Goal: Transaction & Acquisition: Purchase product/service

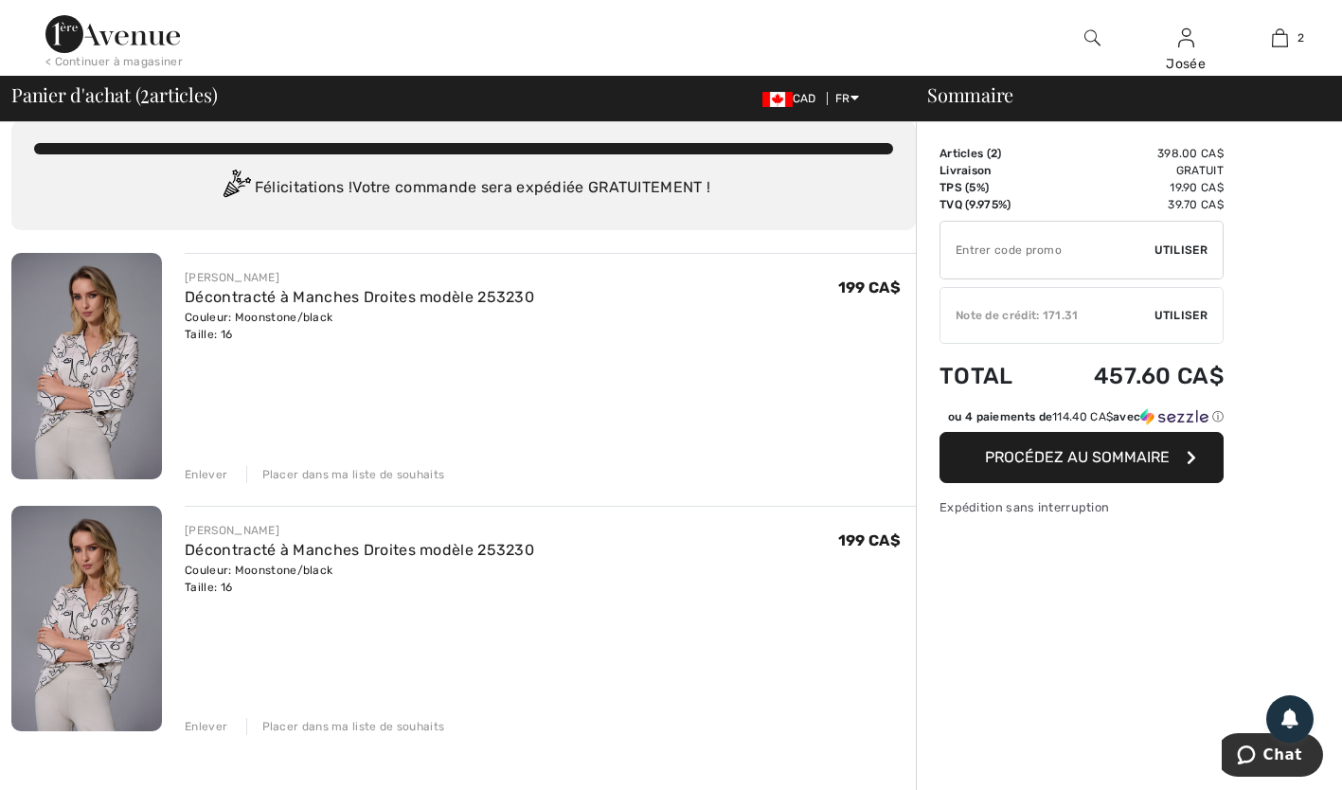
scroll to position [26, 0]
click at [209, 473] on div "Enlever" at bounding box center [206, 473] width 43 height 17
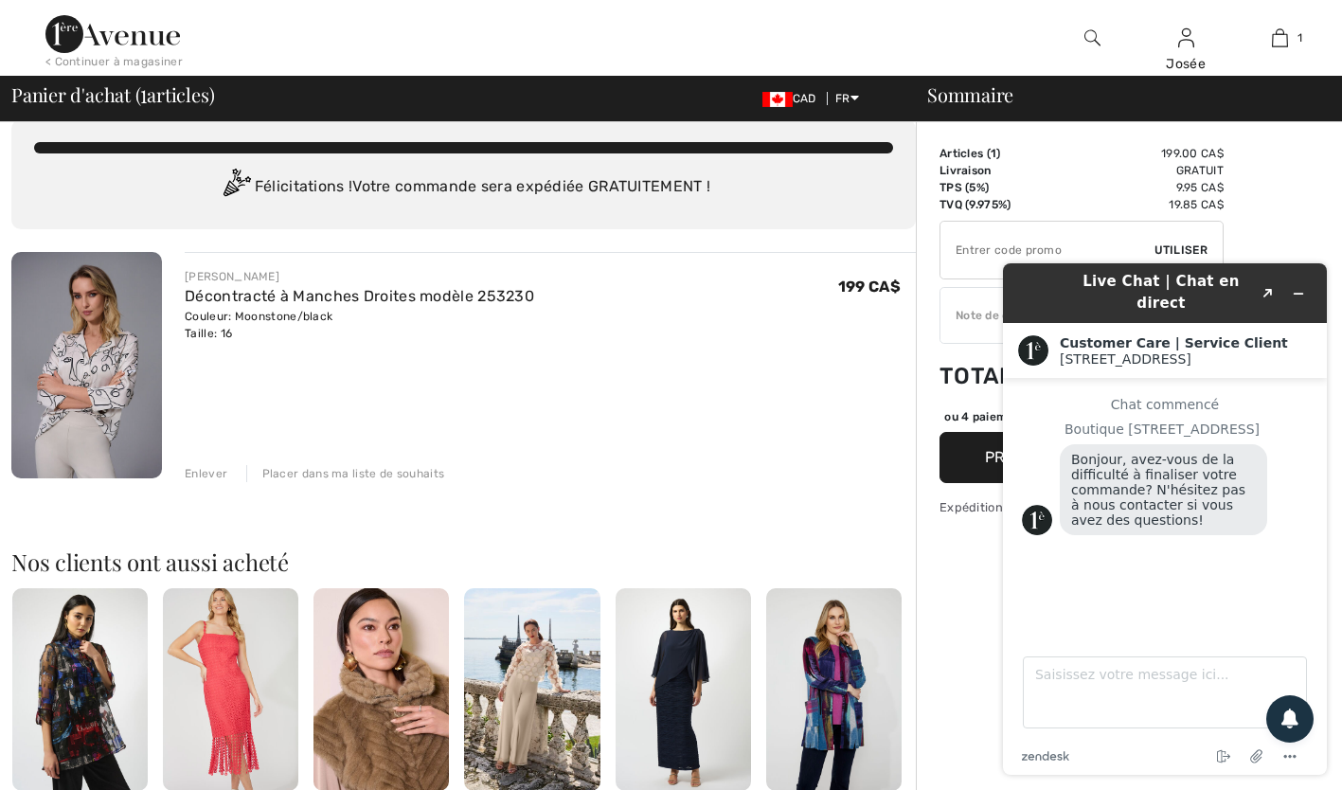
scroll to position [0, 0]
click at [1299, 294] on icon "Réduire le widget" at bounding box center [1299, 294] width 9 height 0
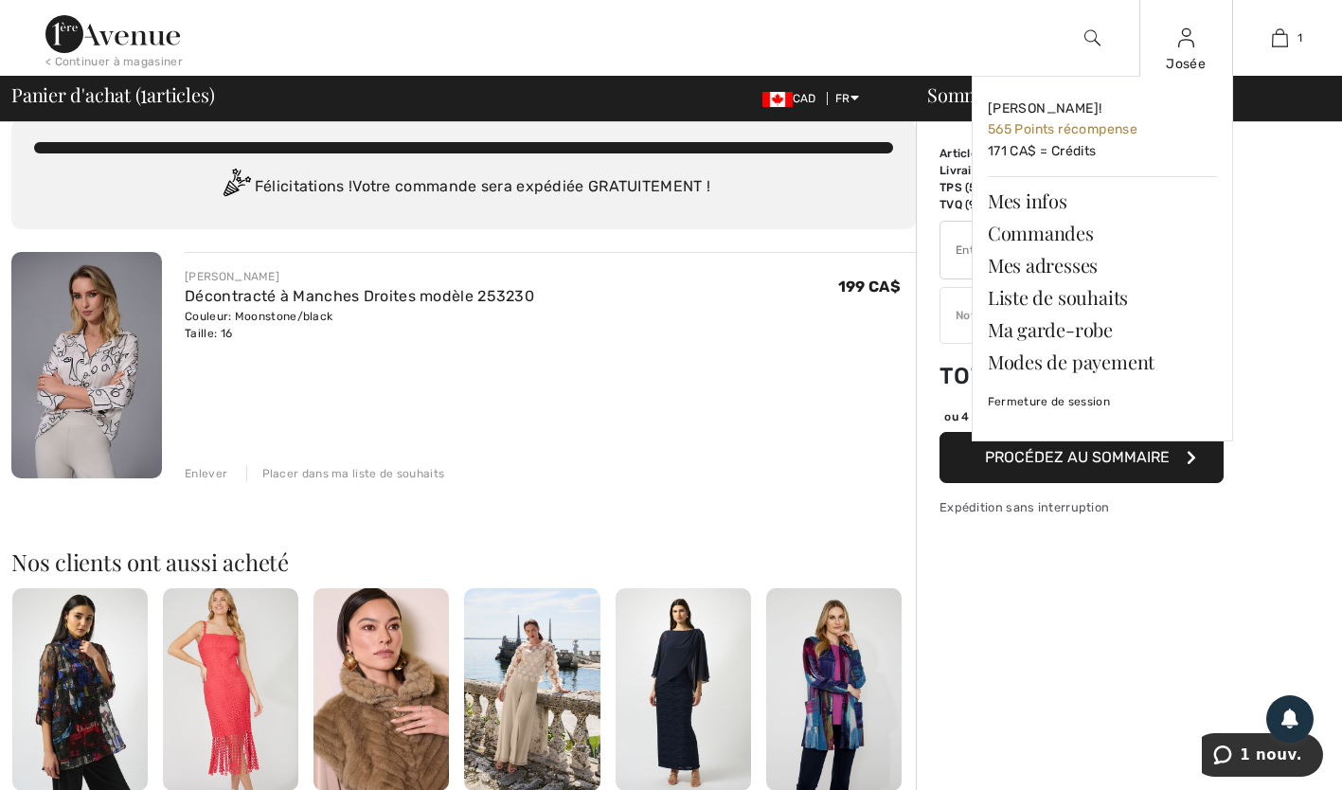
click at [1185, 45] on img at bounding box center [1186, 38] width 16 height 23
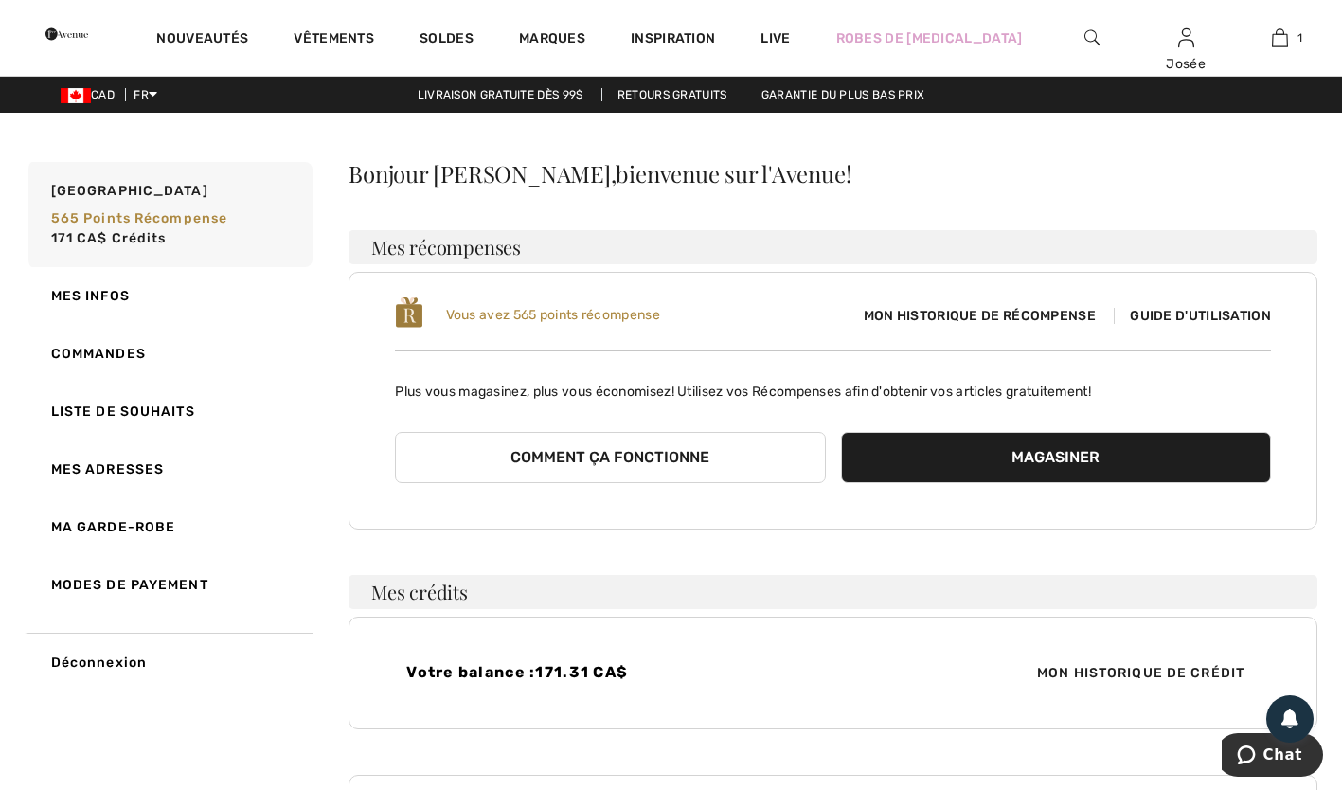
click at [1023, 319] on span "Mon historique de récompense" at bounding box center [980, 316] width 262 height 20
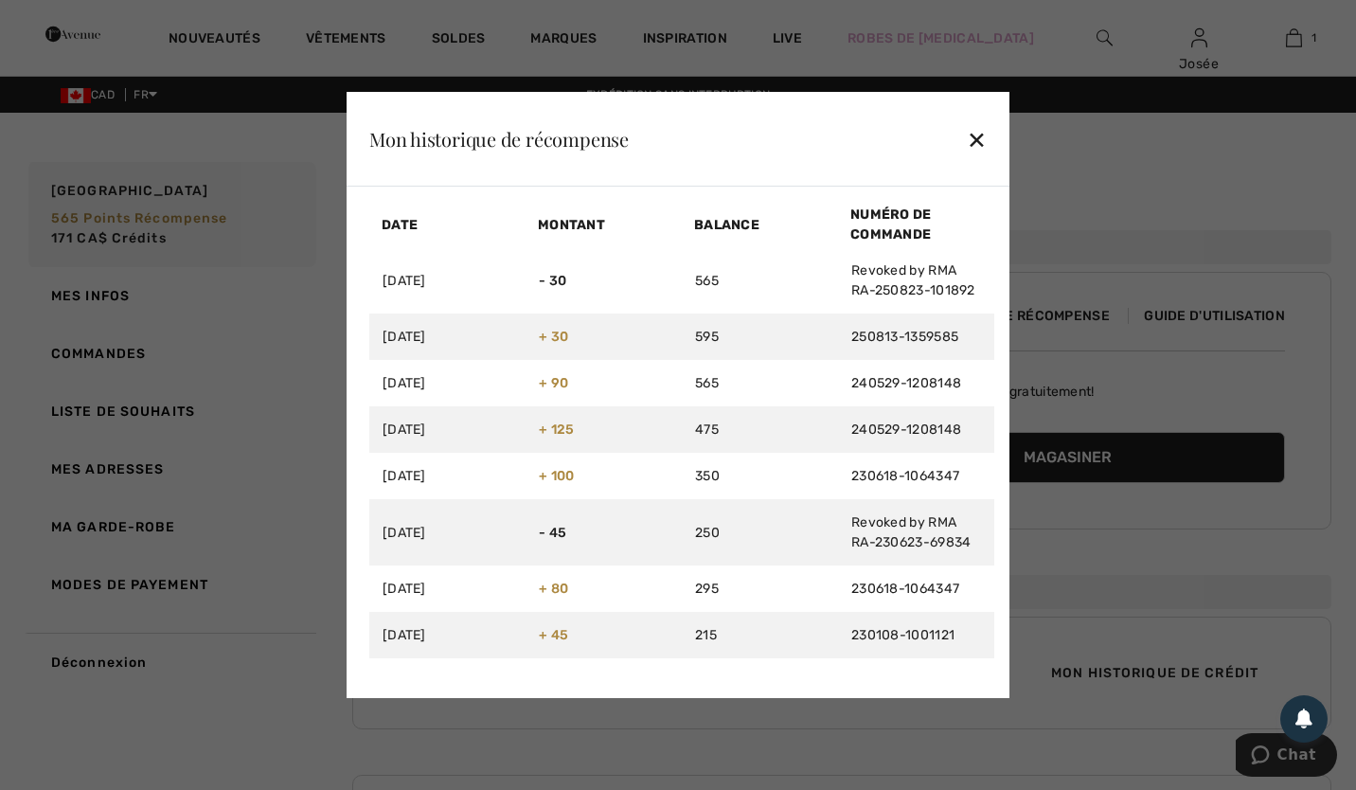
click at [976, 143] on div "✕" at bounding box center [977, 139] width 20 height 40
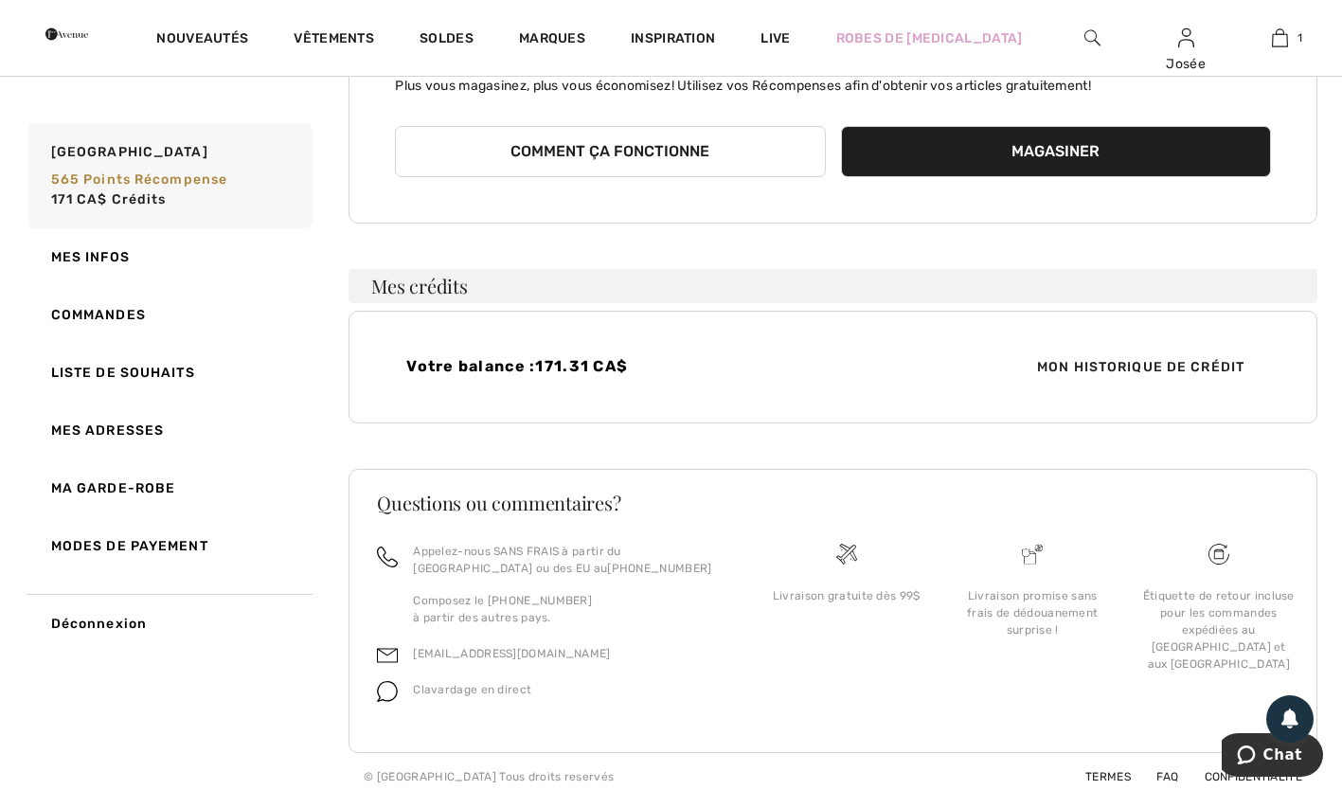
scroll to position [316, 0]
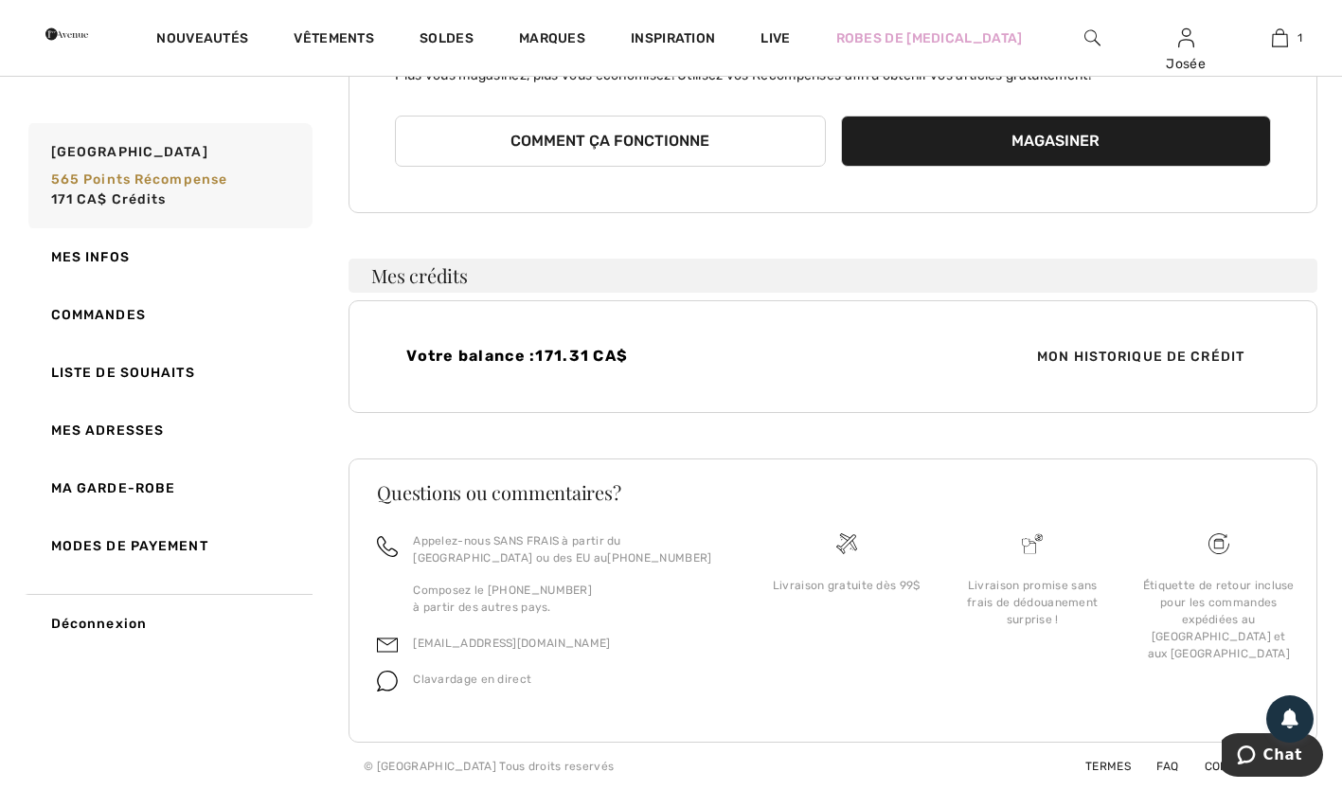
click at [1169, 360] on span "Mon historique de crédit" at bounding box center [1141, 357] width 238 height 20
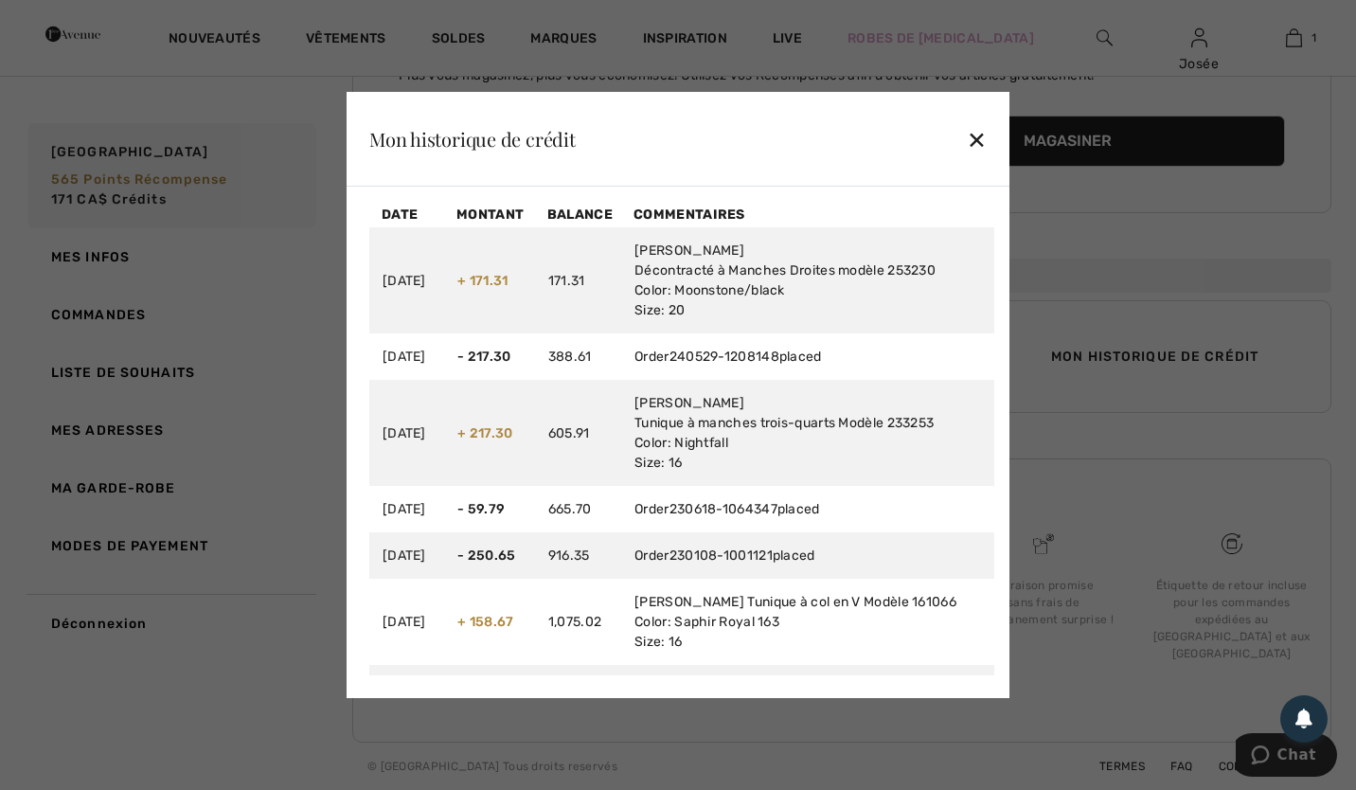
click at [979, 141] on div "✕" at bounding box center [977, 139] width 20 height 40
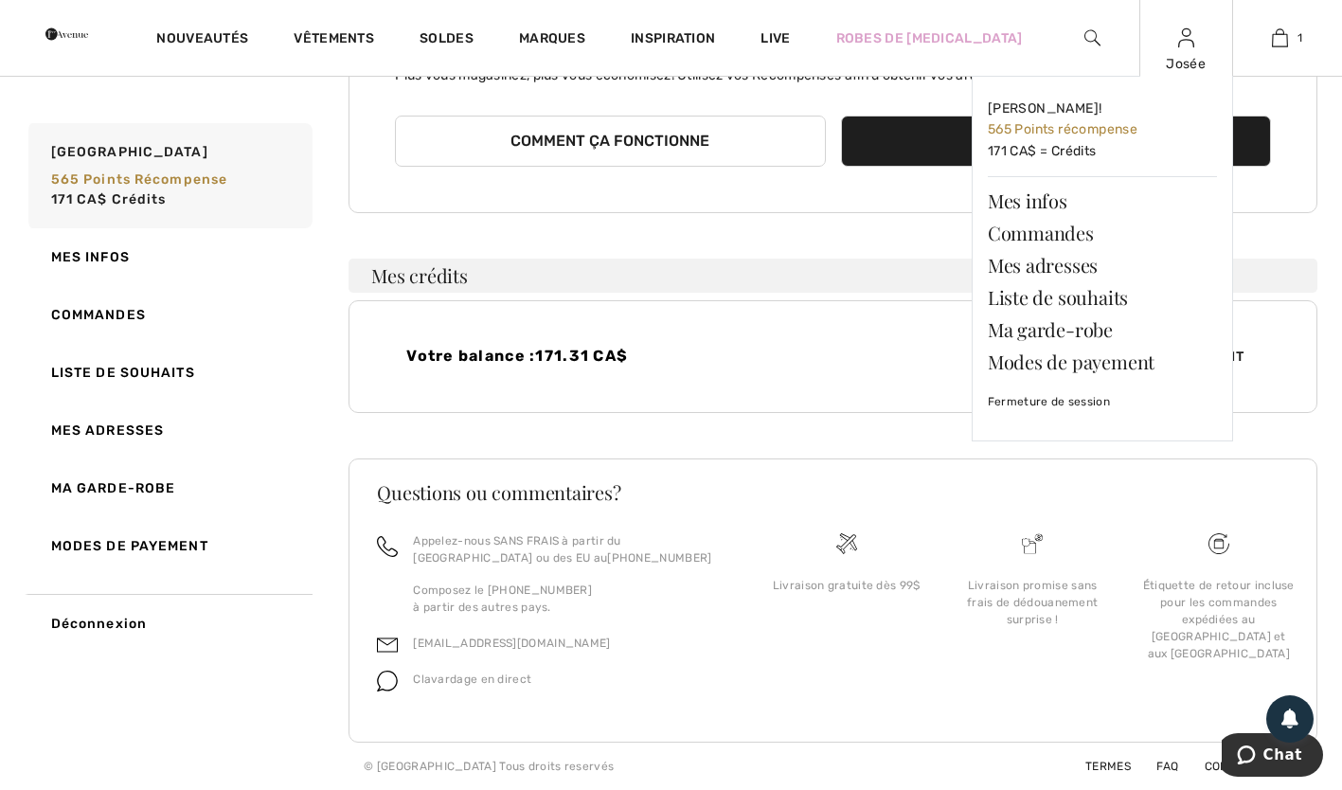
click at [1190, 49] on img at bounding box center [1186, 38] width 16 height 23
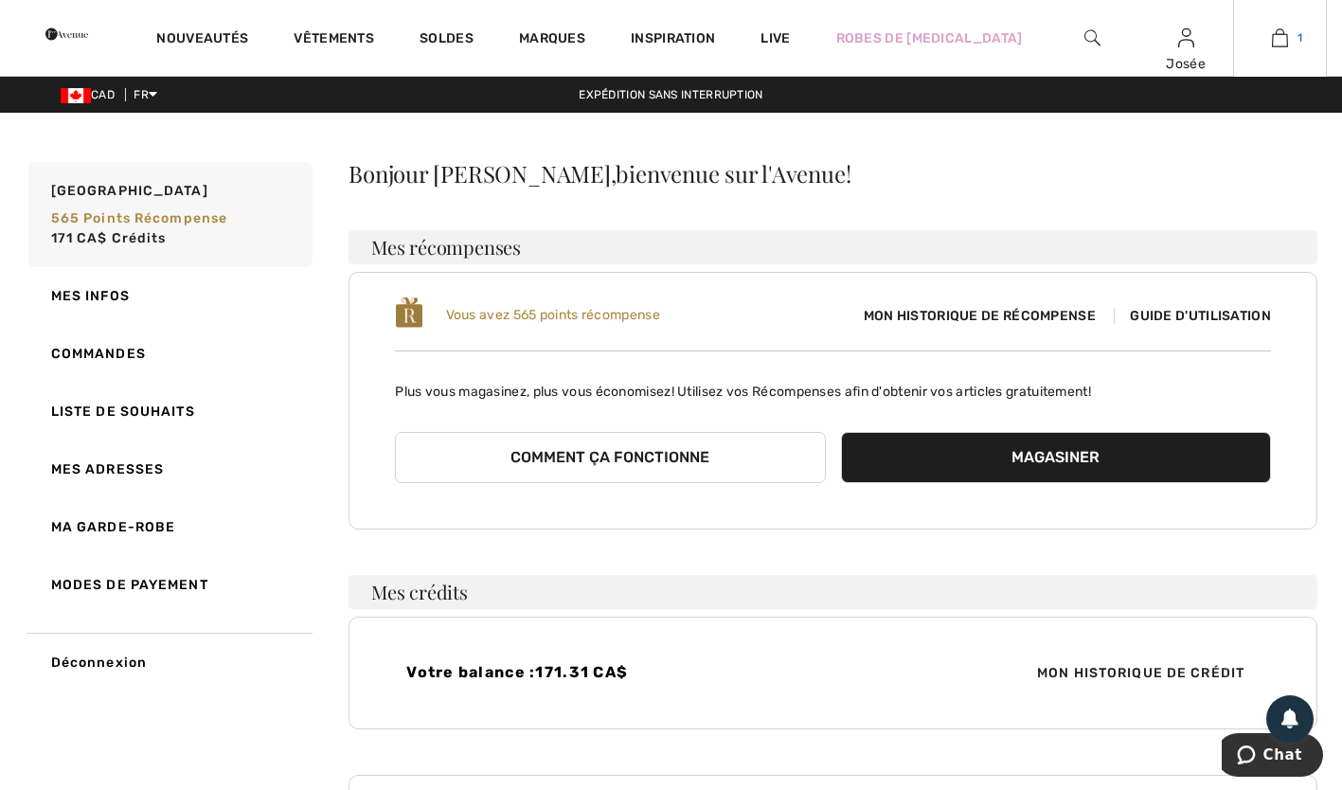
click at [1284, 31] on img at bounding box center [1280, 38] width 16 height 23
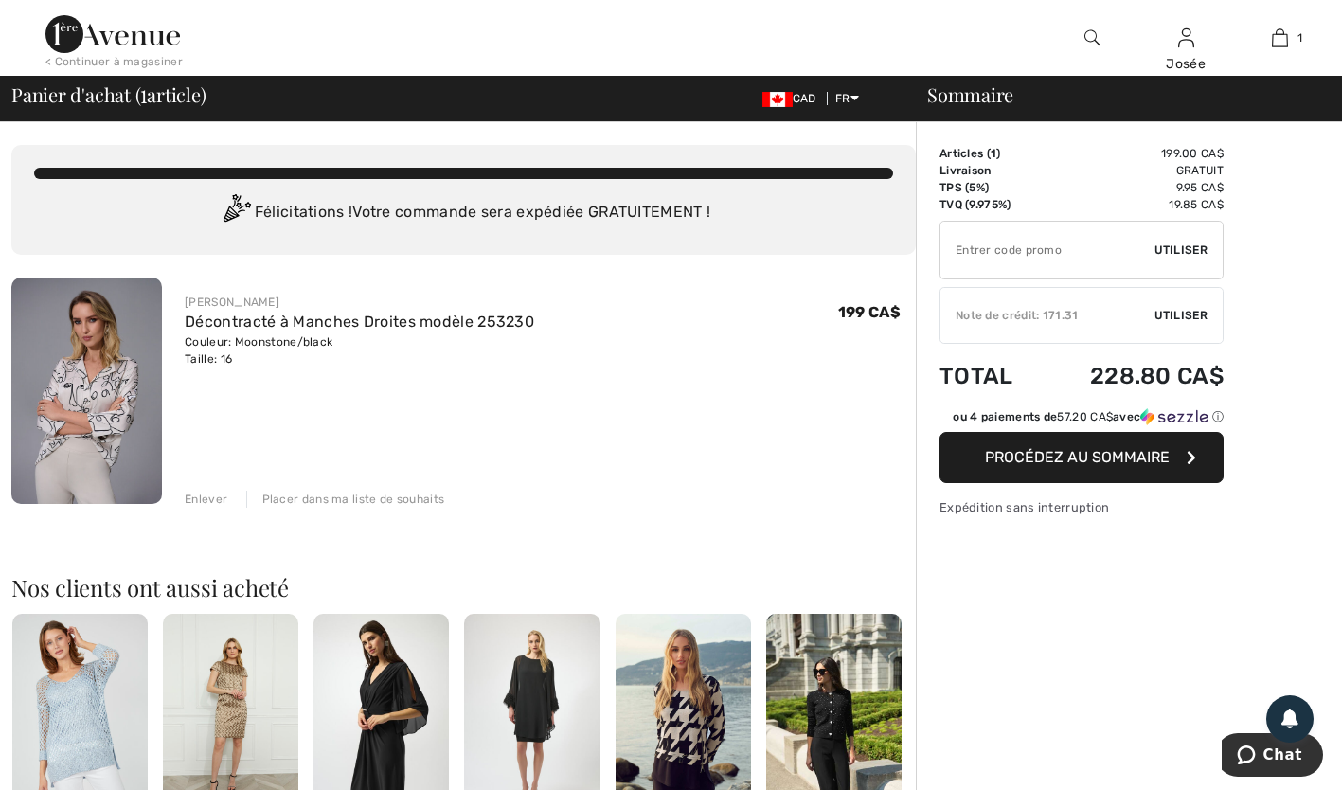
click at [137, 58] on div "< Continuer à magasiner" at bounding box center [113, 61] width 137 height 17
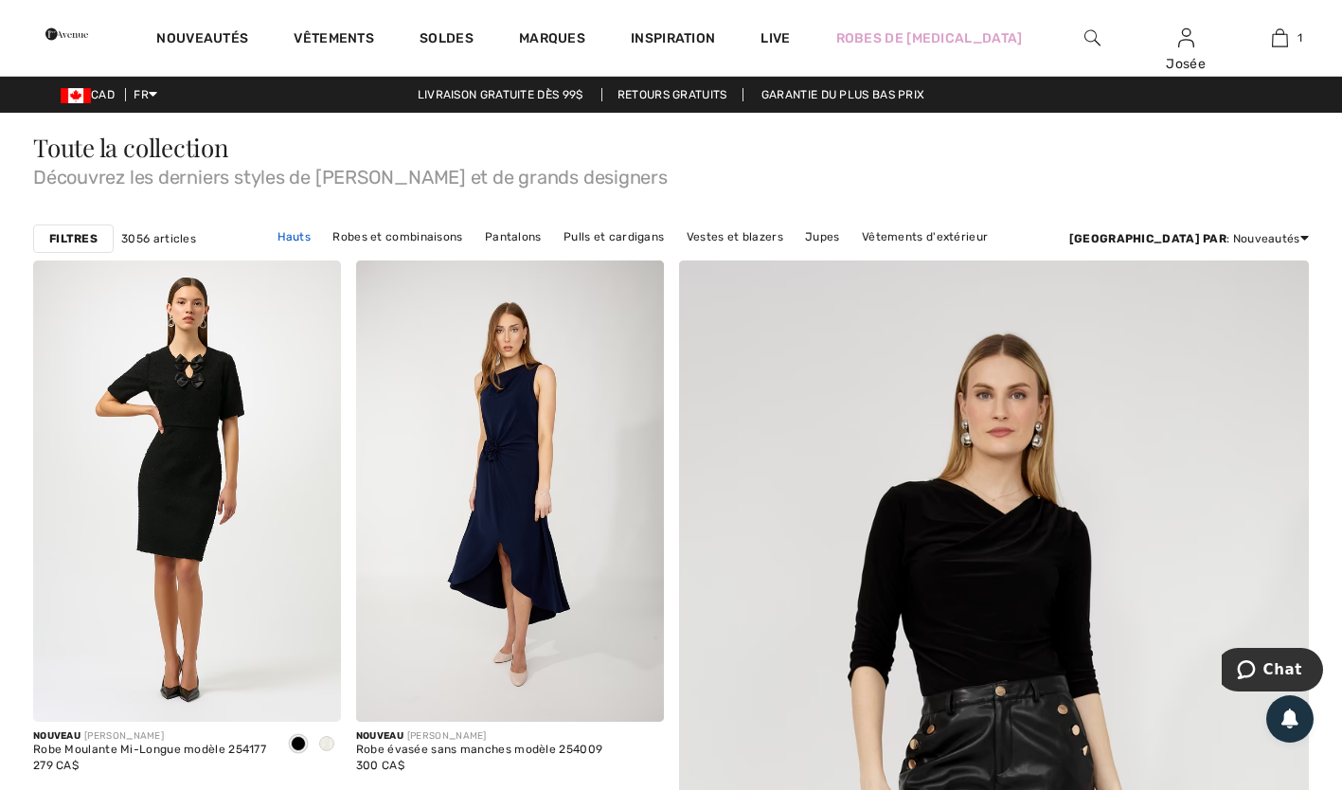
click at [321, 232] on link "Hauts" at bounding box center [294, 236] width 53 height 25
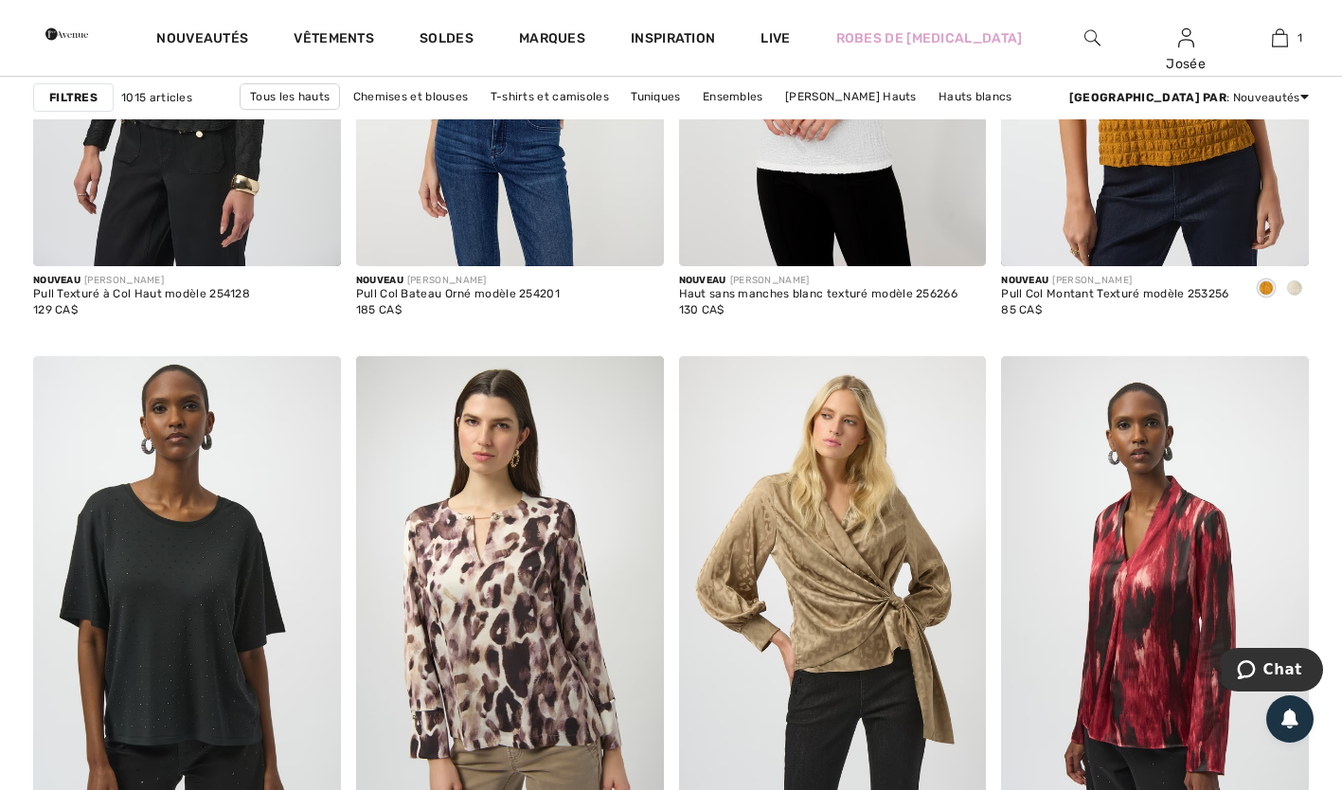
scroll to position [4146, 0]
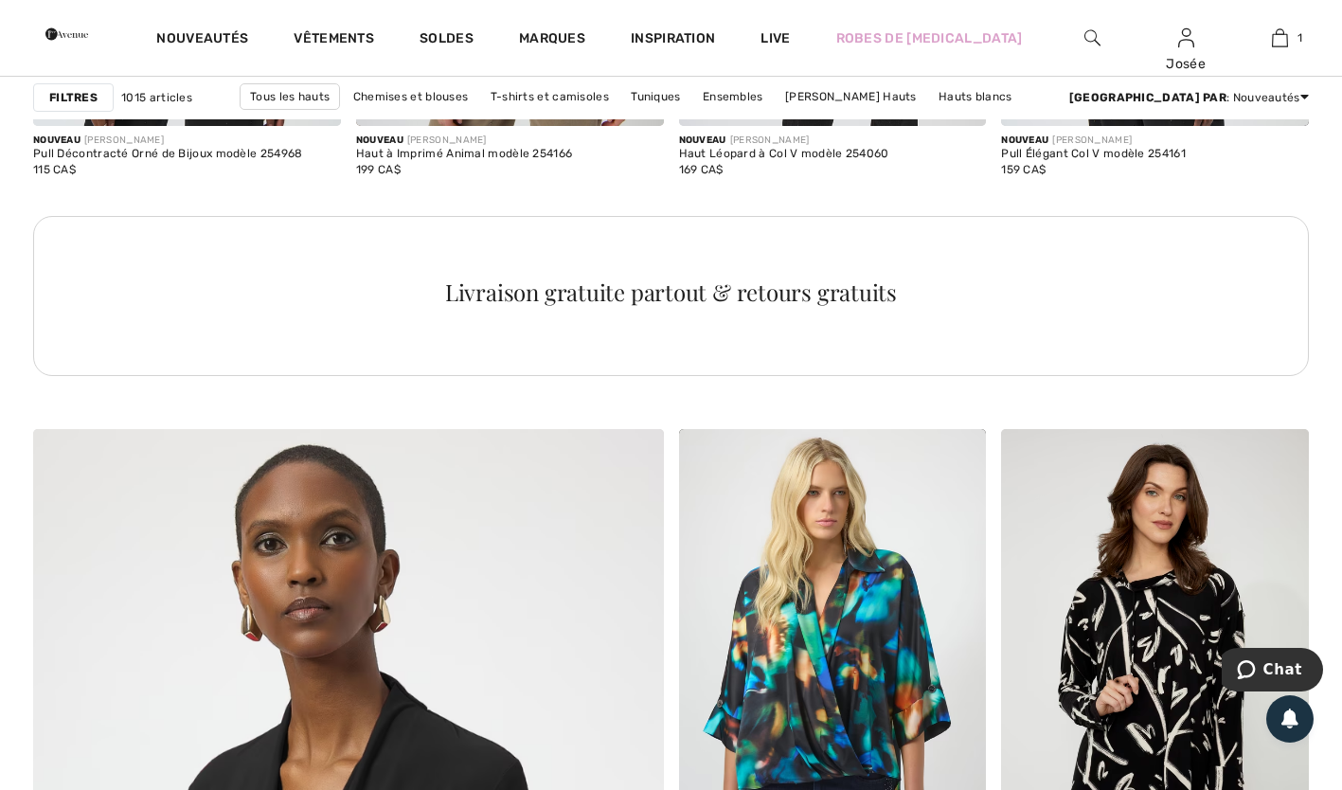
click at [1336, 379] on div "Hauts Pulls, blouses et plus de Joseph Ribkoff et d'autres grands créateurs Fil…" at bounding box center [671, 333] width 1342 height 8732
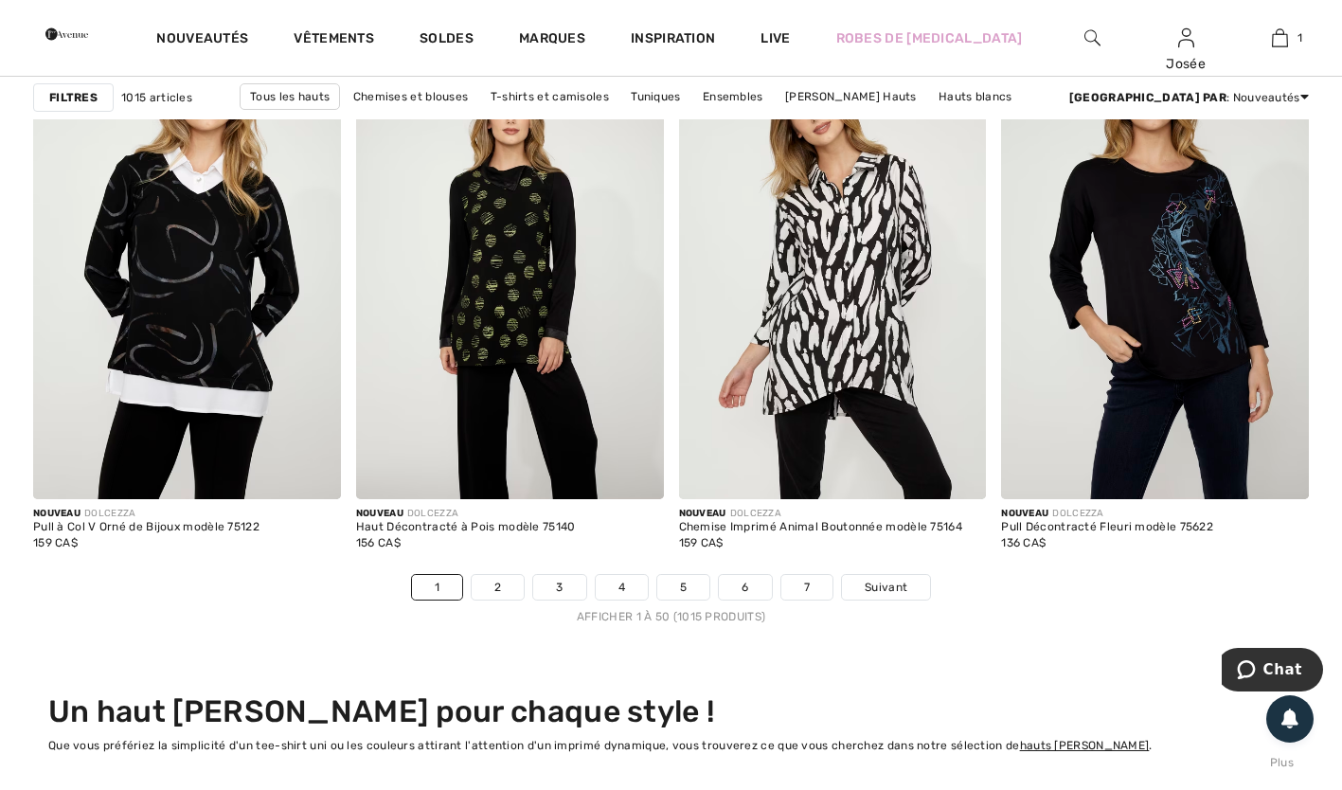
scroll to position [8096, 0]
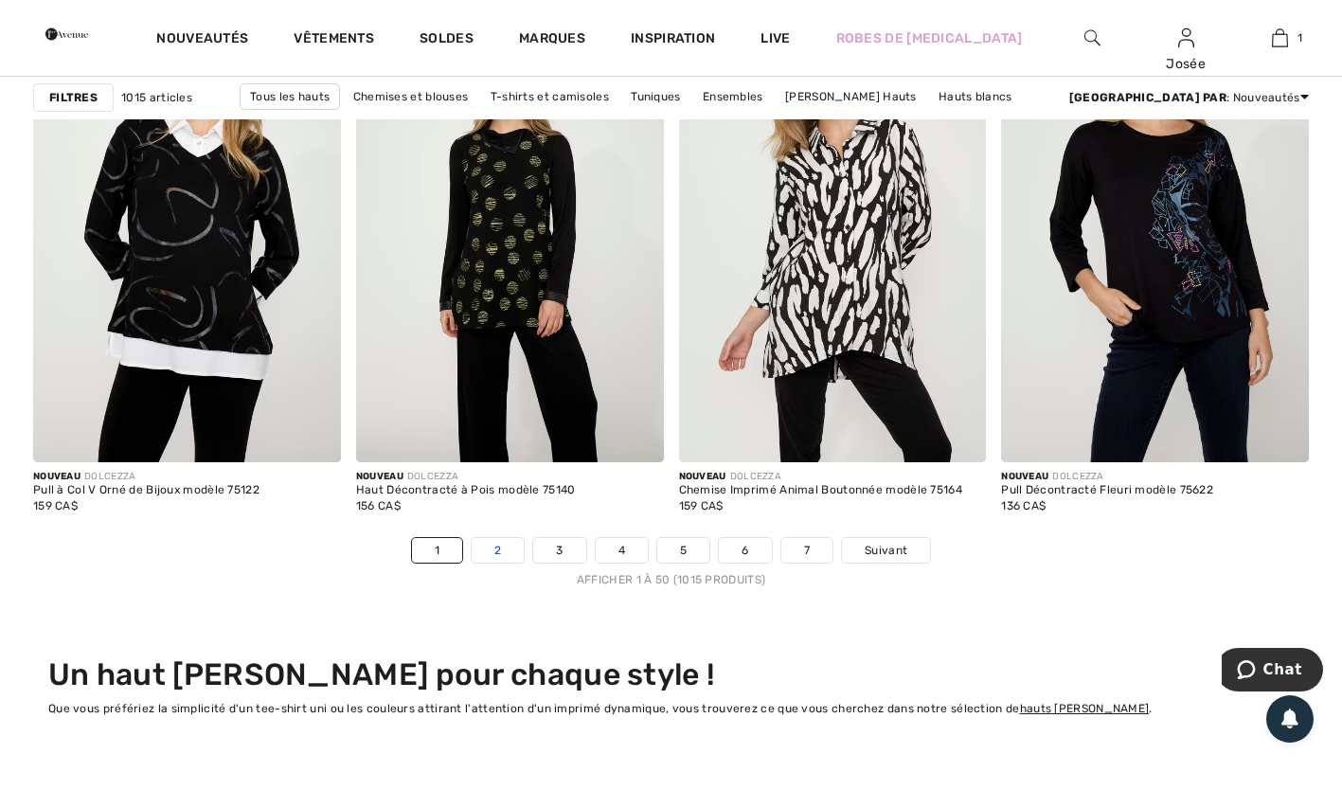
click at [497, 547] on link "2" at bounding box center [498, 550] width 52 height 25
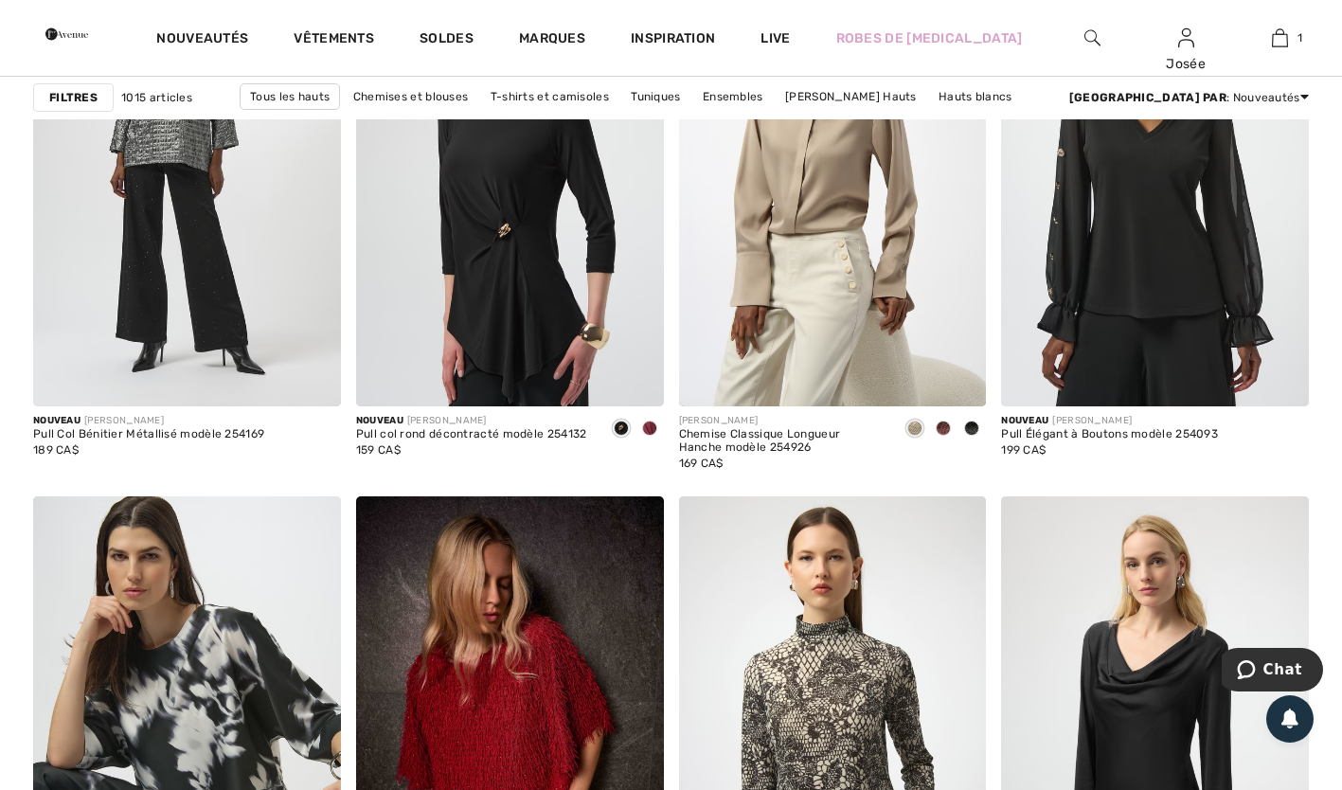
scroll to position [8292, 0]
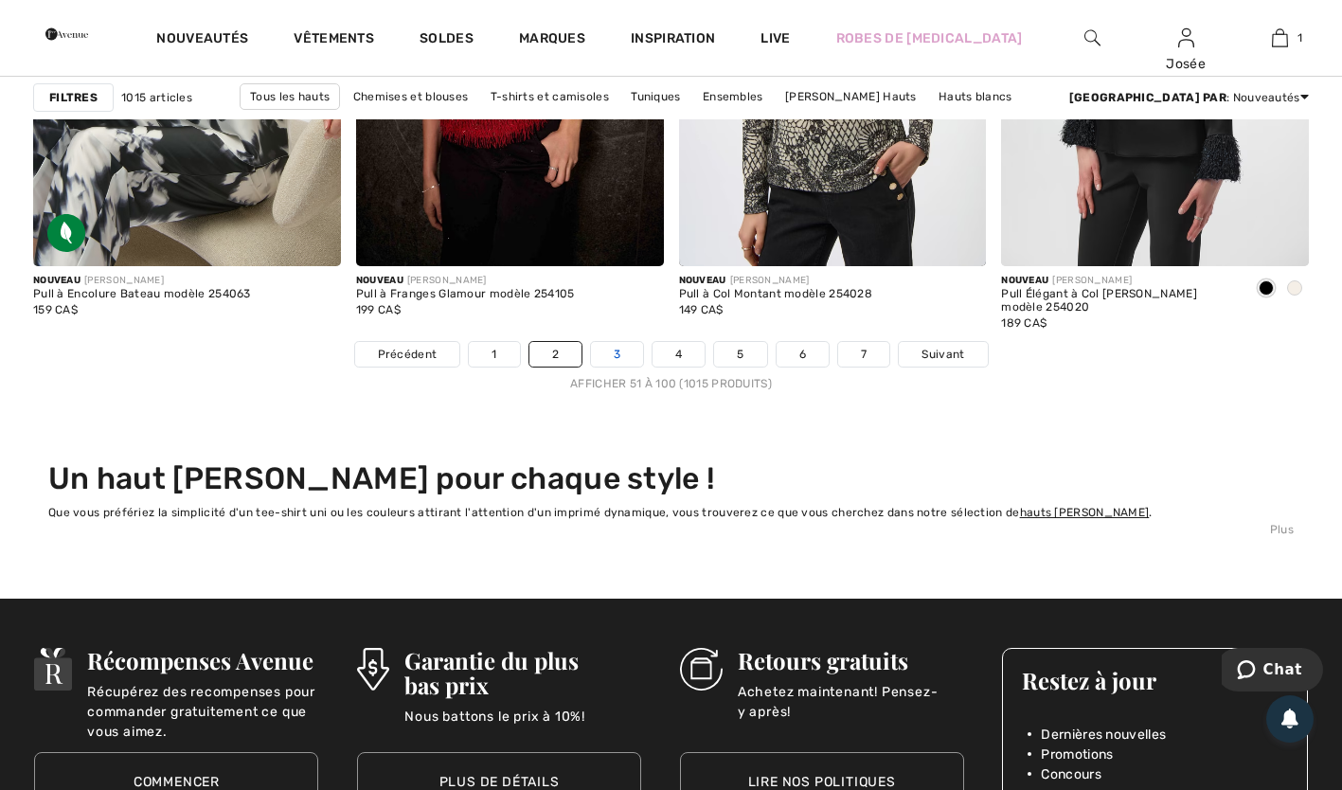
click at [619, 353] on link "3" at bounding box center [617, 354] width 52 height 25
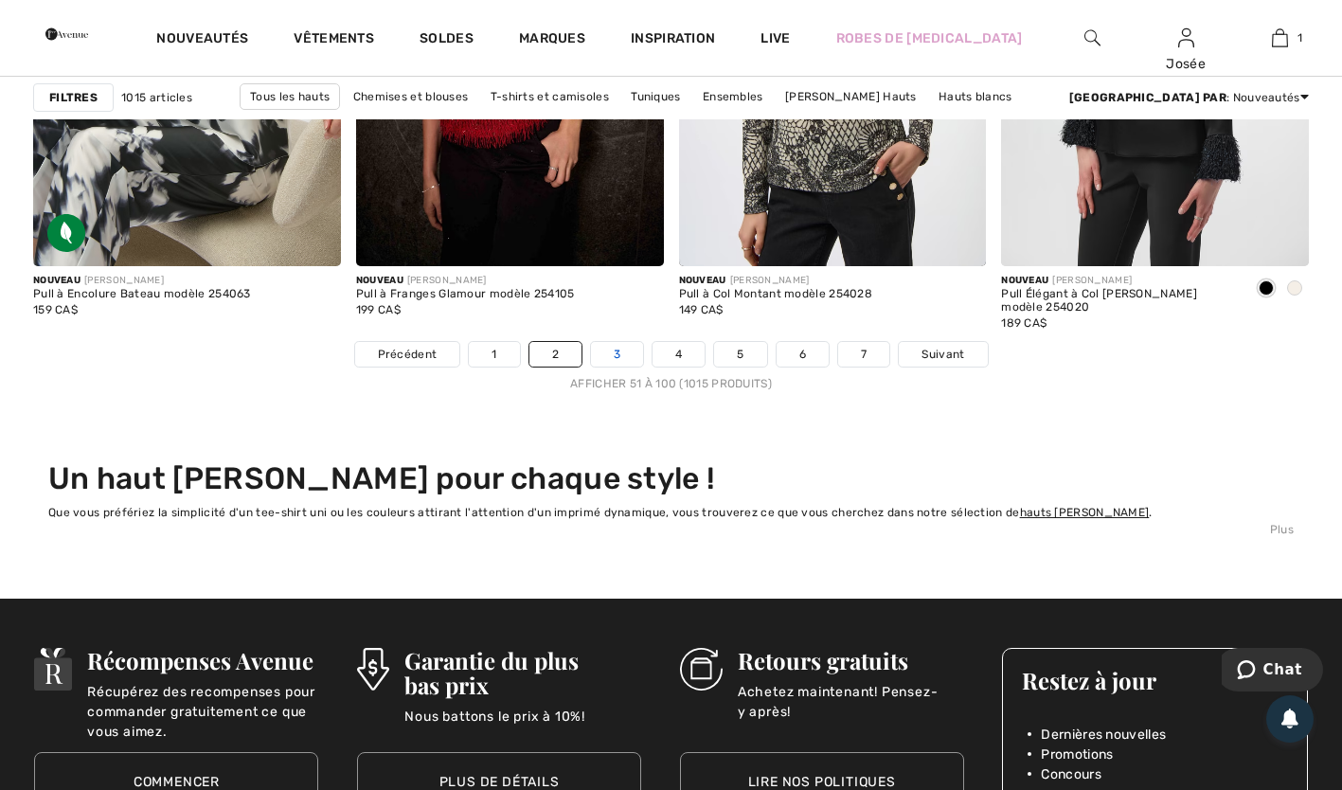
click at [619, 353] on link "3" at bounding box center [617, 354] width 52 height 25
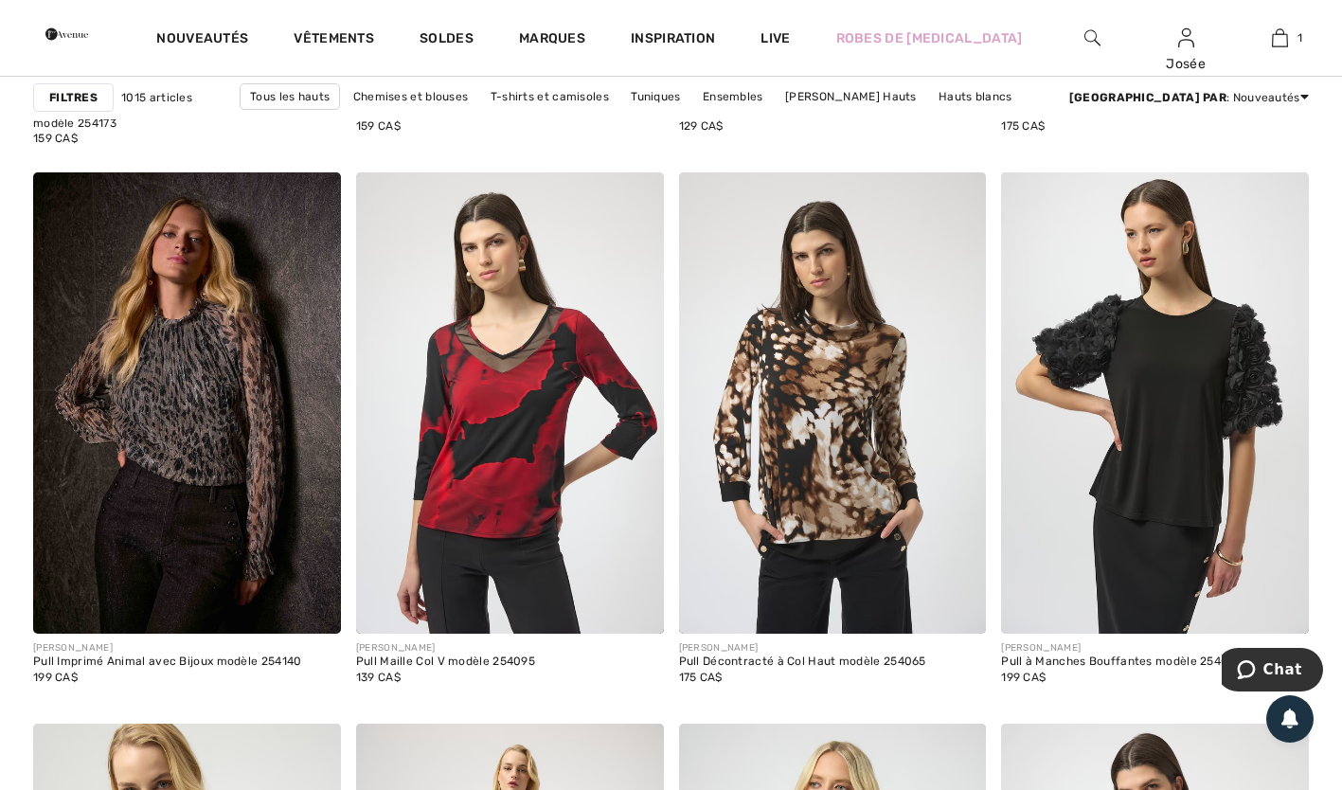
scroll to position [8064, 0]
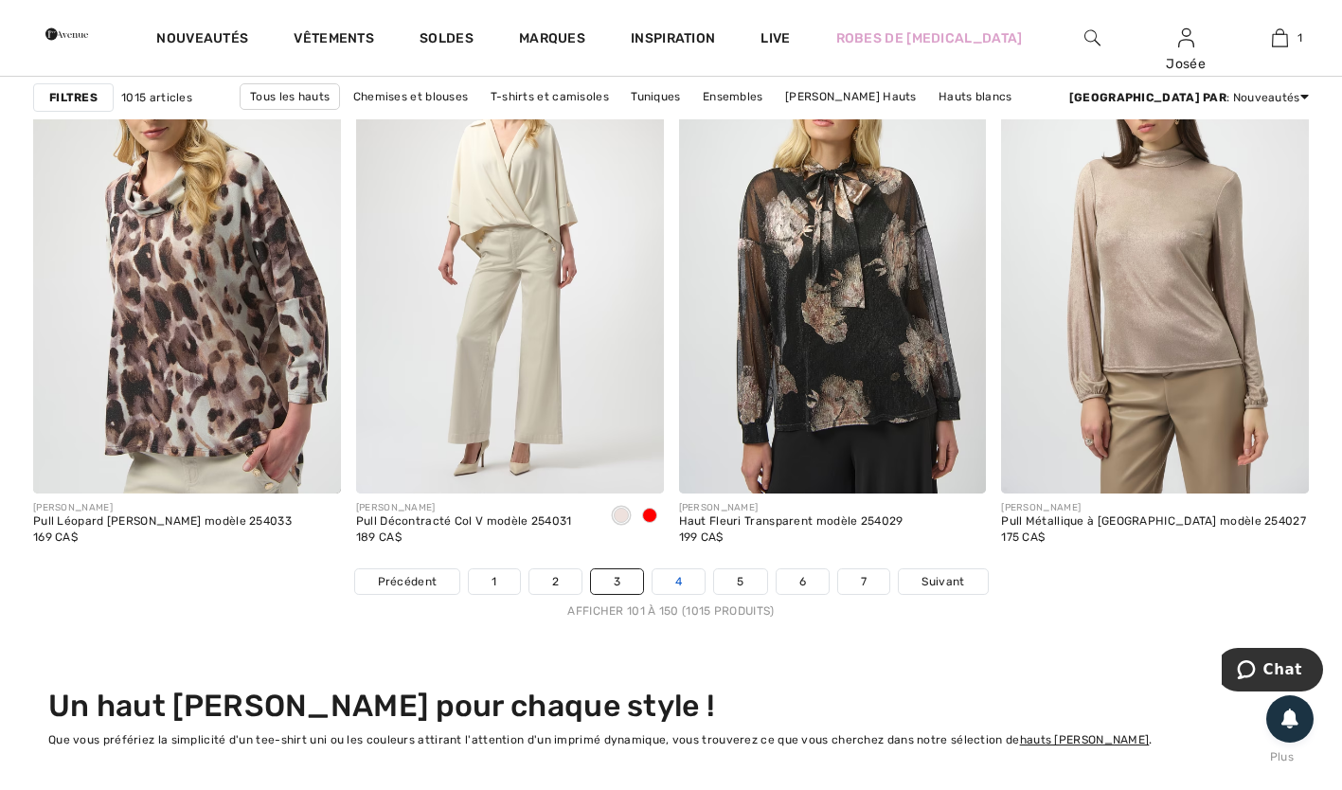
click at [675, 579] on link "4" at bounding box center [679, 581] width 52 height 25
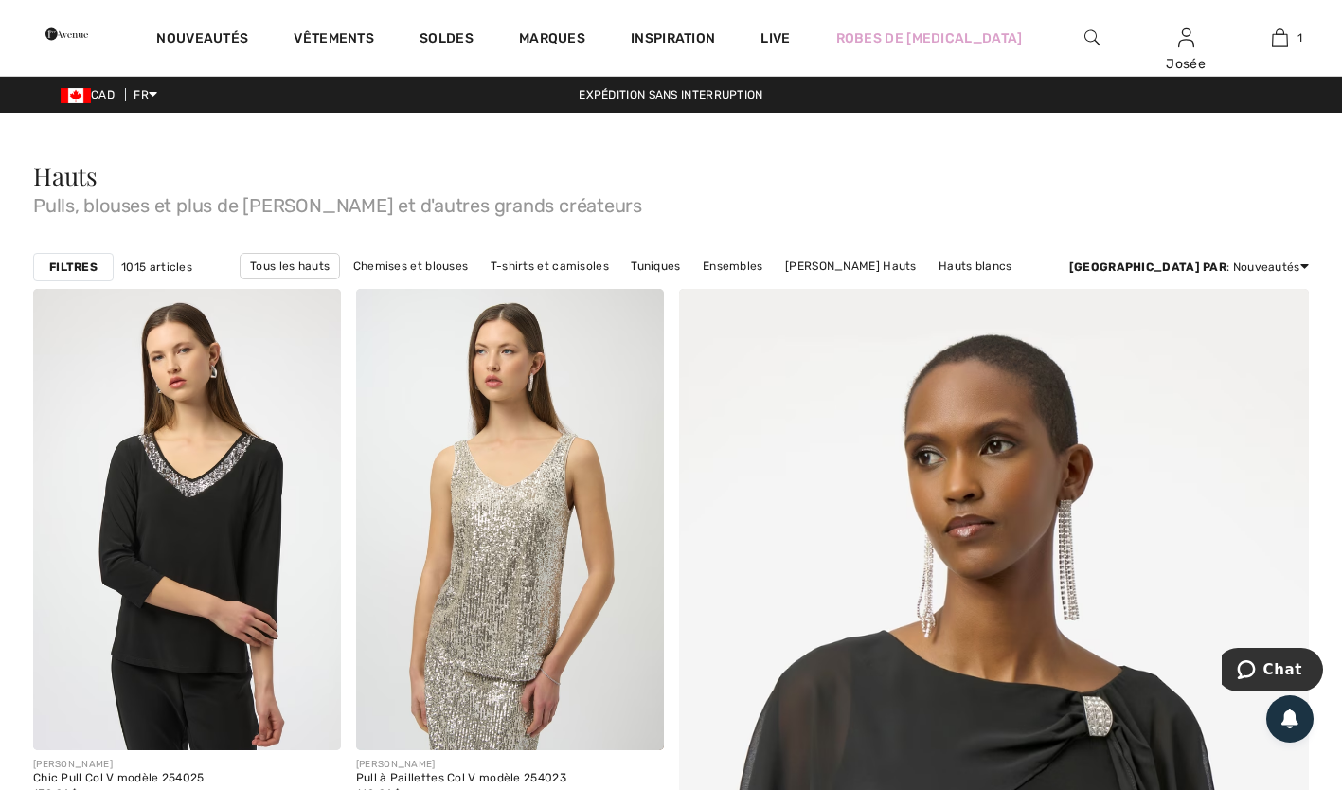
drag, startPoint x: 1345, startPoint y: 639, endPoint x: 1296, endPoint y: 166, distance: 476.1
click at [1296, 166] on div "Hauts Pulls, blouses et plus de [PERSON_NAME] et d'autres grands créateurs" at bounding box center [671, 189] width 1276 height 51
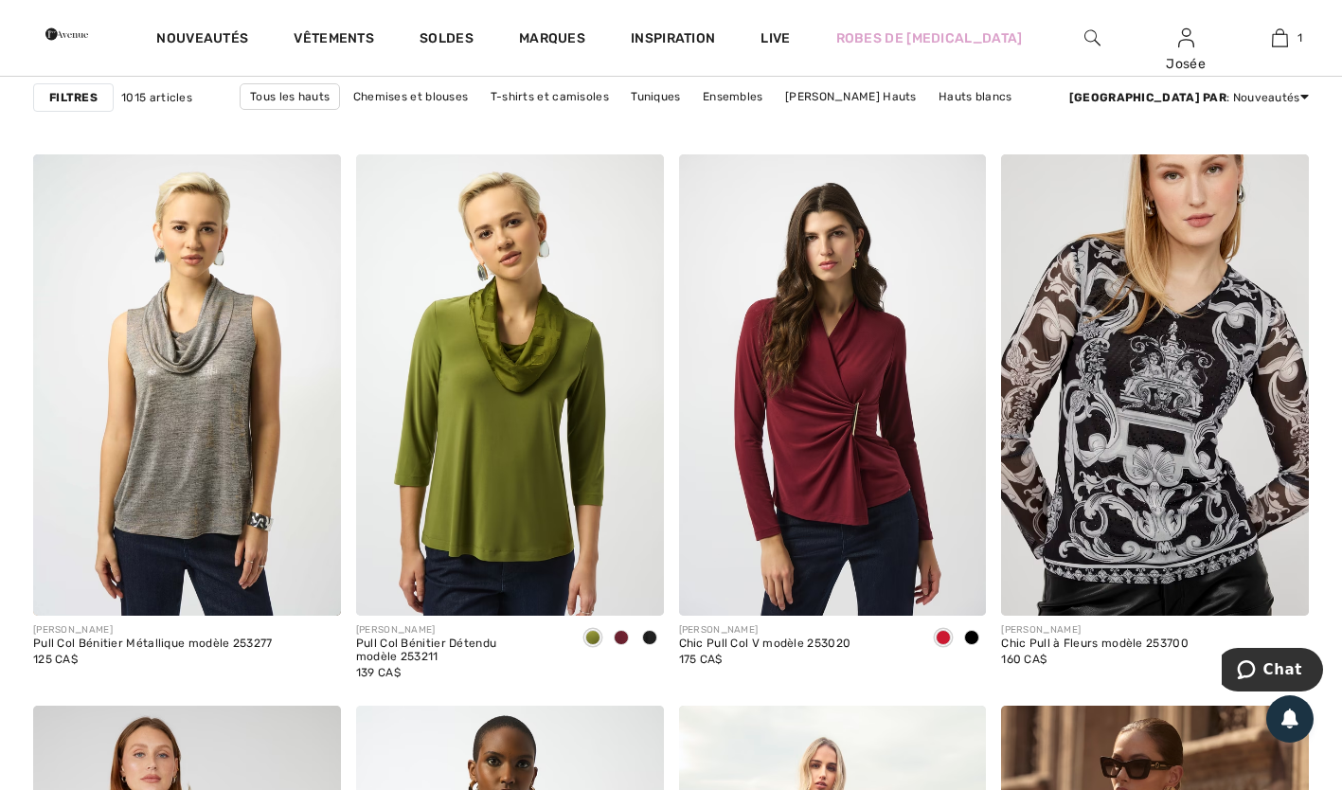
scroll to position [7373, 0]
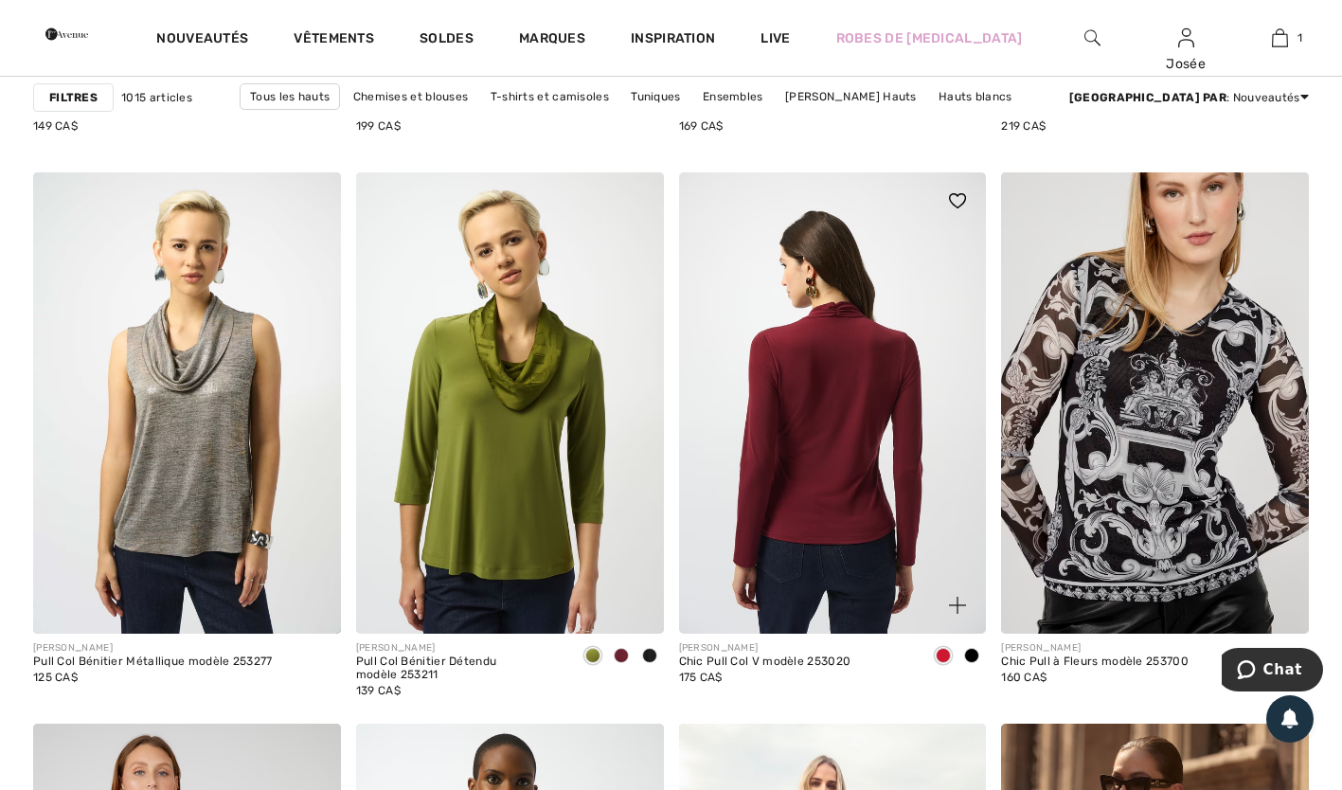
click at [823, 464] on img at bounding box center [833, 402] width 308 height 461
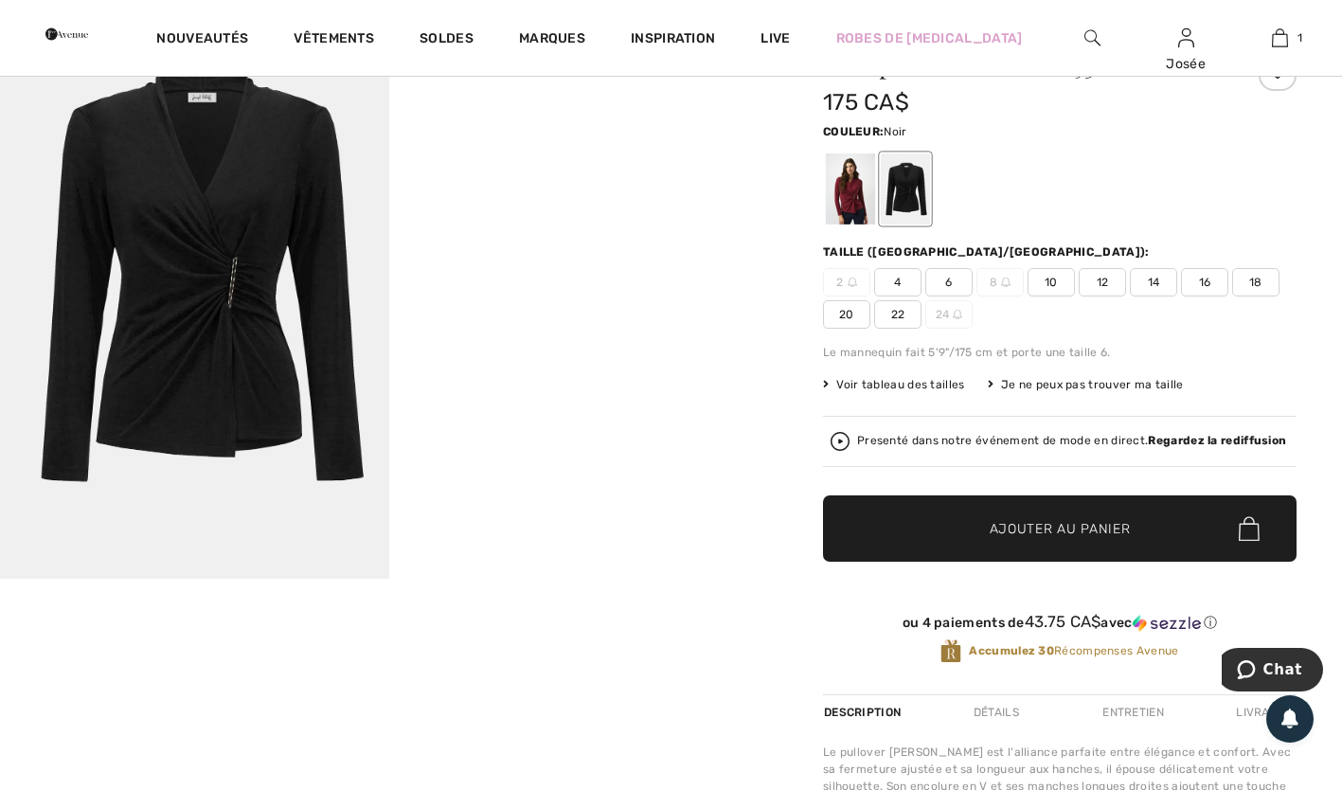
scroll to position [26, 0]
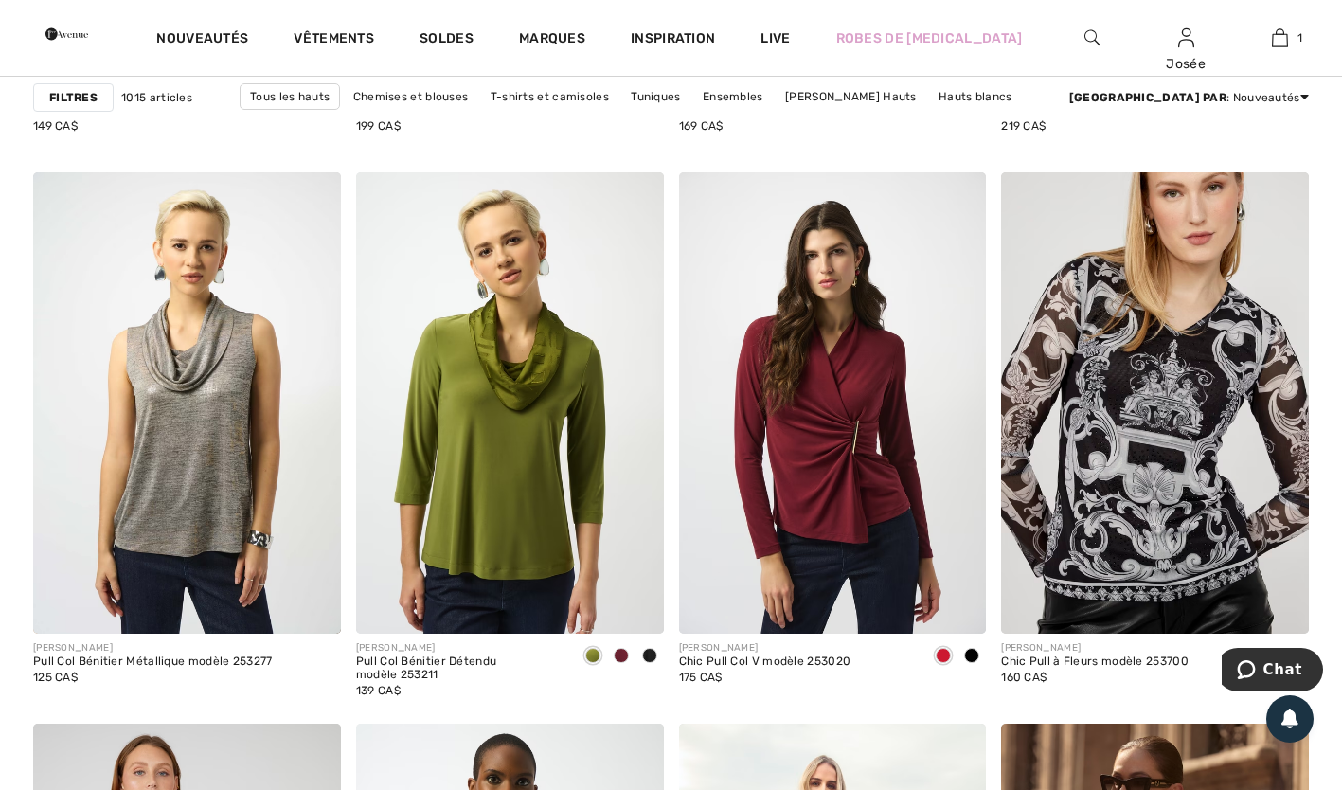
scroll to position [8064, 0]
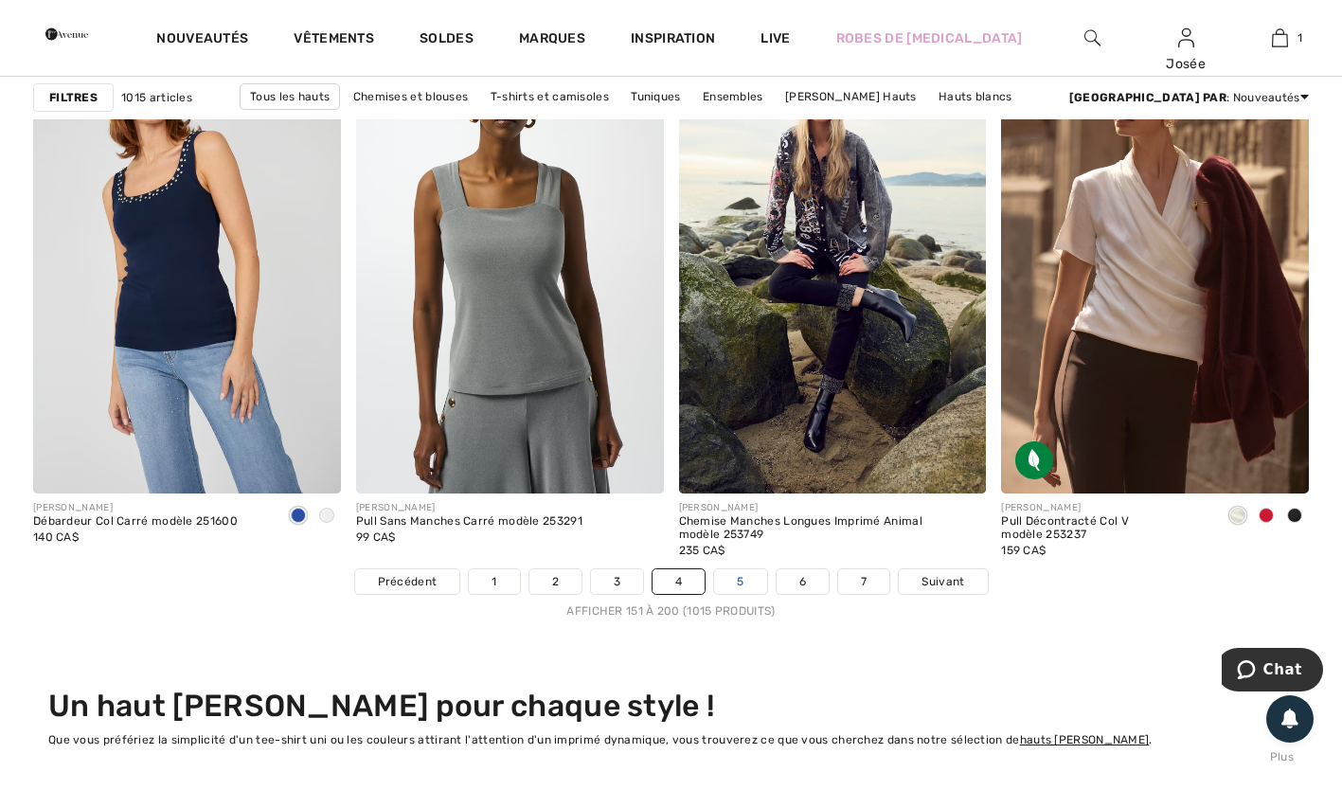
click at [739, 578] on link "5" at bounding box center [740, 581] width 52 height 25
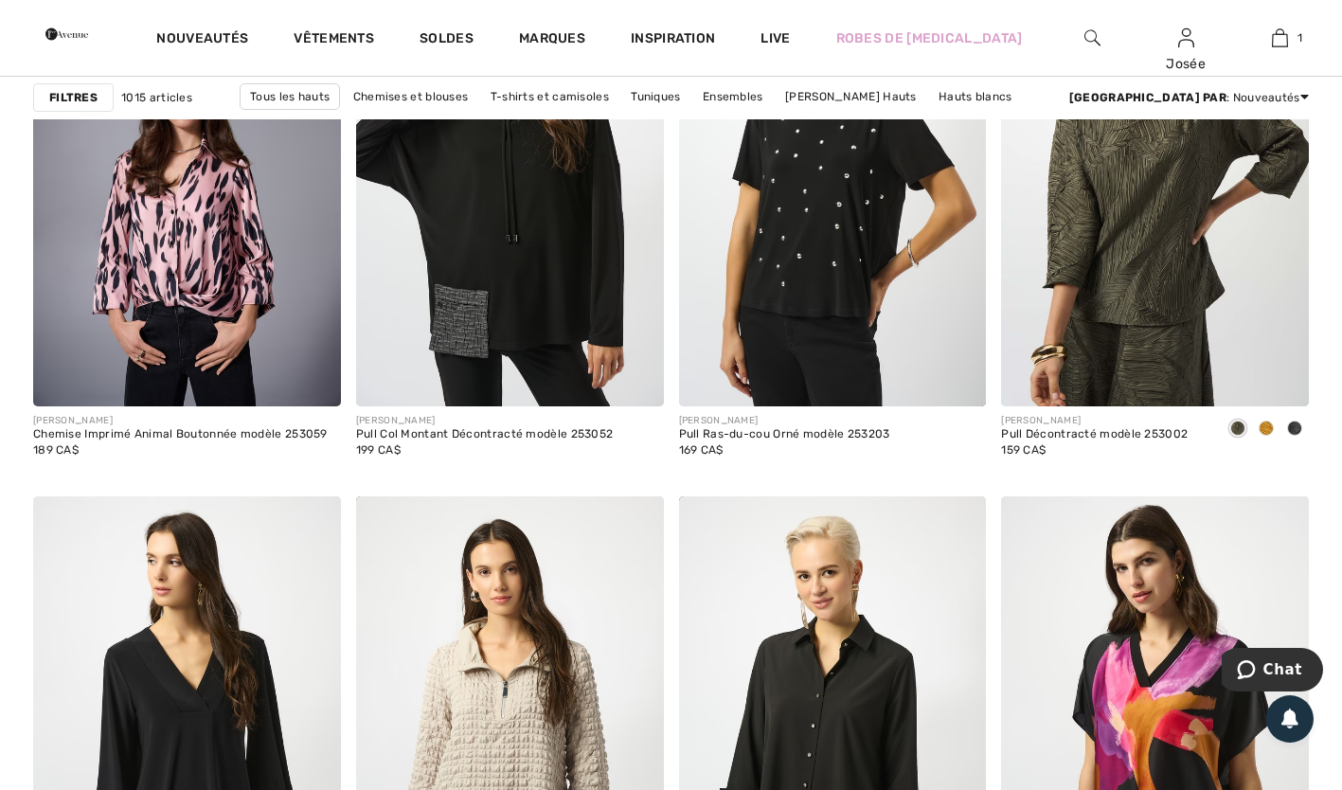
scroll to position [8292, 0]
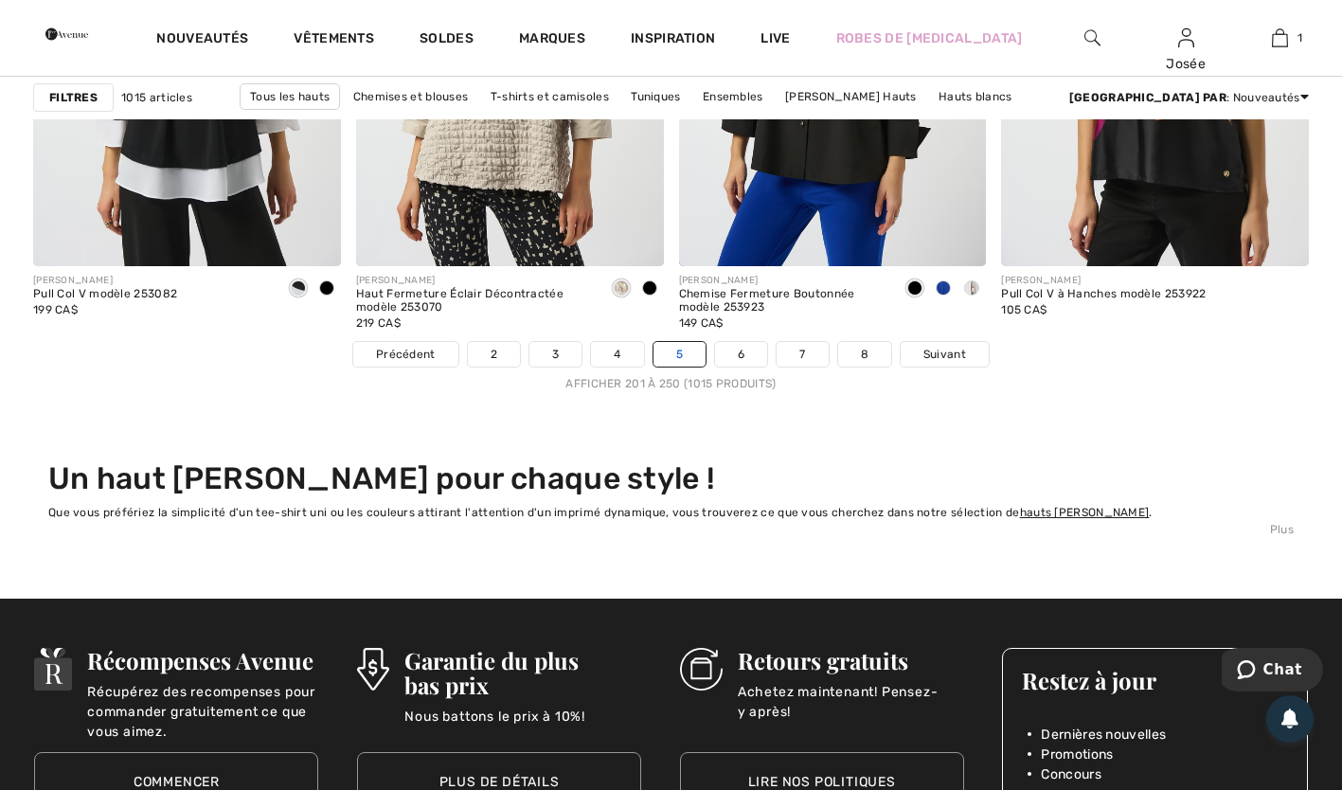
click at [676, 351] on link "5" at bounding box center [680, 354] width 52 height 25
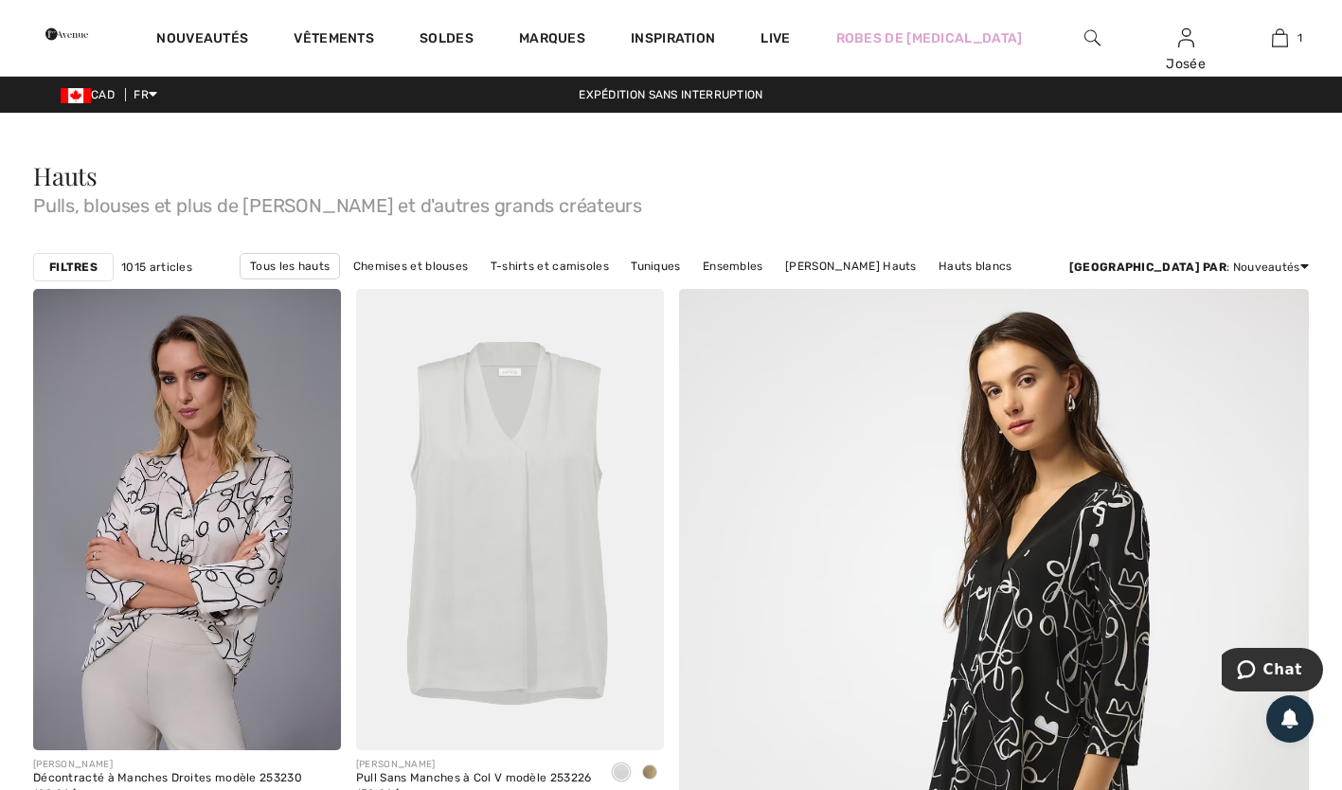
drag, startPoint x: 0, startPoint y: 0, endPoint x: 1190, endPoint y: 179, distance: 1203.1
click at [1190, 179] on div "Hauts Pulls, blouses et plus de [PERSON_NAME] et d'autres grands créateurs" at bounding box center [671, 189] width 1276 height 51
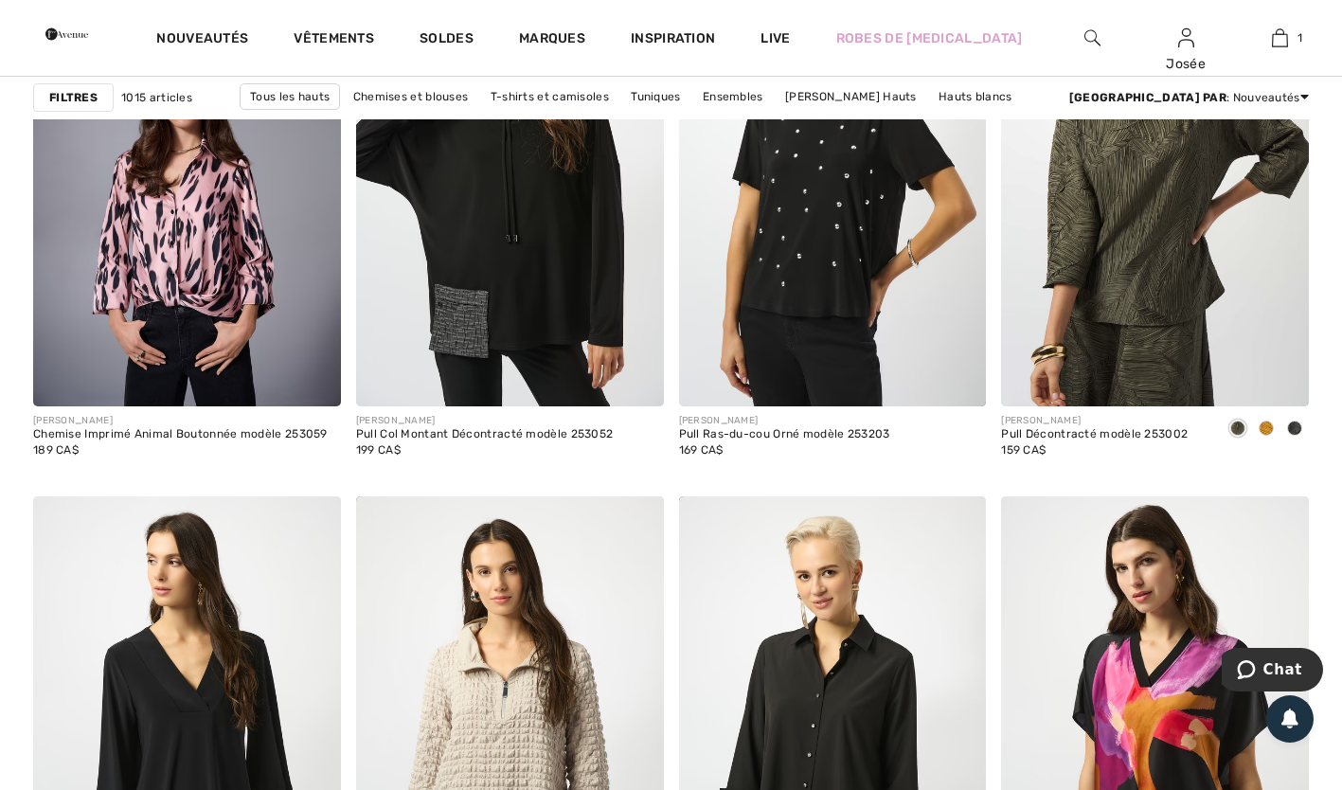
scroll to position [8292, 0]
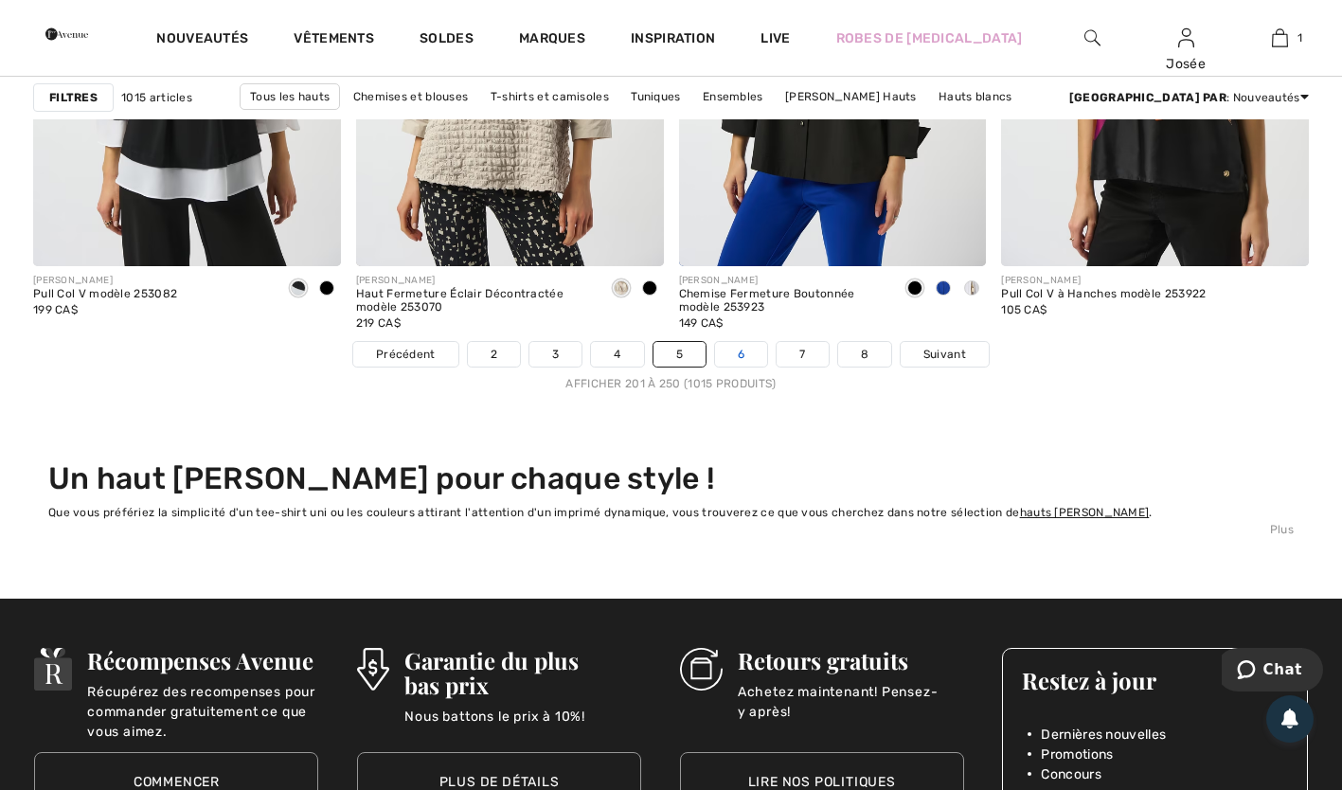
click at [743, 349] on link "6" at bounding box center [741, 354] width 52 height 25
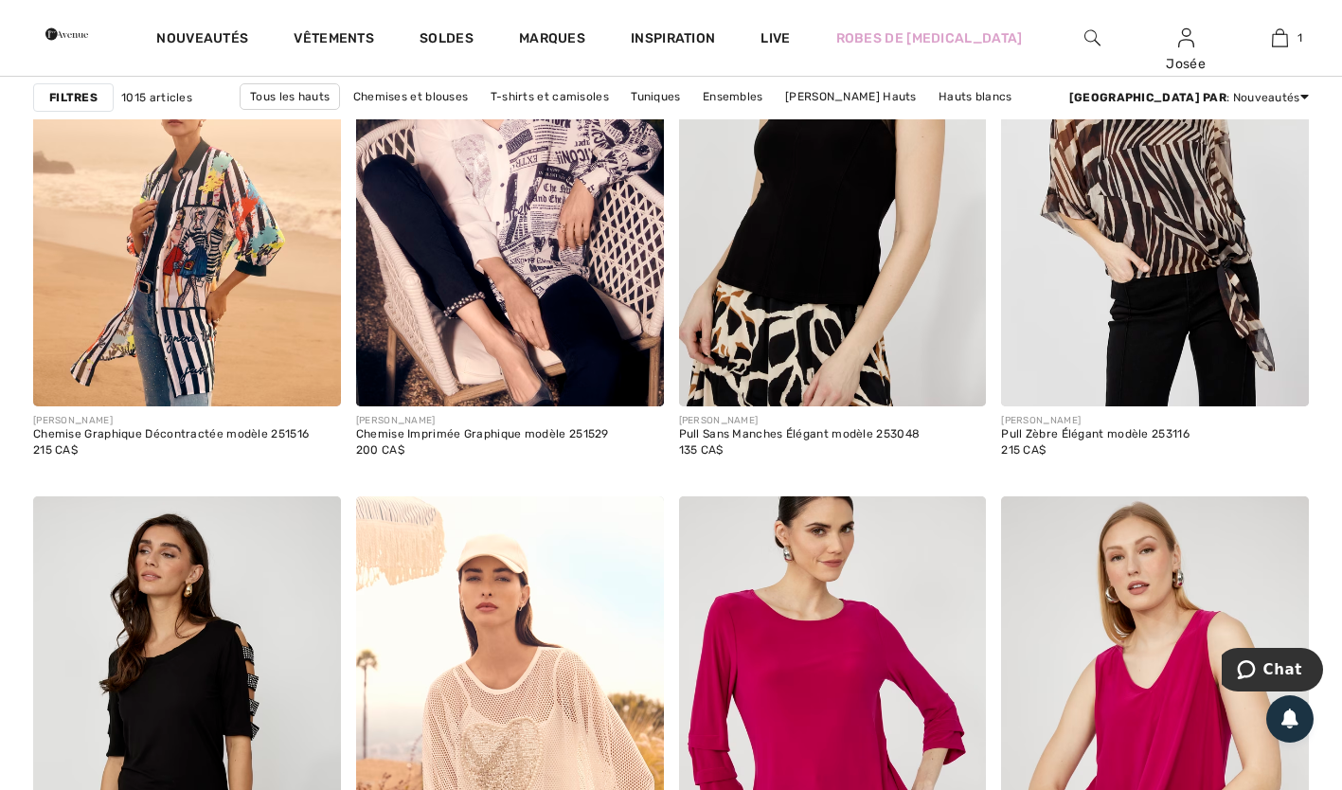
scroll to position [8292, 0]
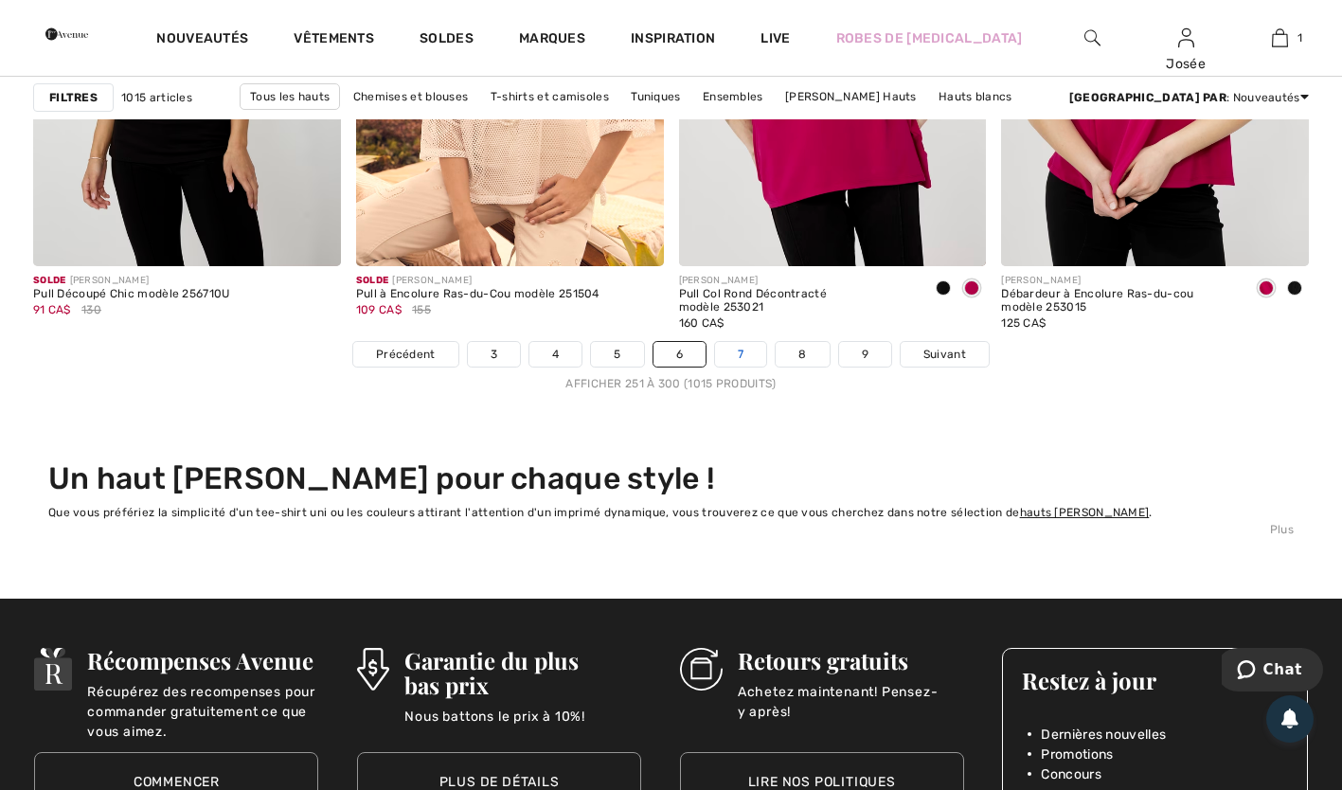
click at [736, 345] on link "7" at bounding box center [740, 354] width 51 height 25
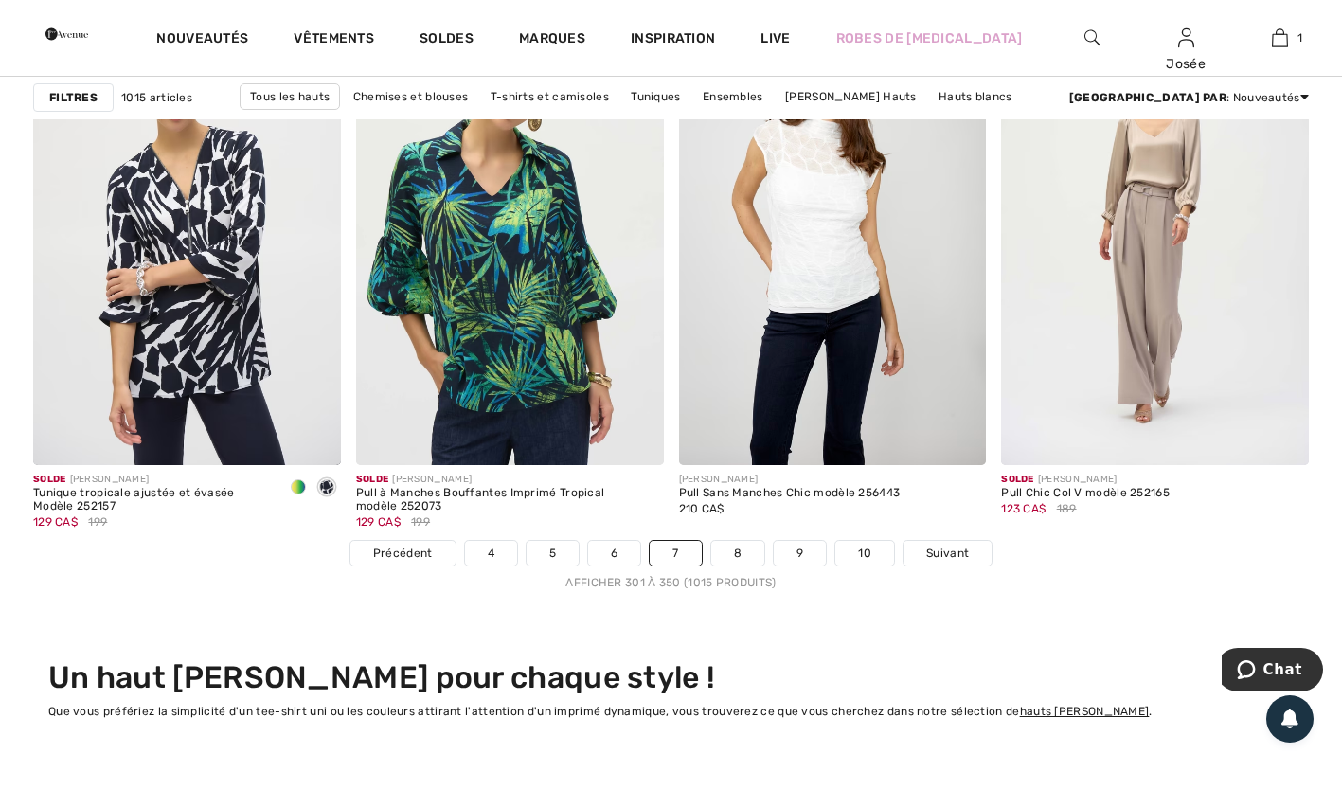
scroll to position [8031, 0]
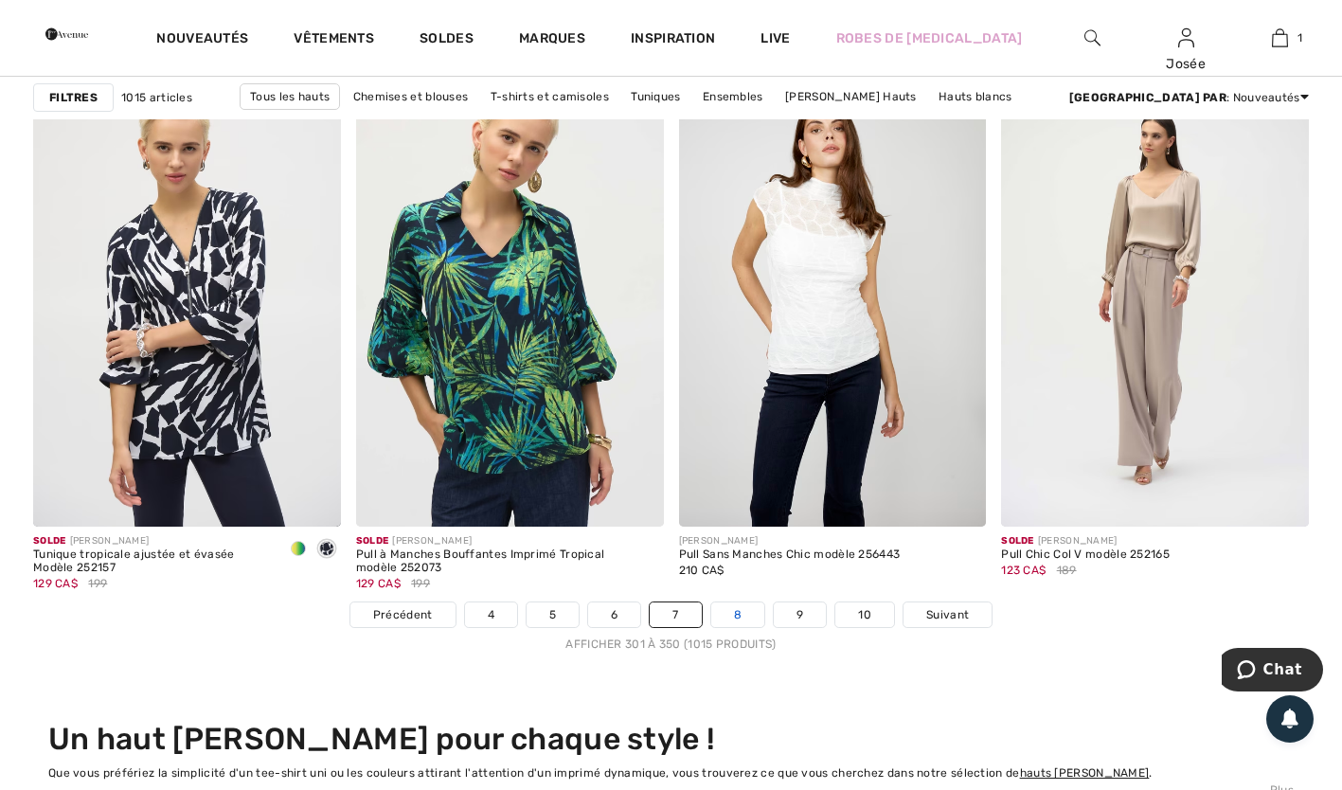
click at [740, 618] on link "8" at bounding box center [737, 614] width 53 height 25
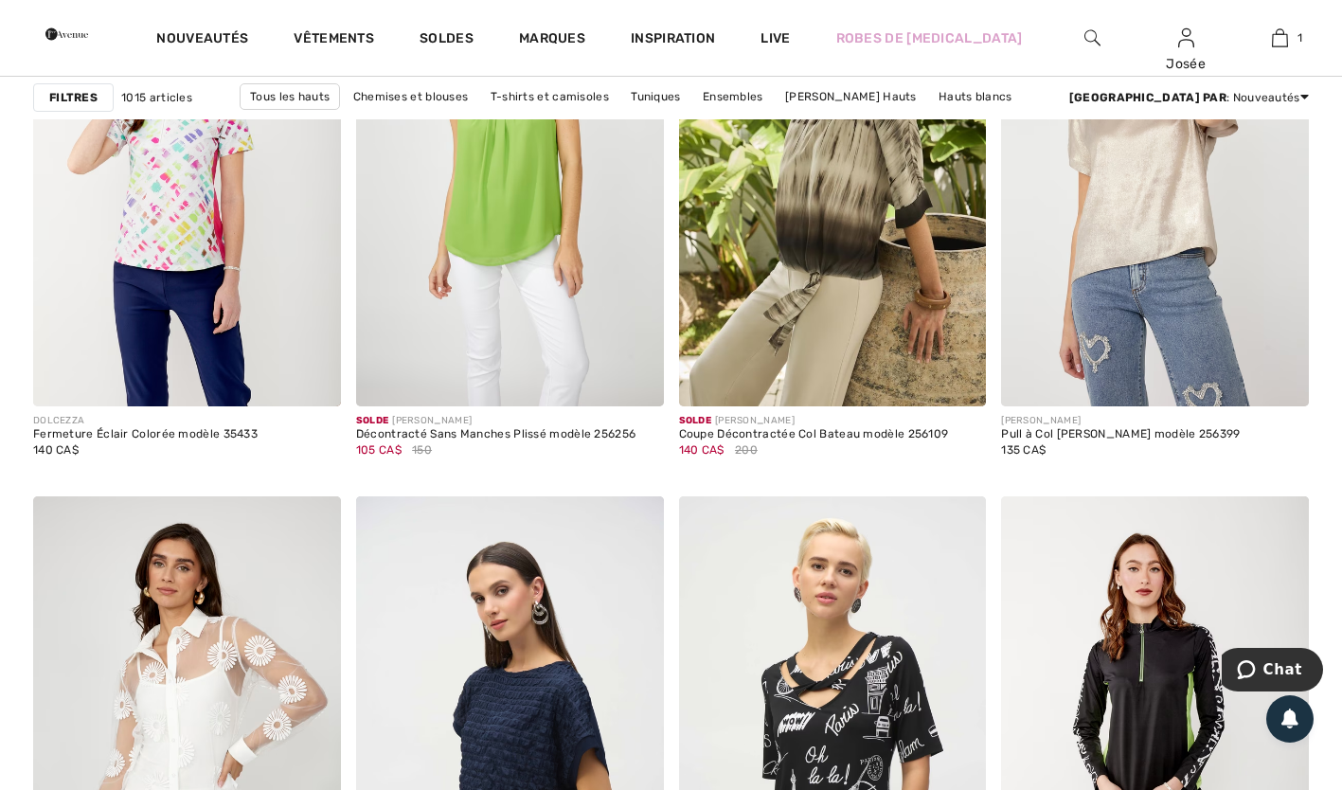
scroll to position [8292, 0]
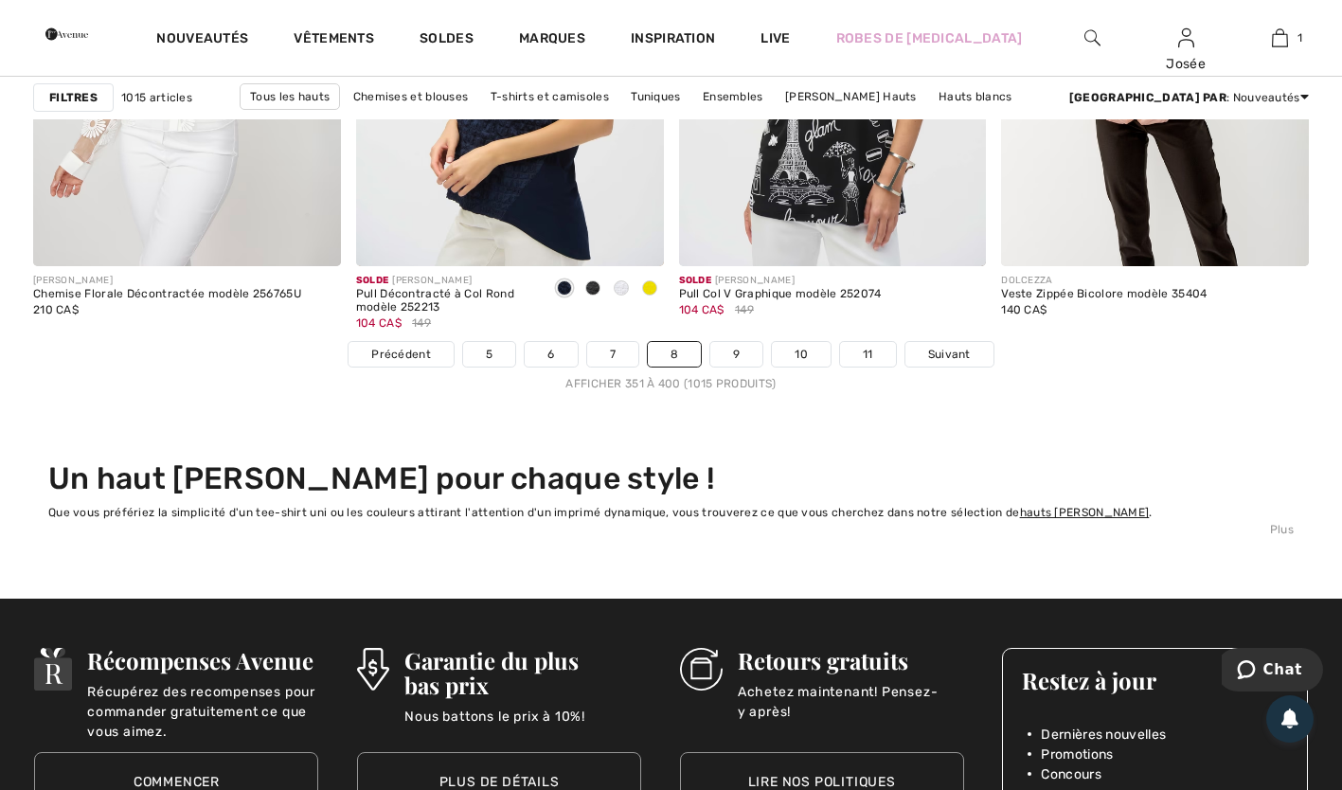
drag, startPoint x: 743, startPoint y: 354, endPoint x: 694, endPoint y: 417, distance: 79.0
click at [736, 352] on link "9" at bounding box center [736, 354] width 52 height 25
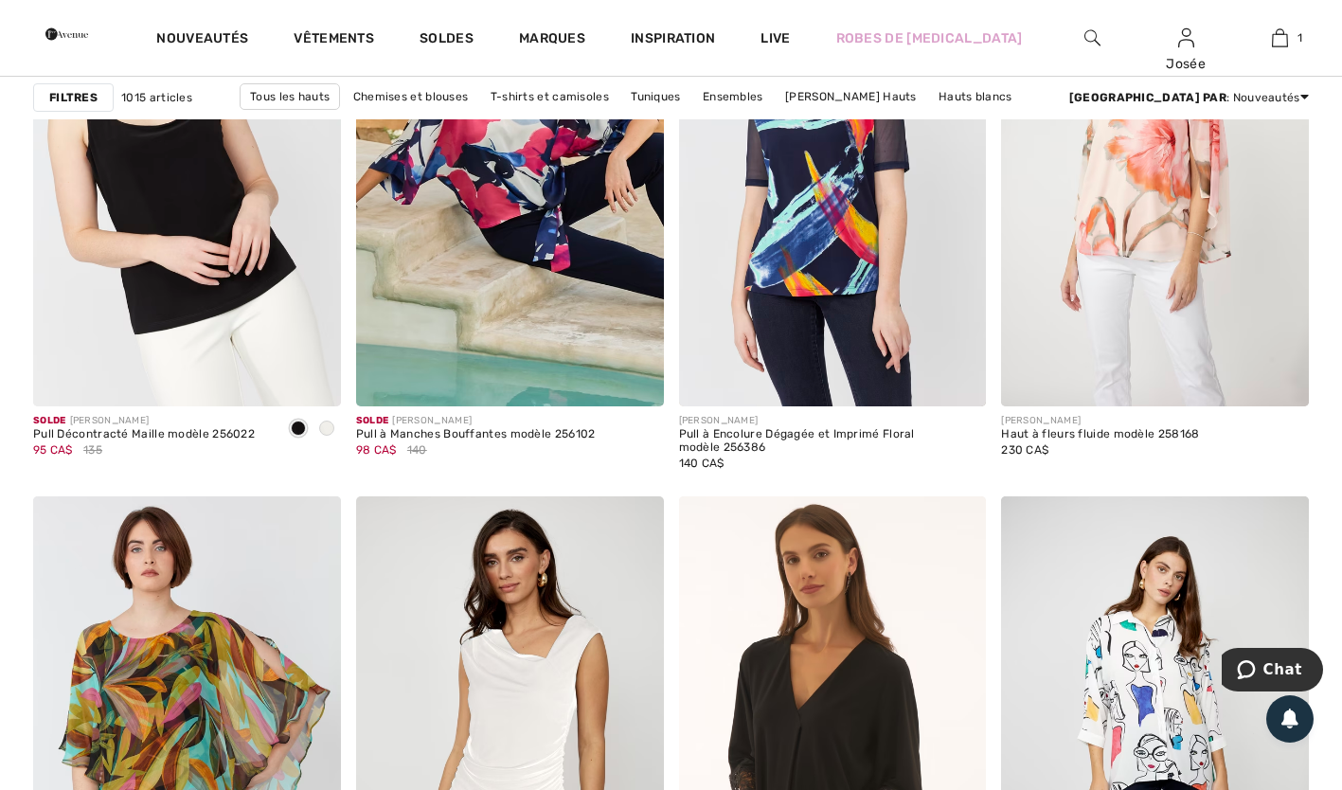
scroll to position [8292, 0]
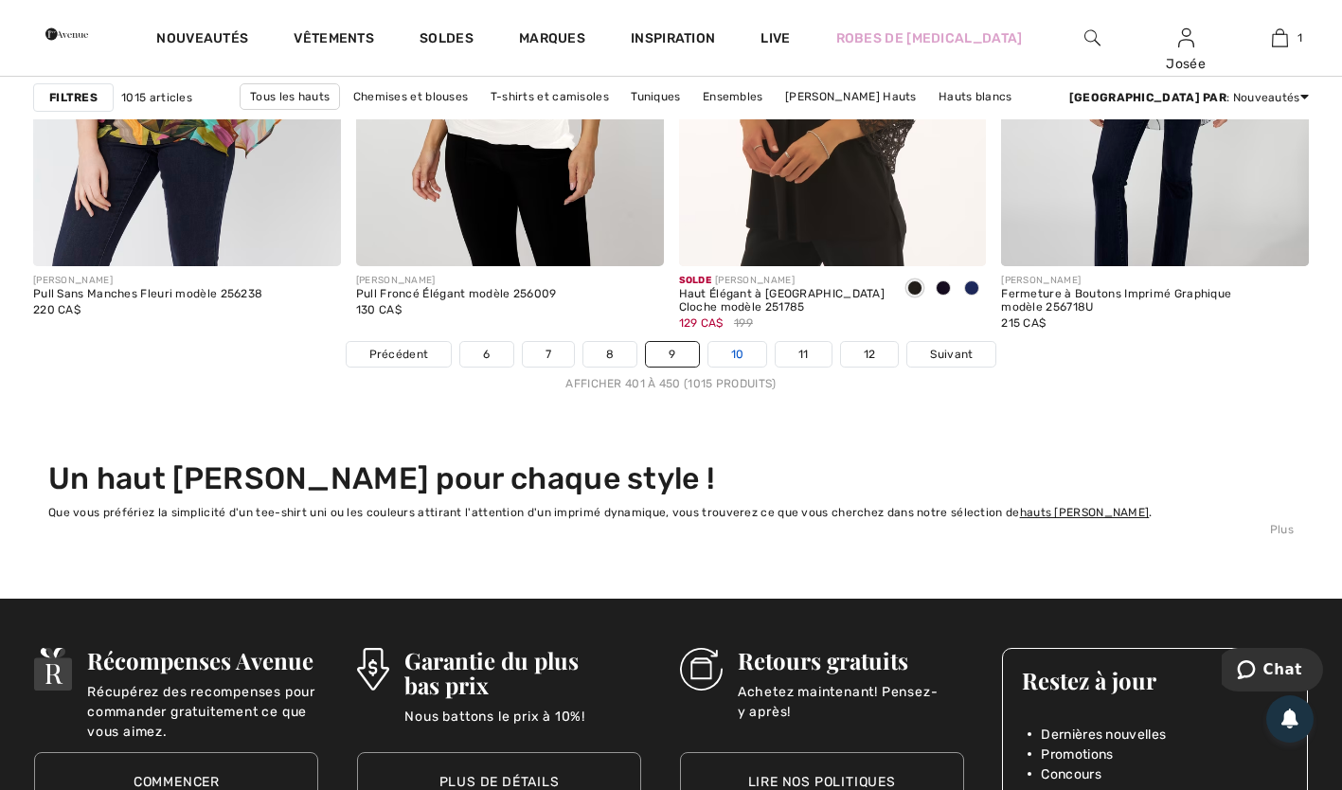
click at [743, 356] on link "10" at bounding box center [737, 354] width 59 height 25
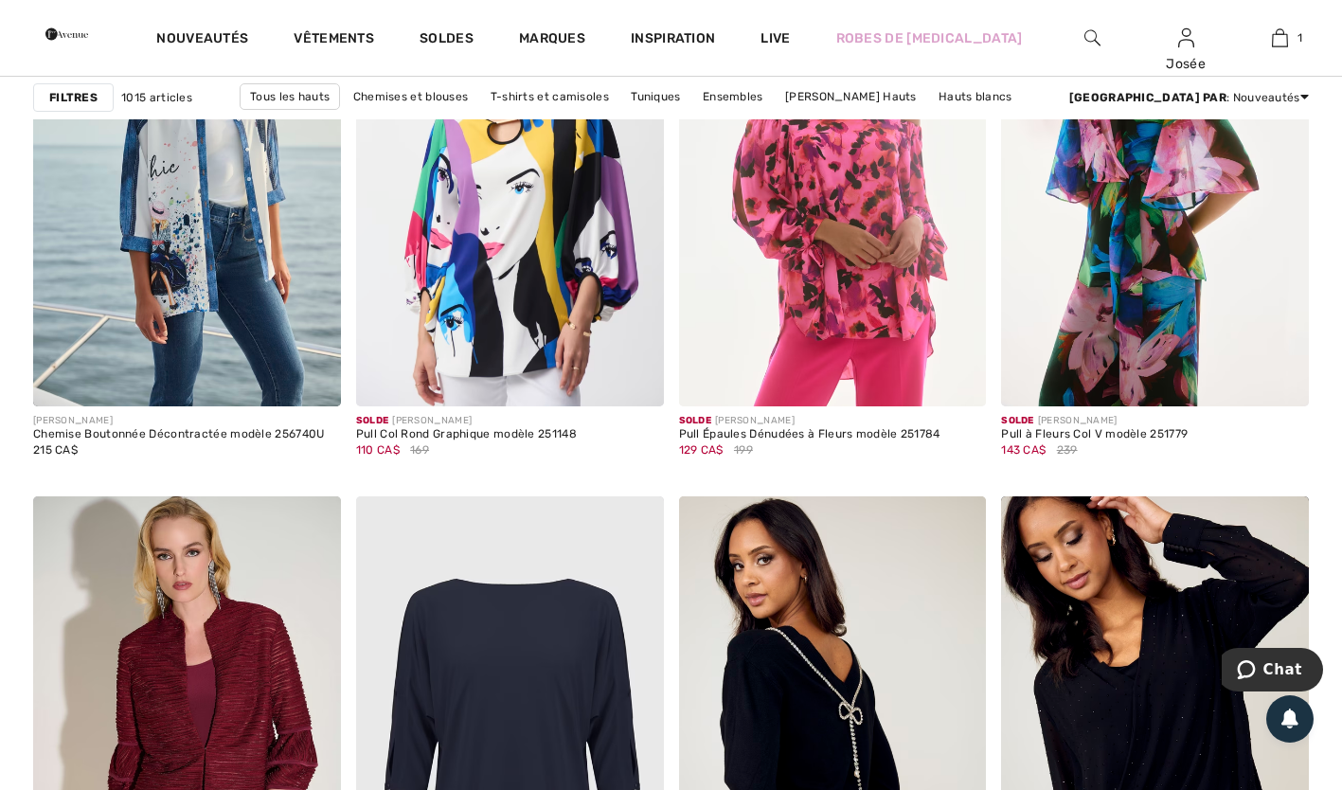
scroll to position [8292, 0]
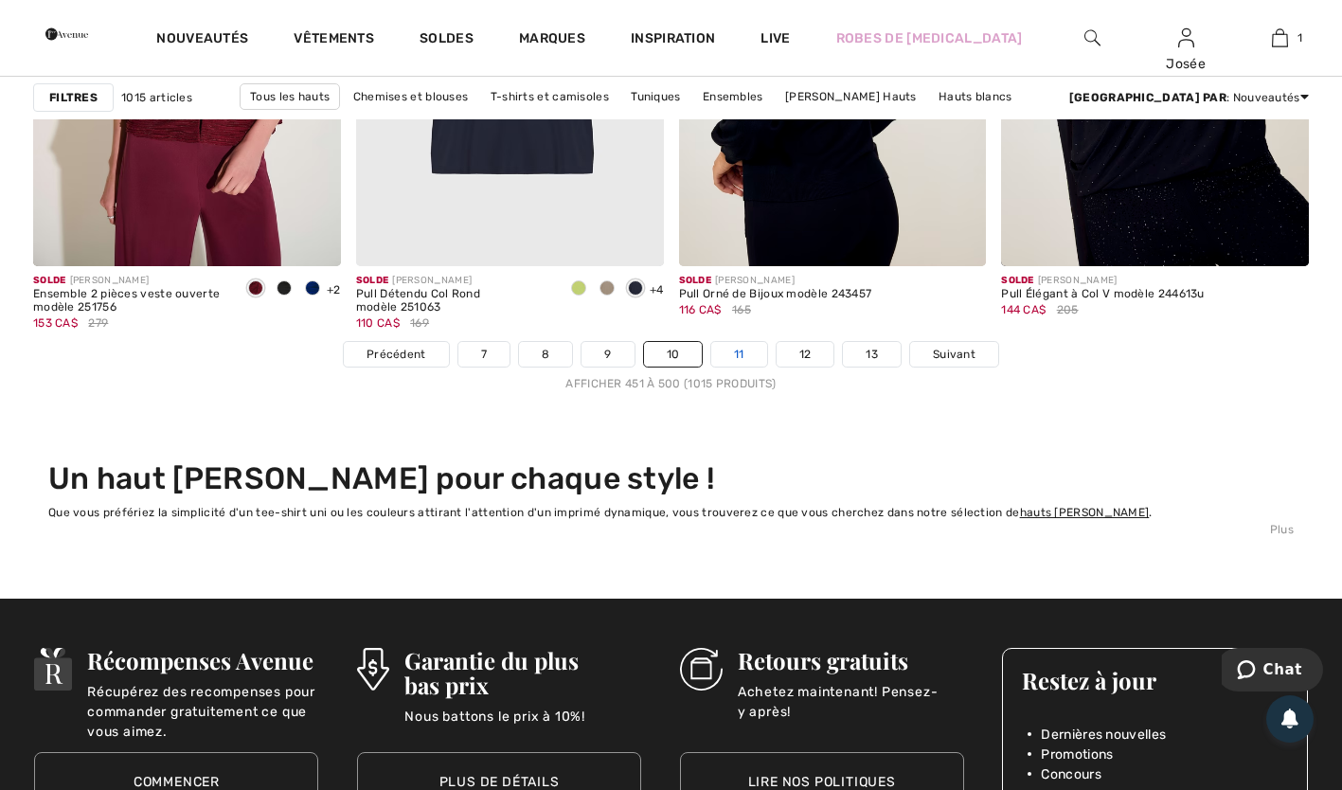
click at [736, 349] on link "11" at bounding box center [739, 354] width 56 height 25
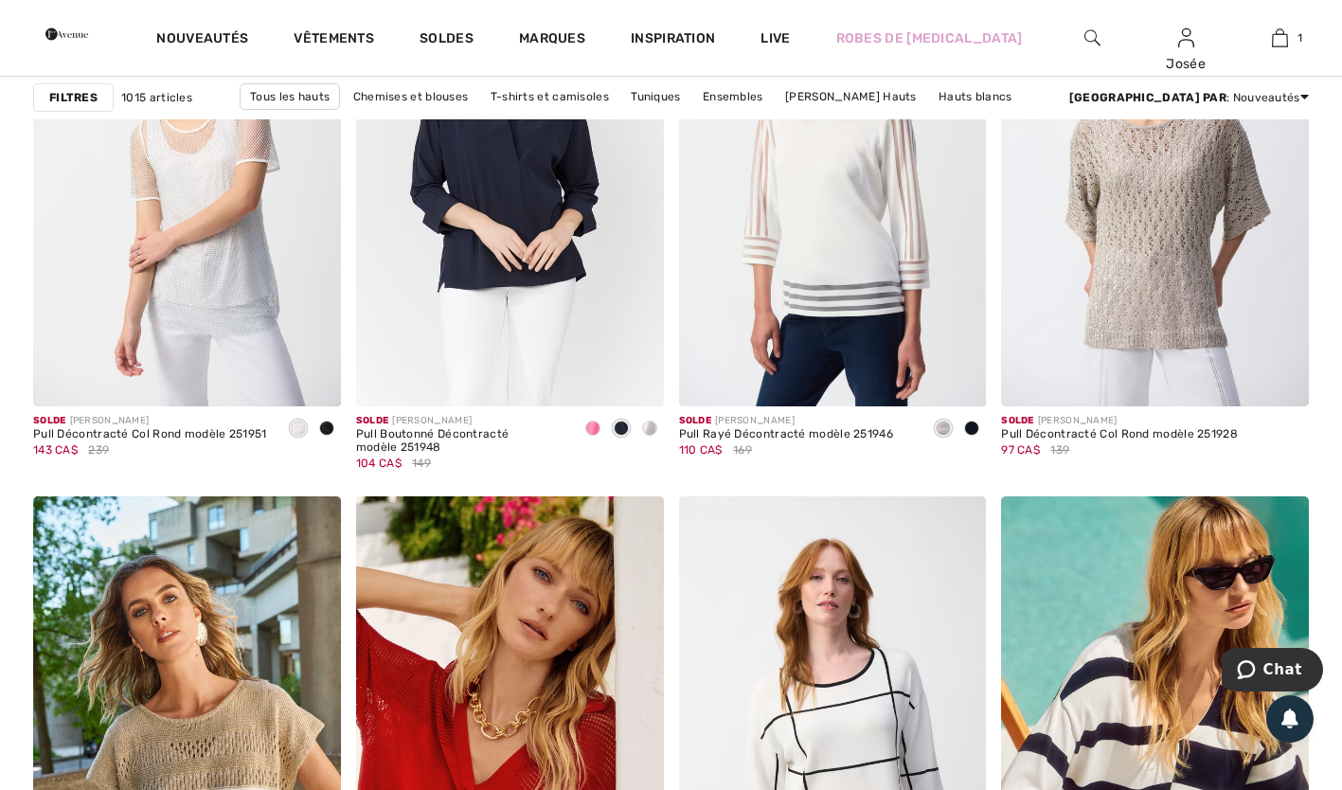
scroll to position [8292, 0]
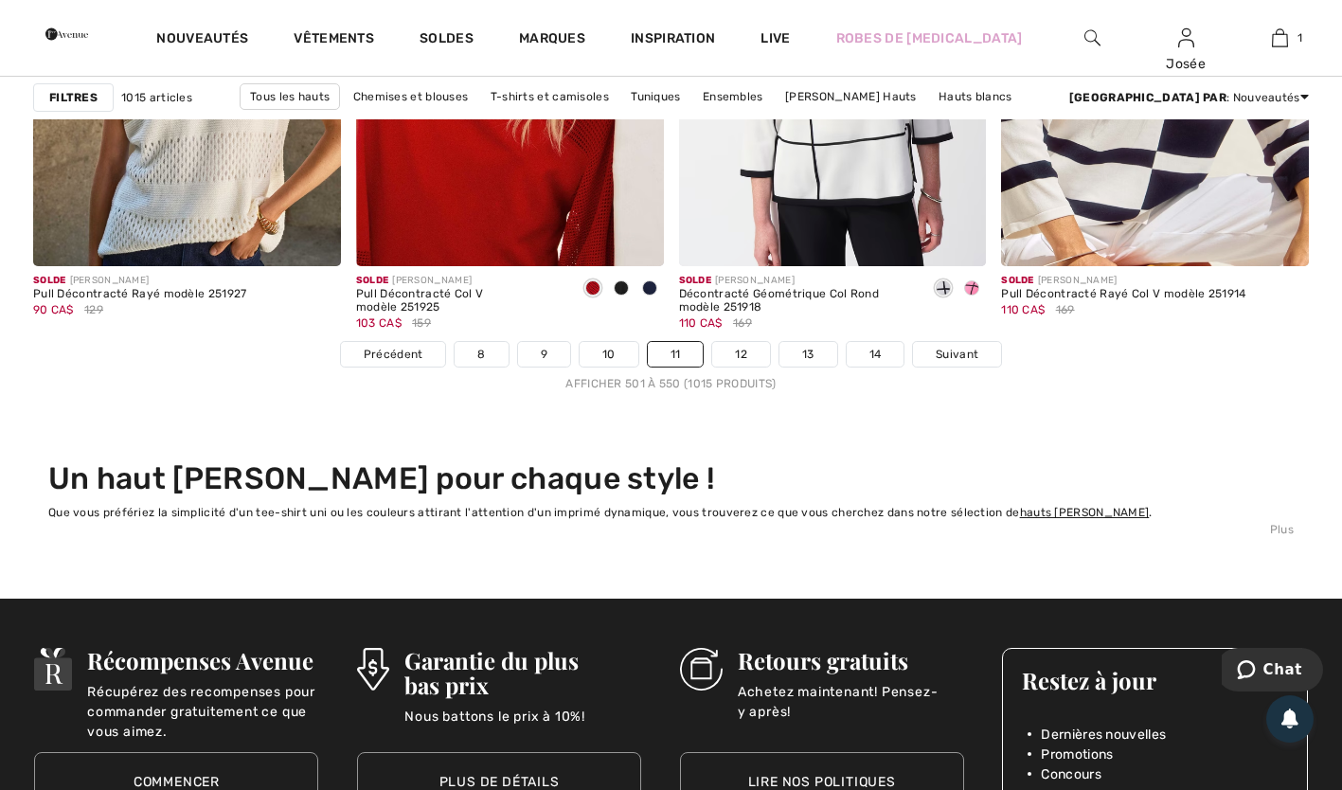
click at [744, 368] on nav "Précédent 8 9 10 11 12 13 14 Suivant Afficher 501 à 550 (1015 produits)" at bounding box center [671, 366] width 1276 height 51
click at [737, 350] on link "12" at bounding box center [741, 354] width 58 height 25
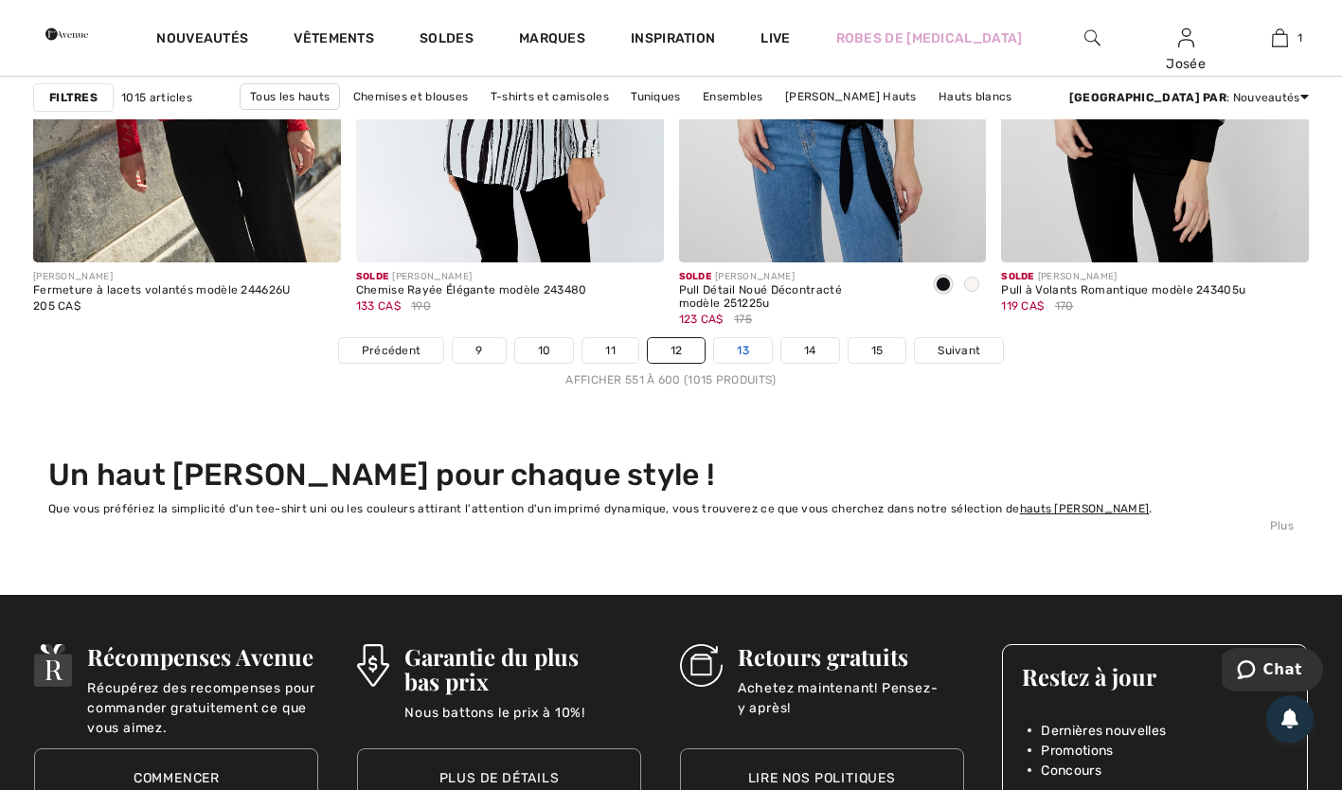
scroll to position [8292, 0]
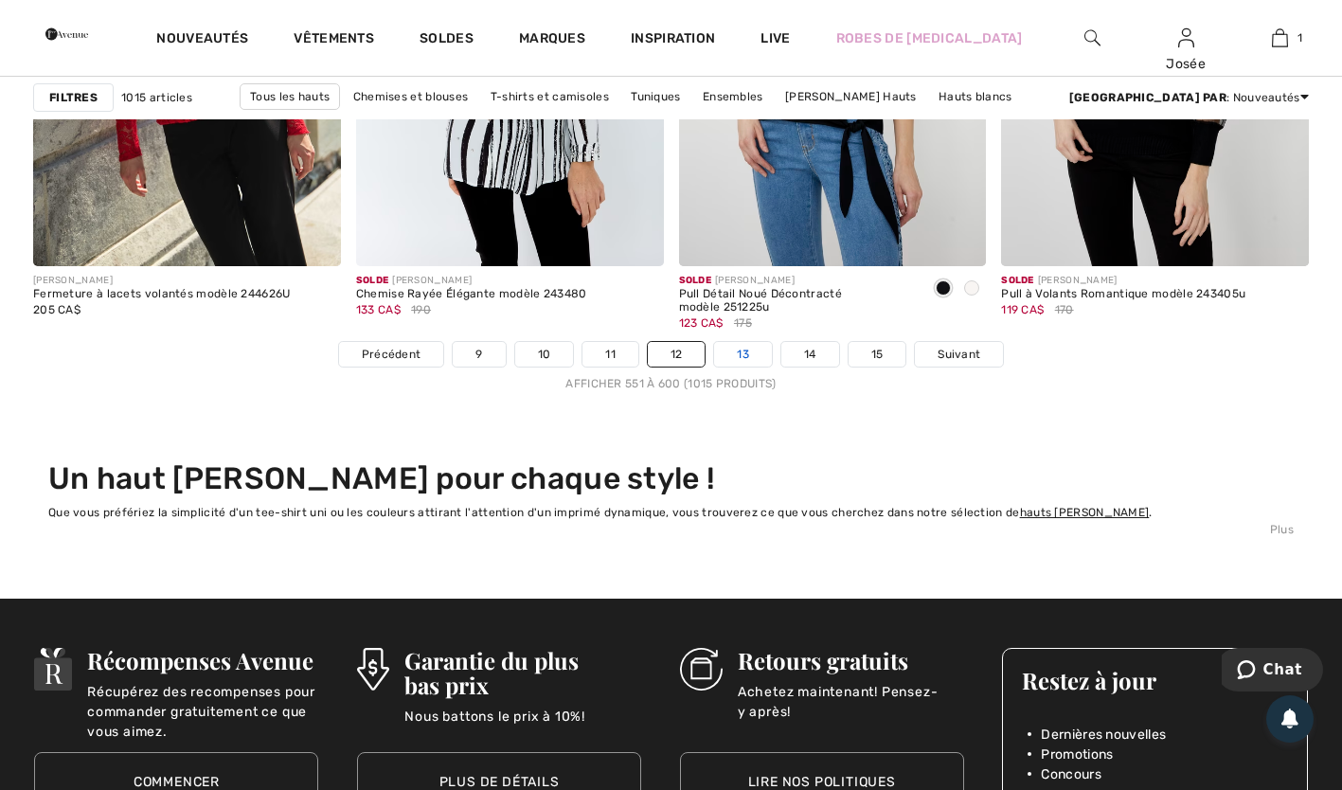
click at [739, 357] on link "13" at bounding box center [743, 354] width 58 height 25
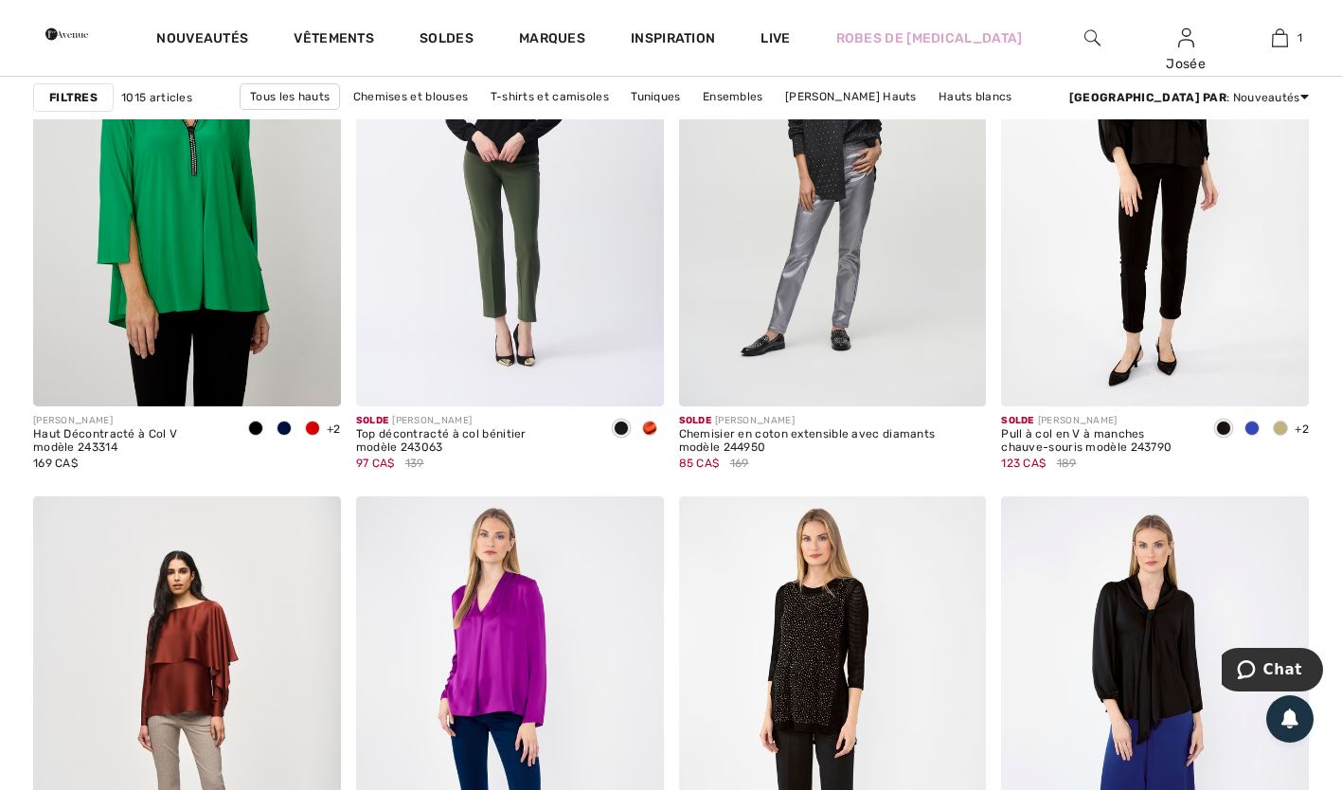
scroll to position [8292, 0]
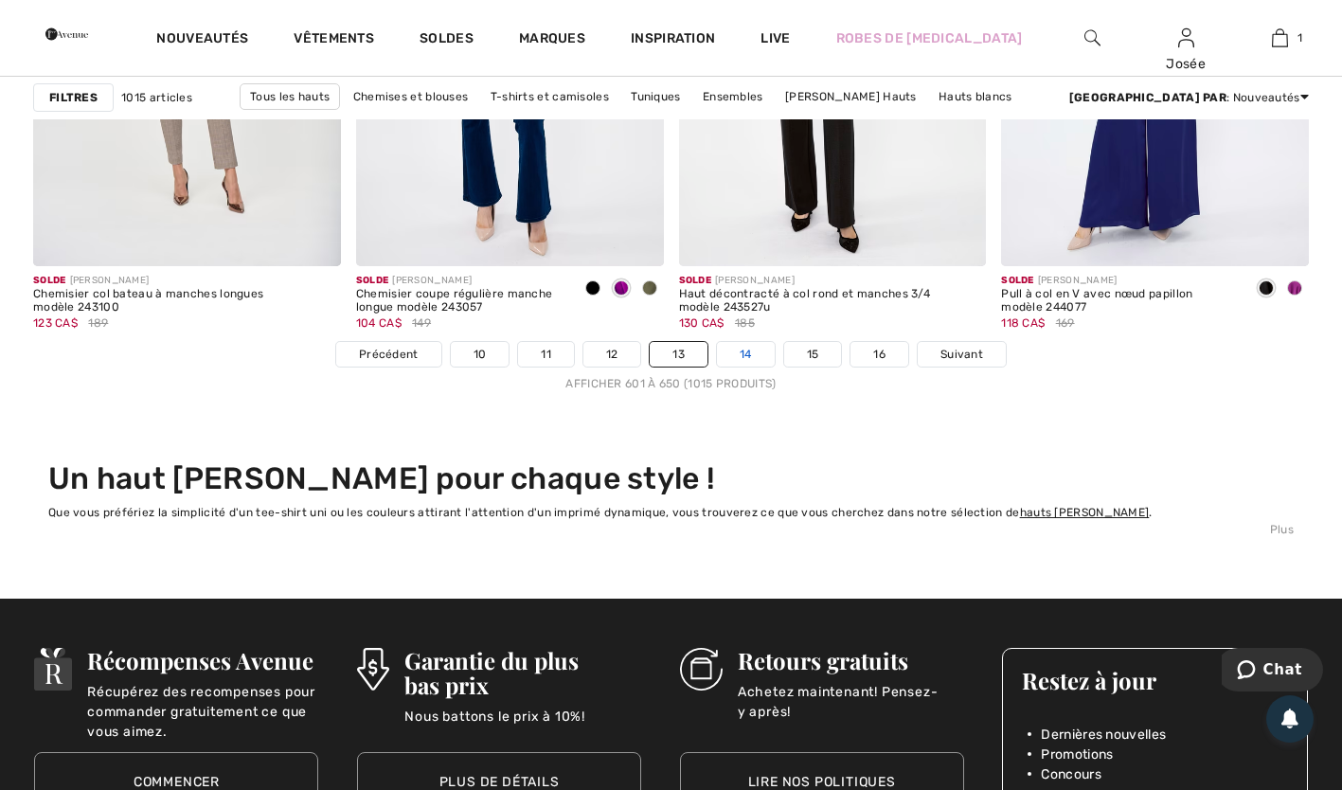
click at [748, 350] on link "14" at bounding box center [746, 354] width 58 height 25
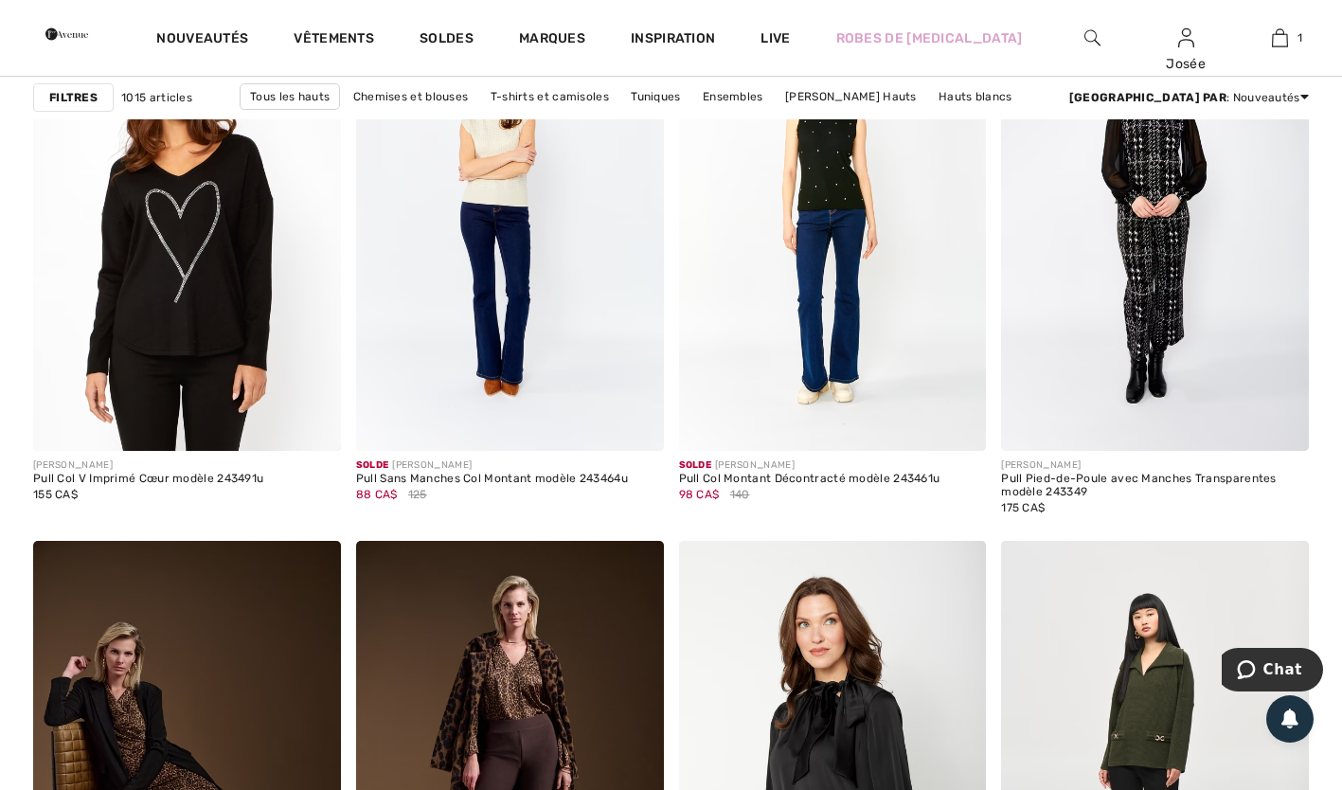
scroll to position [8292, 0]
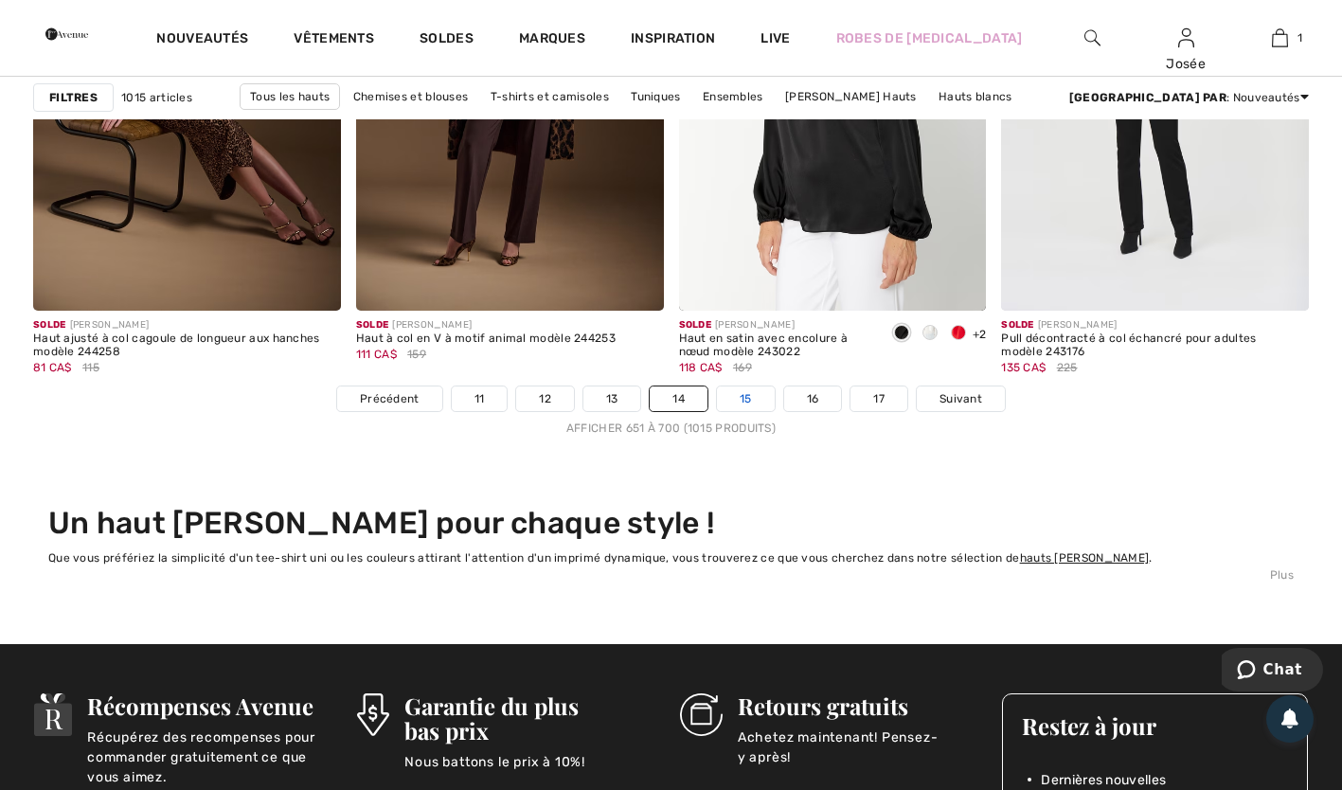
click at [738, 386] on link "15" at bounding box center [746, 398] width 58 height 25
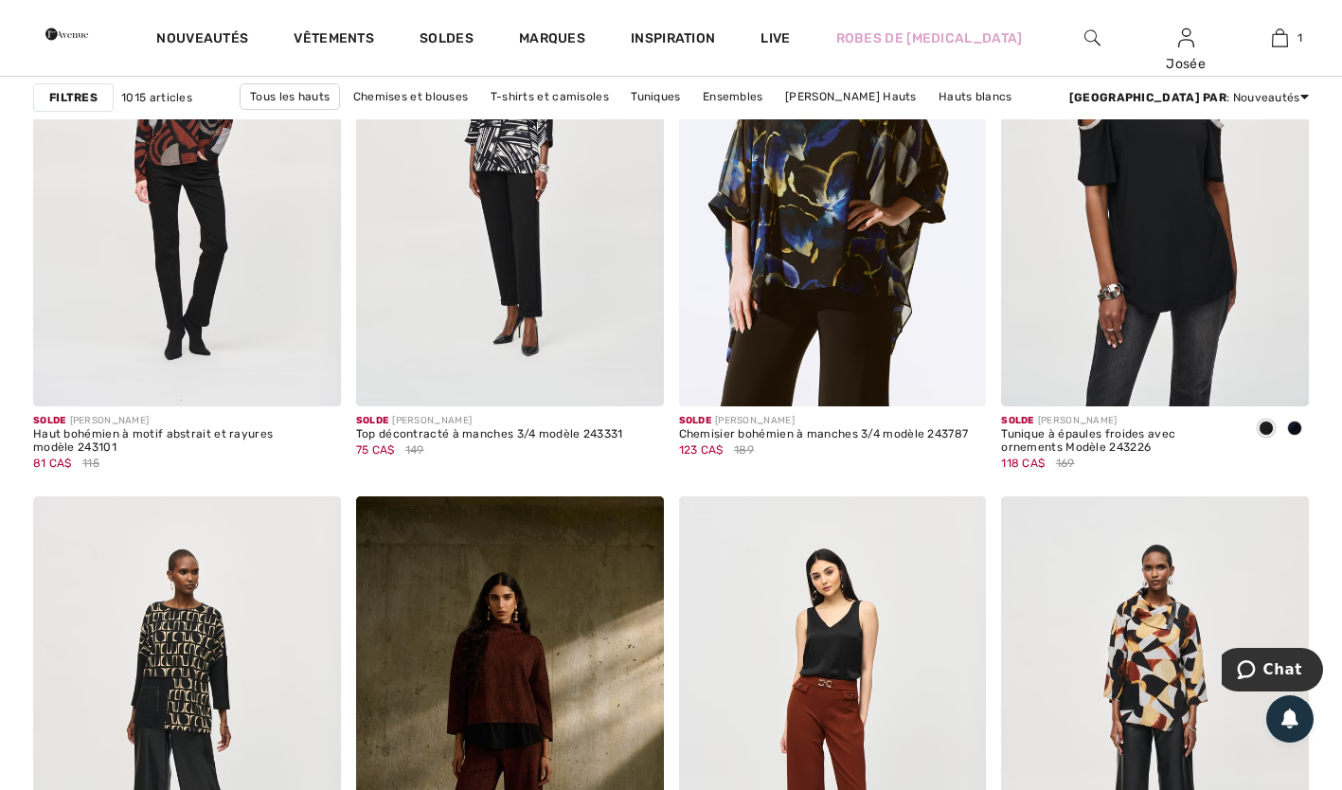
scroll to position [8292, 0]
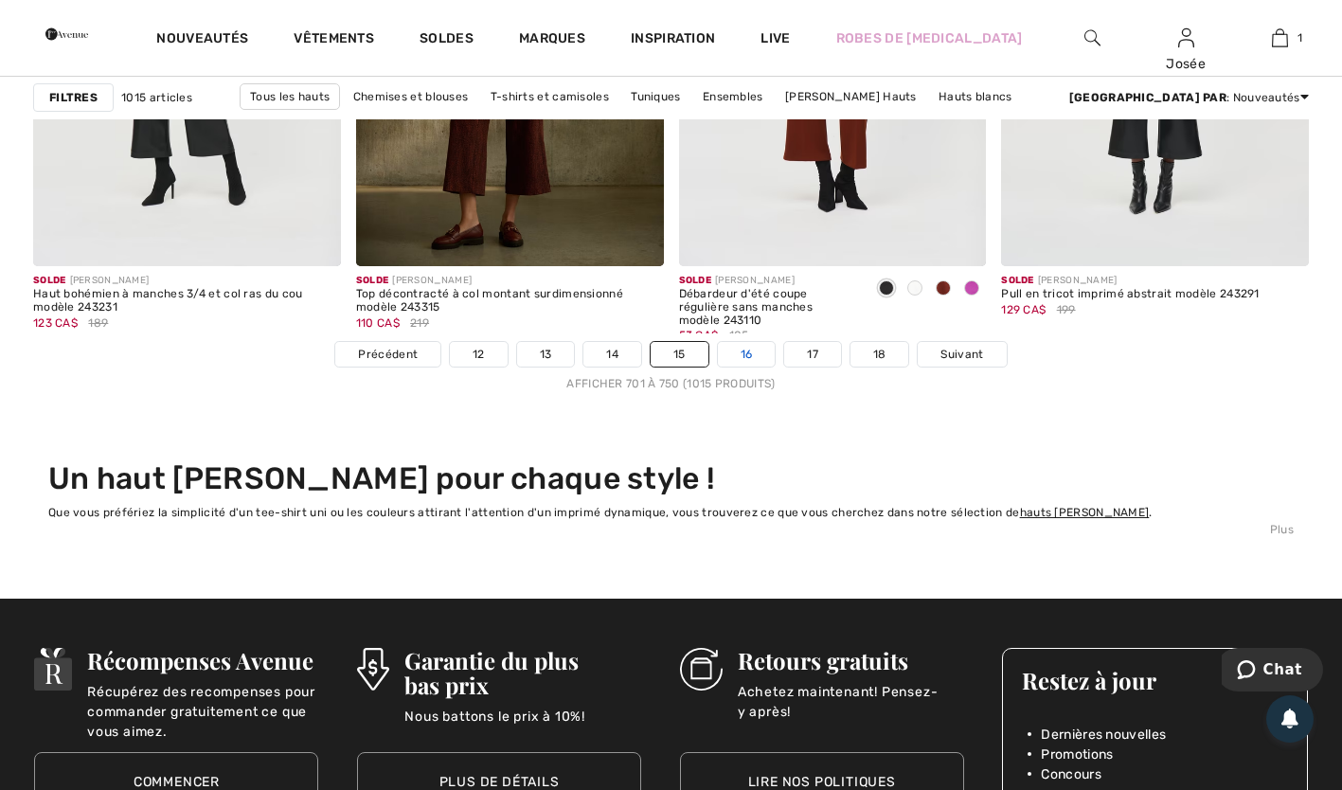
click at [756, 356] on link "16" at bounding box center [747, 354] width 58 height 25
click at [752, 359] on link "16" at bounding box center [747, 354] width 58 height 25
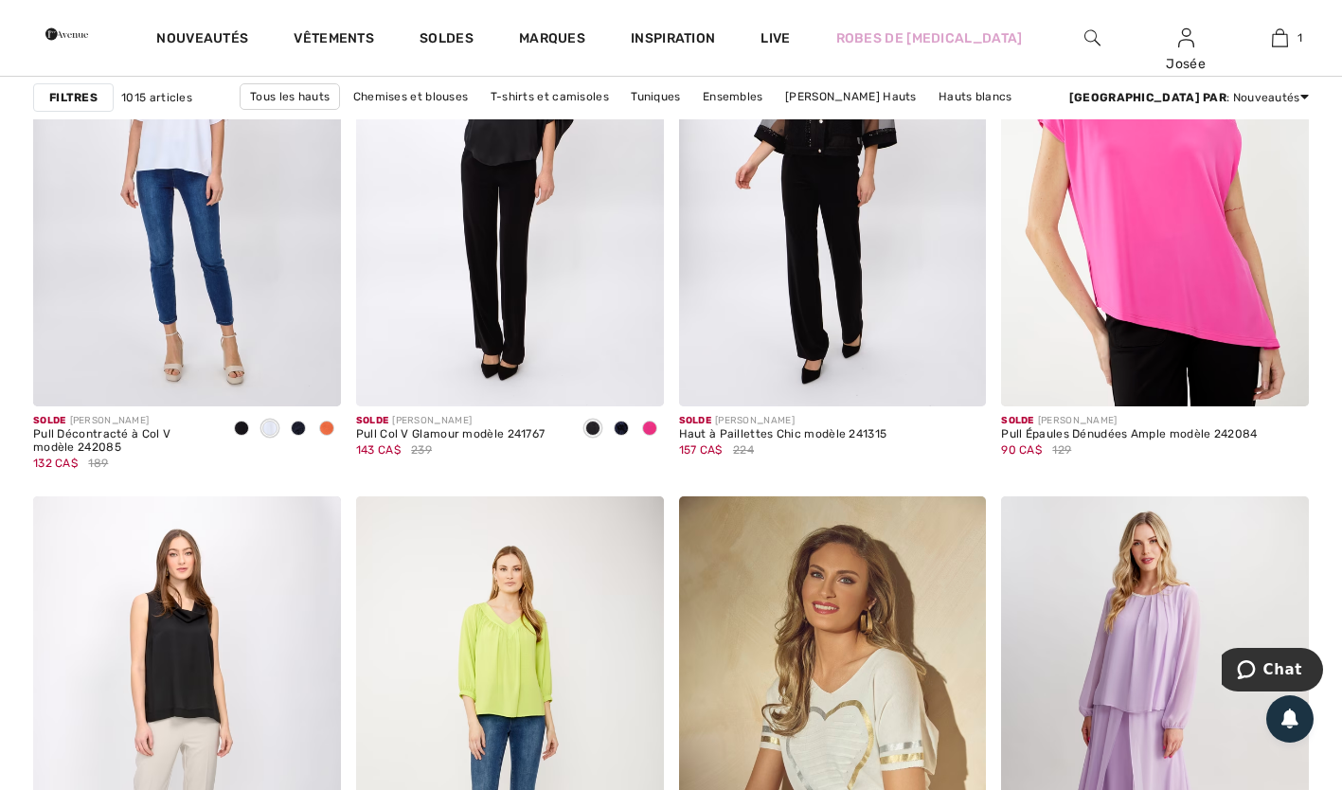
scroll to position [8292, 0]
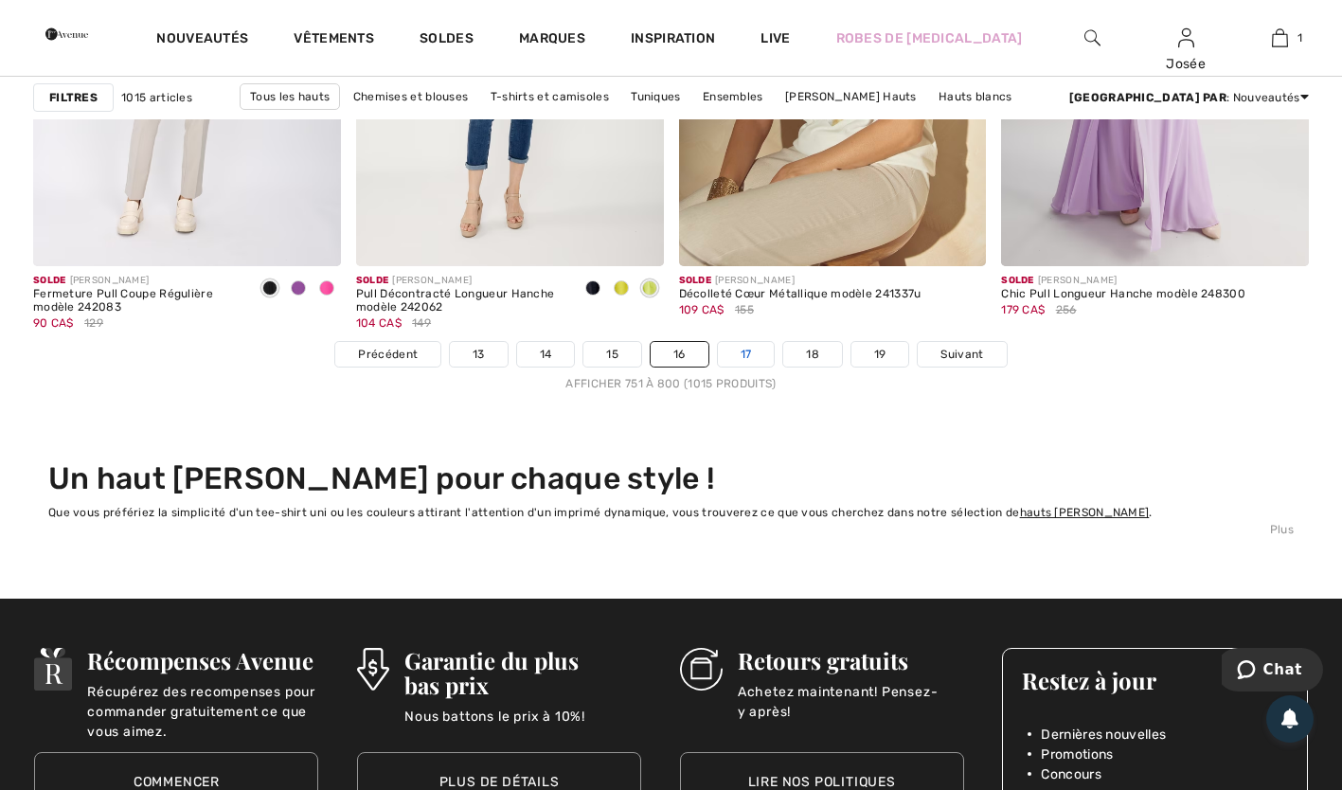
click at [744, 355] on link "17" at bounding box center [746, 354] width 57 height 25
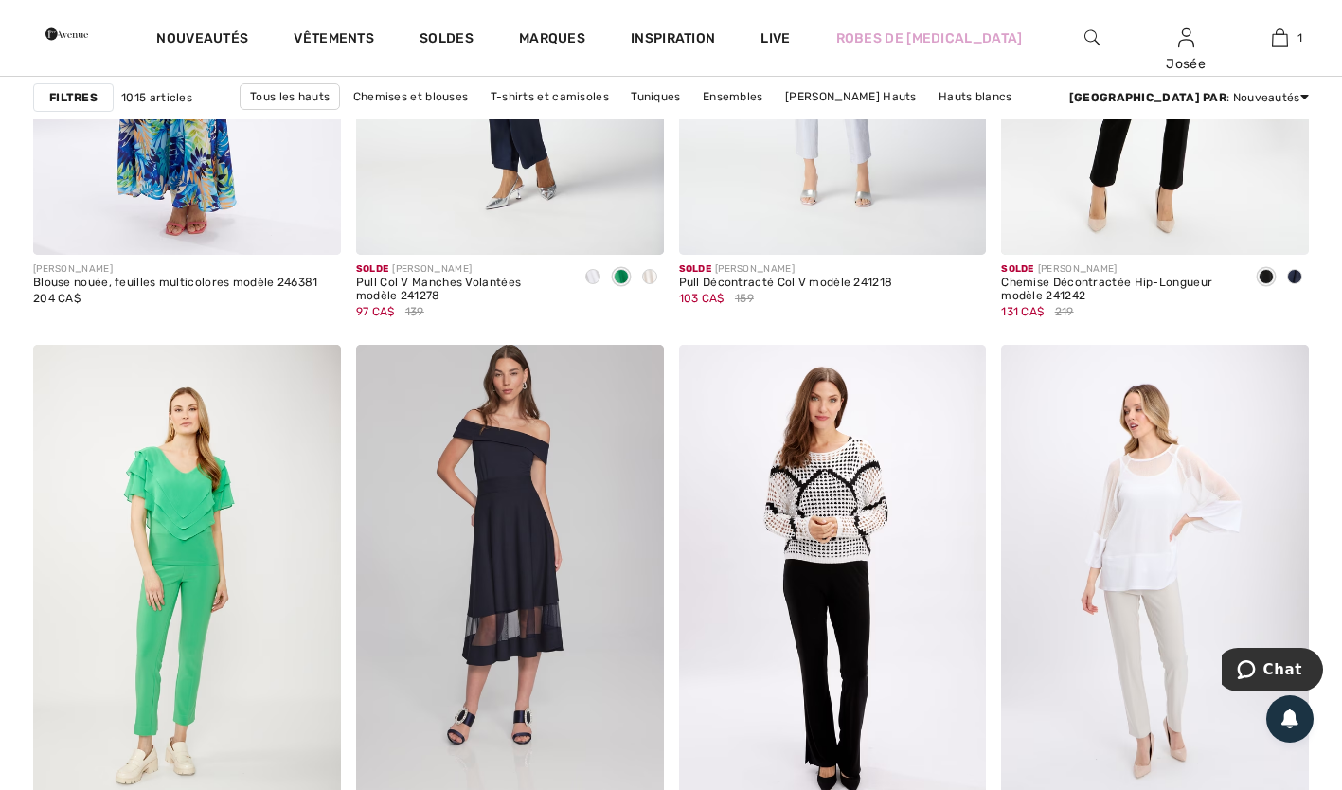
scroll to position [8443, 0]
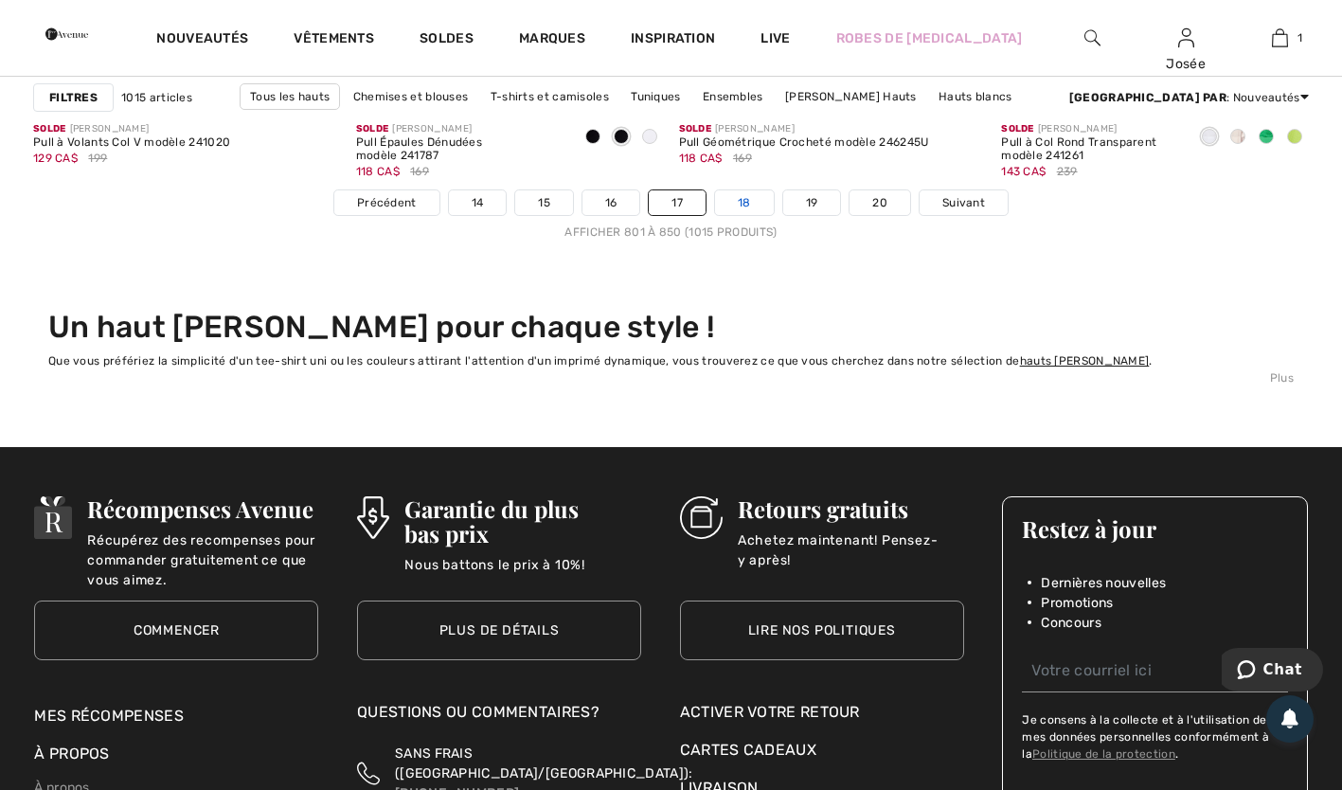
click at [743, 201] on link "18" at bounding box center [744, 202] width 59 height 25
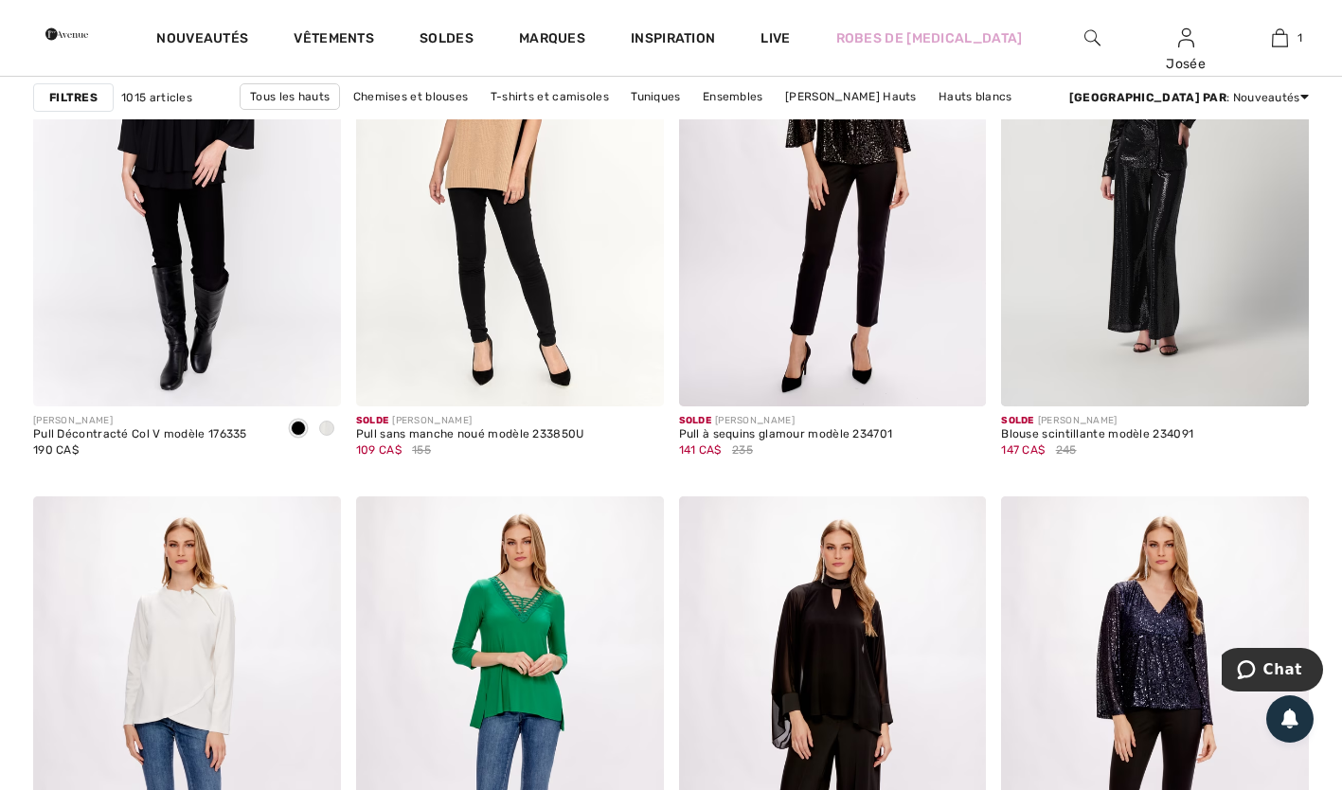
scroll to position [8292, 0]
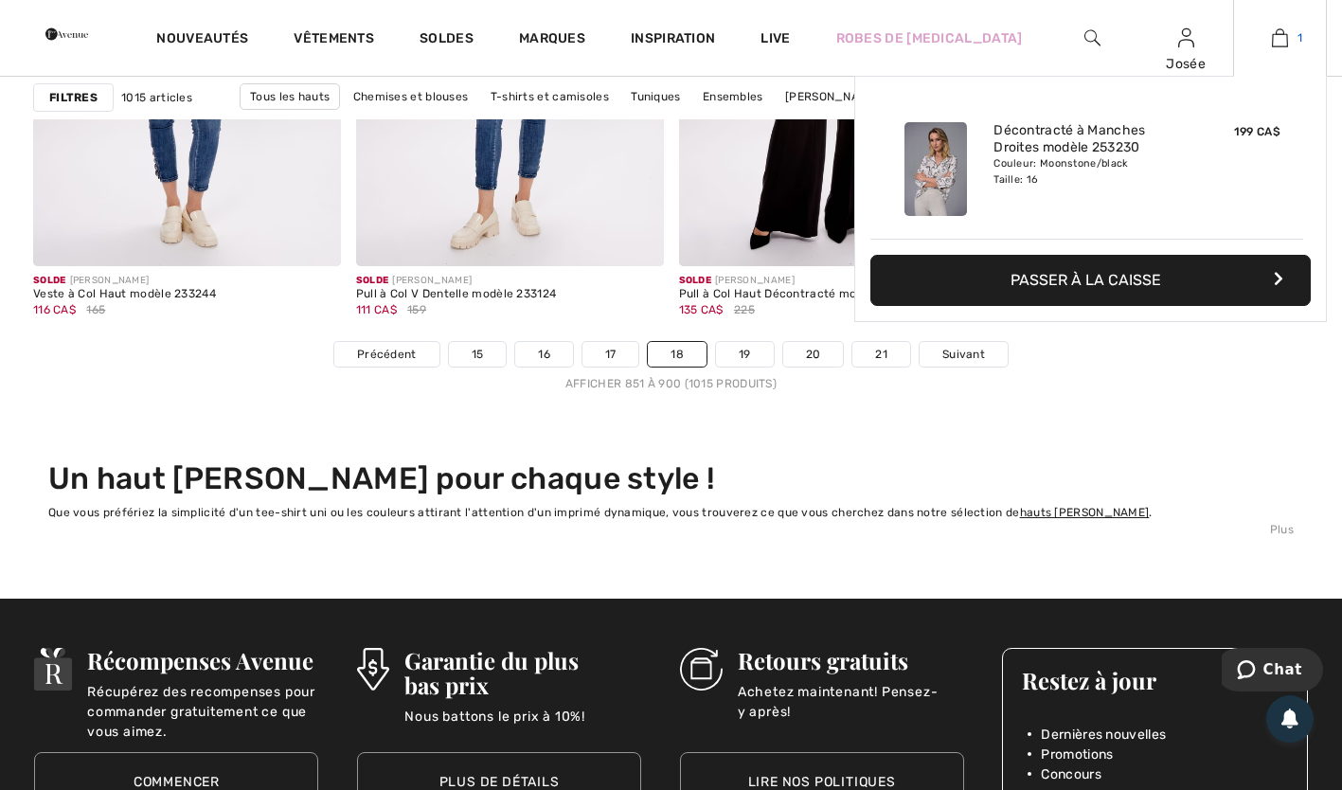
click at [1279, 37] on img at bounding box center [1280, 38] width 16 height 23
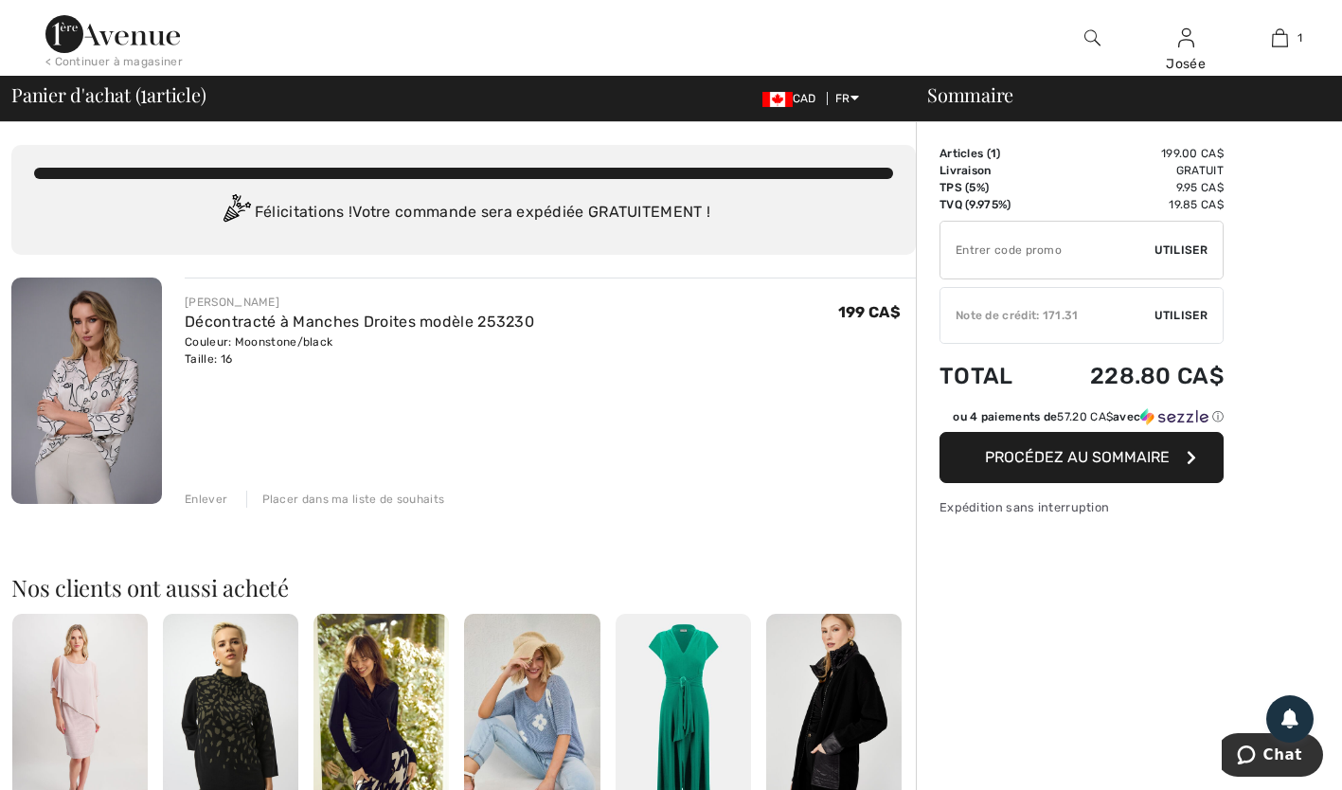
click at [1074, 245] on input "TEXT" at bounding box center [1048, 250] width 214 height 57
type input "GC005065794"
click at [1165, 248] on span "Utiliser" at bounding box center [1181, 250] width 53 height 17
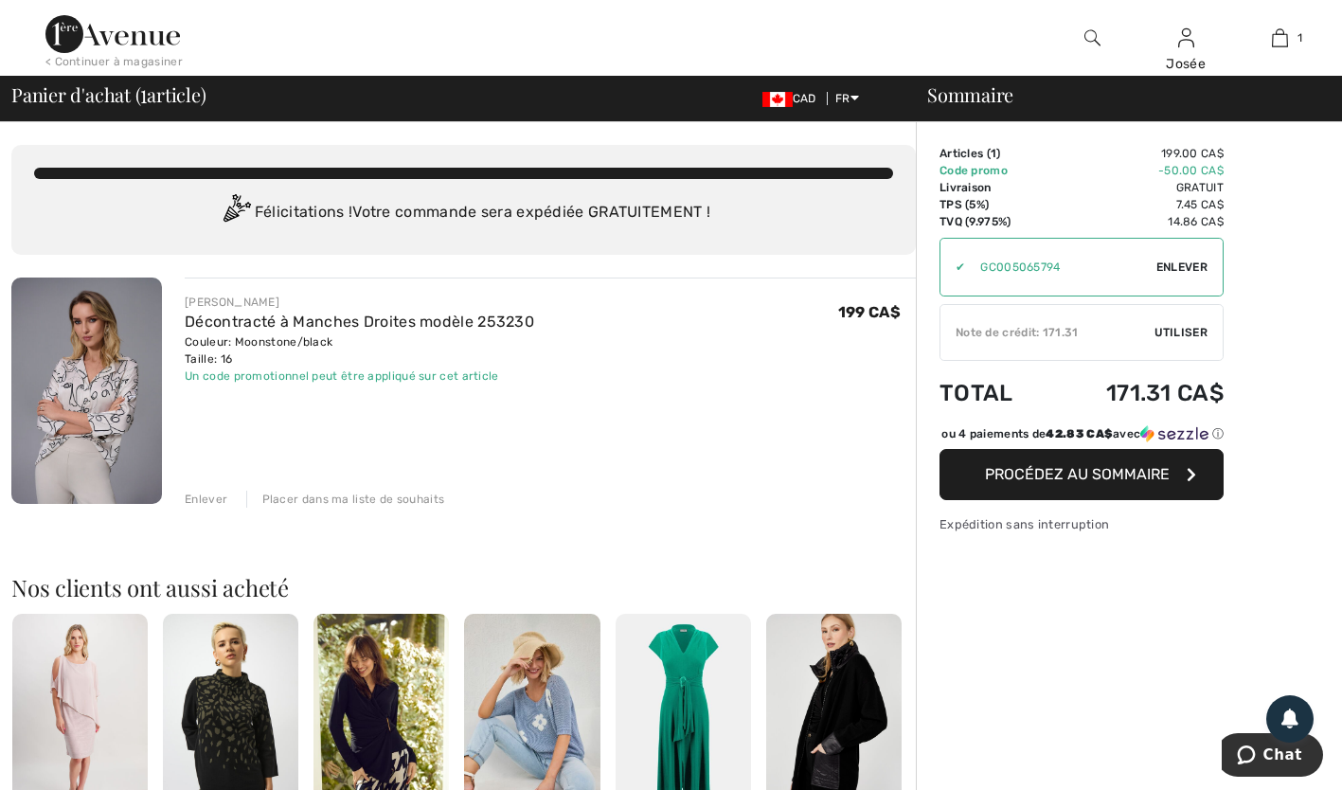
click at [1170, 262] on span "Enlever" at bounding box center [1182, 267] width 51 height 17
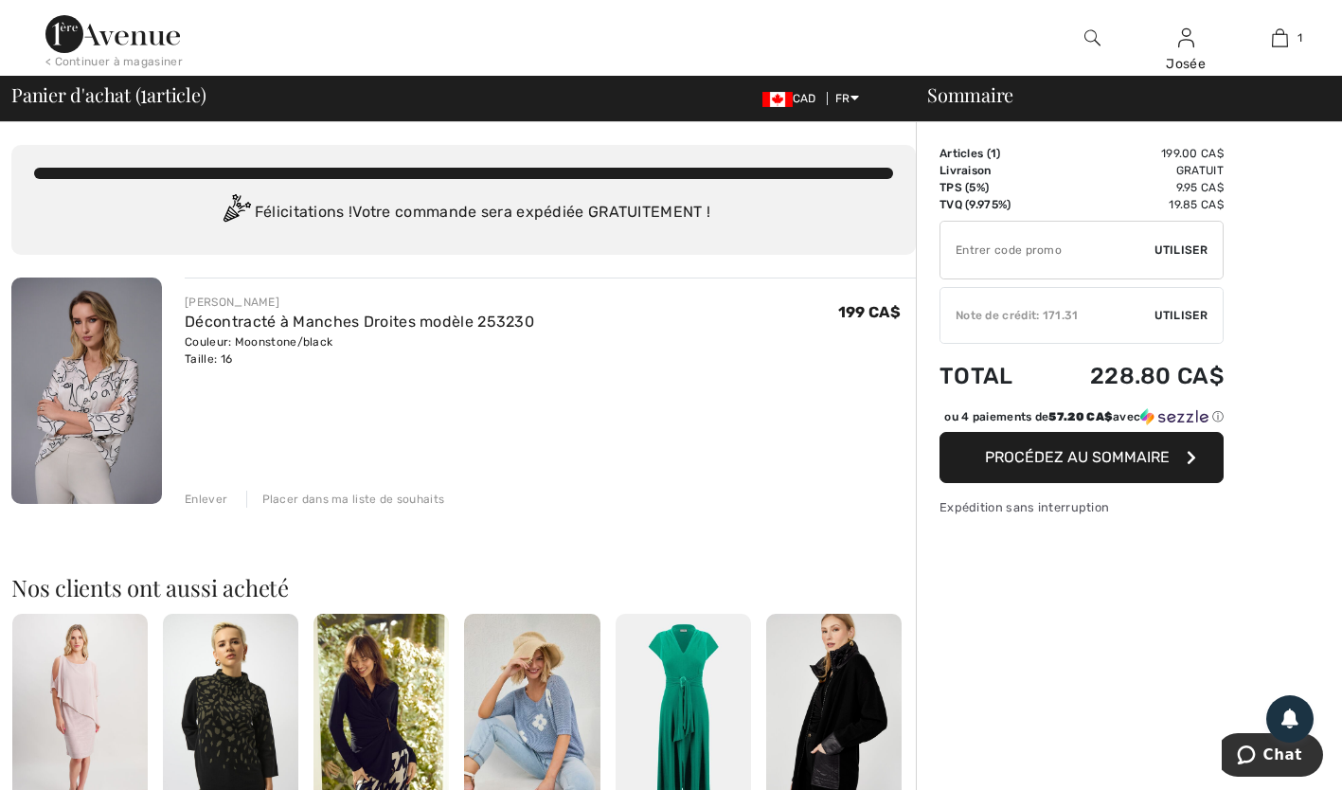
click at [1111, 250] on input "TEXT" at bounding box center [1048, 250] width 214 height 57
type input "GC005023781"
click at [1163, 251] on span "Utiliser" at bounding box center [1181, 250] width 53 height 17
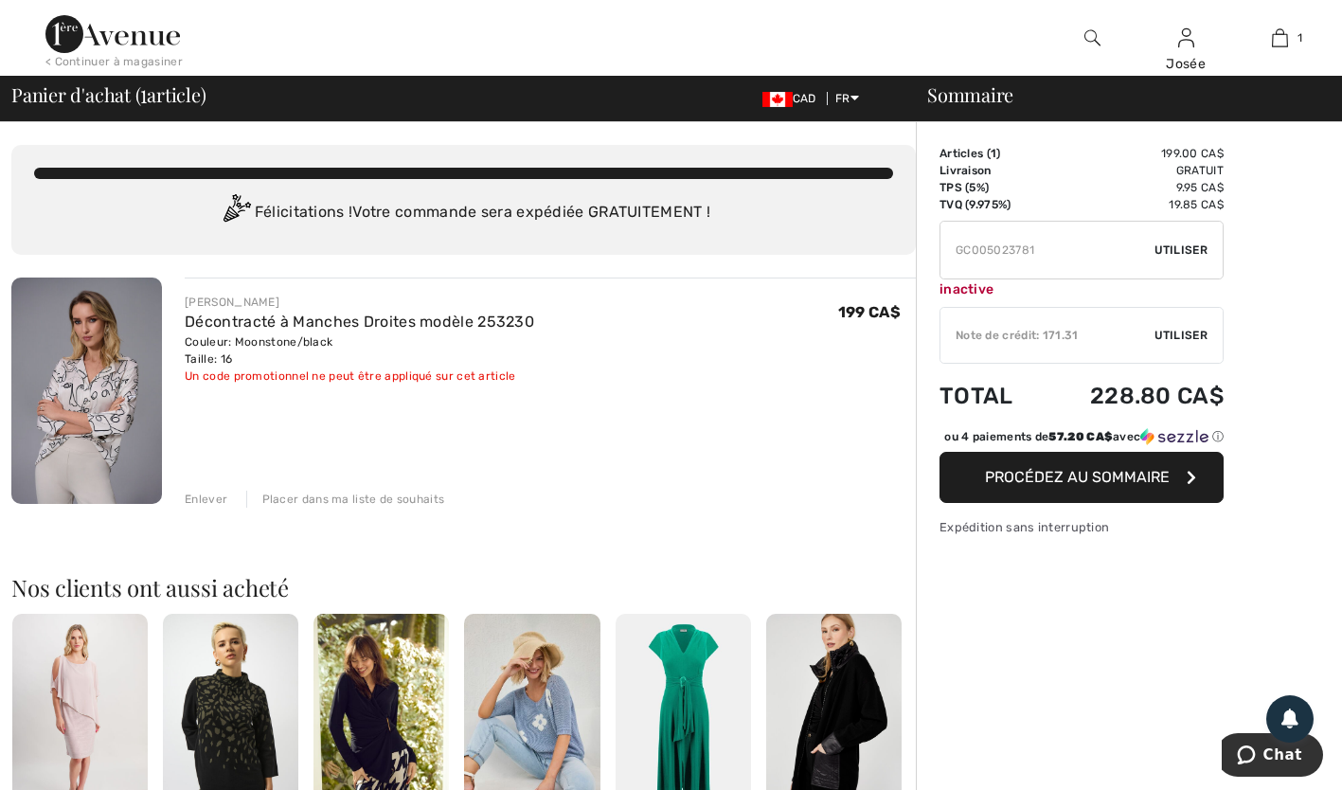
click at [1043, 247] on input "TEXT" at bounding box center [1048, 250] width 214 height 57
drag, startPoint x: 1043, startPoint y: 247, endPoint x: 948, endPoint y: 252, distance: 94.8
click at [948, 252] on input "TEXT" at bounding box center [1048, 250] width 214 height 57
drag, startPoint x: 1093, startPoint y: 246, endPoint x: 1074, endPoint y: 666, distance: 420.0
drag, startPoint x: 1074, startPoint y: 666, endPoint x: 1090, endPoint y: 708, distance: 44.7
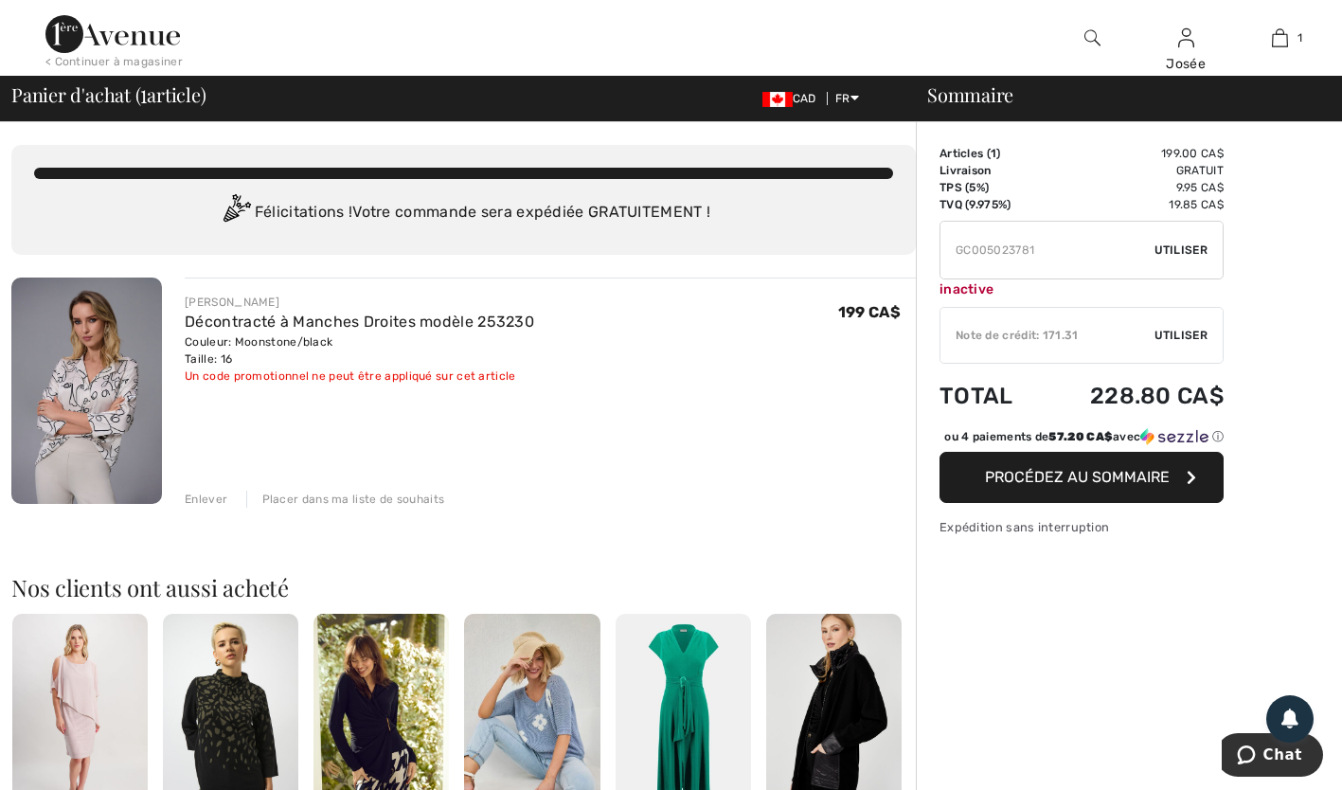
click at [1090, 708] on div "Sommaire Description Articles ( 1 ) 199.00 CA$ Code promo 0.00 CA$ Livraison Gr…" at bounding box center [1129, 717] width 426 height 1190
click at [1271, 759] on span "Chat" at bounding box center [1283, 754] width 39 height 17
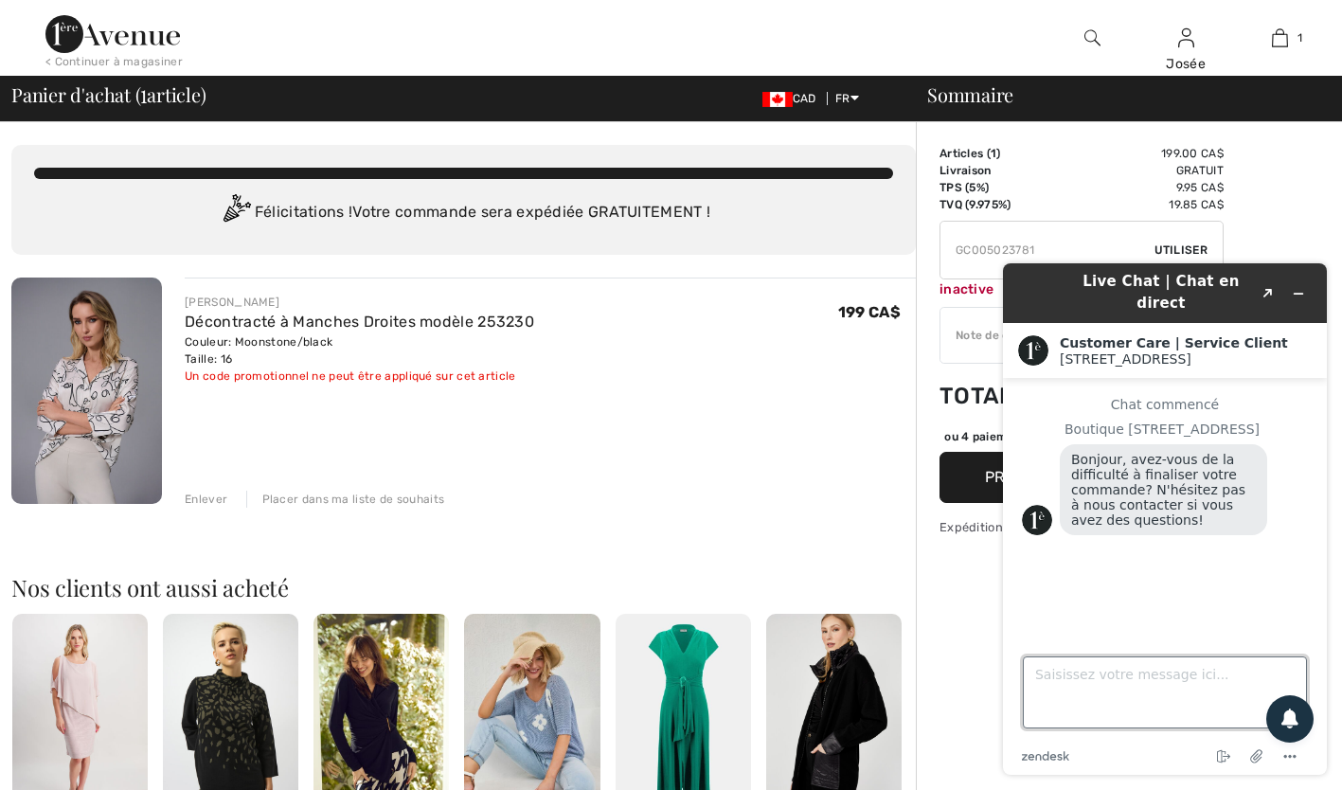
drag, startPoint x: 1142, startPoint y: 676, endPoint x: 1102, endPoint y: 689, distance: 42.5
click at [1102, 689] on textarea "Saisissez votre message ici..." at bounding box center [1165, 692] width 284 height 72
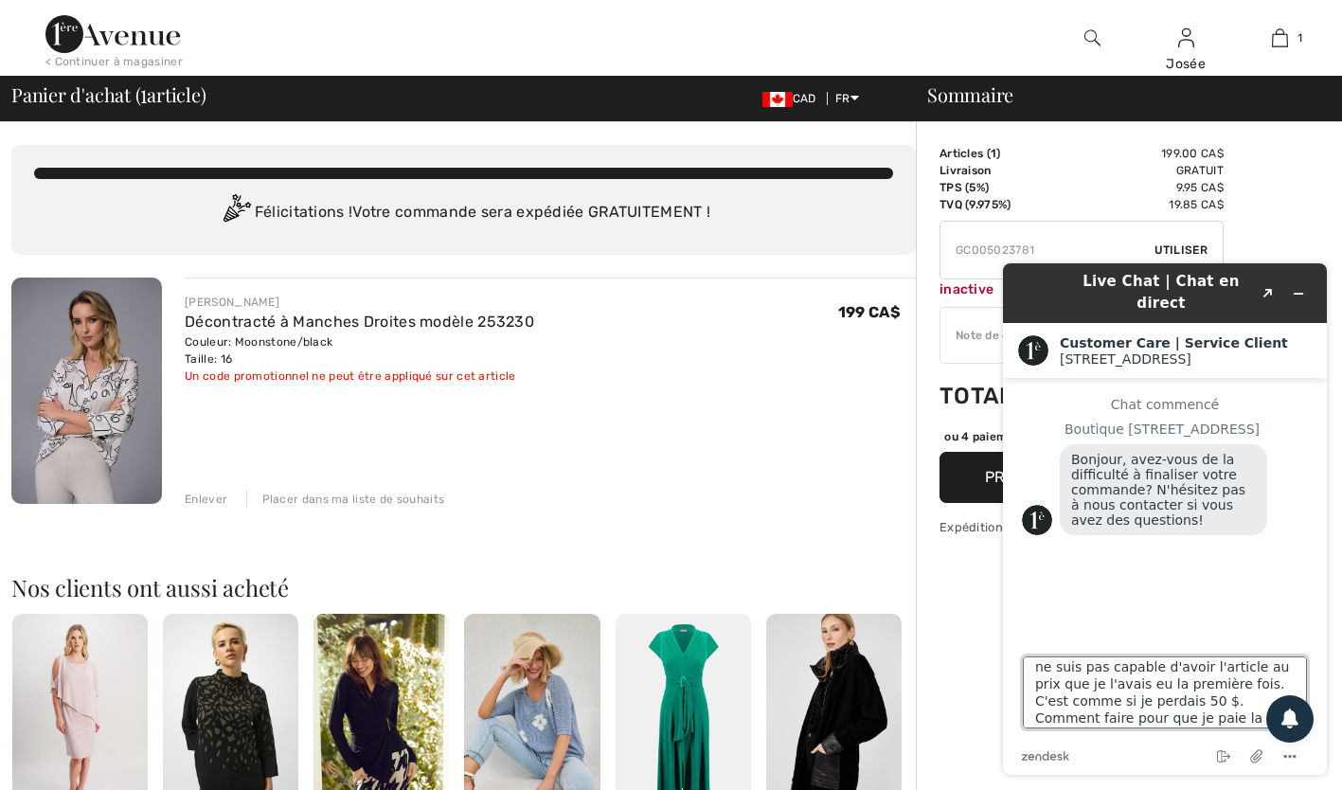
scroll to position [127, 0]
type textarea "Lors de ma précédente commande de cet article j'avais utiliser une carte cadeau…"
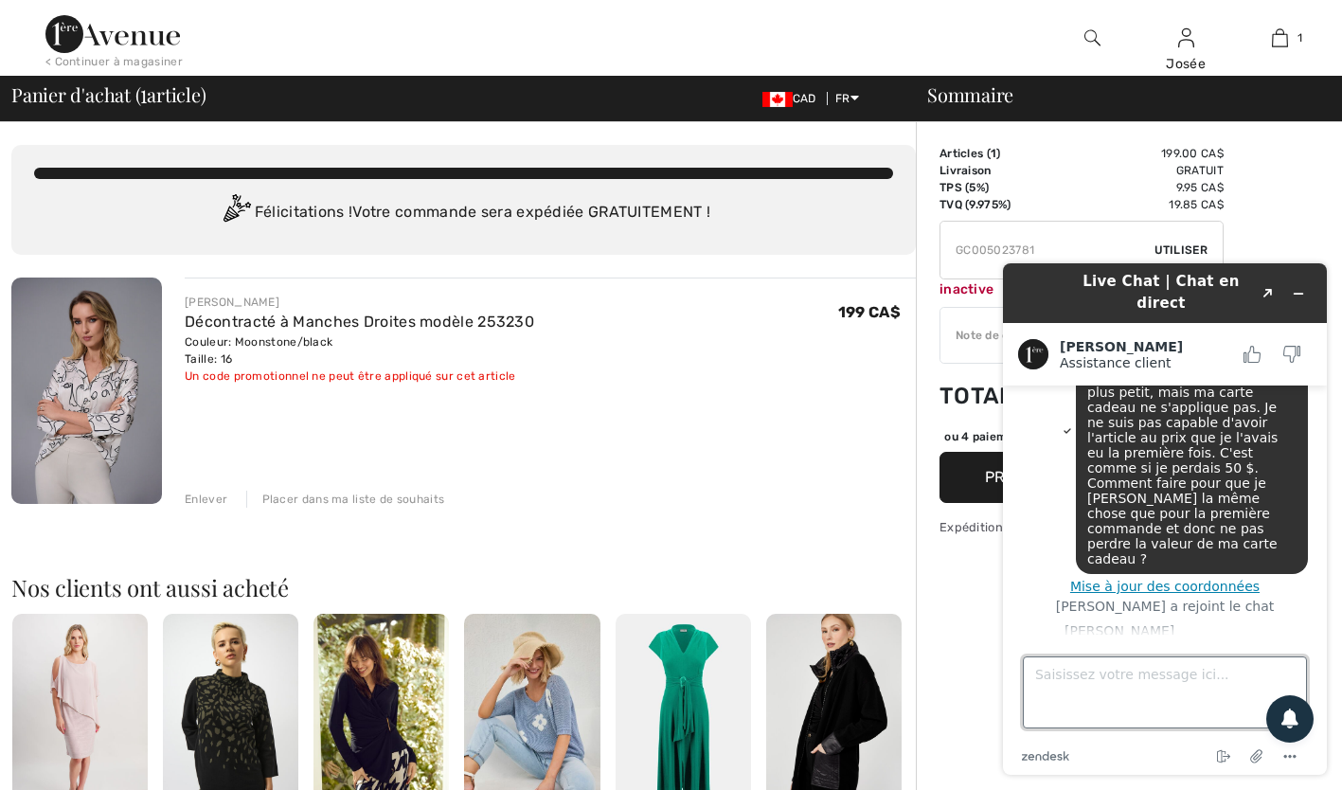
scroll to position [469, 0]
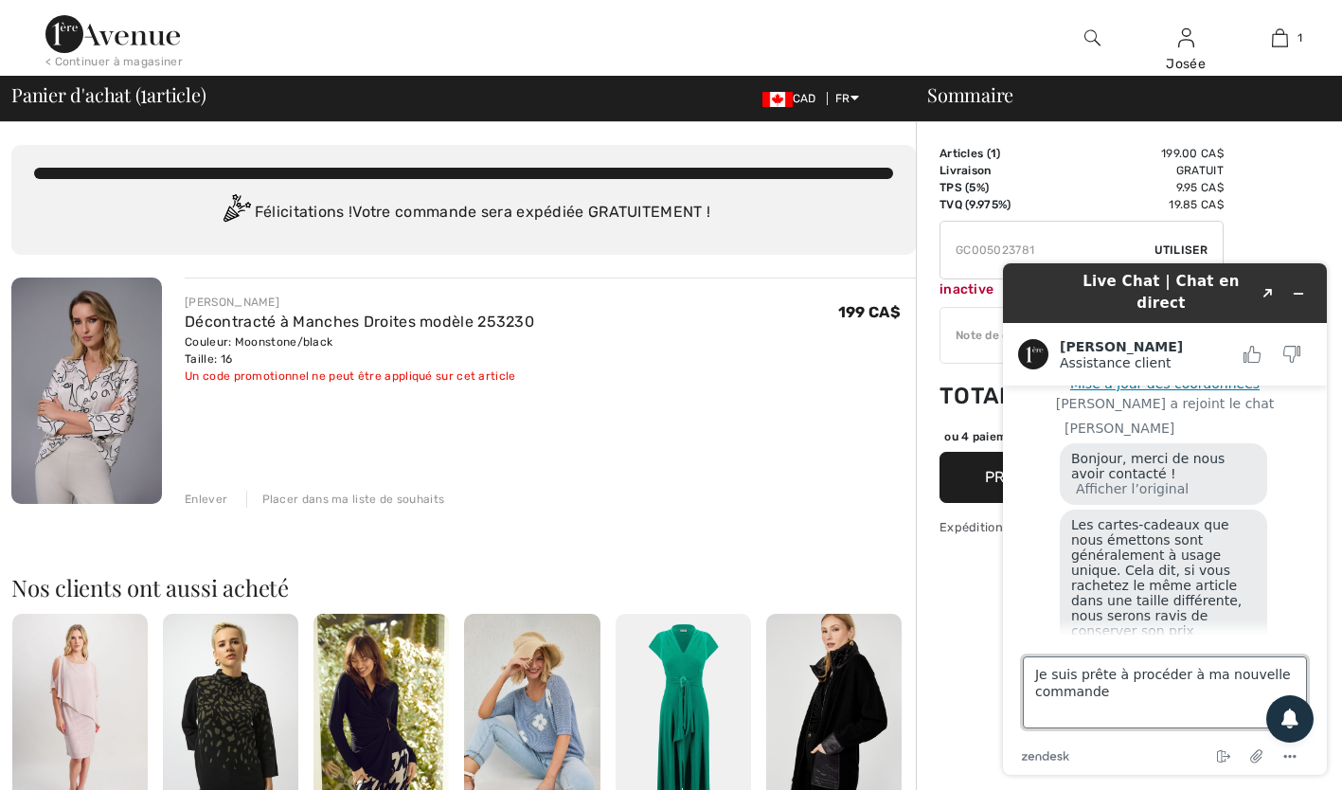
type textarea "Je suis prête à procéder à ma nouvelle commande."
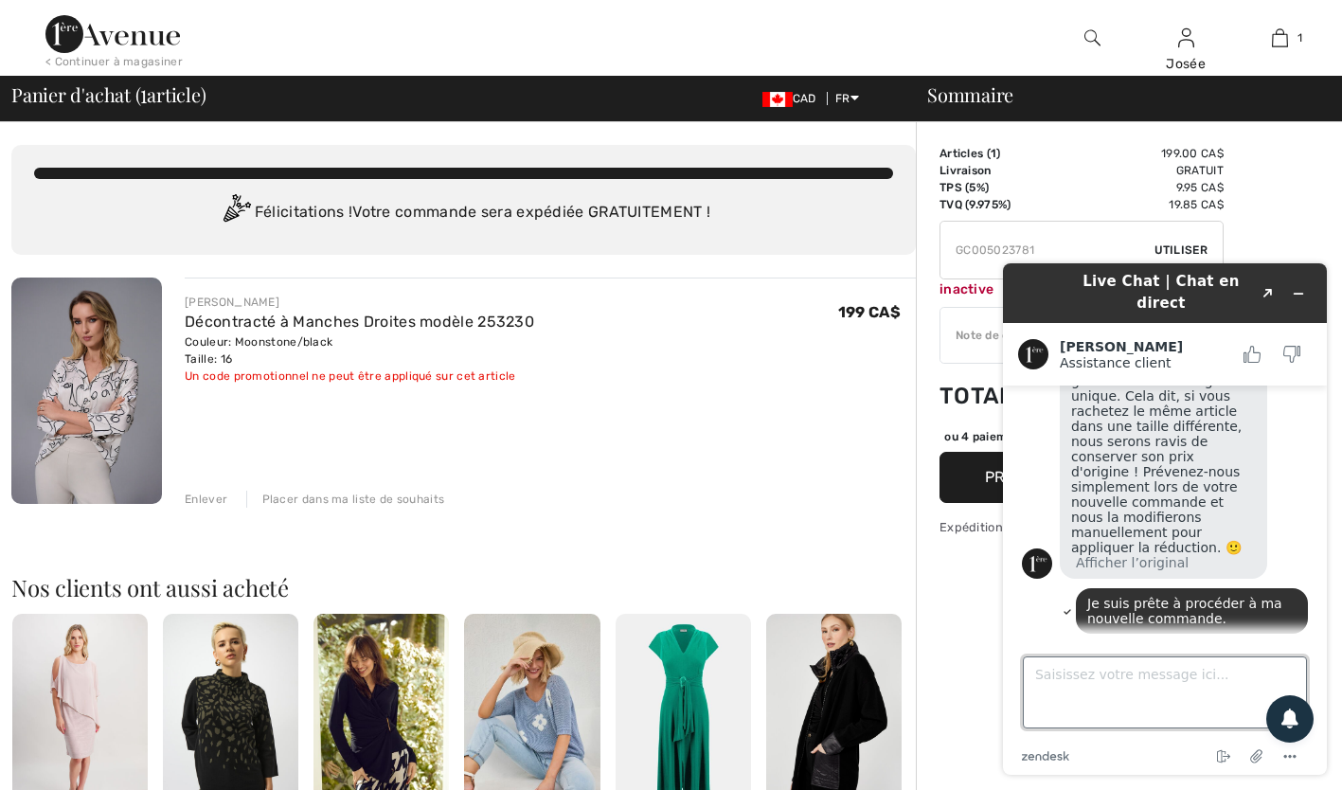
scroll to position [638, 0]
click at [963, 499] on button "Procédez au sommaire" at bounding box center [1082, 477] width 284 height 51
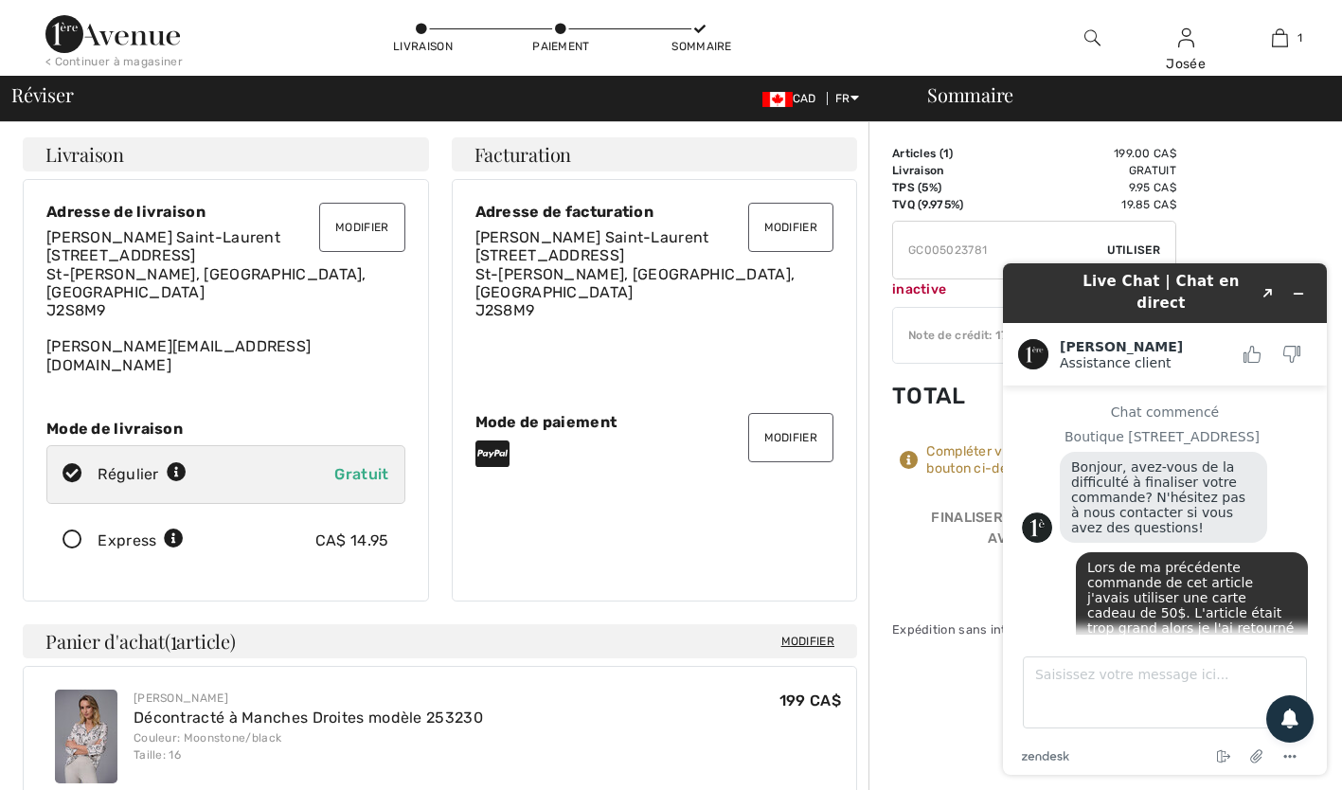
scroll to position [620, 0]
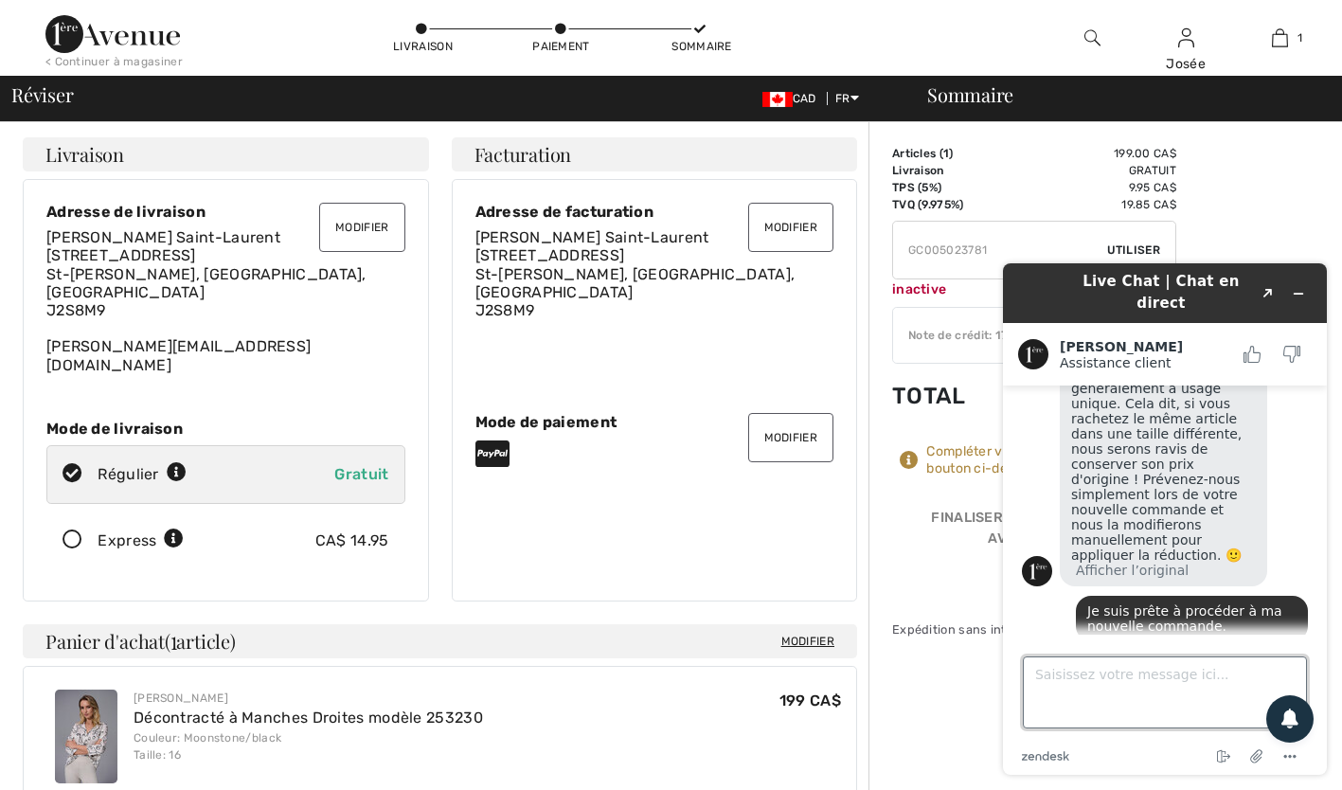
click at [1100, 683] on textarea "Saisissez votre message ici..." at bounding box center [1165, 692] width 284 height 72
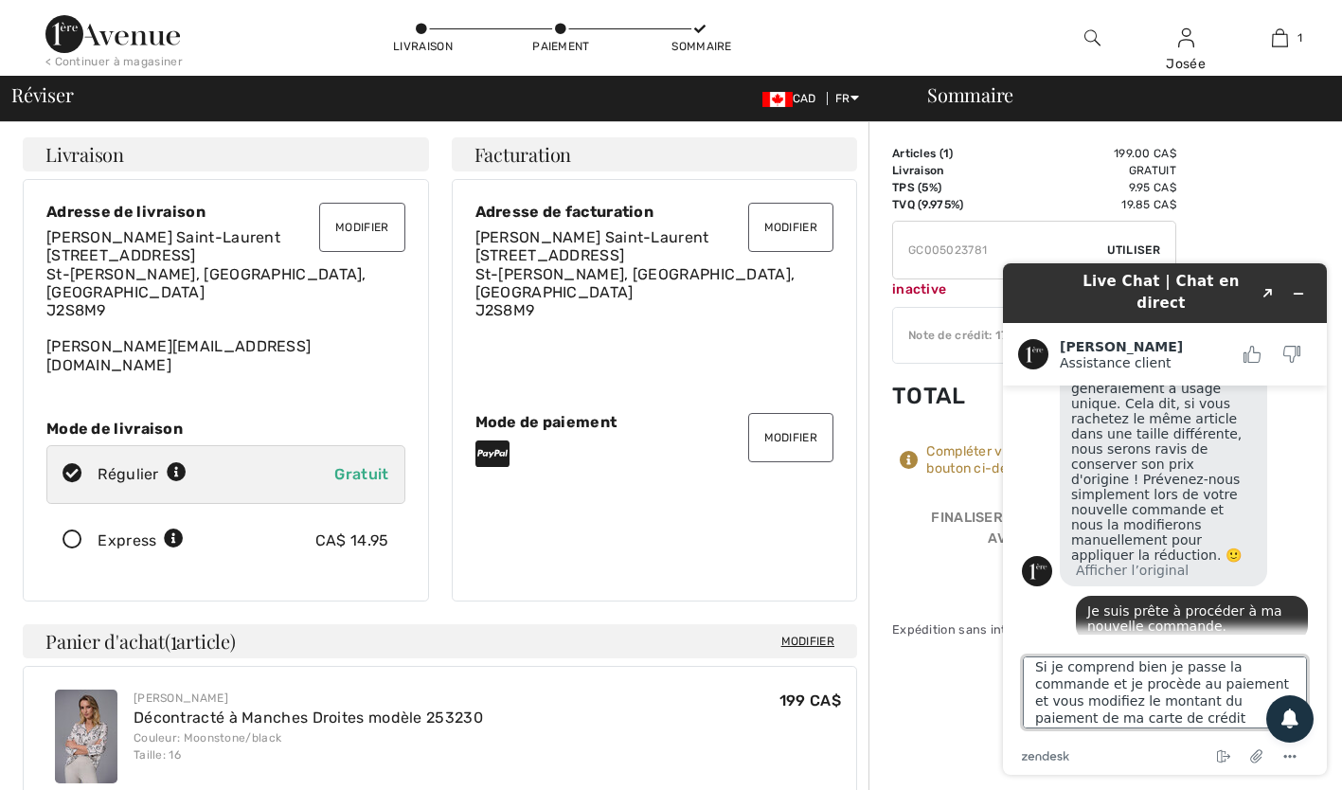
type textarea "Si je comprend bien je passe la commande et je procède au paiement et vous modi…"
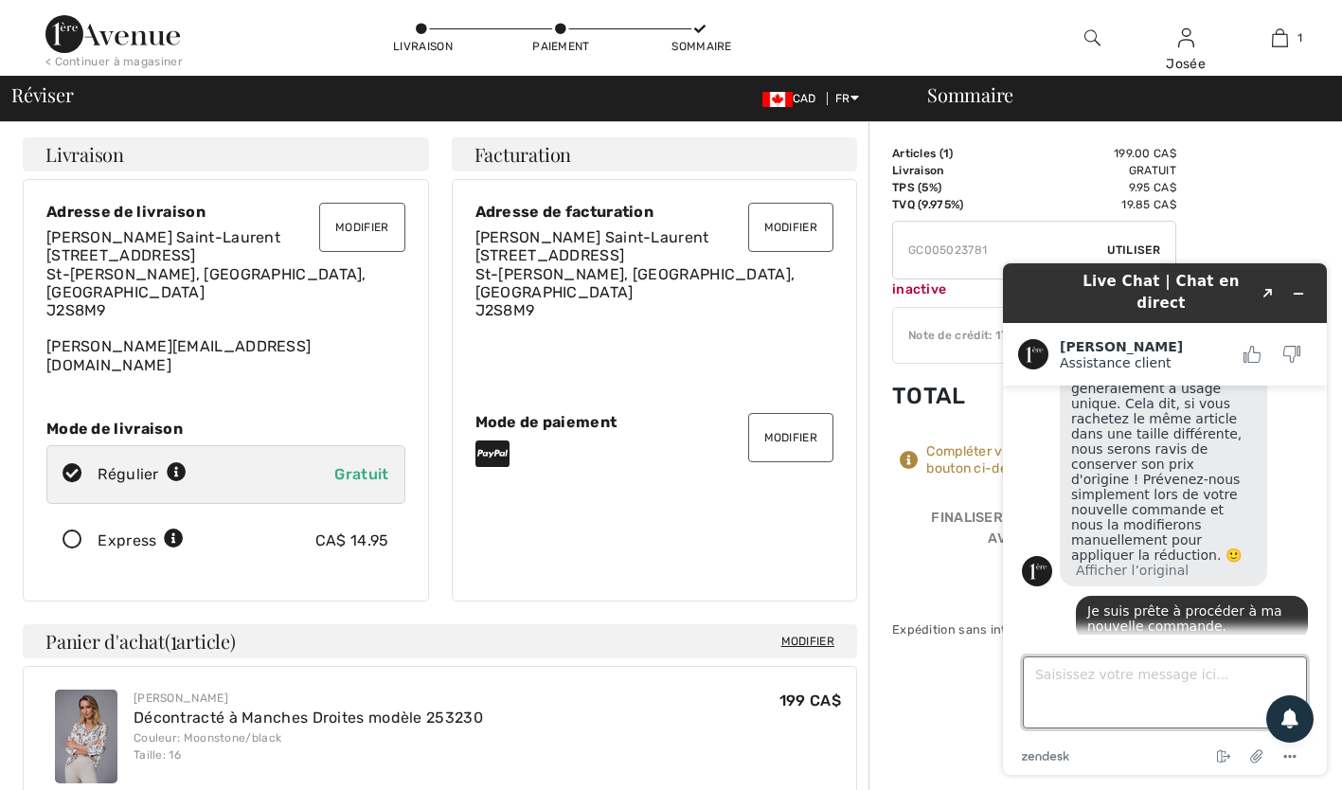
scroll to position [739, 0]
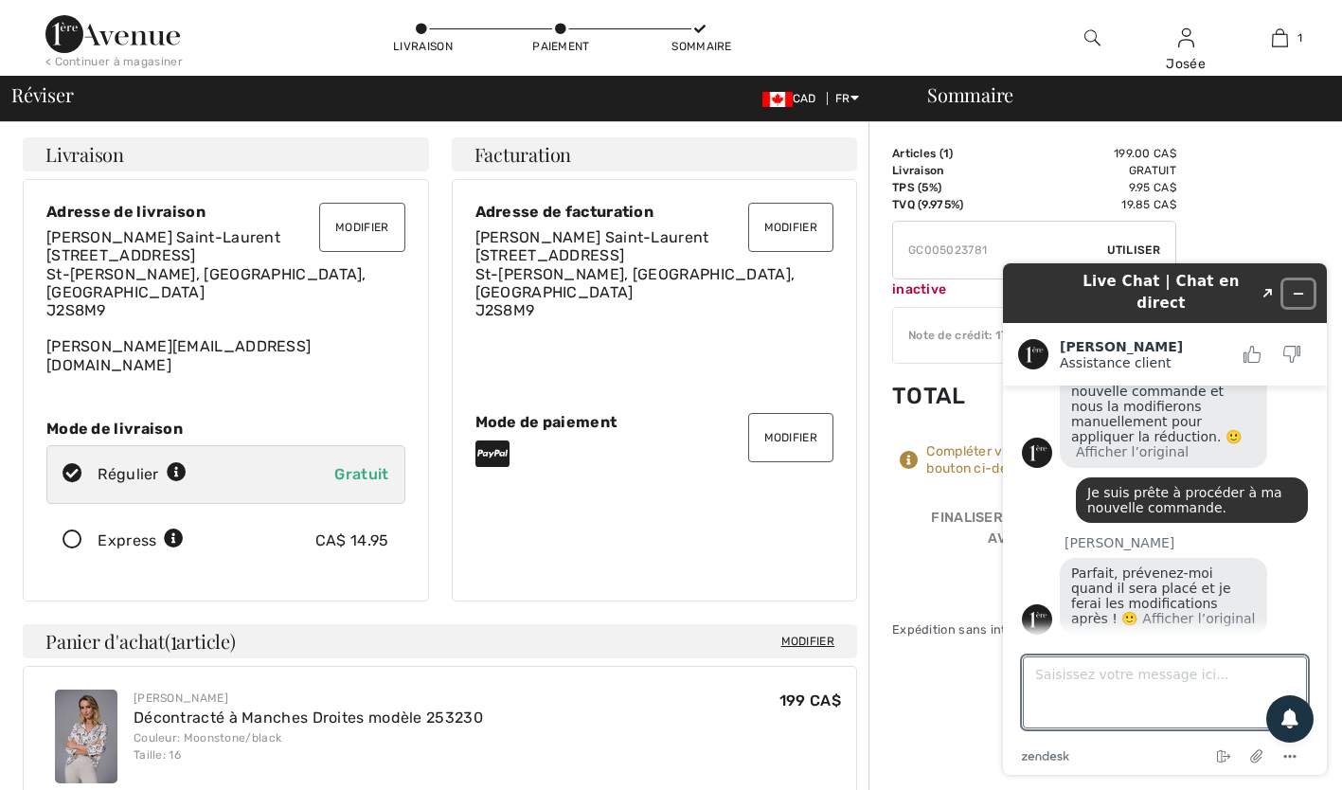
click at [1304, 287] on icon "Réduire le widget" at bounding box center [1298, 293] width 13 height 13
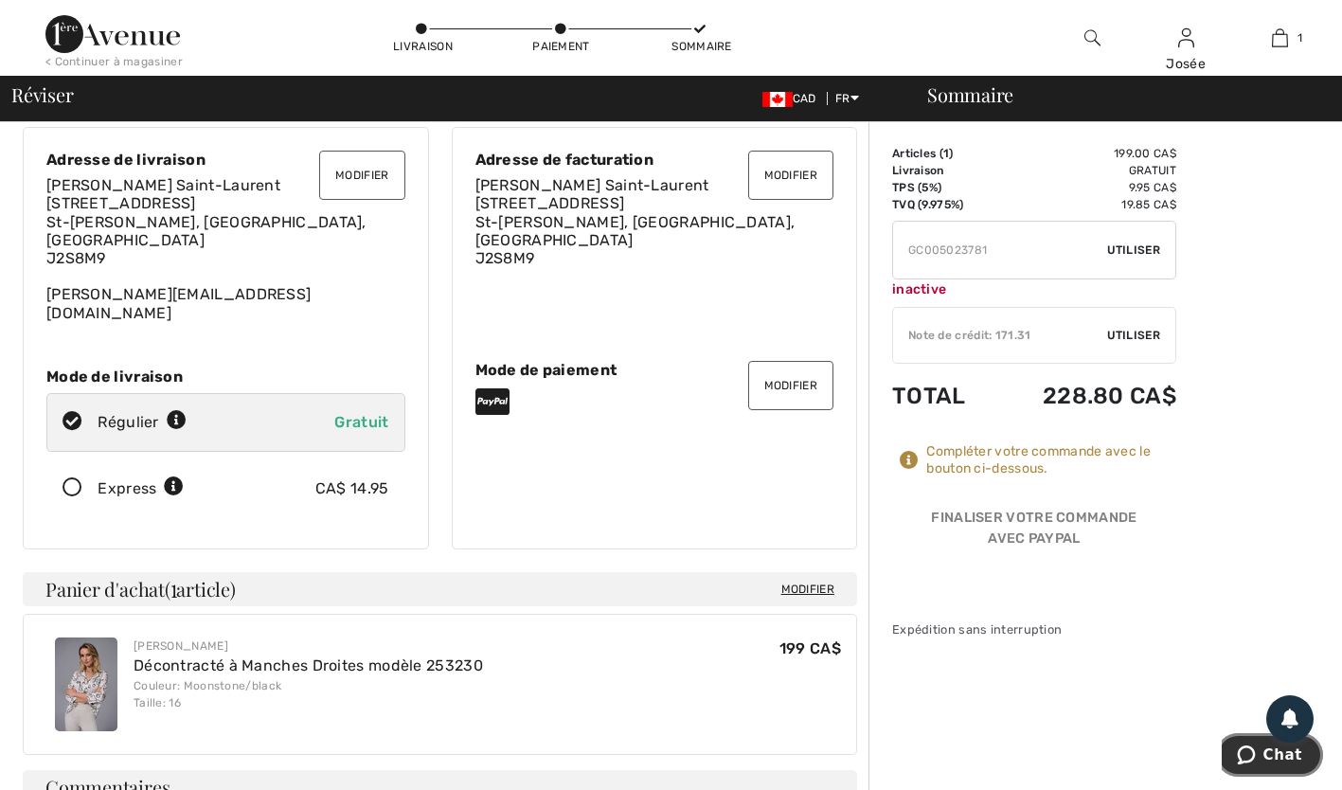
scroll to position [45, 0]
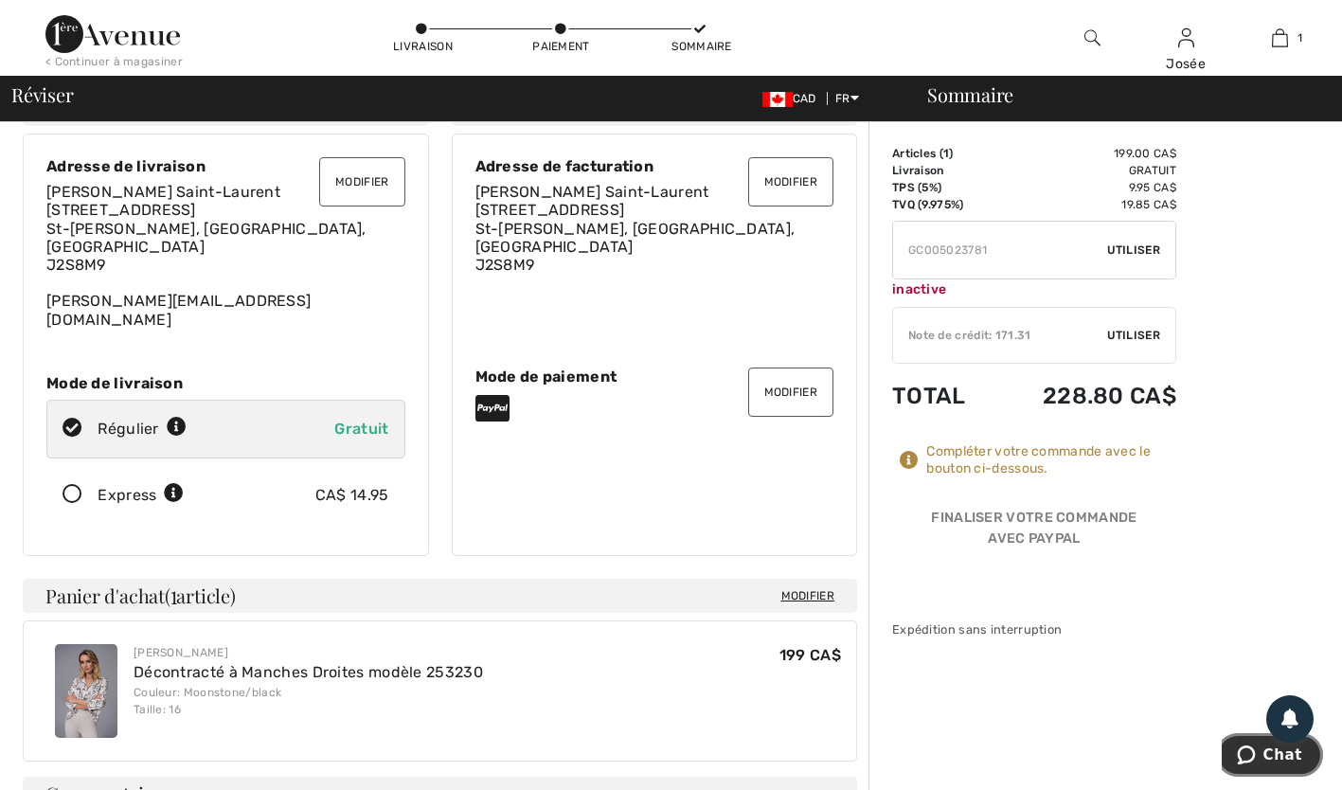
click at [1300, 769] on button "Chat" at bounding box center [1269, 755] width 107 height 44
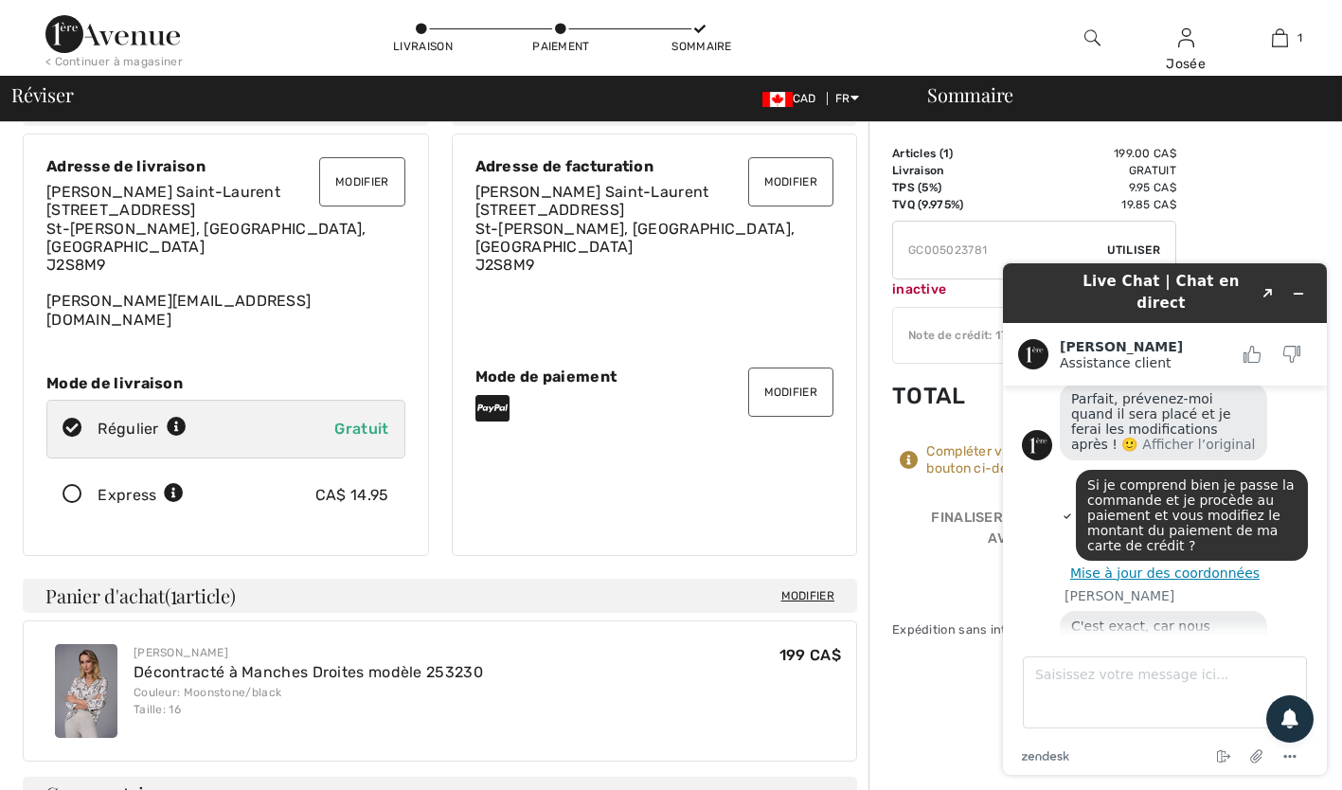
scroll to position [918, 0]
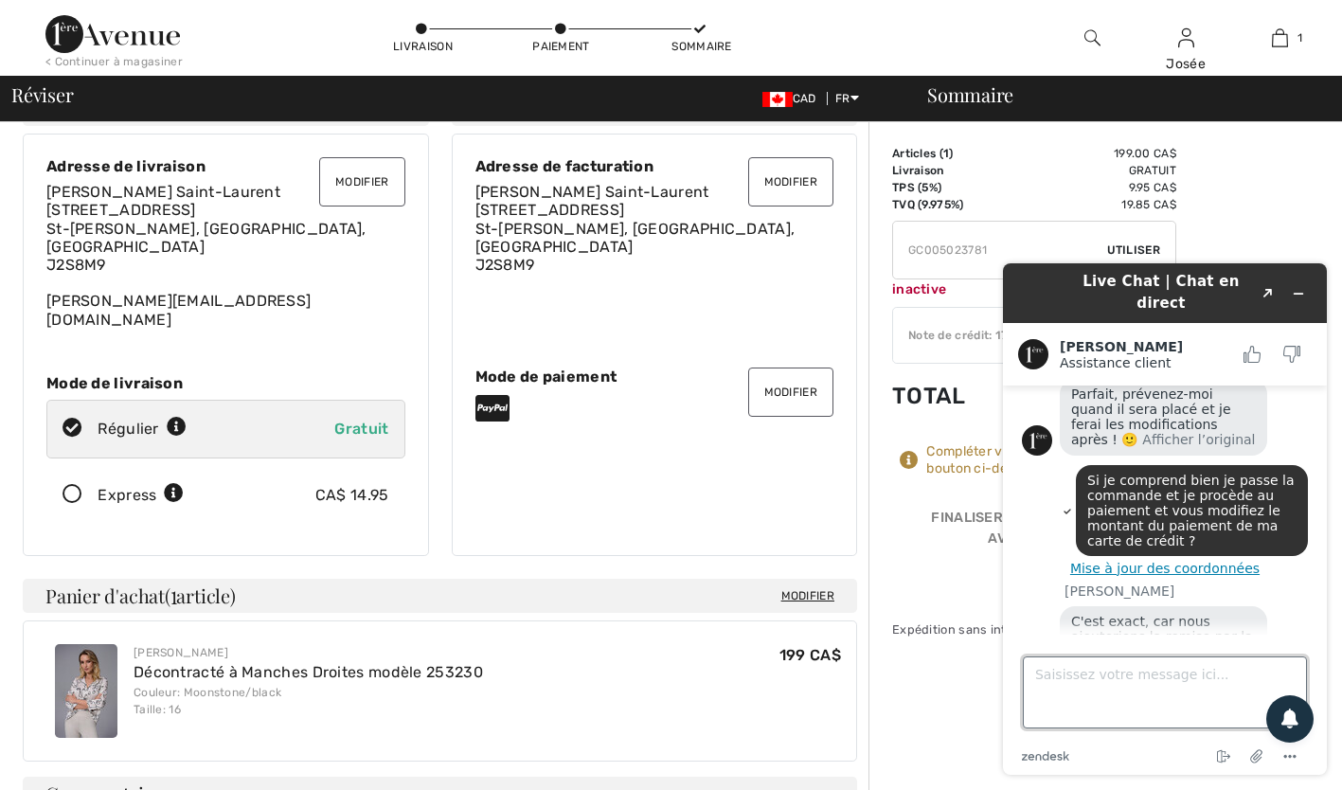
click at [1117, 679] on textarea "Saisissez votre message ici..." at bounding box center [1165, 692] width 284 height 72
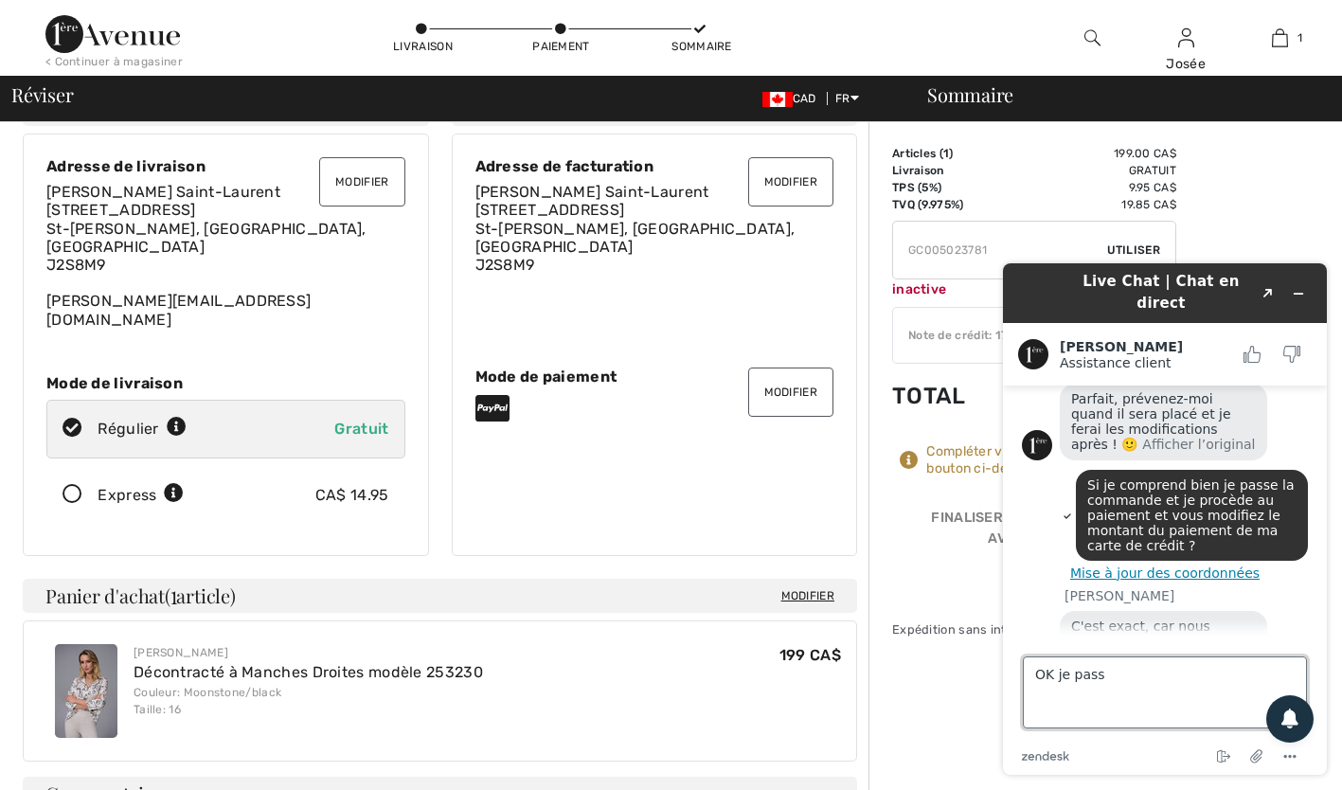
scroll to position [1025, 0]
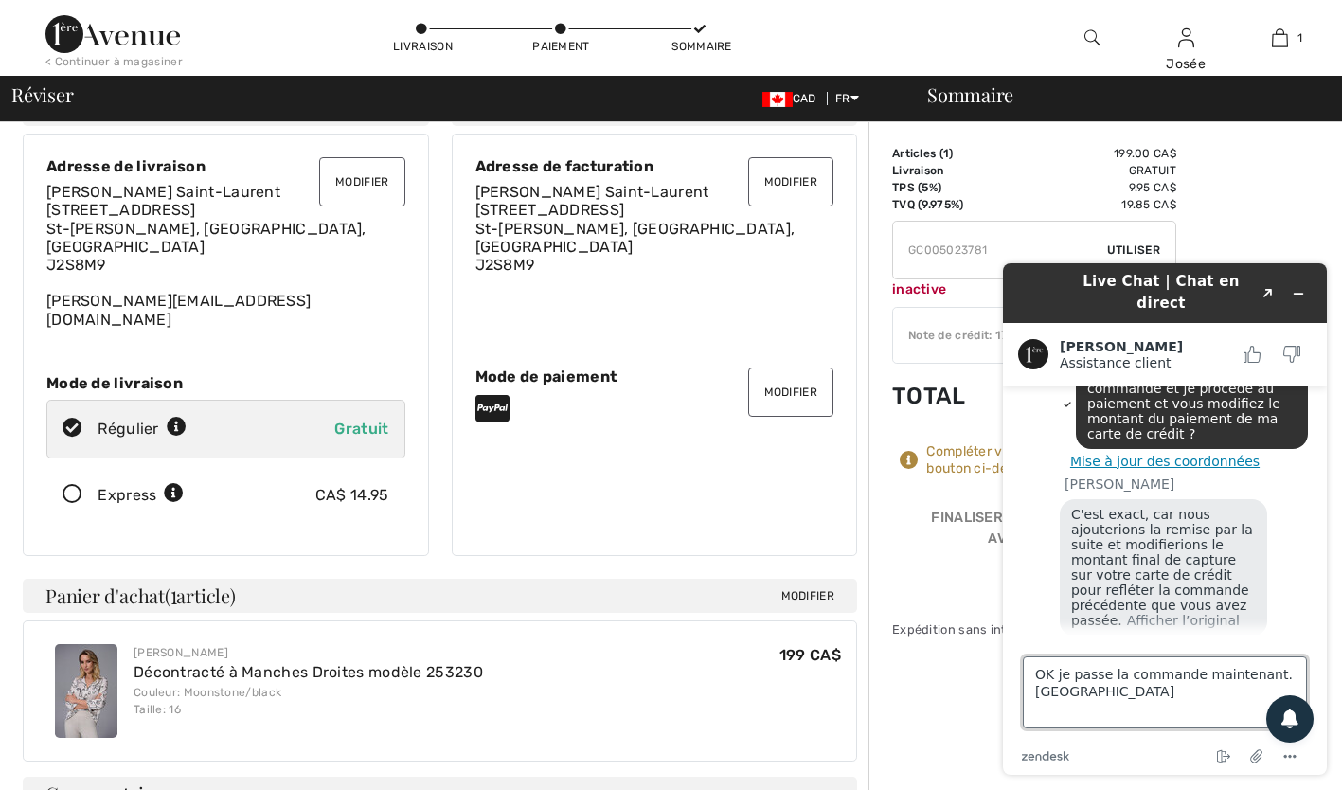
click at [1084, 691] on textarea "OK je passe la commande maintenant. Merci" at bounding box center [1165, 692] width 284 height 72
type textarea "OK je passe la commande maintenant. Merci pour votre aide."
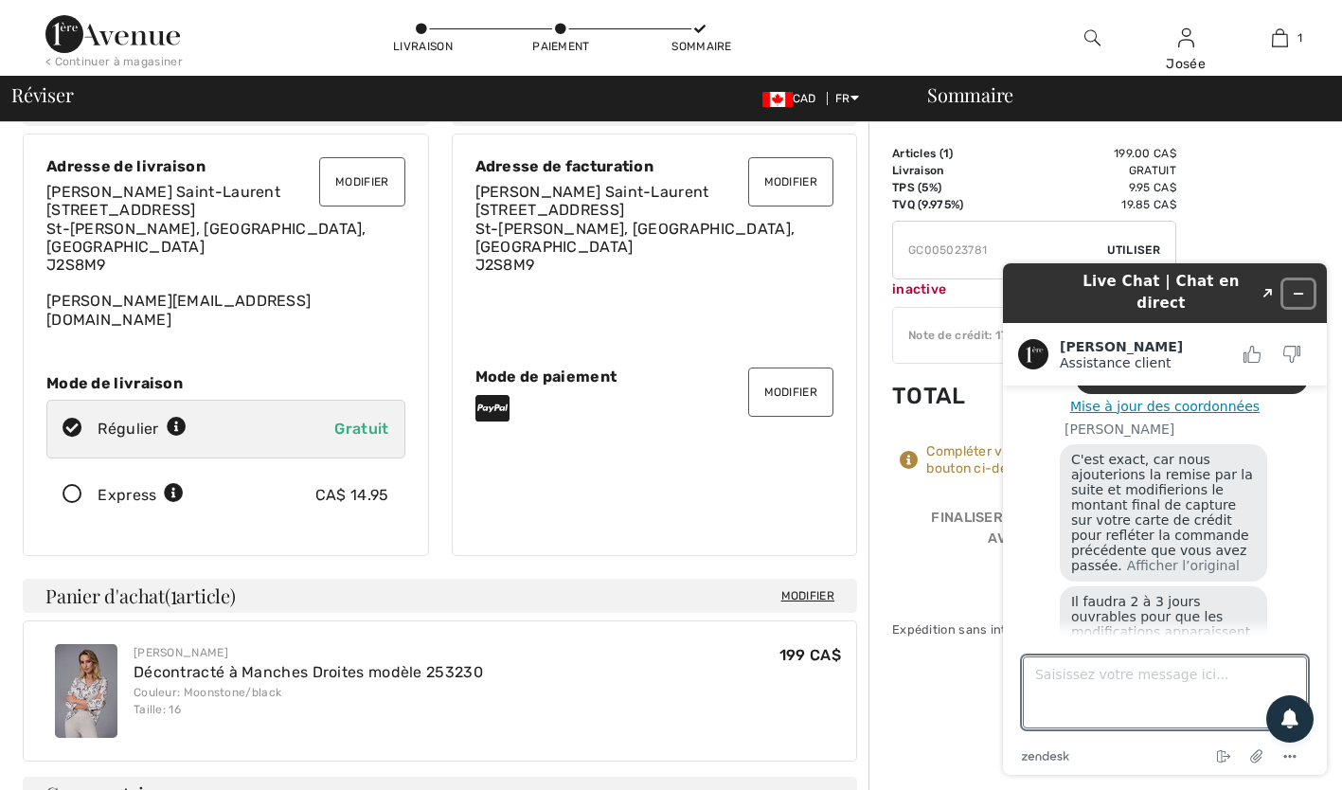
click at [1304, 289] on icon "Réduire le widget" at bounding box center [1298, 293] width 13 height 13
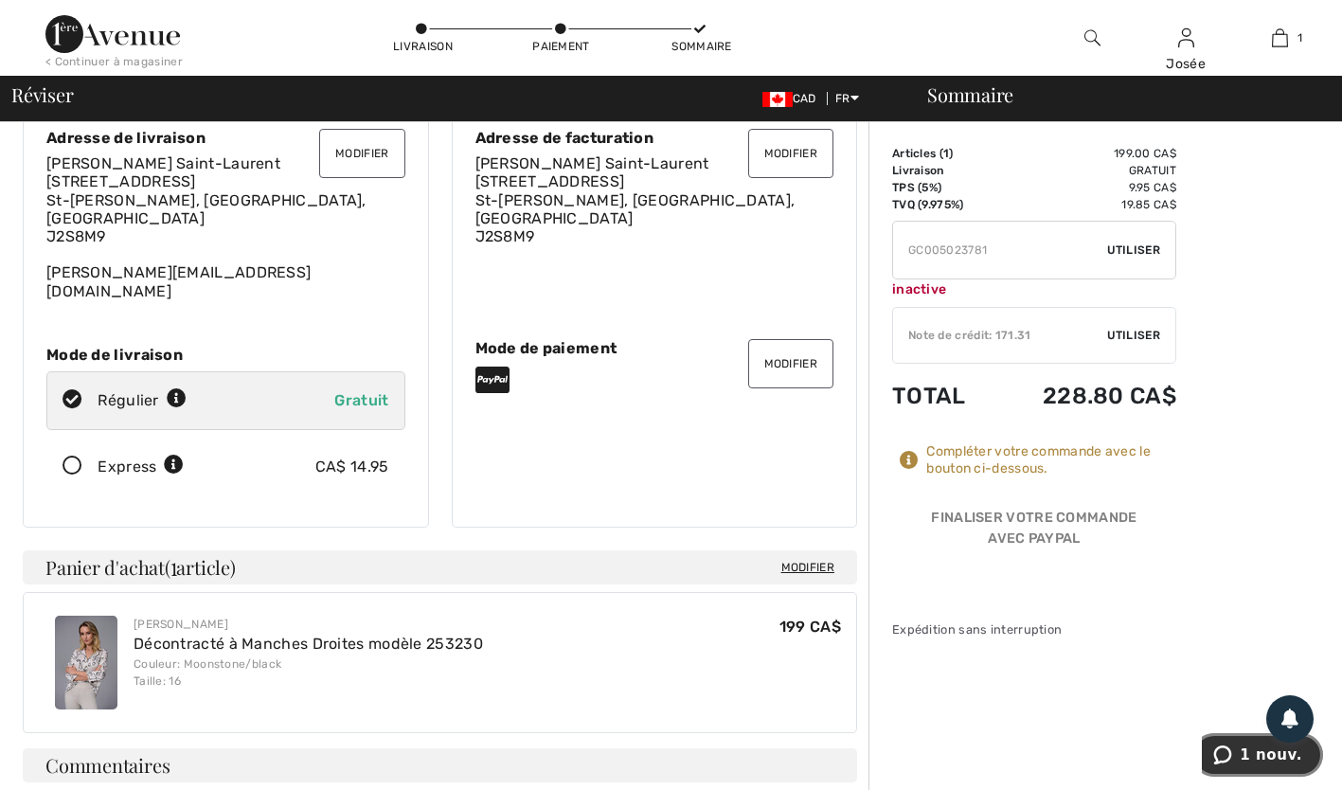
scroll to position [0, 0]
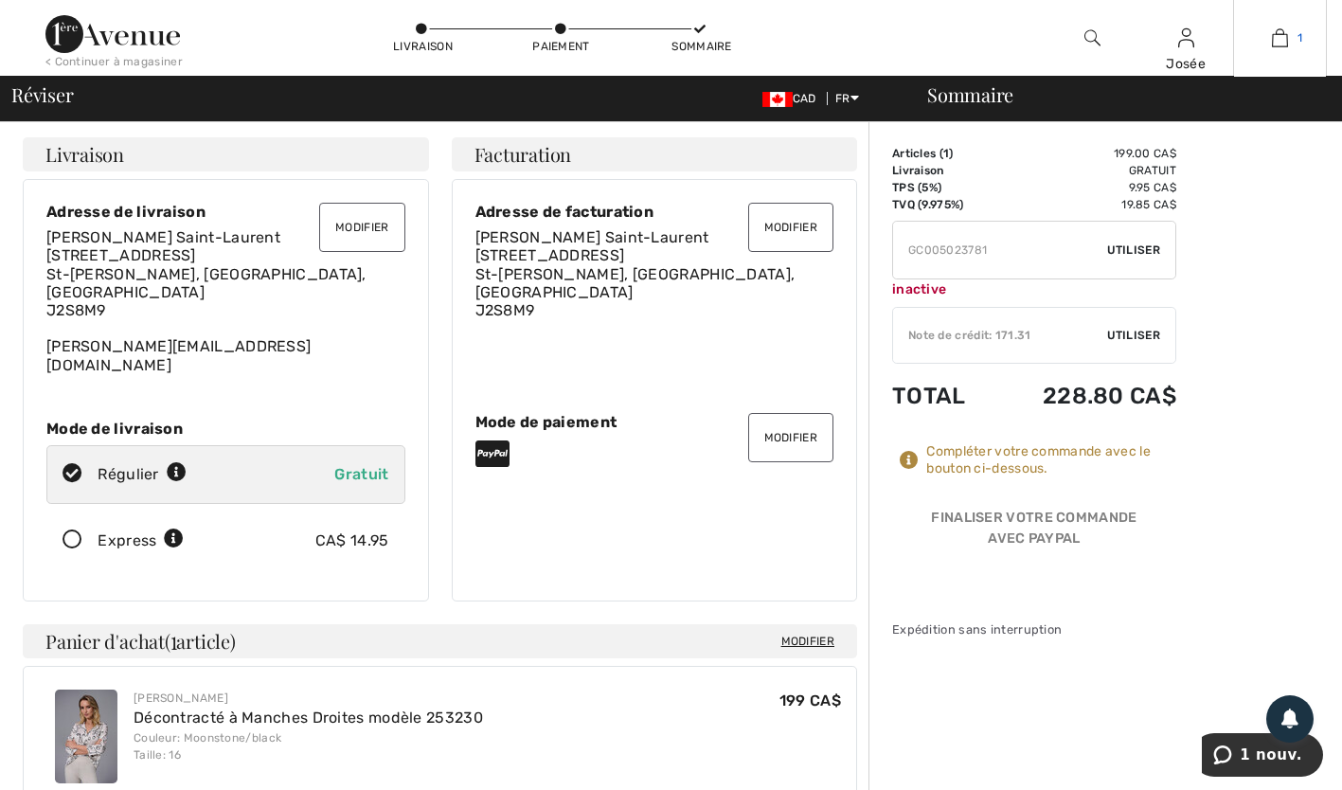
click at [1290, 40] on link "1" at bounding box center [1280, 38] width 92 height 23
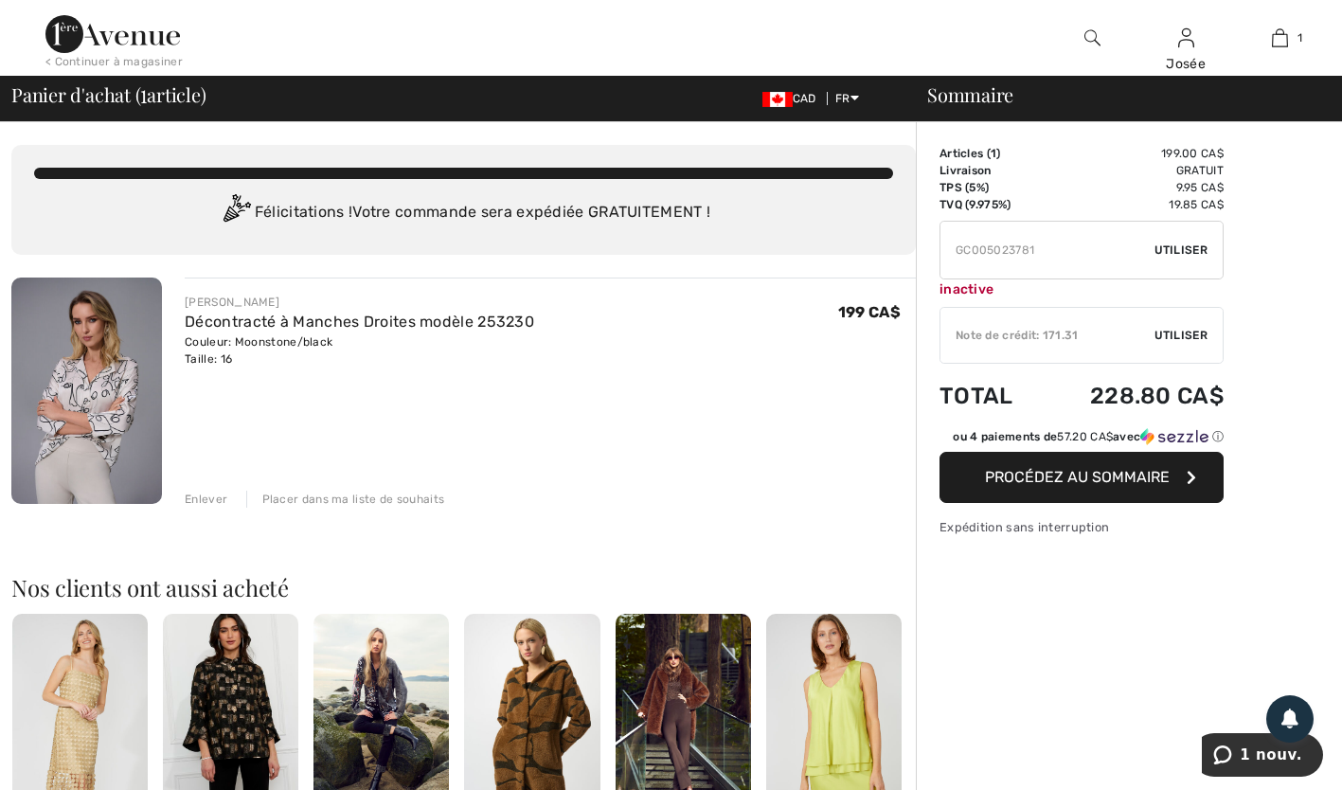
click at [1112, 485] on span "Procédez au sommaire" at bounding box center [1077, 477] width 185 height 18
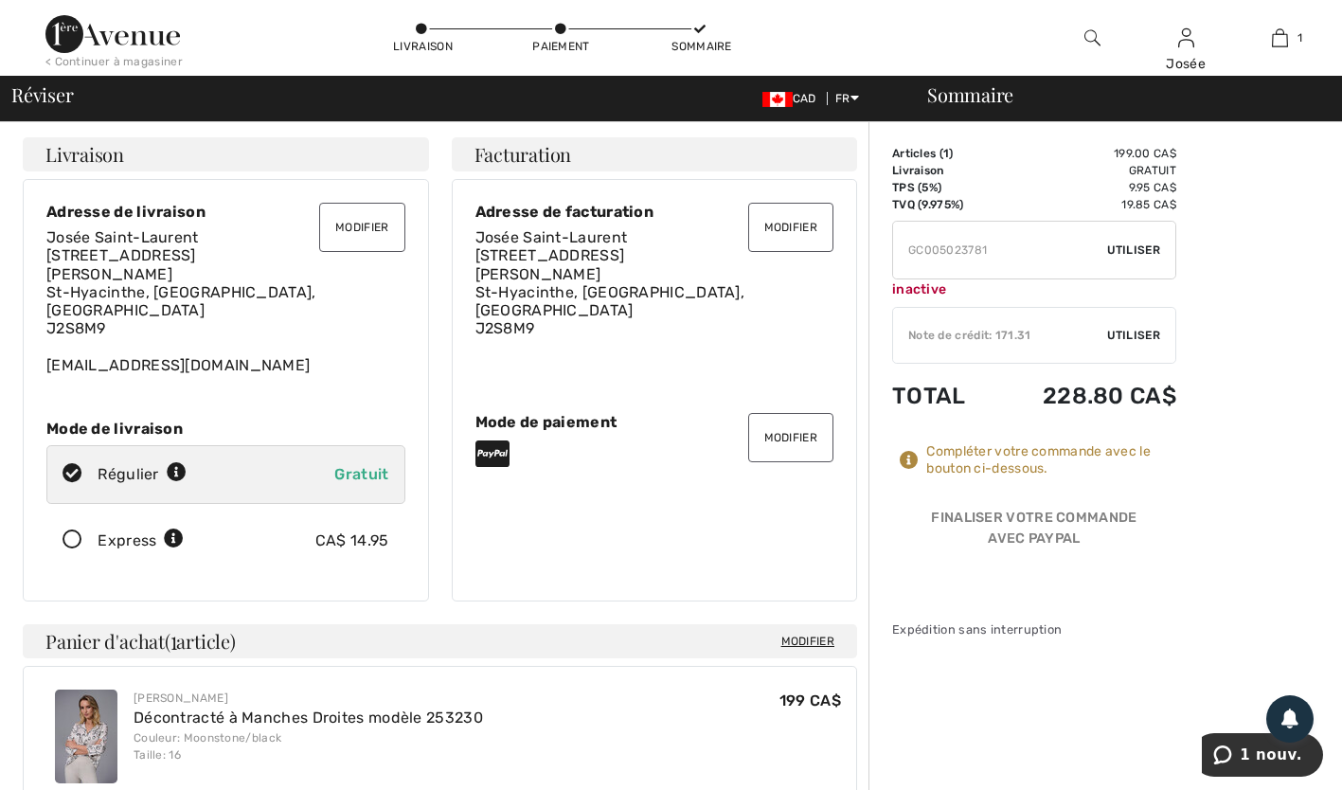
click at [1160, 466] on div "Compléter votre commande avec le bouton ci-dessous." at bounding box center [1051, 460] width 250 height 34
click at [1143, 332] on span "Utiliser" at bounding box center [1133, 335] width 53 height 17
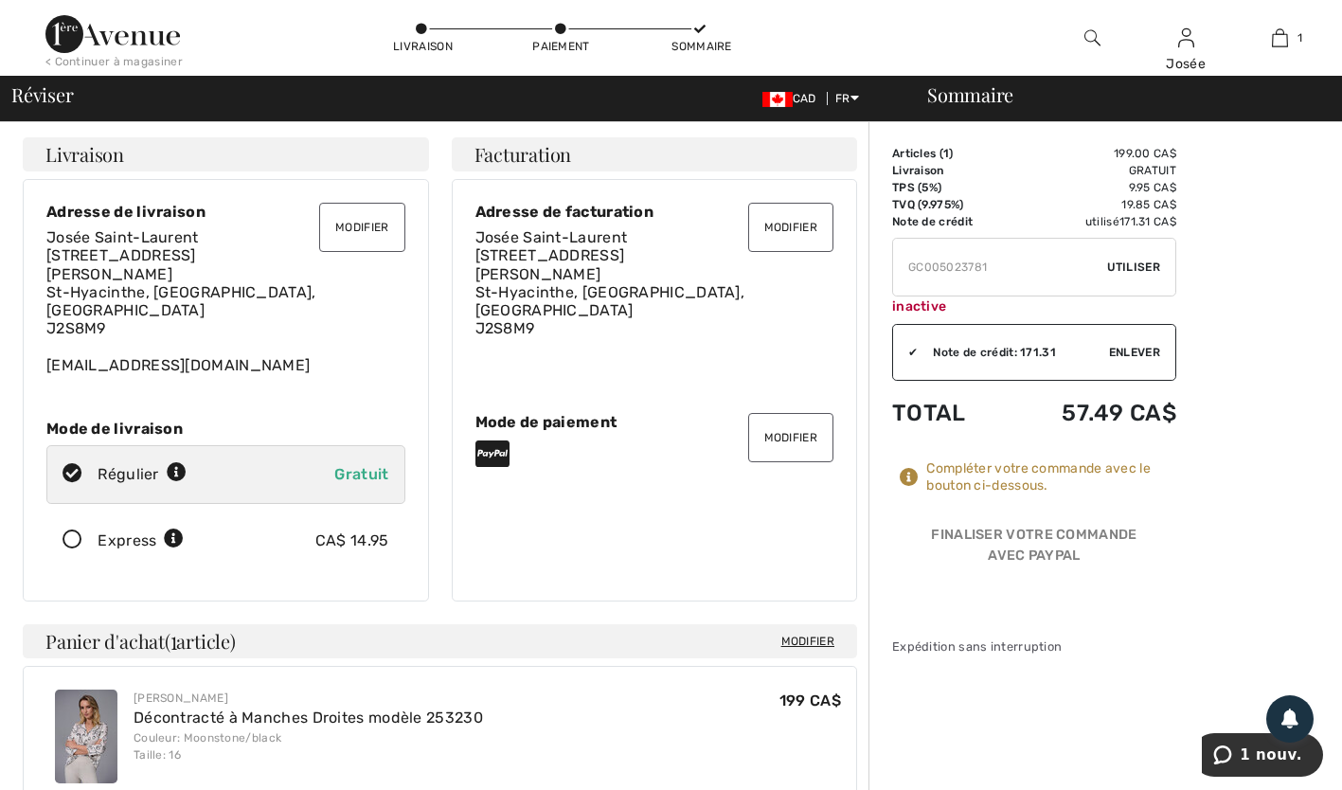
click at [1026, 266] on input "TEXT" at bounding box center [1000, 267] width 214 height 57
type input "G"
click at [1250, 513] on div "Sommaire Description Articles ( 1 ) 199.00 CA$ Code promo 0.00 CA$ Livraison Gr…" at bounding box center [1106, 761] width 474 height 1279
click at [1254, 513] on div "Sommaire Description Articles ( 1 ) 199.00 CA$ Code promo 0.00 CA$ Livraison Gr…" at bounding box center [1106, 761] width 474 height 1279
click at [1259, 516] on div "Sommaire Description Articles ( 1 ) 199.00 CA$ Code promo 0.00 CA$ Livraison Gr…" at bounding box center [1106, 761] width 474 height 1279
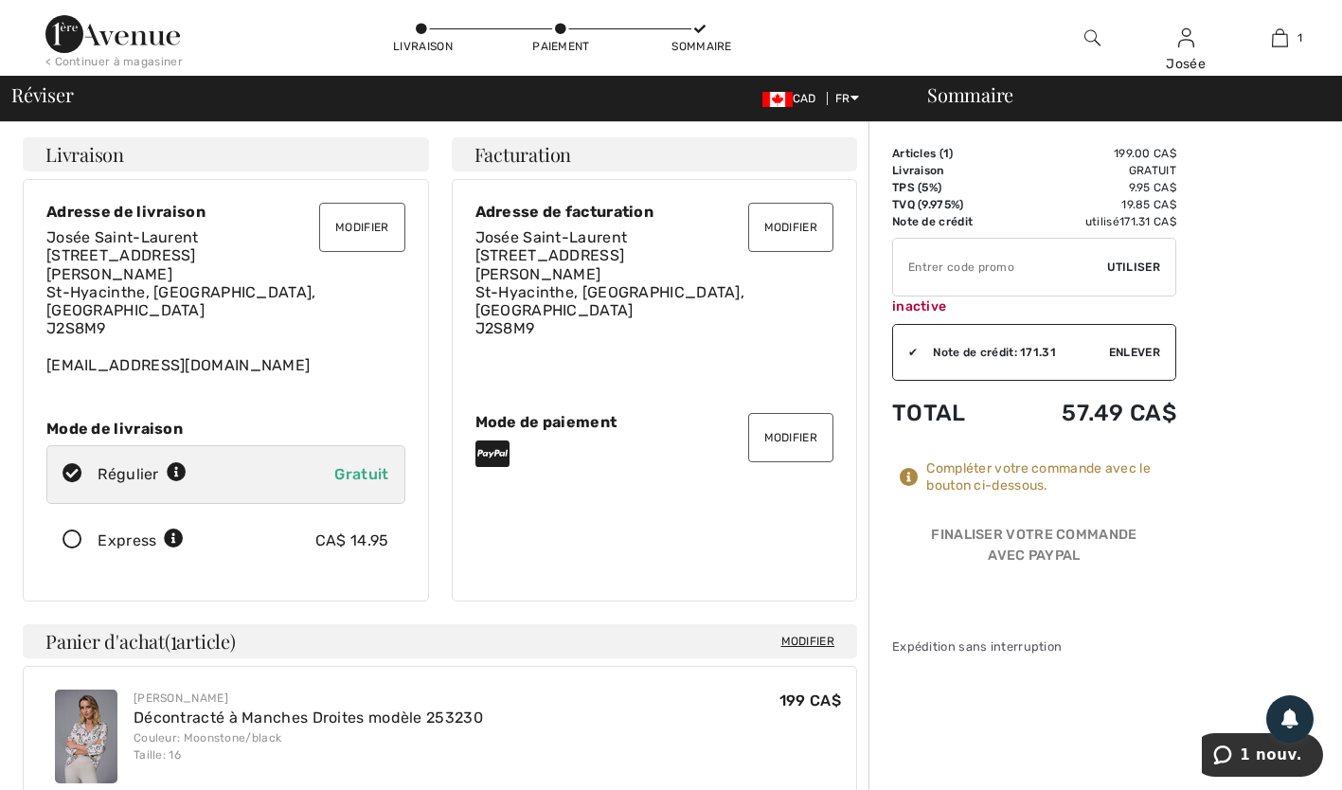
click at [1263, 514] on div "Sommaire Description Articles ( 1 ) 199.00 CA$ Code promo 0.00 CA$ Livraison Gr…" at bounding box center [1106, 761] width 474 height 1279
click at [1261, 518] on div "Sommaire Description Articles ( 1 ) 199.00 CA$ Code promo 0.00 CA$ Livraison Gr…" at bounding box center [1106, 761] width 474 height 1279
click at [1259, 519] on div "Sommaire Description Articles ( 1 ) 199.00 CA$ Code promo 0.00 CA$ Livraison Gr…" at bounding box center [1106, 761] width 474 height 1279
click at [1259, 521] on div "Sommaire Description Articles ( 1 ) 199.00 CA$ Code promo 0.00 CA$ Livraison Gr…" at bounding box center [1106, 761] width 474 height 1279
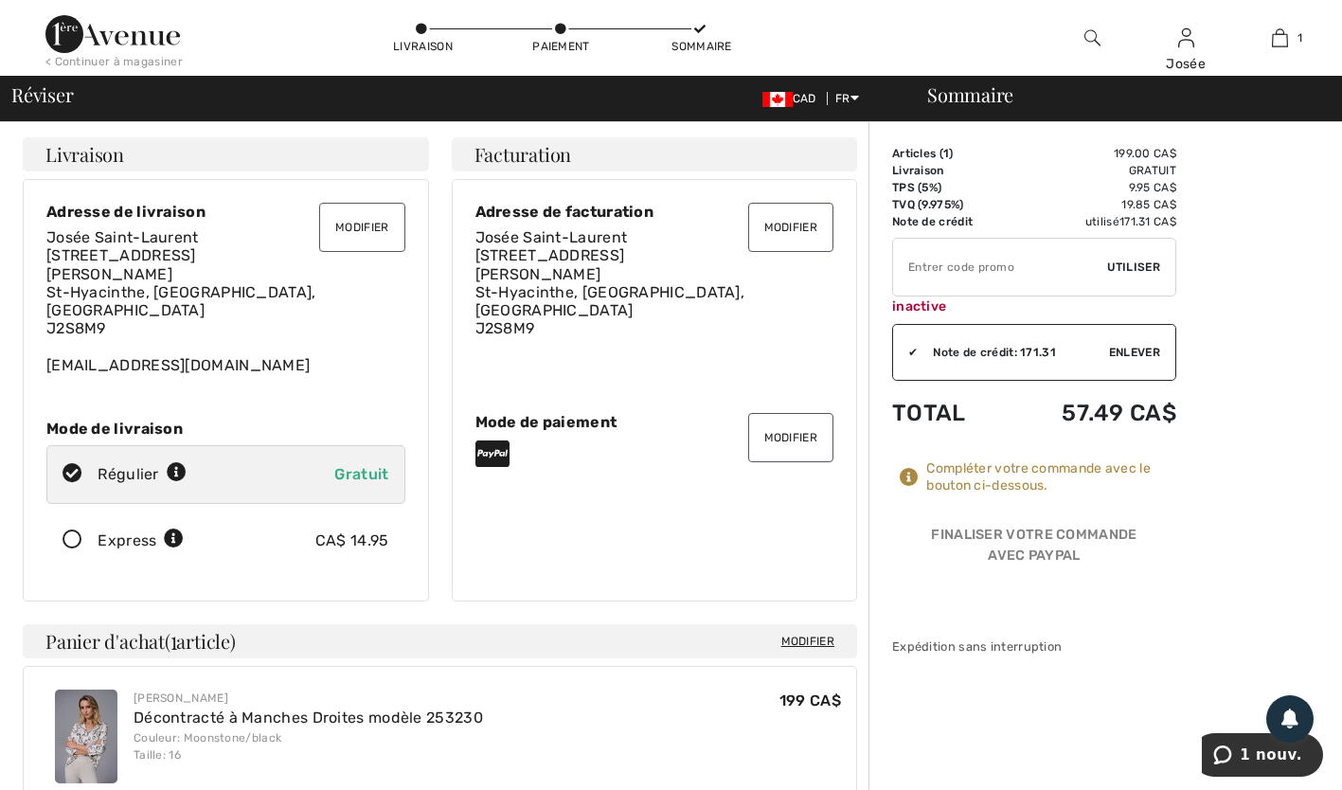
click at [1257, 523] on div "Sommaire Description Articles ( 1 ) 199.00 CA$ Code promo 0.00 CA$ Livraison Gr…" at bounding box center [1106, 761] width 474 height 1279
click at [1259, 521] on div "Sommaire Description Articles ( 1 ) 199.00 CA$ Code promo 0.00 CA$ Livraison Gr…" at bounding box center [1106, 761] width 474 height 1279
click at [1255, 525] on div "Sommaire Description Articles ( 1 ) 199.00 CA$ Code promo 0.00 CA$ Livraison Gr…" at bounding box center [1106, 761] width 474 height 1279
click at [1254, 526] on div "Sommaire Description Articles ( 1 ) 199.00 CA$ Code promo 0.00 CA$ Livraison Gr…" at bounding box center [1106, 761] width 474 height 1279
click at [1257, 524] on div "Sommaire Description Articles ( 1 ) 199.00 CA$ Code promo 0.00 CA$ Livraison Gr…" at bounding box center [1106, 761] width 474 height 1279
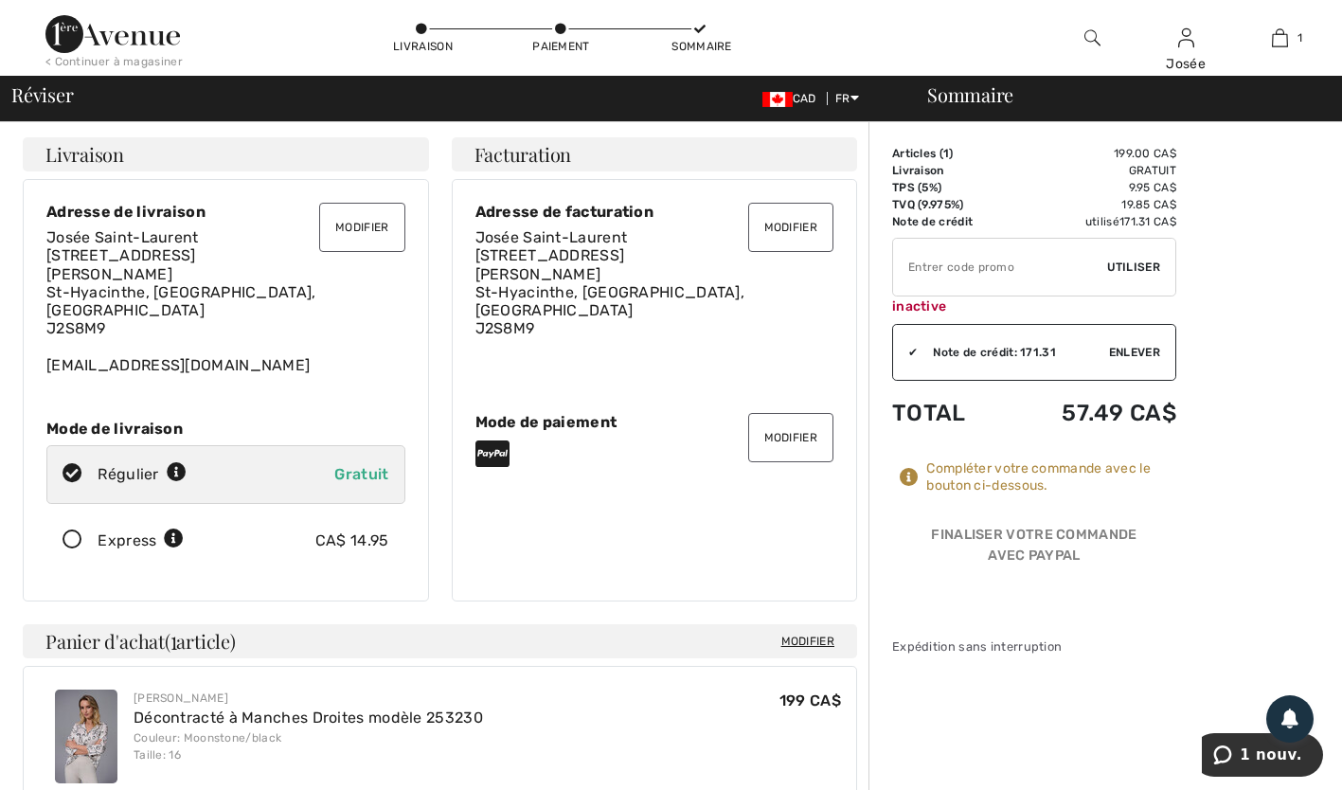
click at [1257, 527] on div "Sommaire Description Articles ( 1 ) 199.00 CA$ Code promo 0.00 CA$ Livraison Gr…" at bounding box center [1106, 761] width 474 height 1279
click at [1256, 529] on div "Sommaire Description Articles ( 1 ) 199.00 CA$ Code promo 0.00 CA$ Livraison Gr…" at bounding box center [1106, 761] width 474 height 1279
click at [1233, 608] on div "Sommaire Description Articles ( 1 ) 199.00 CA$ Code promo 0.00 CA$ Livraison Gr…" at bounding box center [1106, 761] width 474 height 1279
click at [1246, 567] on div "Sommaire Description Articles ( 1 ) 199.00 CA$ Code promo 0.00 CA$ Livraison Gr…" at bounding box center [1106, 761] width 474 height 1279
click at [1092, 544] on div "Finaliser votre commande avec PayPal" at bounding box center [1034, 549] width 284 height 48
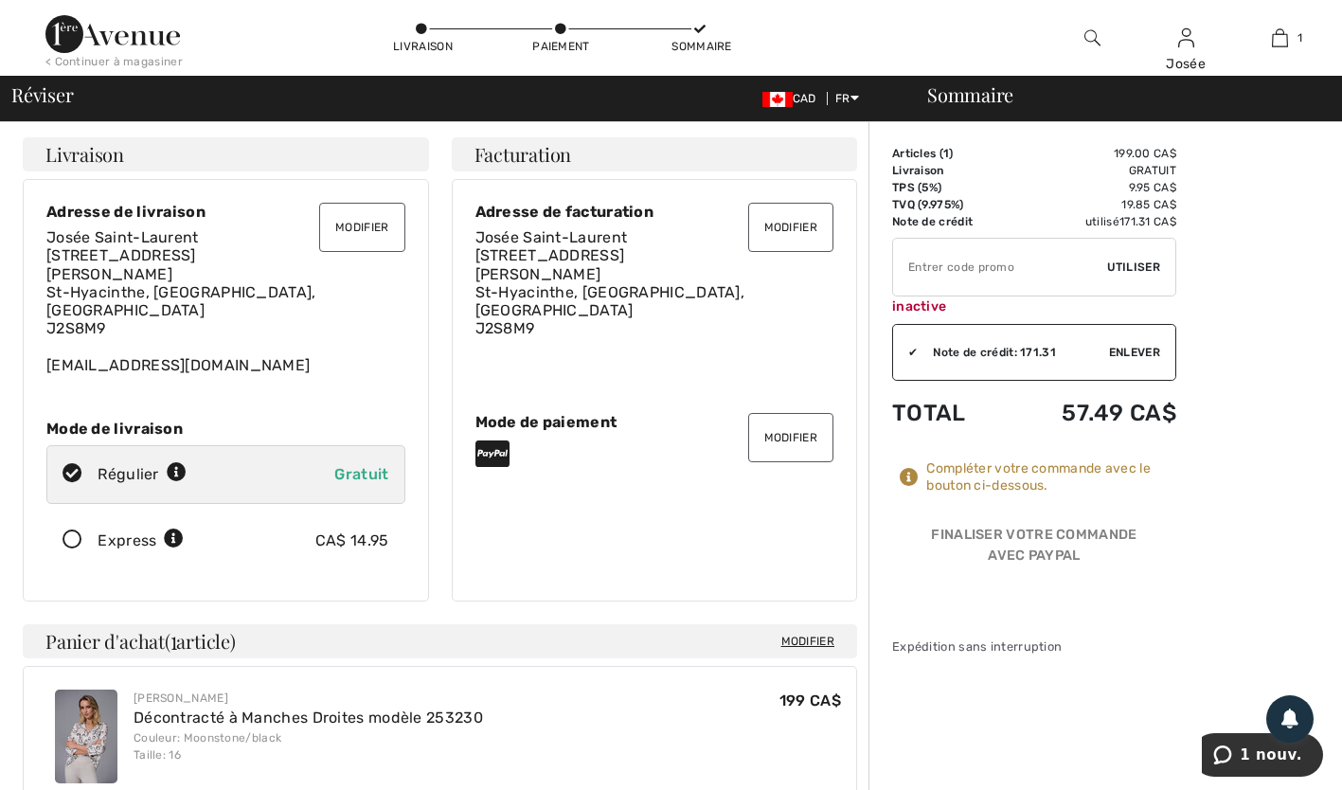
click at [1098, 545] on div "Finaliser votre commande avec PayPal" at bounding box center [1034, 549] width 284 height 48
click at [1105, 544] on div "Finaliser votre commande avec PayPal" at bounding box center [1034, 549] width 284 height 48
click at [1265, 765] on button "1 nouv." at bounding box center [1257, 755] width 131 height 44
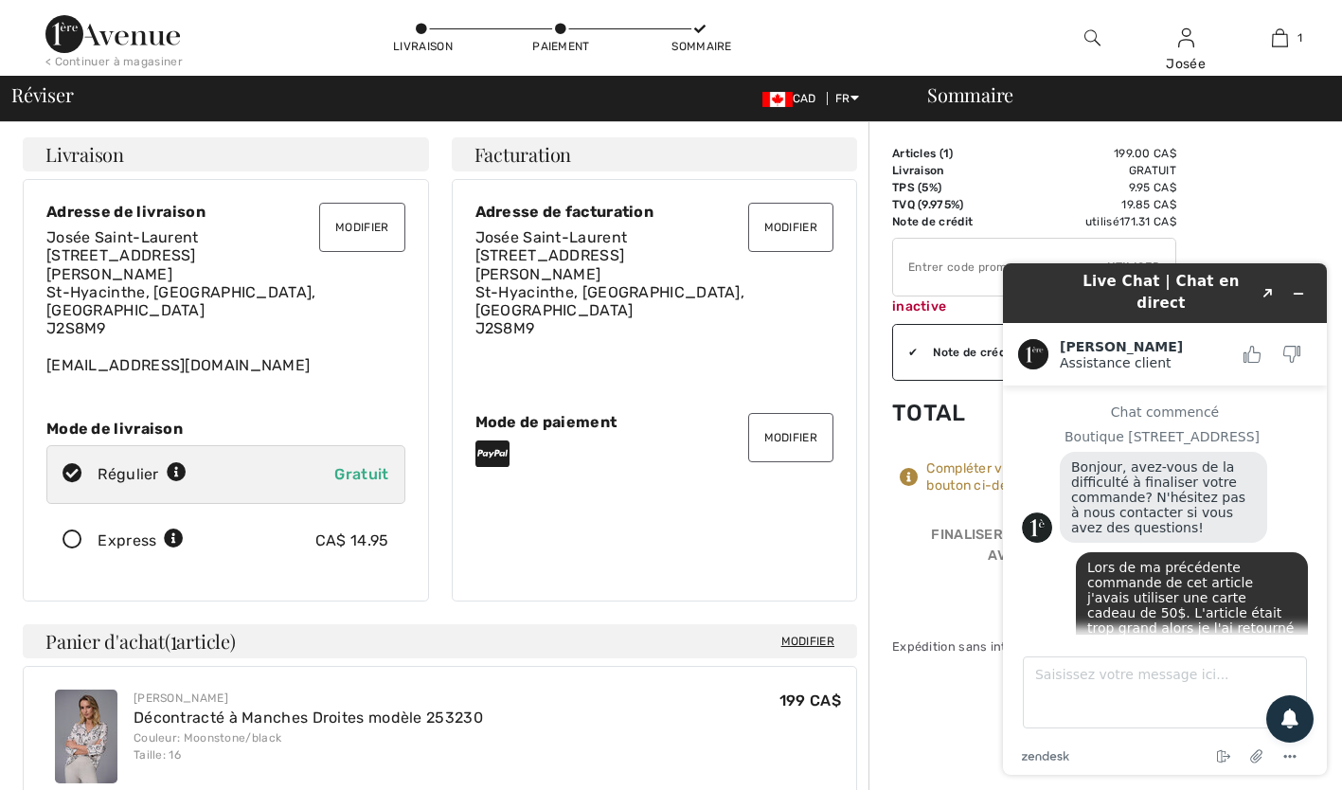
scroll to position [1207, 0]
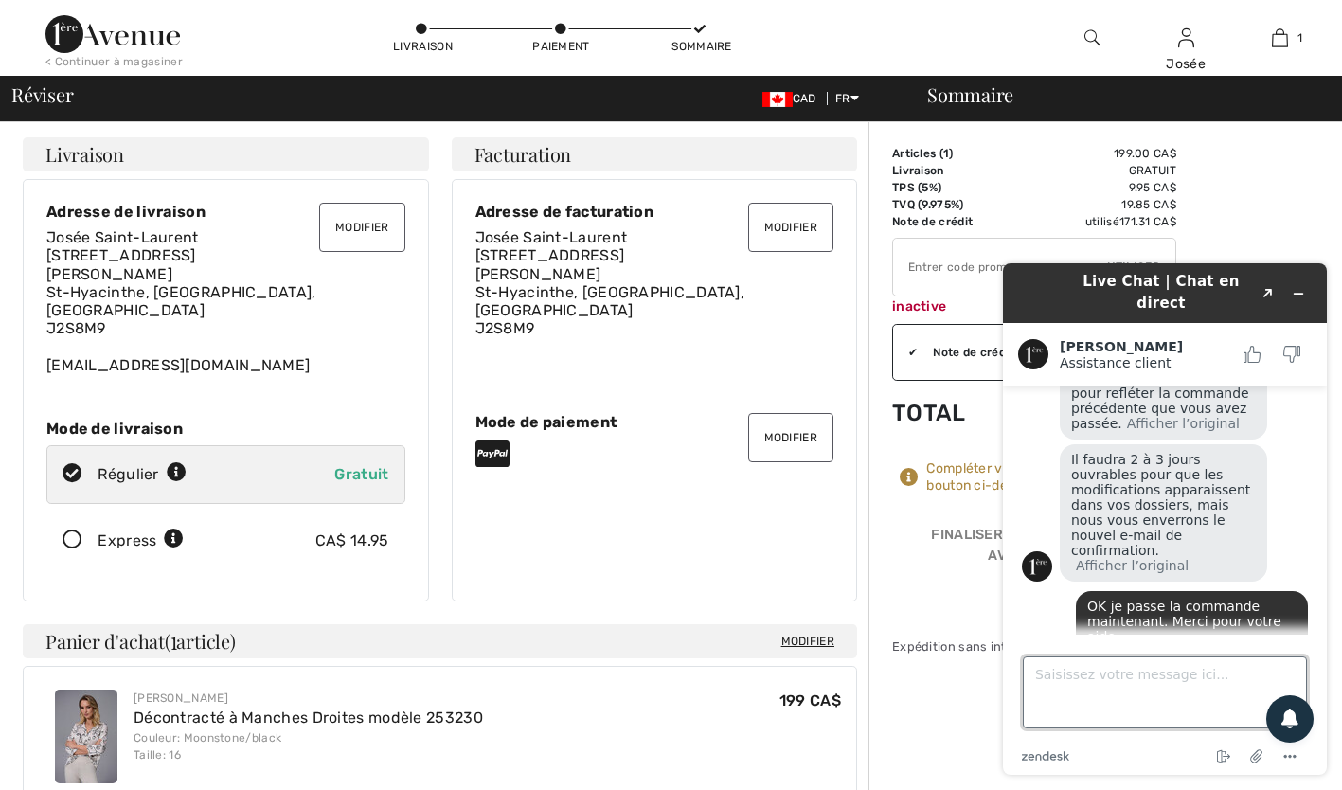
click at [1161, 678] on textarea "Saisissez votre message ici..." at bounding box center [1165, 692] width 284 height 72
type textarea "L"
click at [950, 703] on div "Sommaire Description Articles ( 1 ) 199.00 CA$ Code promo 0.00 CA$ Livraison Gr…" at bounding box center [1106, 761] width 474 height 1279
click at [1299, 294] on icon "Réduire le widget" at bounding box center [1299, 294] width 9 height 0
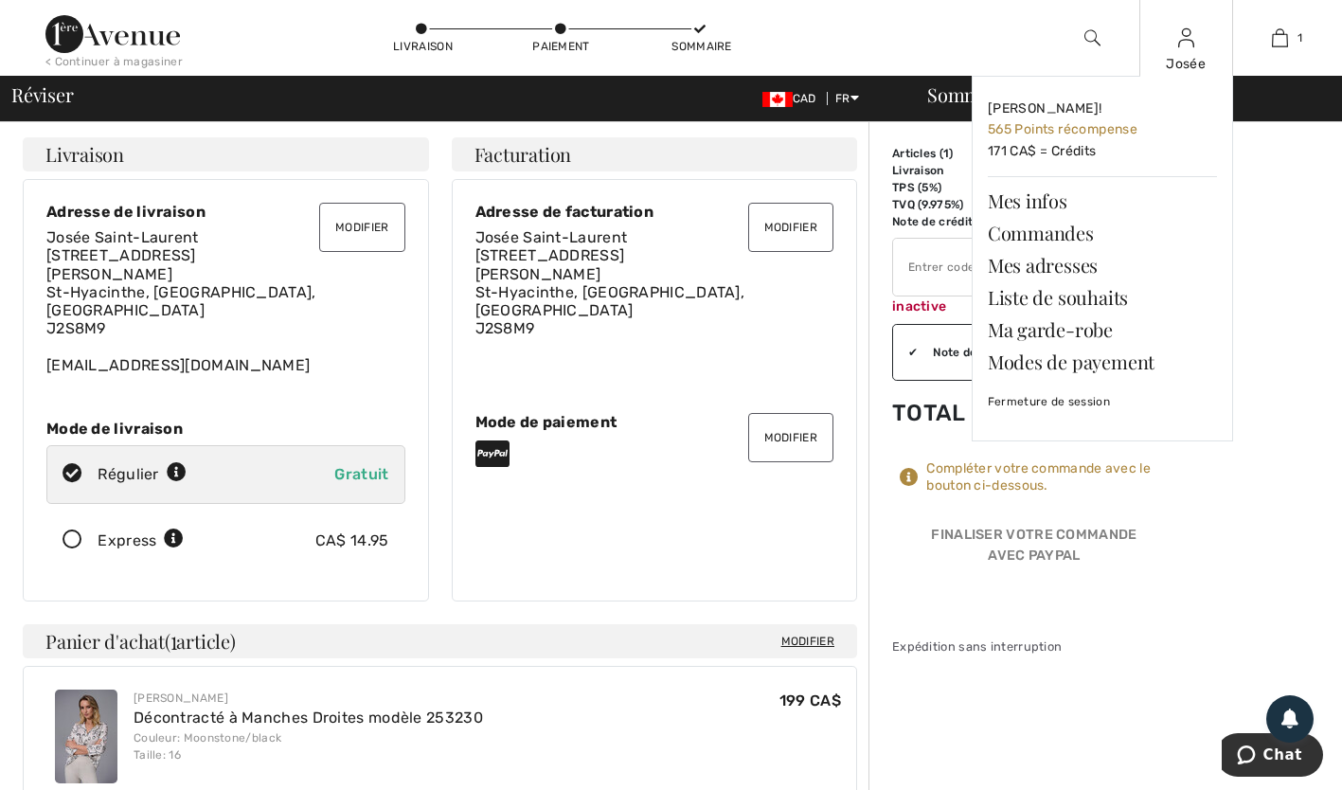
click at [1186, 43] on img at bounding box center [1186, 38] width 16 height 23
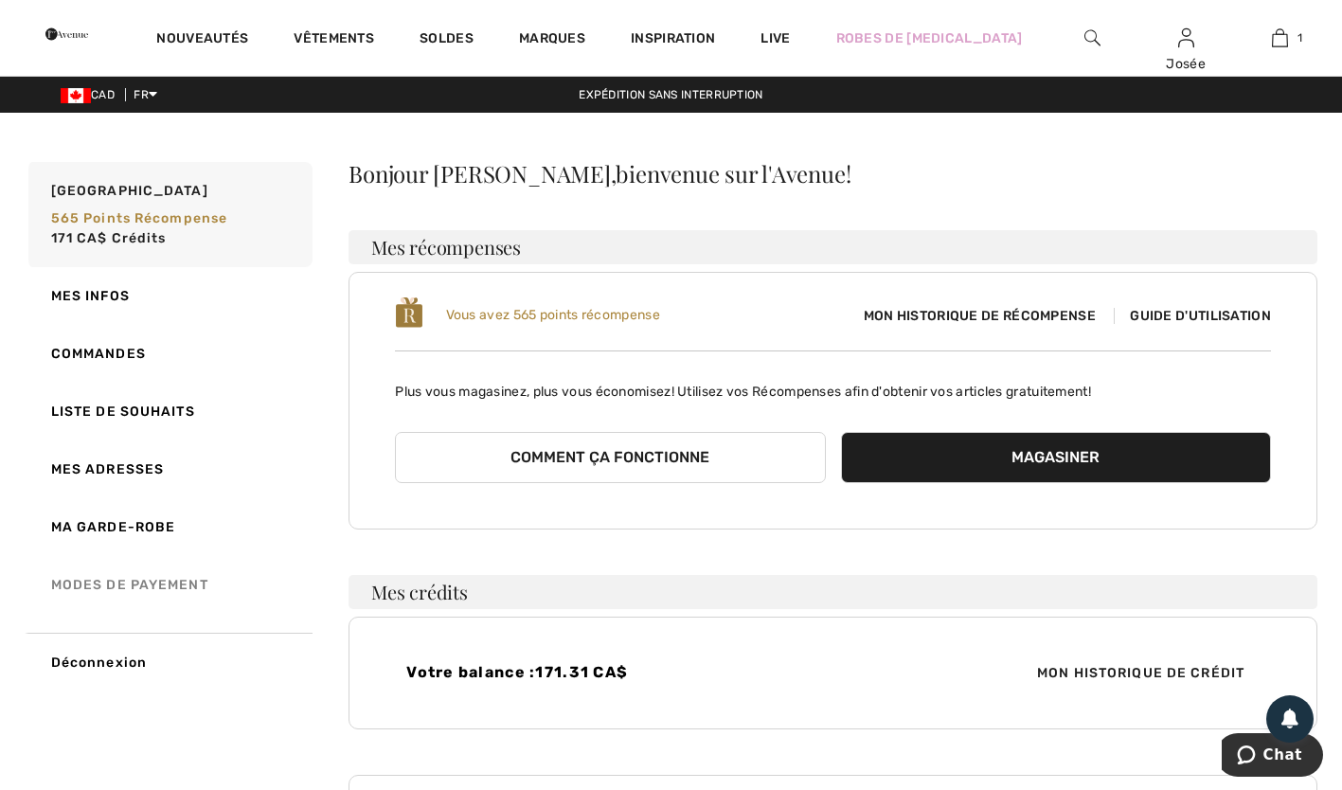
click at [91, 594] on link "Modes de payement" at bounding box center [169, 585] width 288 height 58
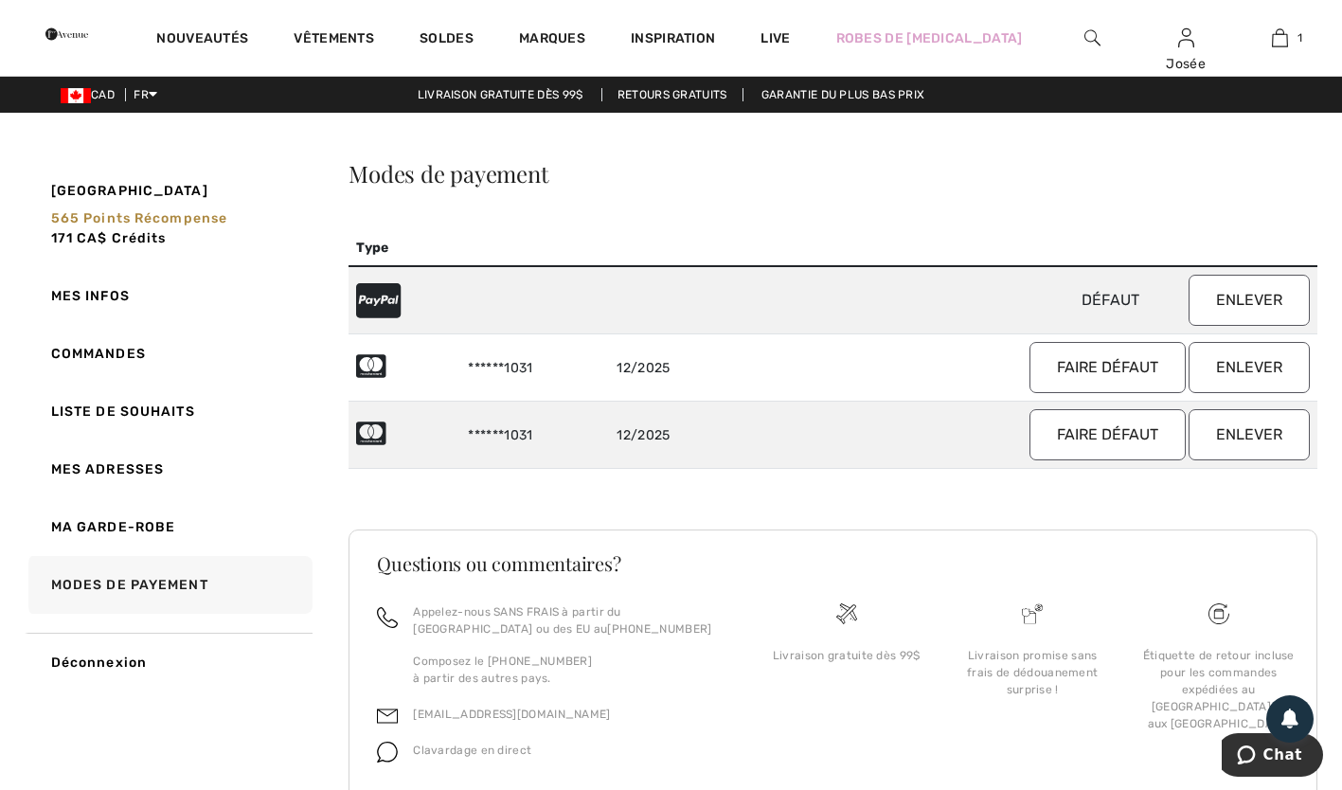
click at [1121, 381] on button "Faire défaut" at bounding box center [1108, 367] width 156 height 51
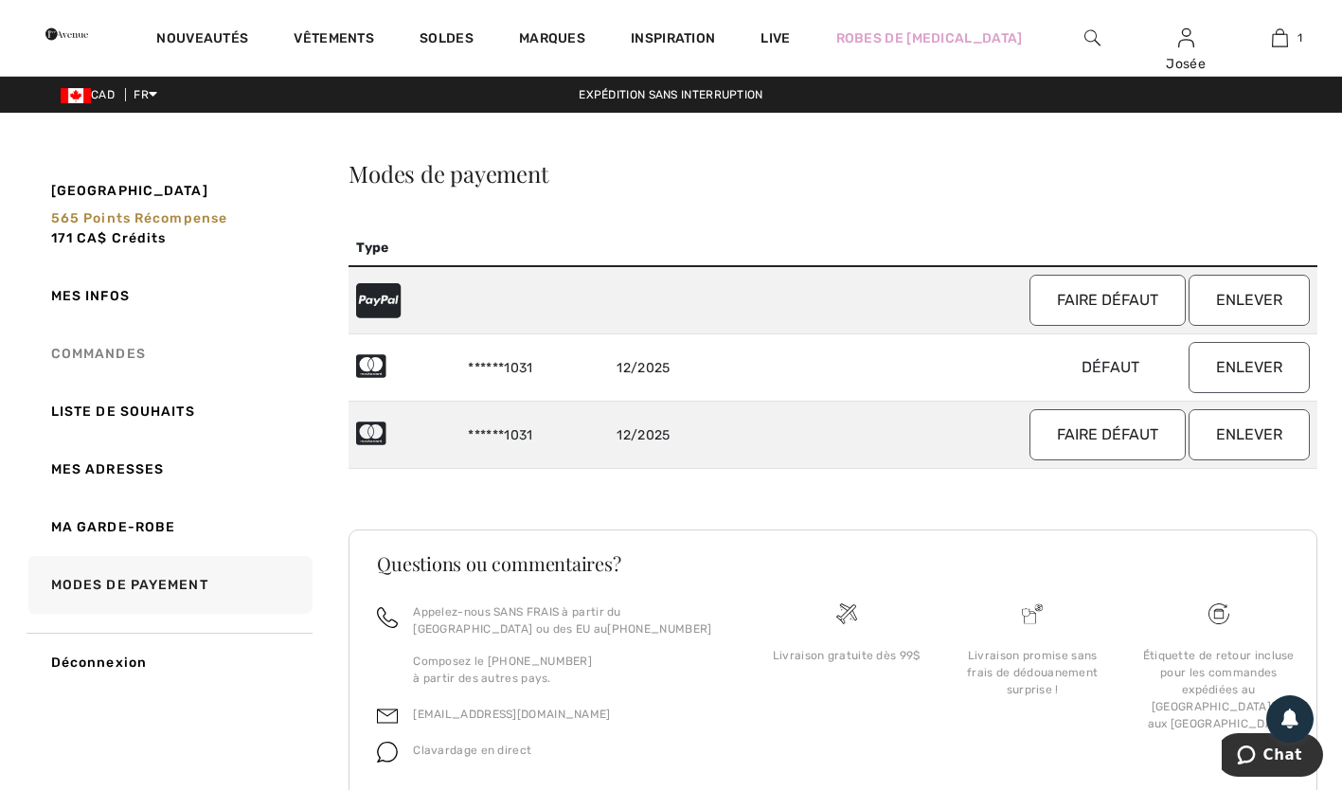
click at [116, 352] on link "Commandes" at bounding box center [169, 354] width 288 height 58
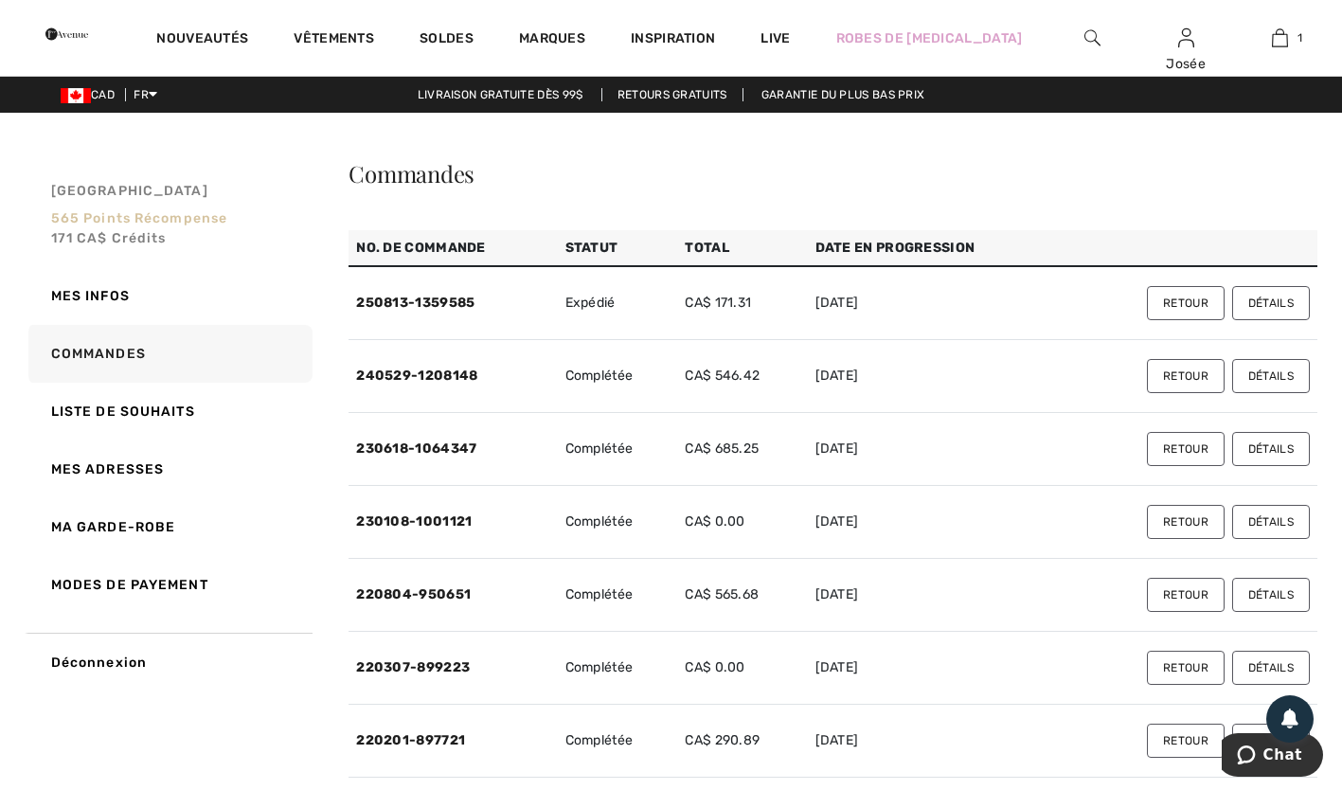
click at [121, 239] on span "171 CA$ Crédits" at bounding box center [109, 238] width 116 height 16
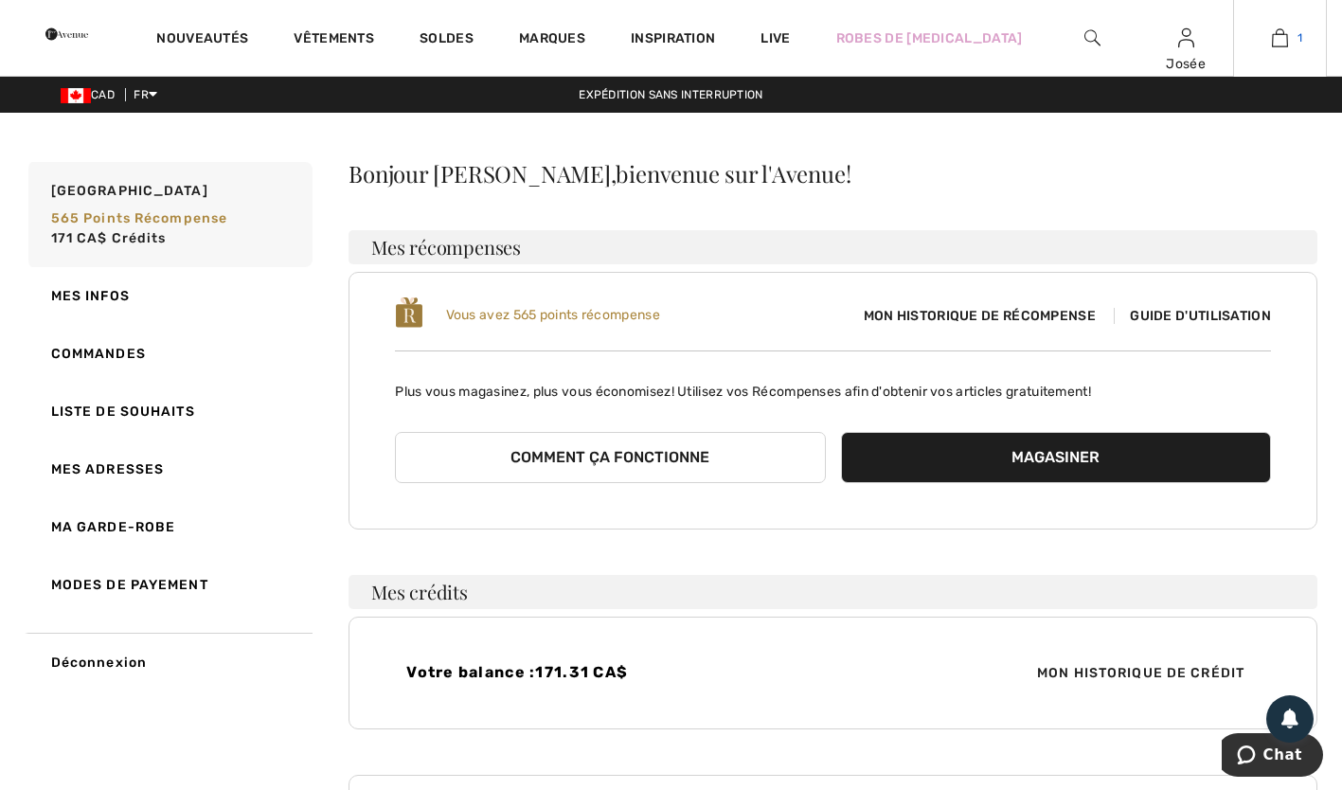
click at [1298, 43] on span "1" at bounding box center [1300, 37] width 5 height 17
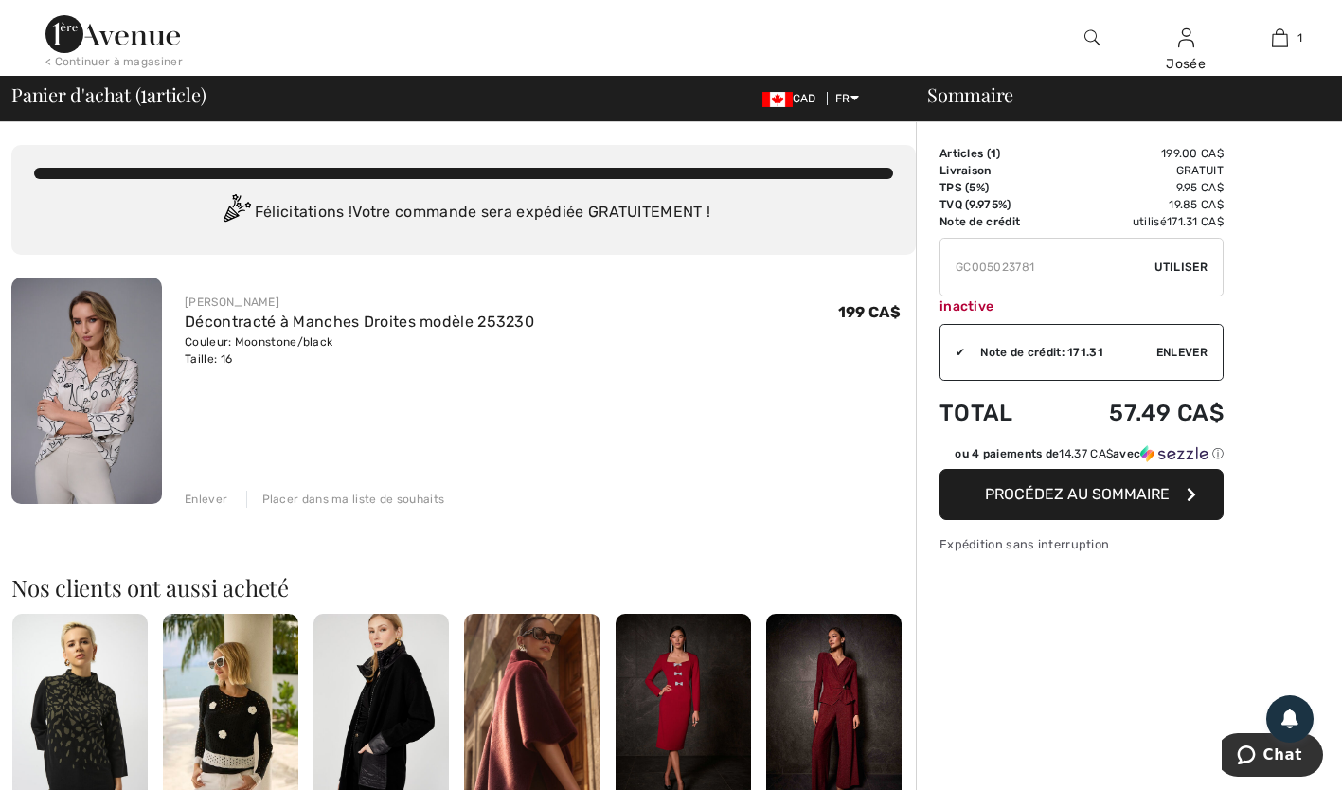
click at [1145, 509] on button "Procédez au sommaire" at bounding box center [1082, 494] width 284 height 51
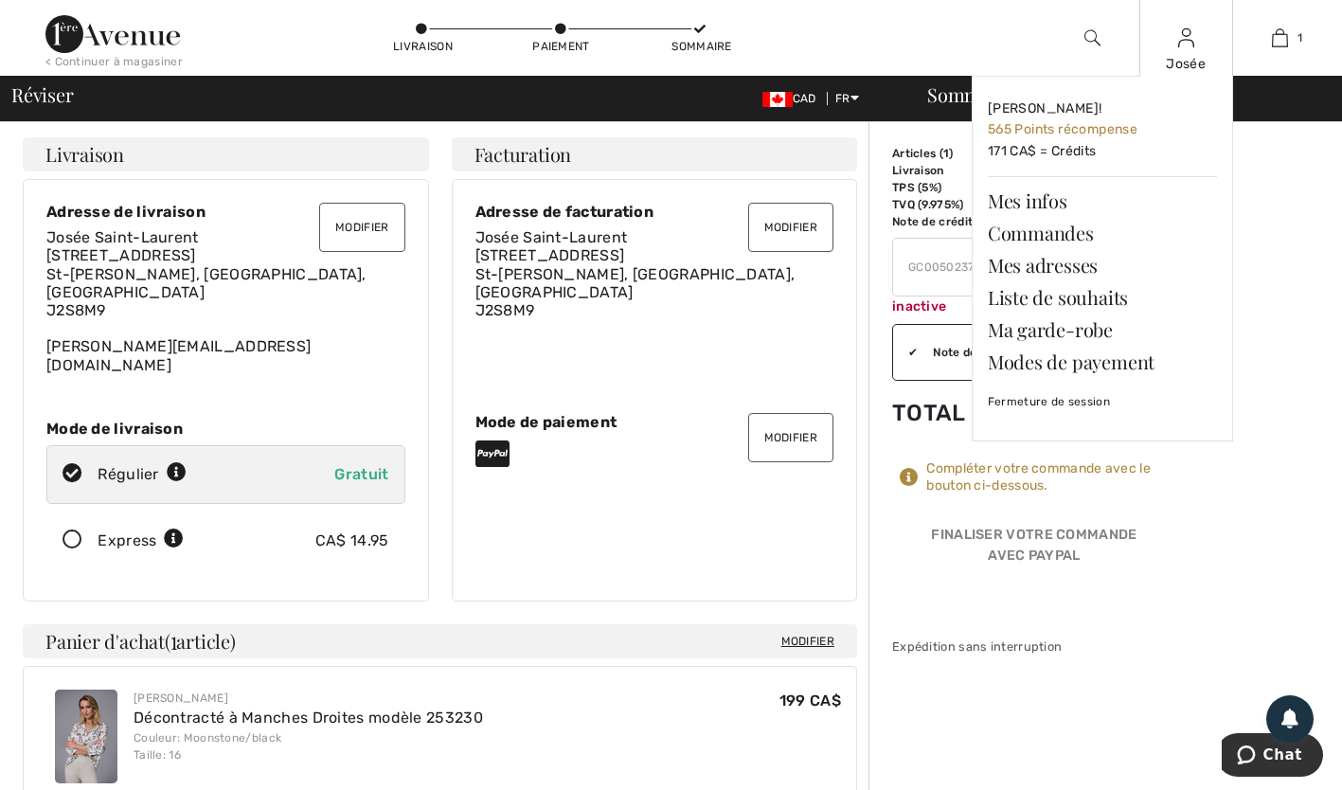
click at [1188, 46] on img at bounding box center [1186, 38] width 16 height 23
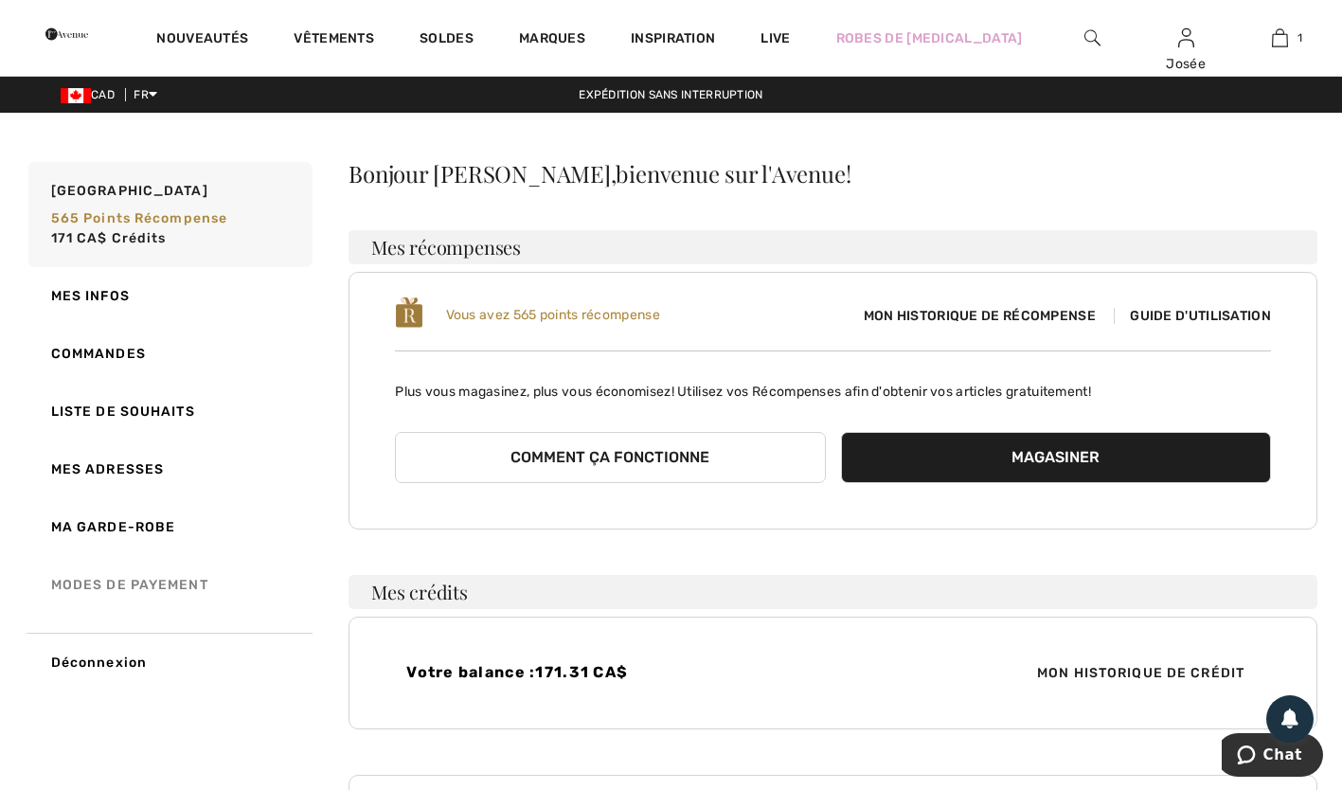
click at [93, 588] on link "Modes de payement" at bounding box center [169, 585] width 288 height 58
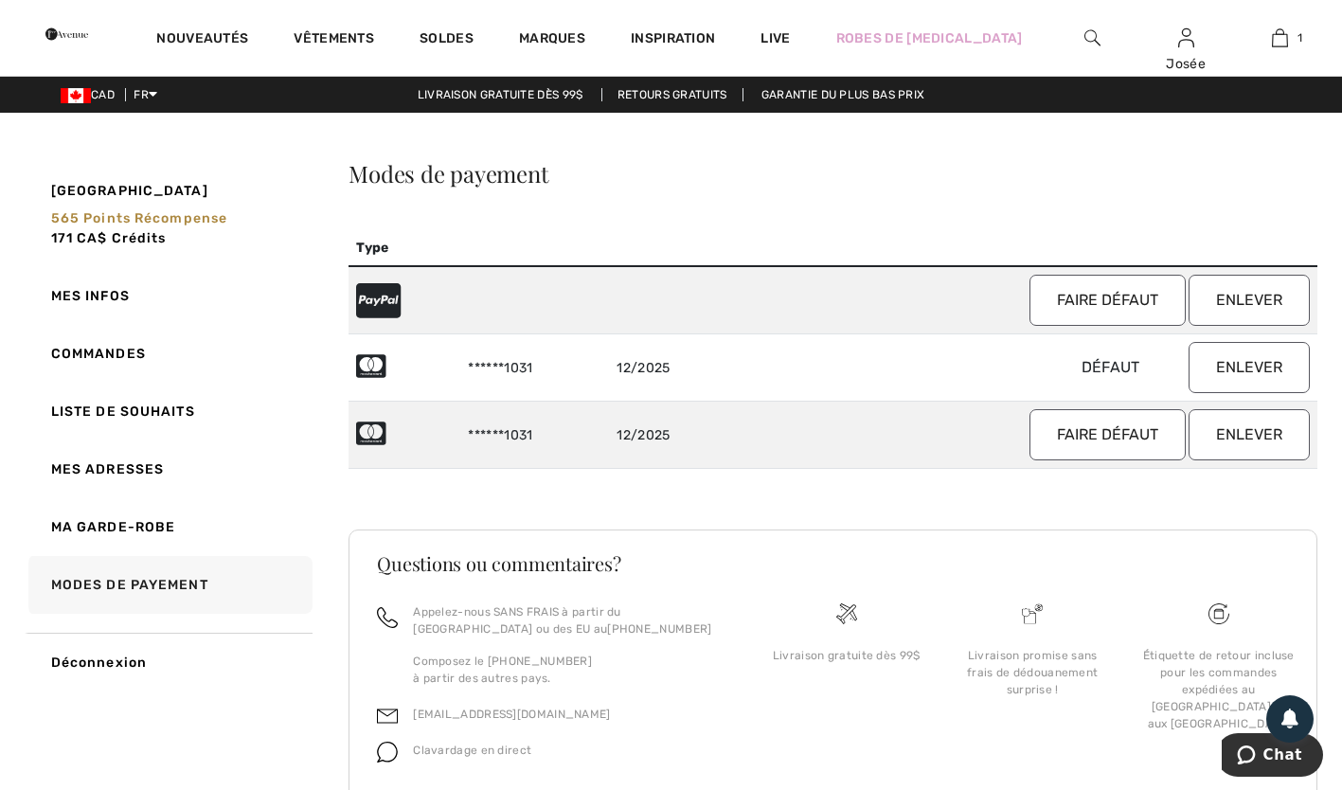
click at [1118, 445] on button "Faire défaut" at bounding box center [1108, 434] width 156 height 51
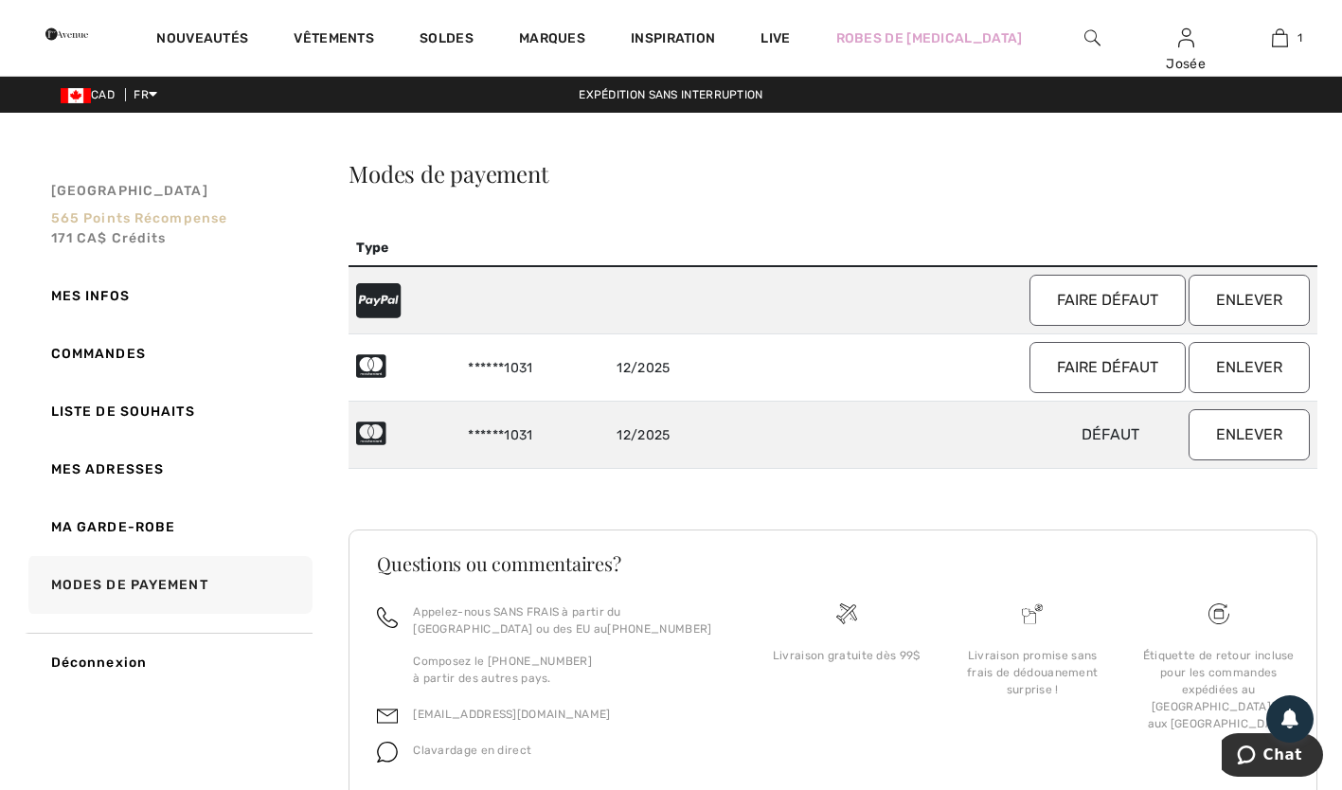
click at [103, 225] on span "565 Points récompense" at bounding box center [139, 218] width 177 height 16
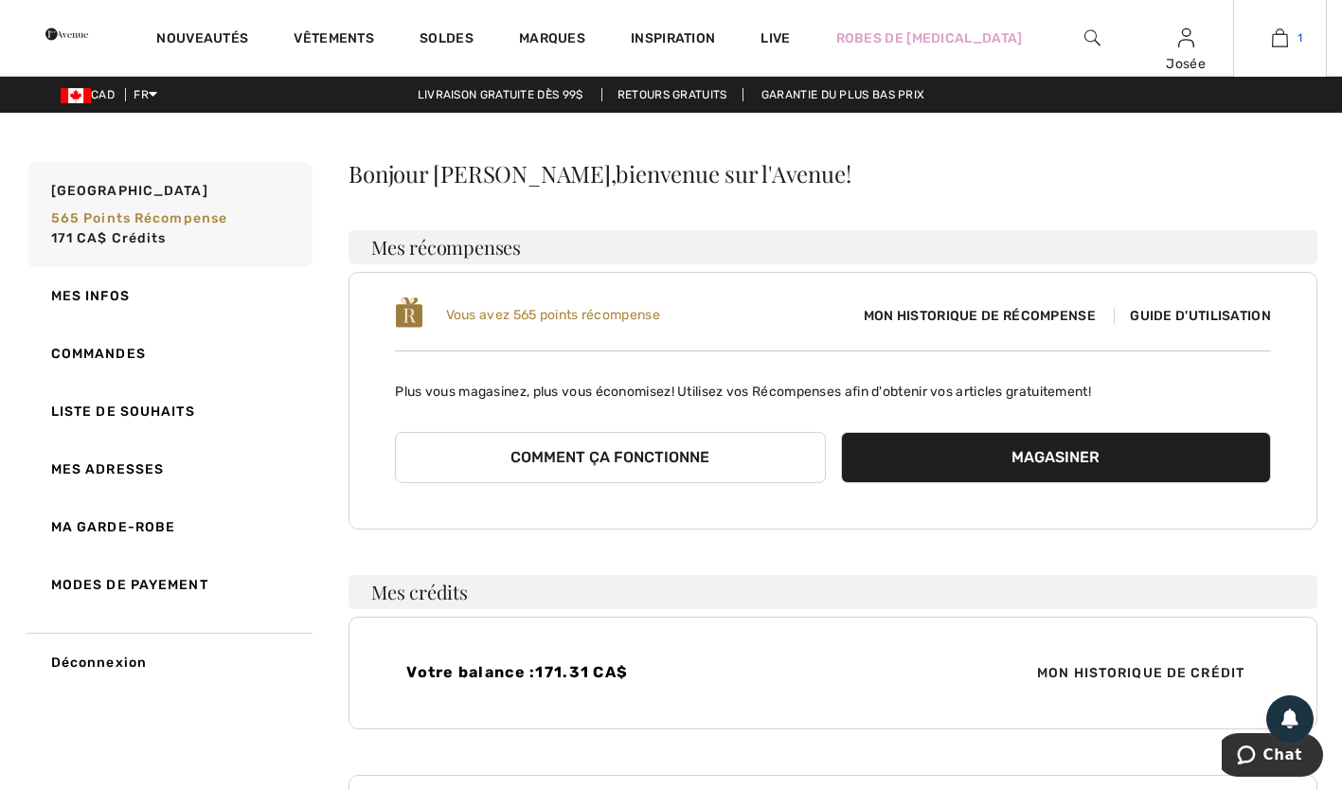
click at [1299, 41] on span "1" at bounding box center [1300, 37] width 5 height 17
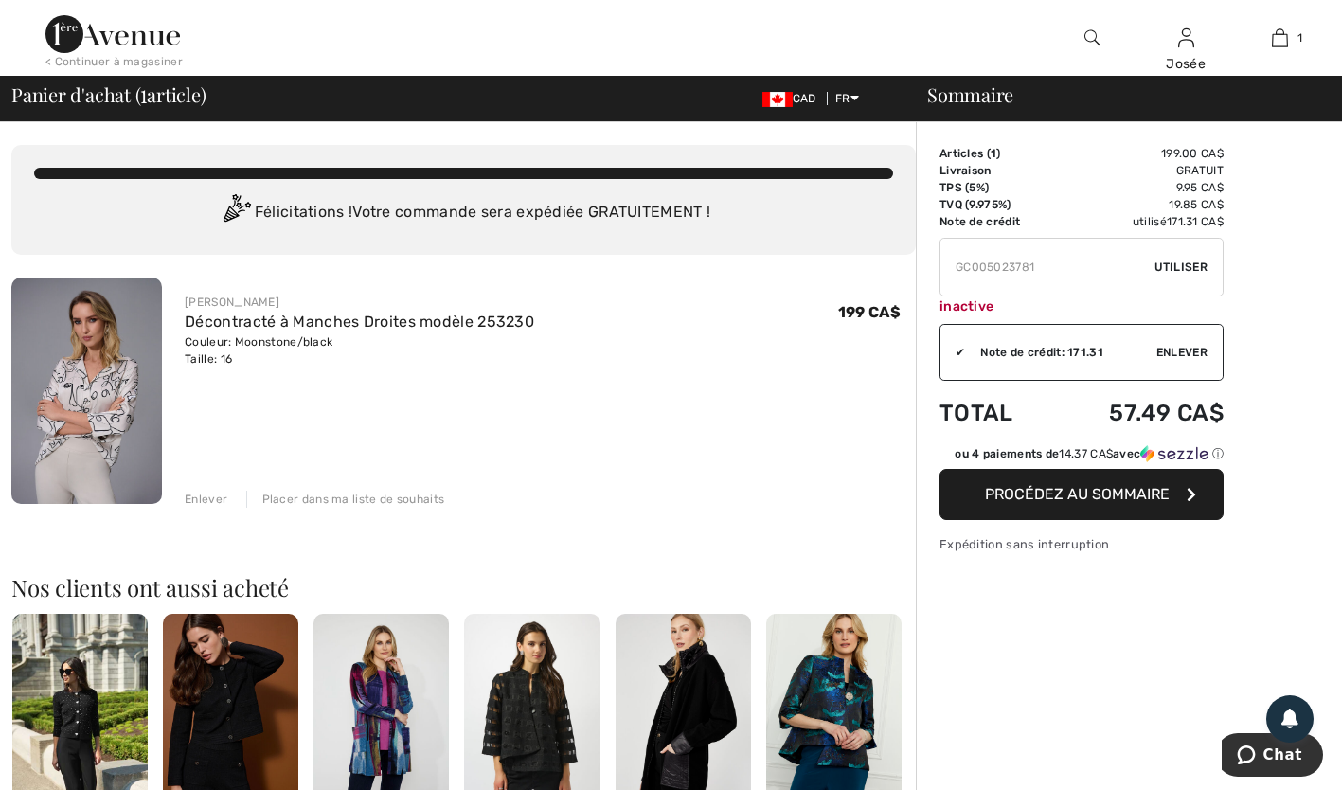
click at [1136, 499] on span "Procédez au sommaire" at bounding box center [1077, 494] width 185 height 18
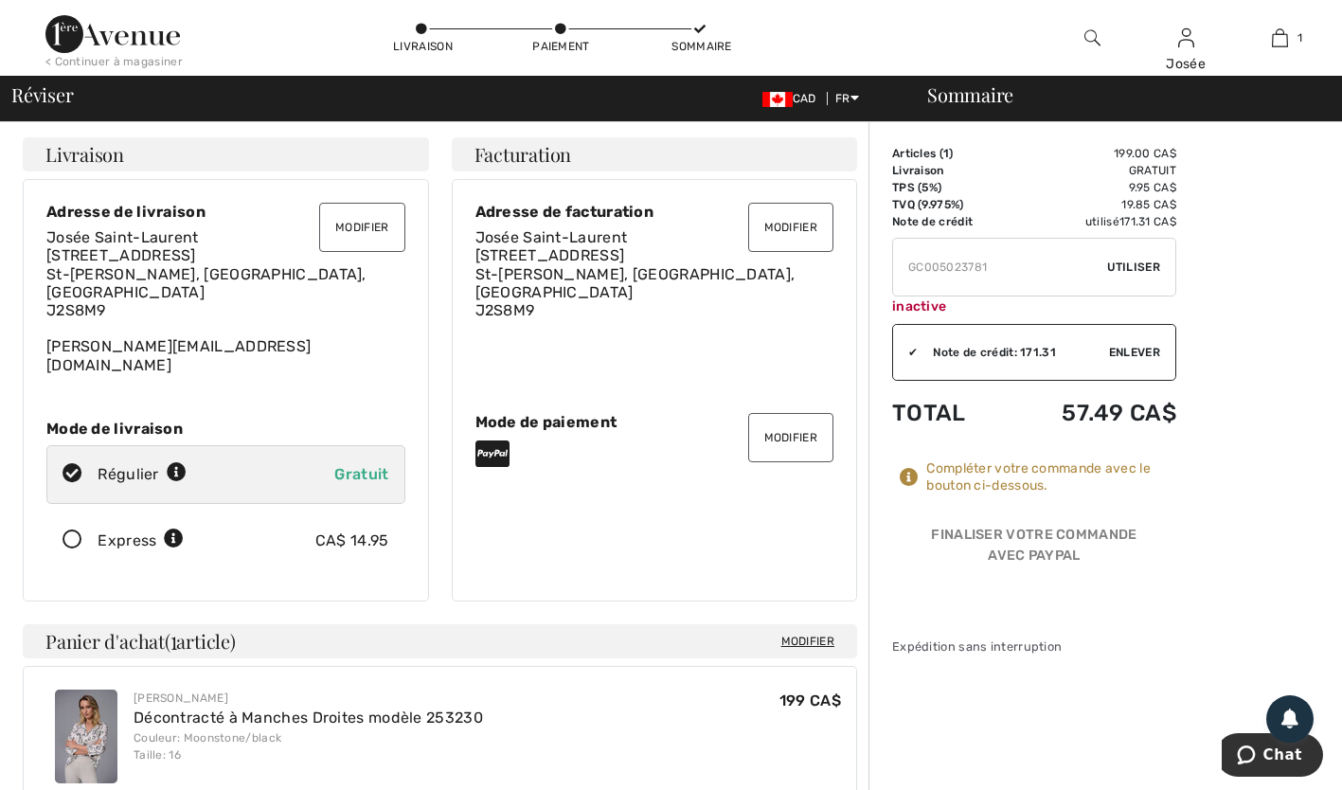
click at [1042, 267] on input "TEXT" at bounding box center [1000, 267] width 214 height 57
type input "G"
click at [1288, 512] on div "Sommaire Description Articles ( 1 ) 199.00 CA$ Code promo 0.00 CA$ Livraison Gr…" at bounding box center [1106, 761] width 474 height 1279
click at [1282, 506] on div "Sommaire Description Articles ( 1 ) 199.00 CA$ Code promo 0.00 CA$ Livraison Gr…" at bounding box center [1106, 761] width 474 height 1279
click at [1281, 509] on div "Sommaire Description Articles ( 1 ) 199.00 CA$ Code promo 0.00 CA$ Livraison Gr…" at bounding box center [1106, 761] width 474 height 1279
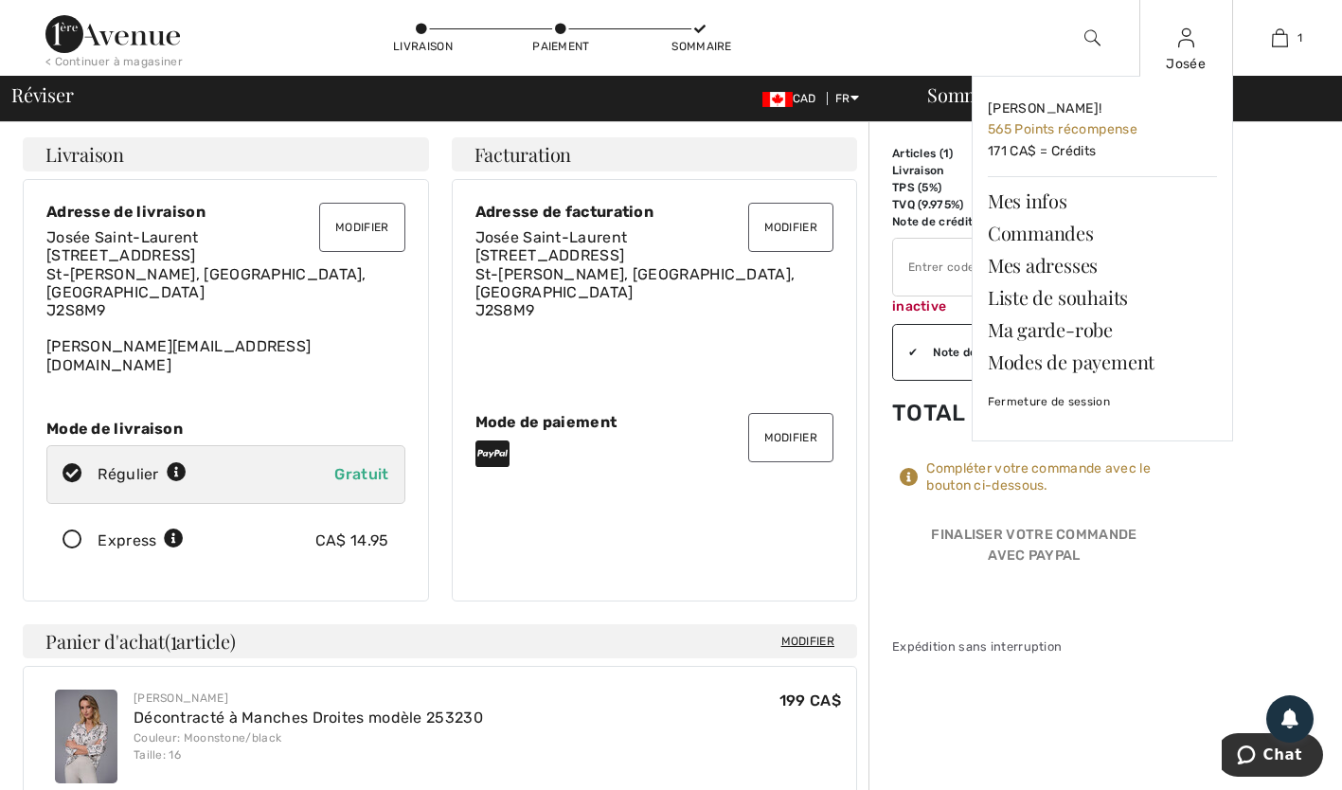
click at [1192, 44] on img at bounding box center [1186, 38] width 16 height 23
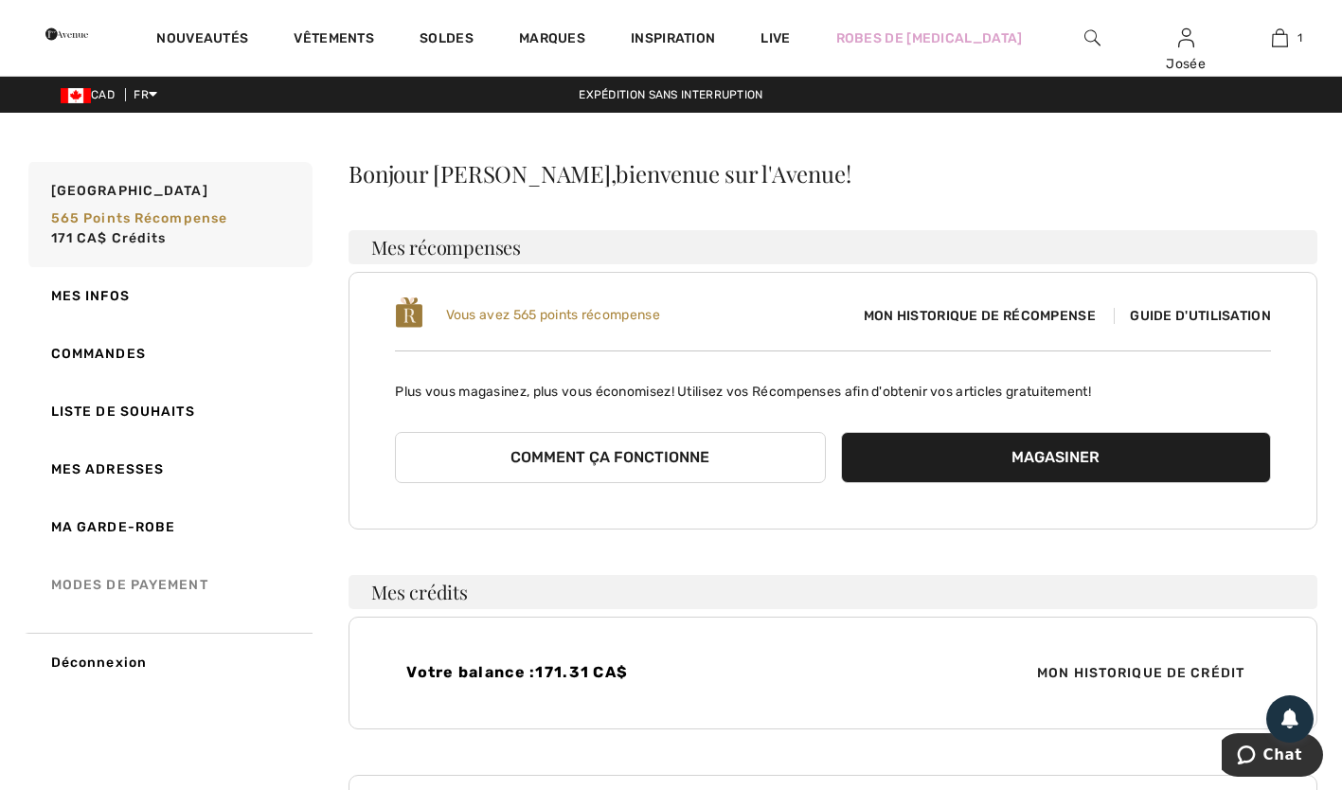
click at [115, 597] on link "Modes de payement" at bounding box center [169, 585] width 288 height 58
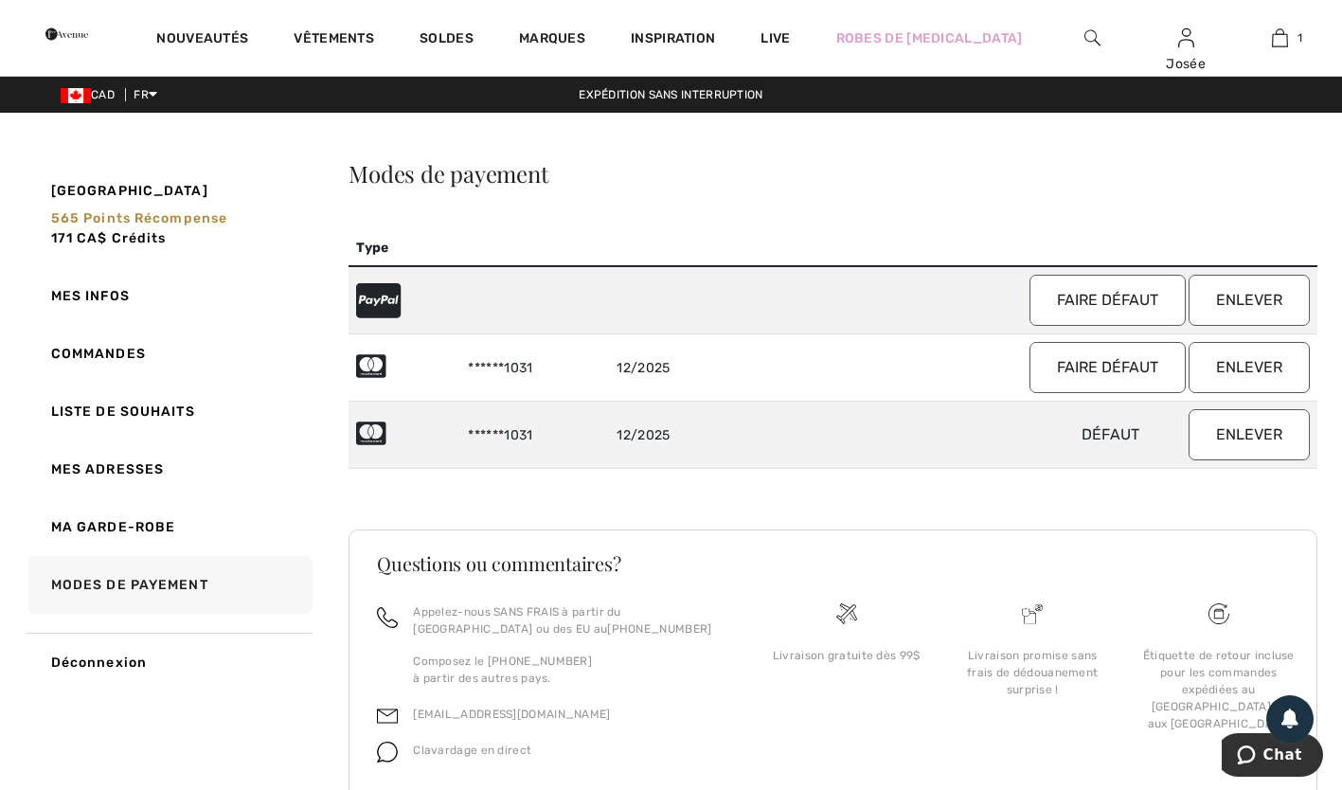
click at [520, 381] on td "******1031" at bounding box center [534, 367] width 149 height 67
click at [482, 379] on td "******1031" at bounding box center [534, 367] width 149 height 67
click at [483, 374] on td "******1031" at bounding box center [534, 367] width 149 height 67
click at [1260, 304] on button "Enlever" at bounding box center [1249, 300] width 121 height 51
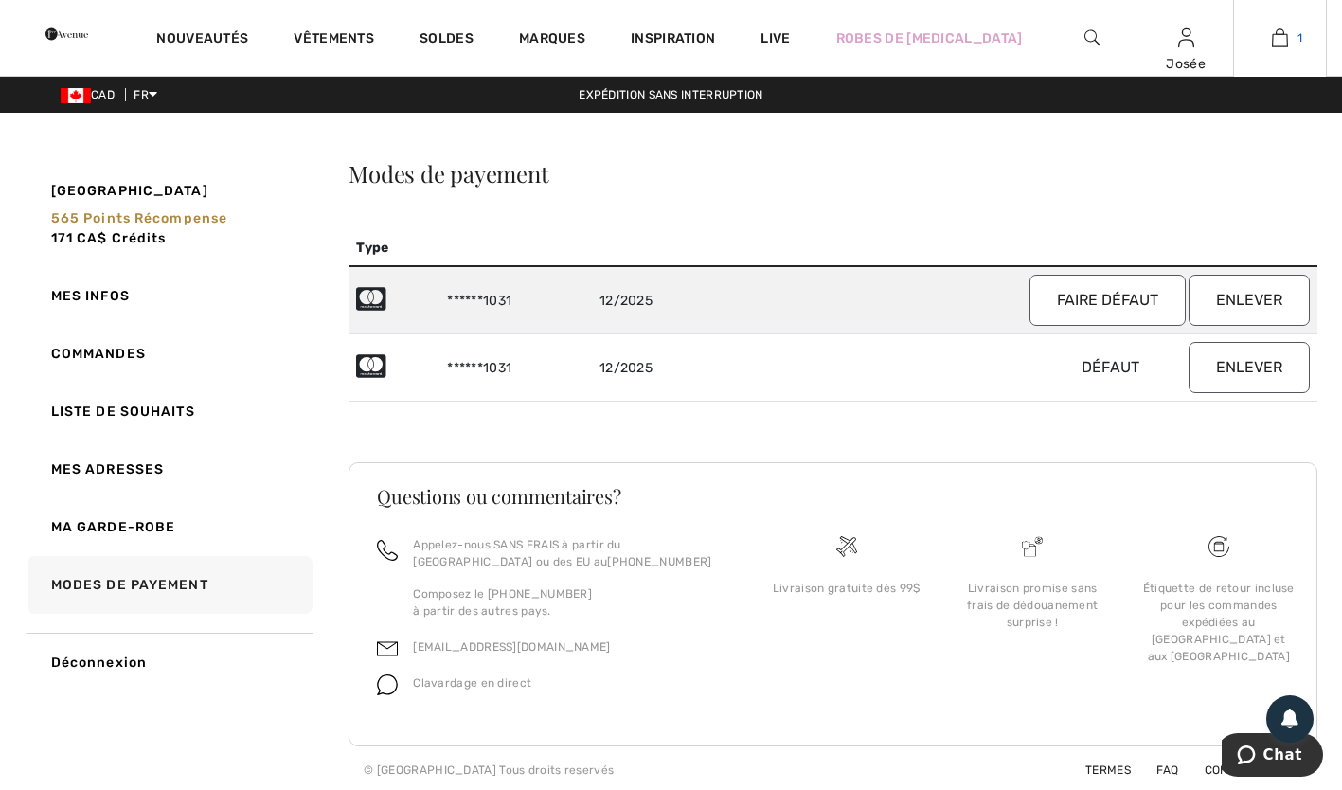
click at [1300, 39] on span "1" at bounding box center [1300, 37] width 5 height 17
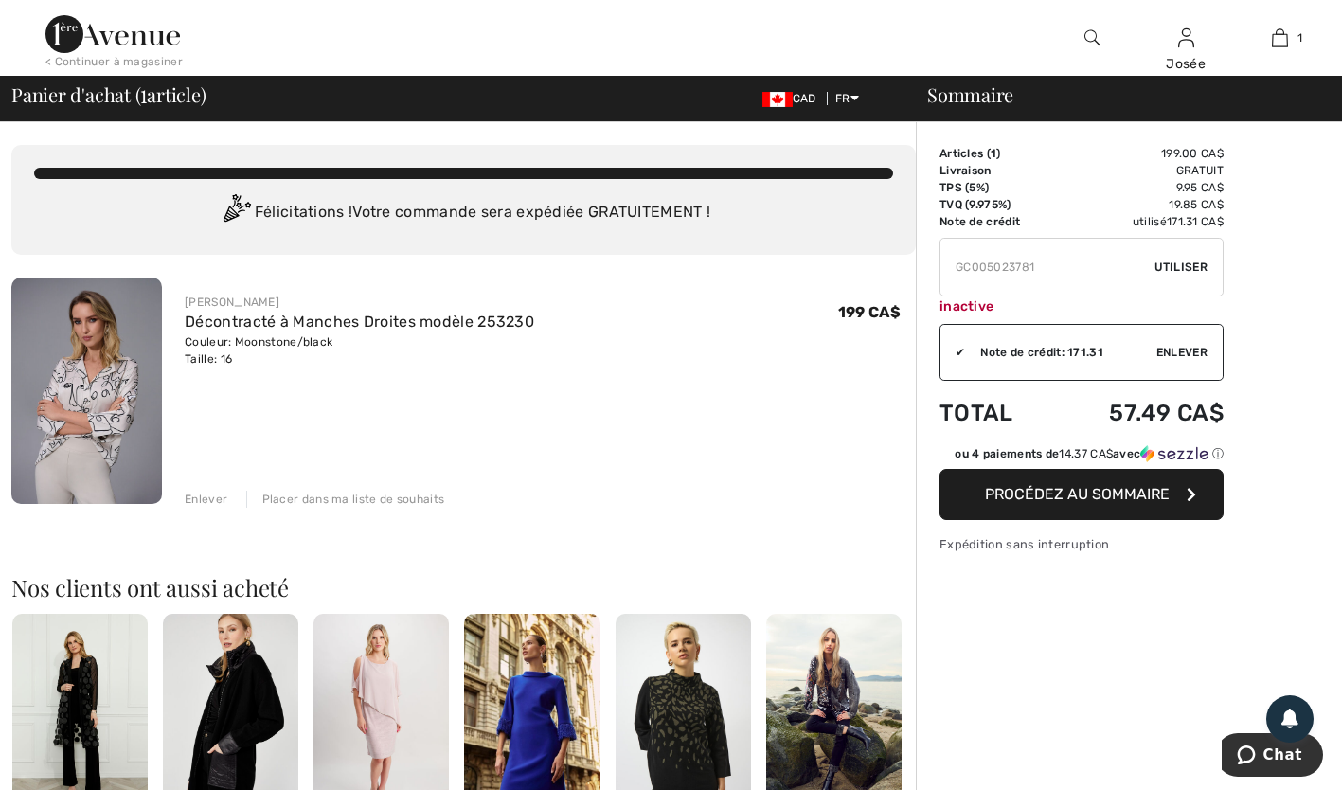
click at [1149, 509] on button "Procédez au sommaire" at bounding box center [1082, 494] width 284 height 51
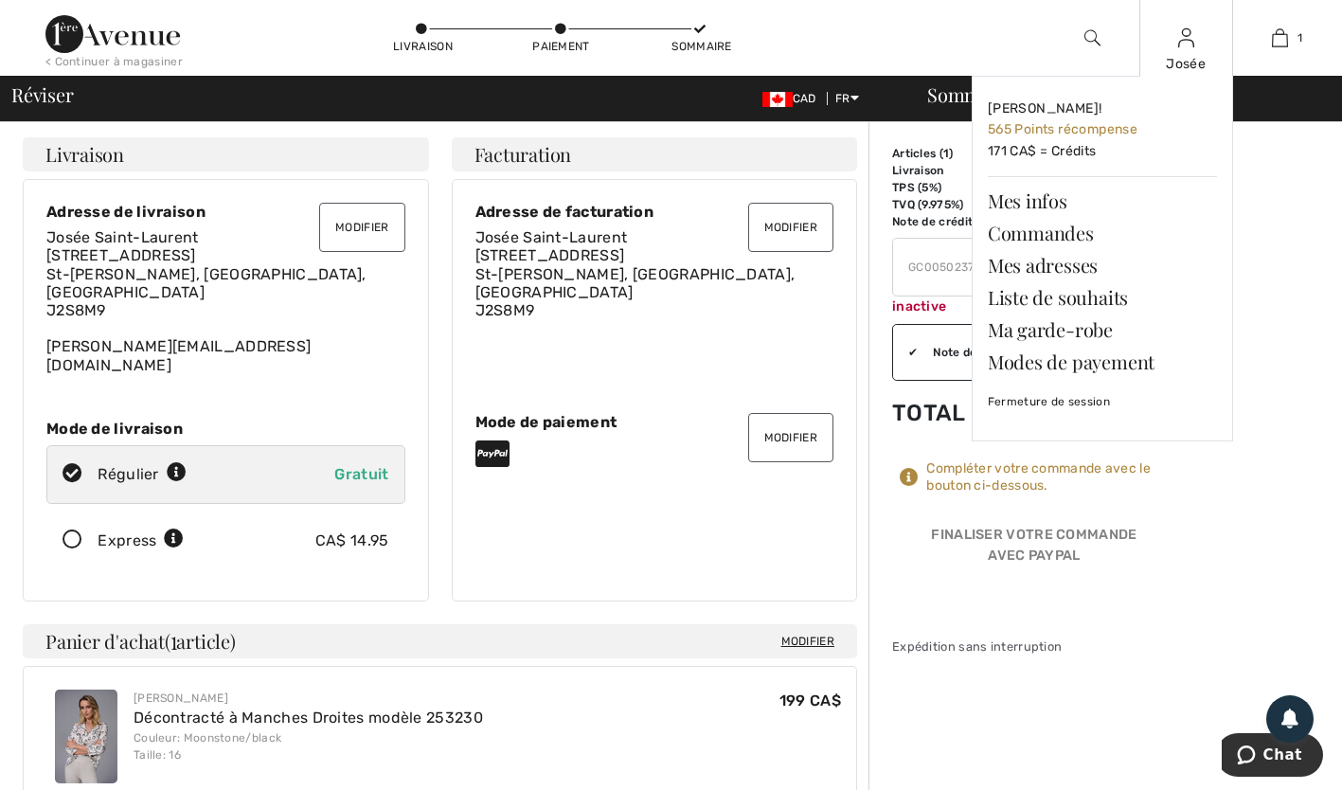
click at [1186, 45] on img at bounding box center [1186, 38] width 16 height 23
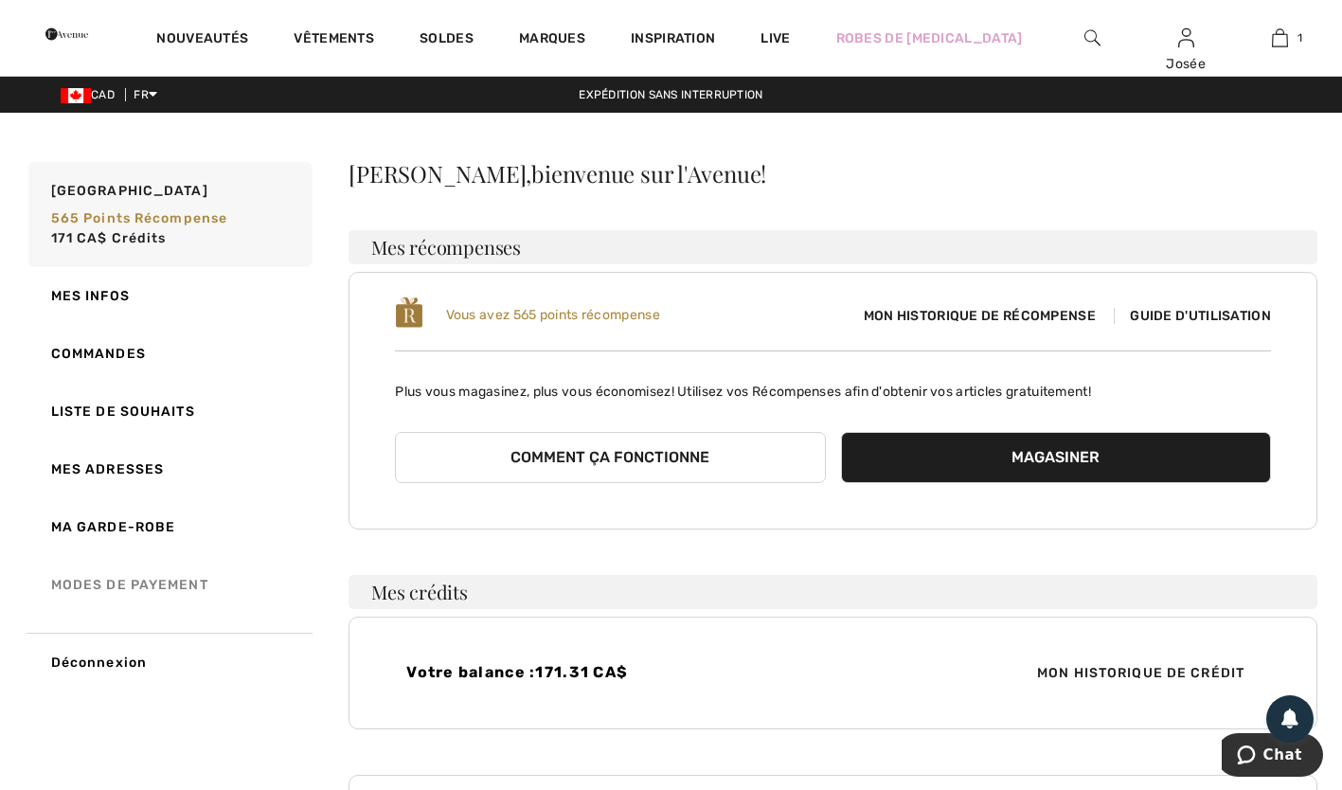
click at [108, 585] on link "Modes de payement" at bounding box center [169, 585] width 288 height 58
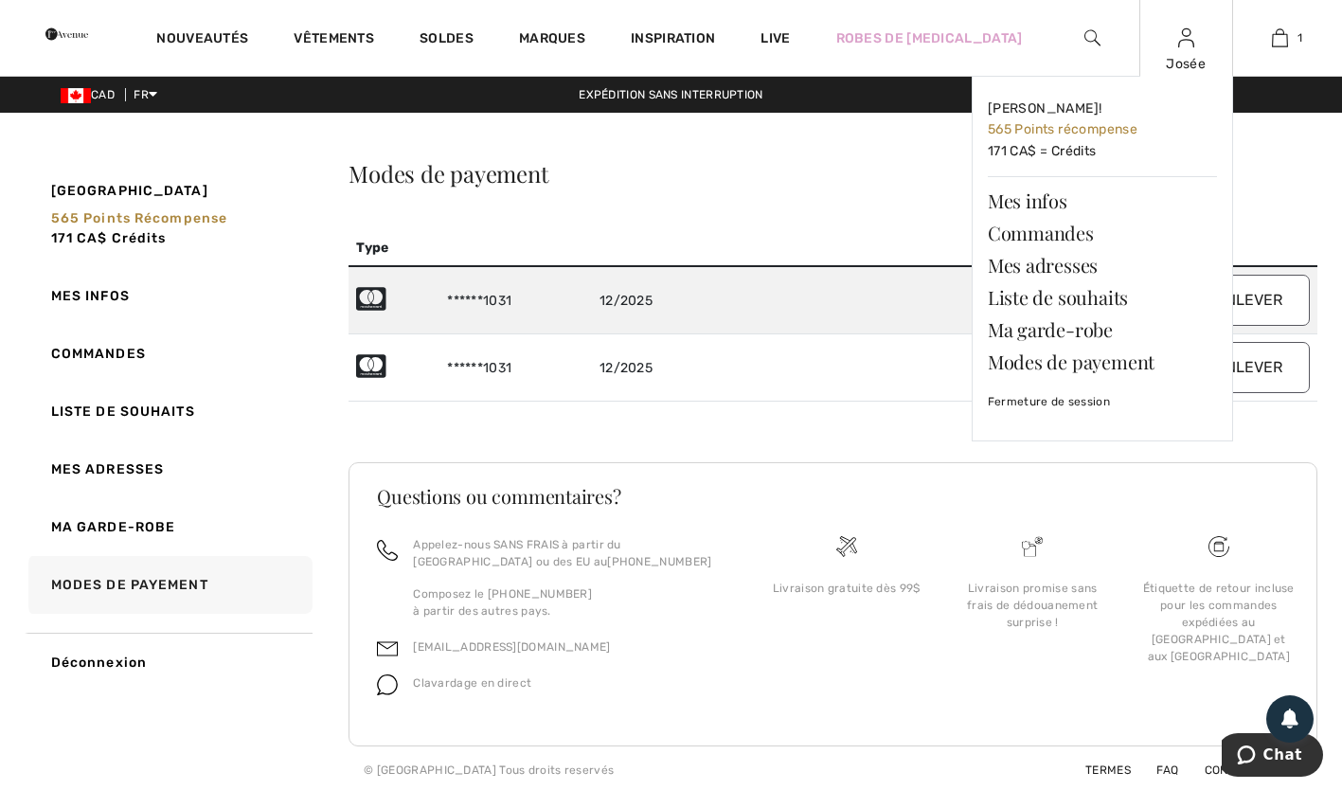
click at [1186, 43] on img at bounding box center [1186, 38] width 16 height 23
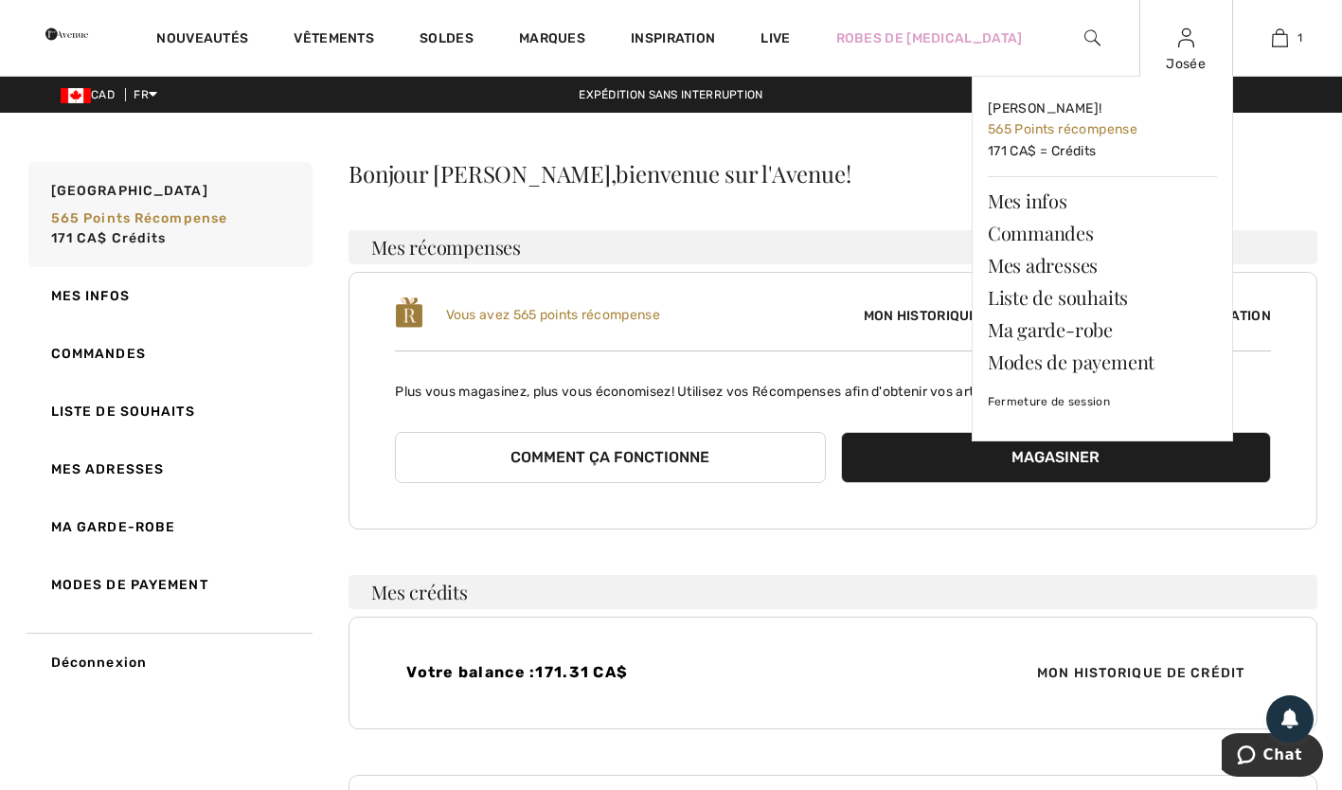
click at [1187, 45] on img at bounding box center [1186, 38] width 16 height 23
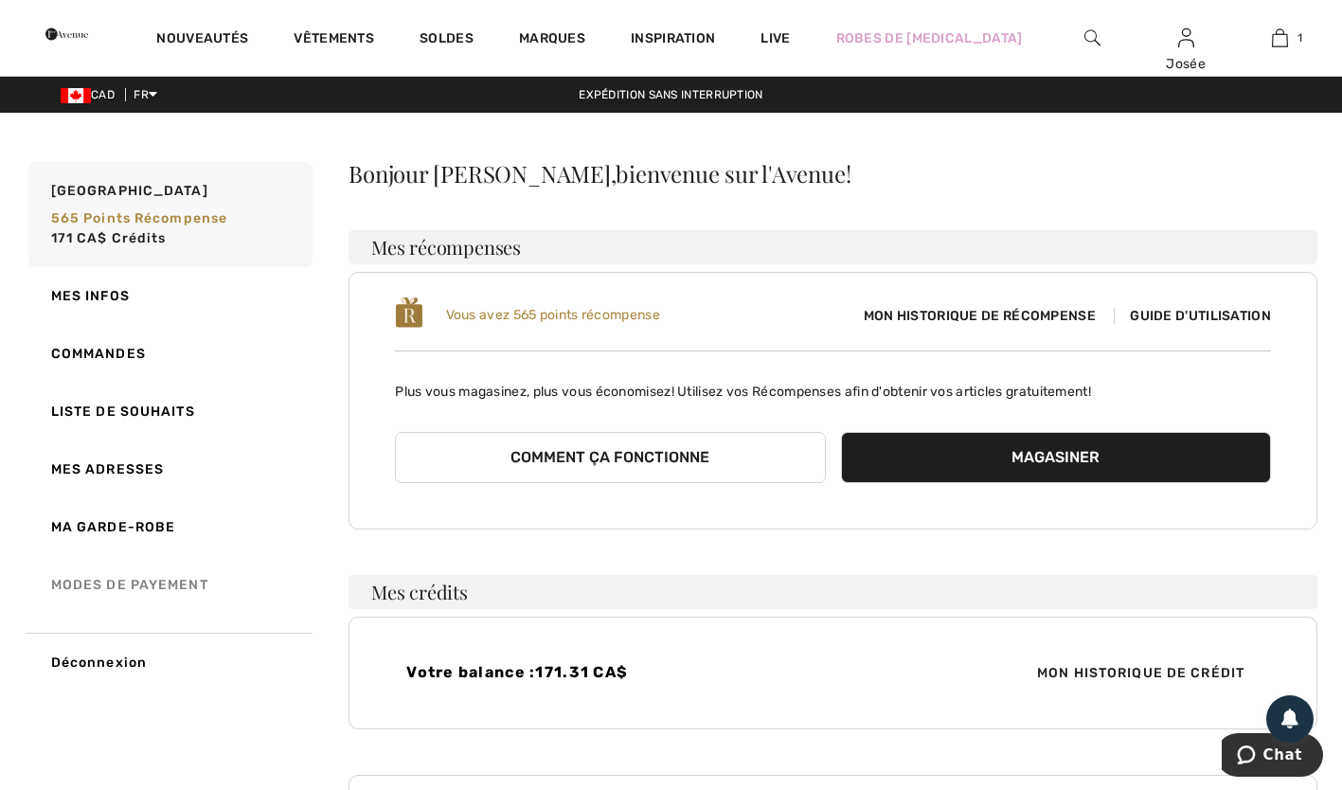
click at [99, 590] on link "Modes de payement" at bounding box center [169, 585] width 288 height 58
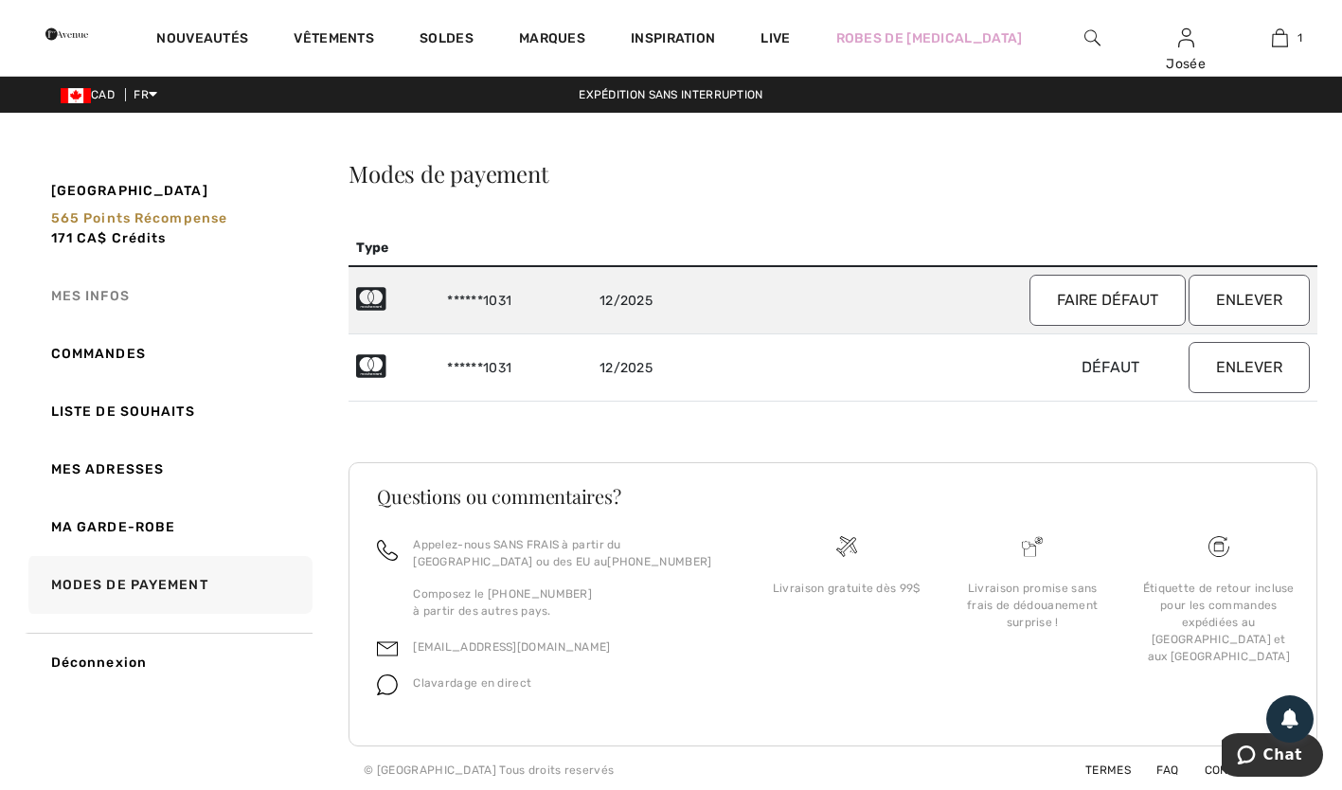
click at [81, 297] on link "Mes infos" at bounding box center [169, 296] width 288 height 58
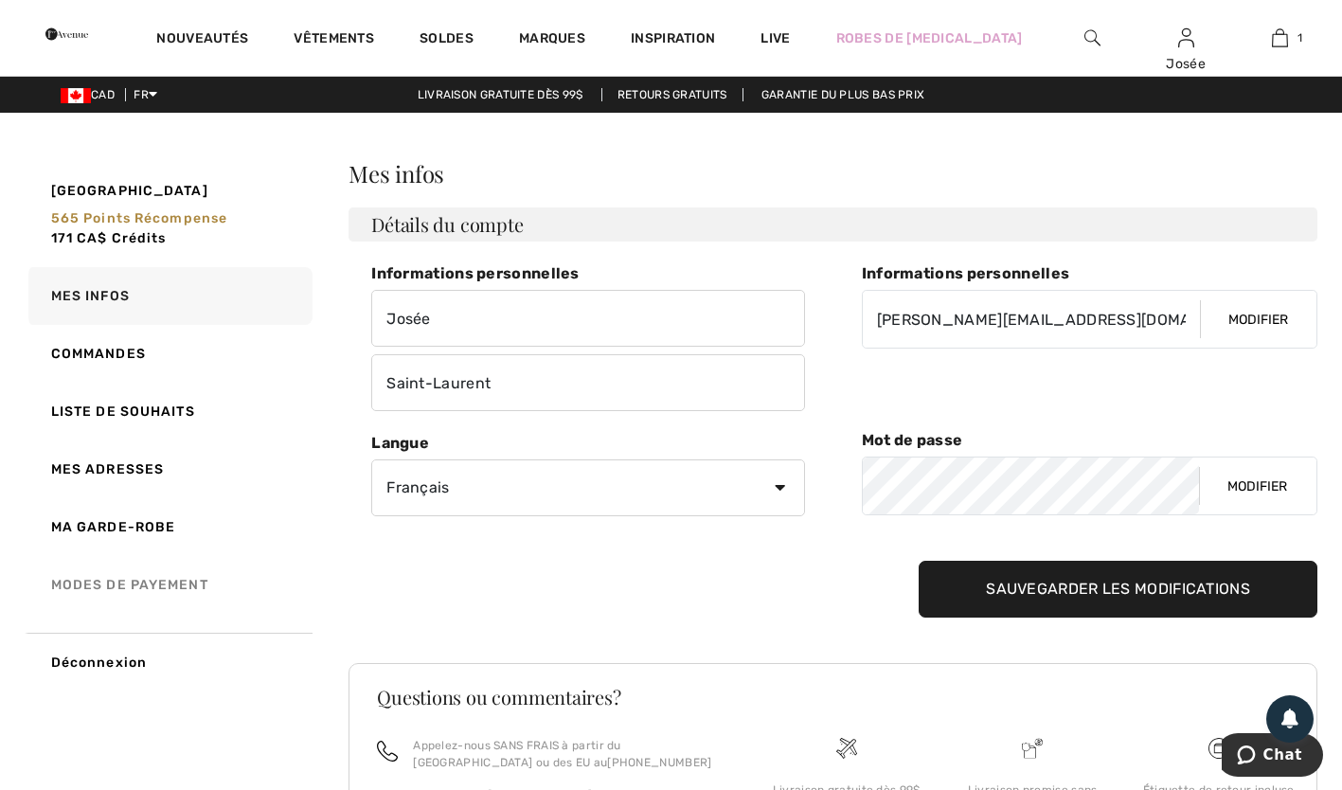
click at [101, 584] on link "Modes de payement" at bounding box center [169, 585] width 288 height 58
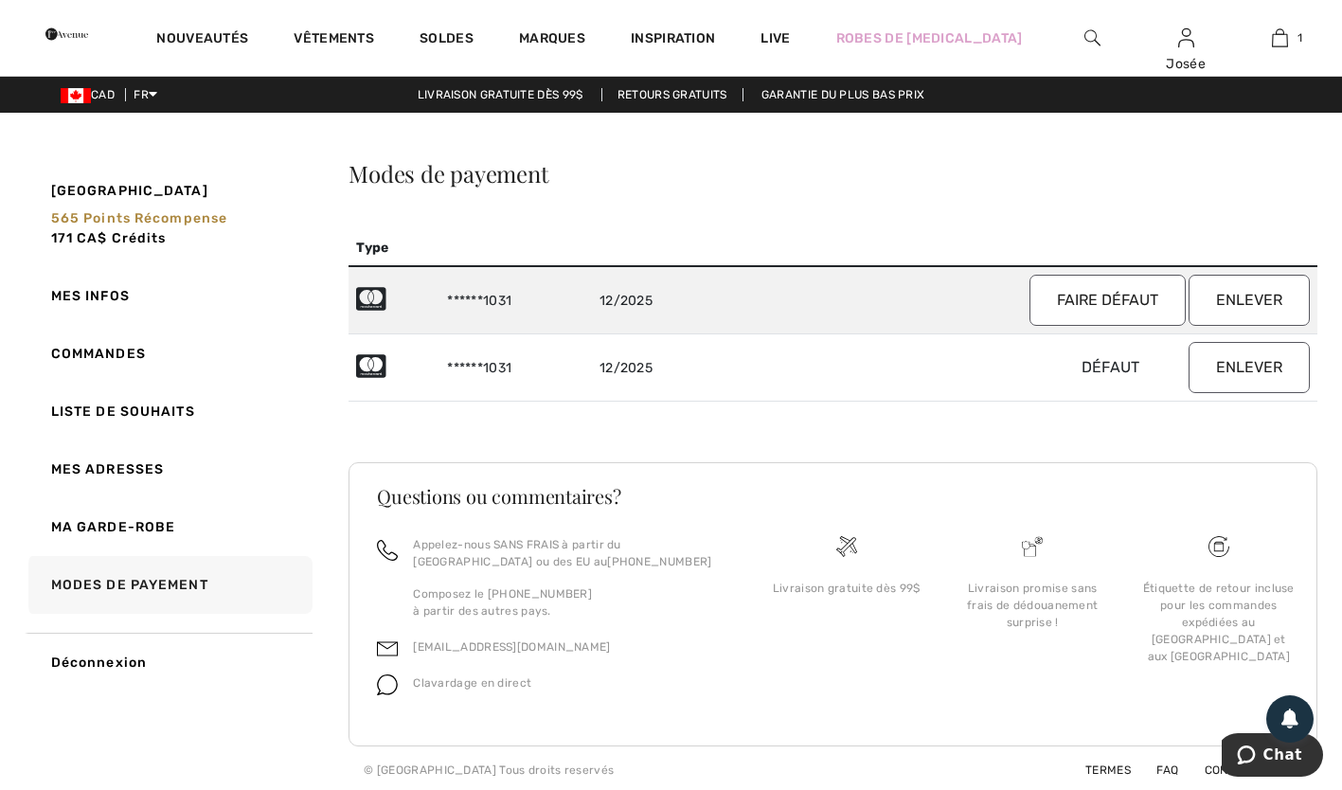
click at [1269, 301] on button "Enlever" at bounding box center [1249, 300] width 121 height 51
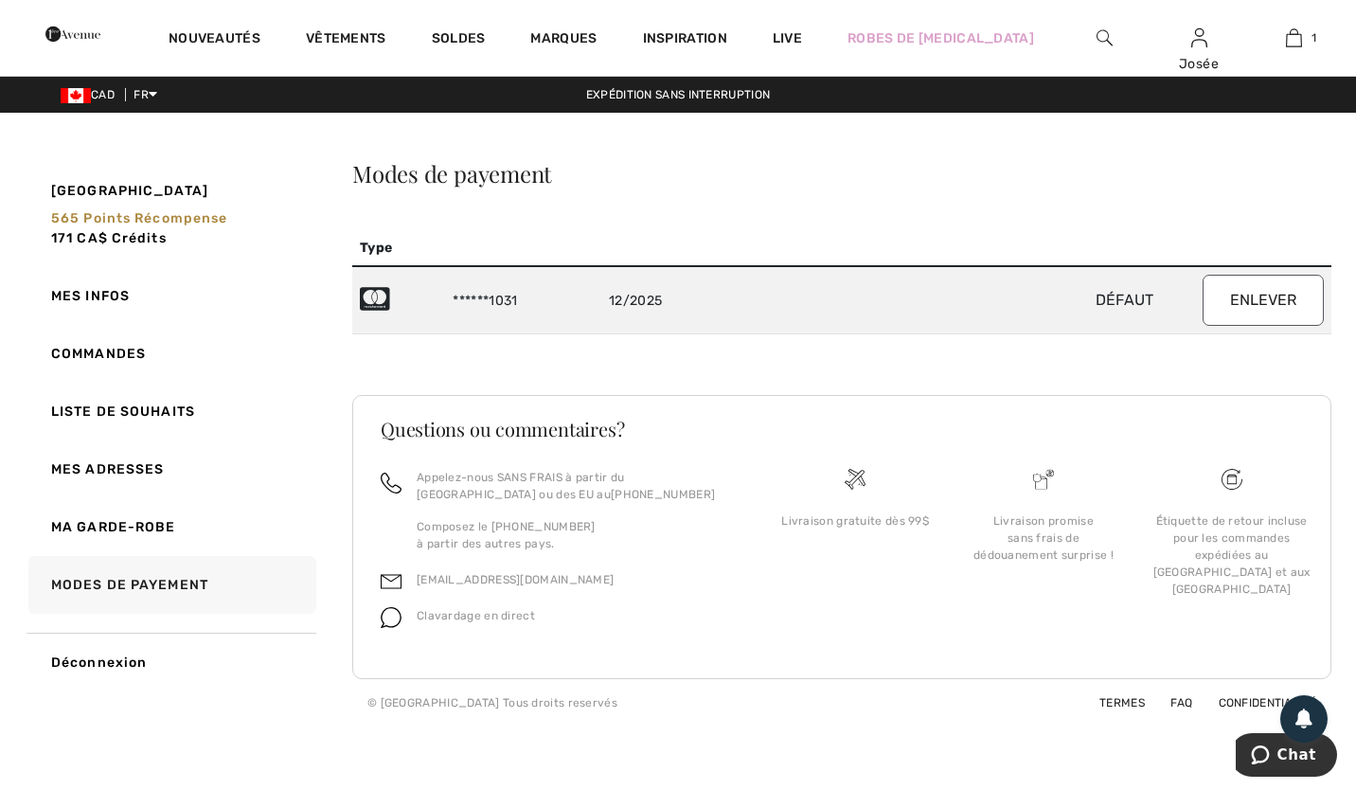
click at [1117, 310] on td "Défaut Enlever" at bounding box center [1048, 300] width 566 height 68
click at [1305, 45] on link "1" at bounding box center [1293, 38] width 93 height 23
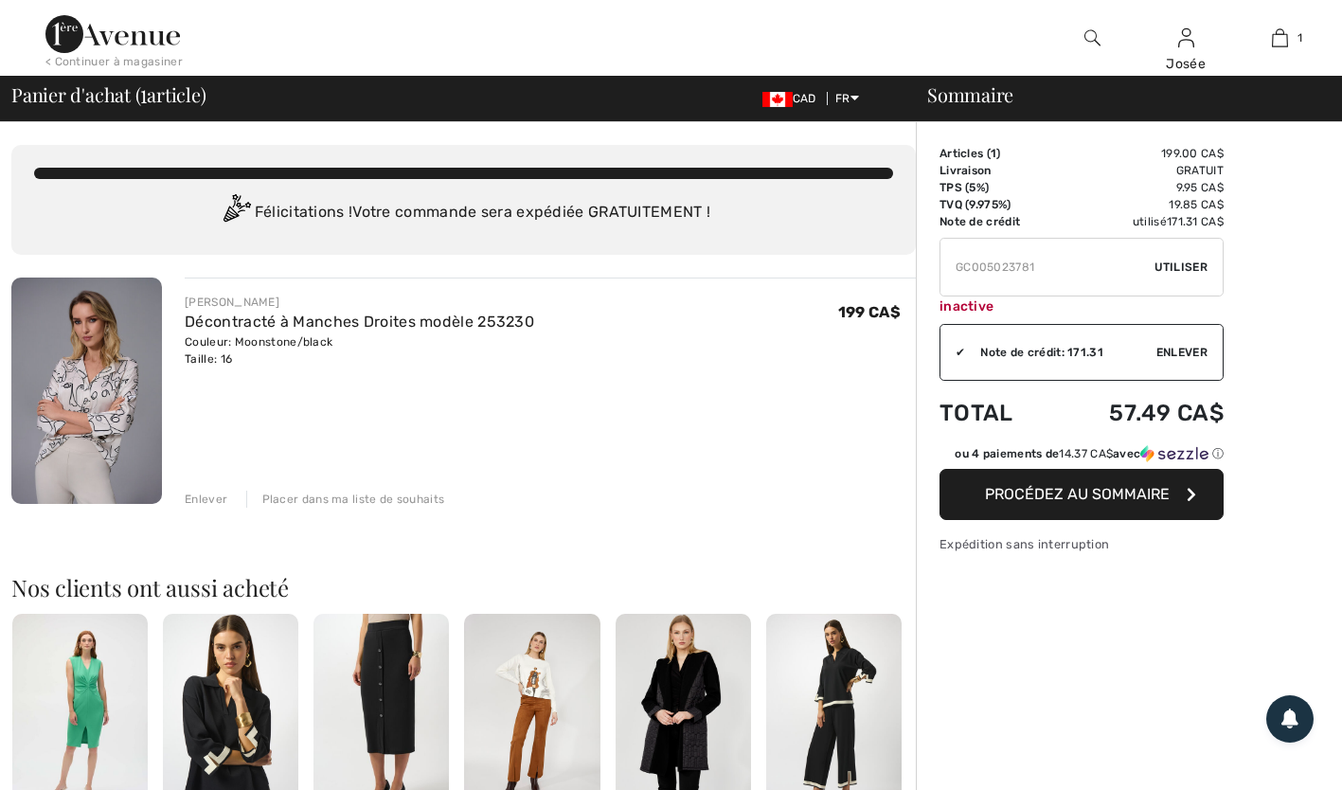
click at [1170, 507] on button "Procédez au sommaire" at bounding box center [1082, 494] width 284 height 51
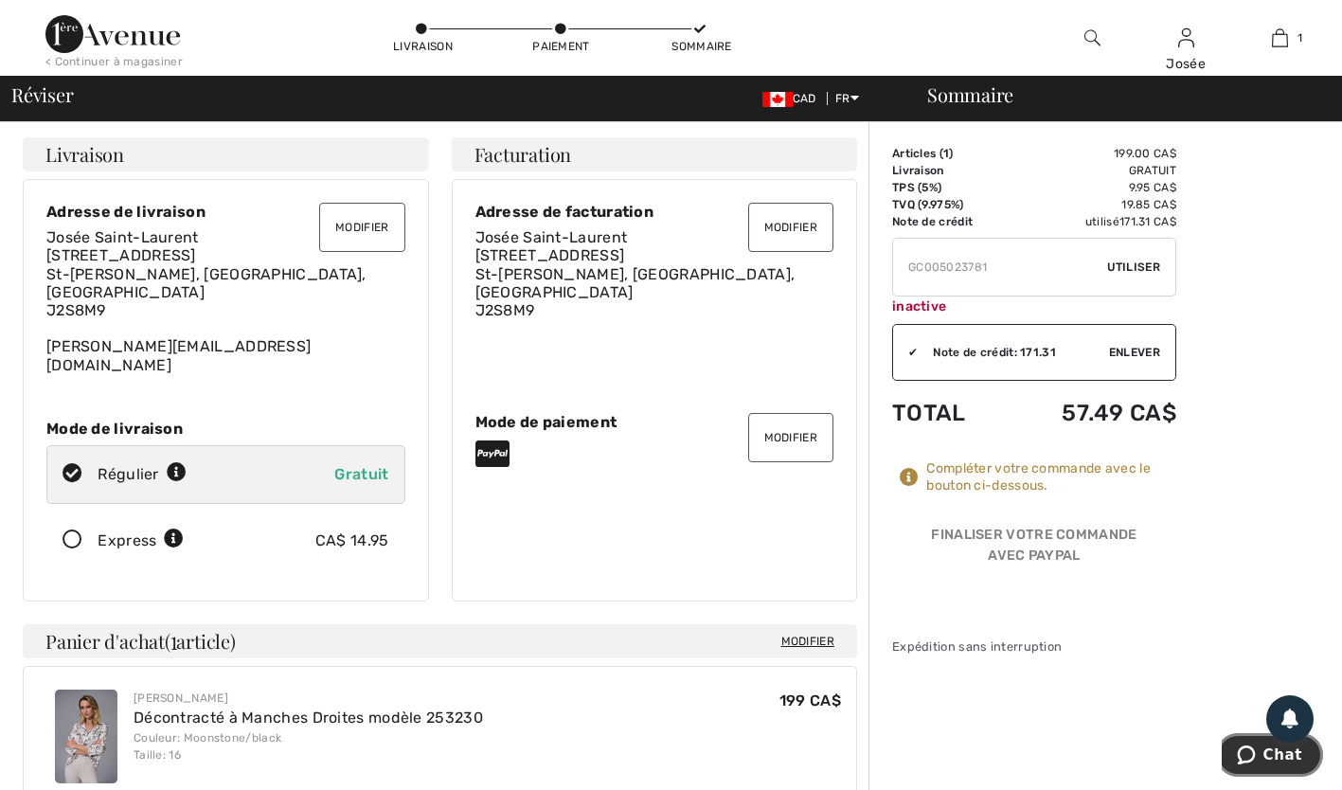
click at [1263, 755] on span "Chat" at bounding box center [1250, 754] width 27 height 19
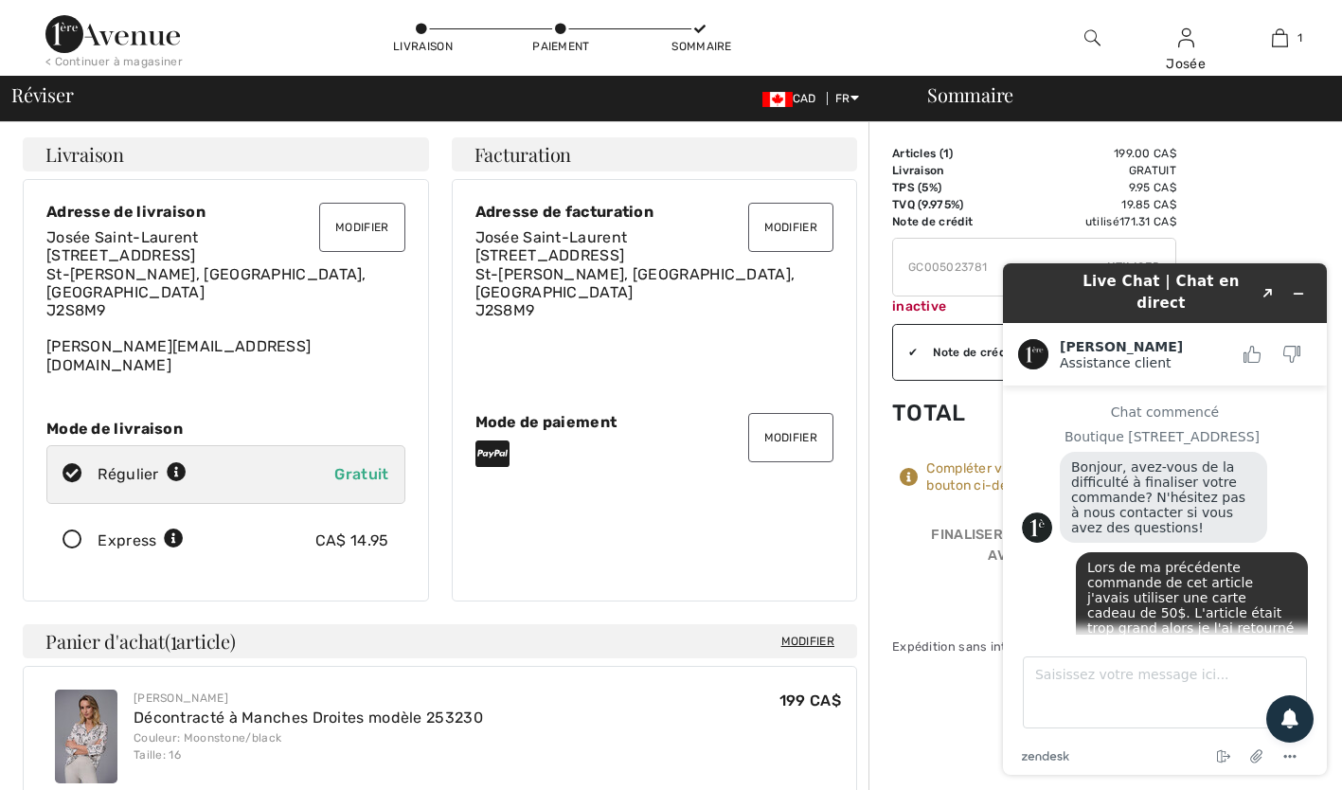
scroll to position [1207, 0]
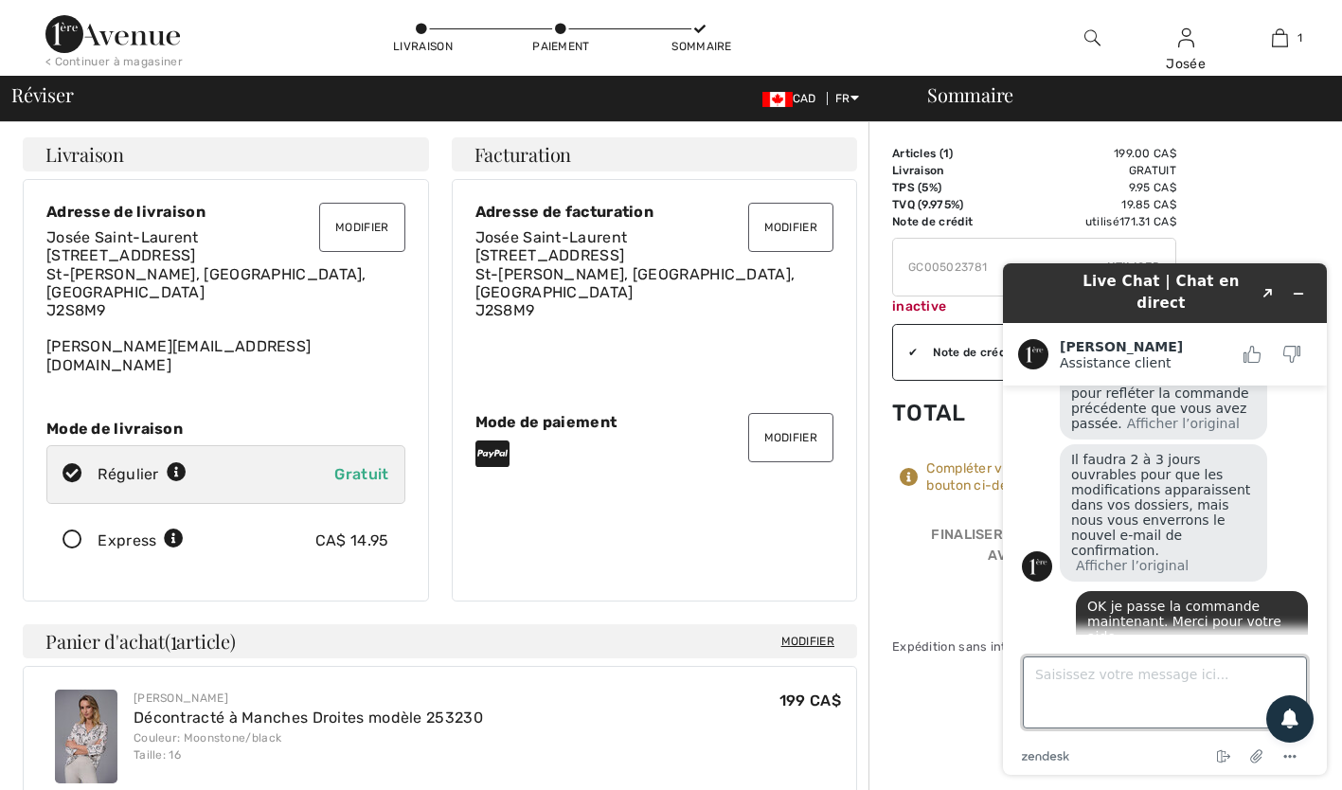
click at [1177, 681] on textarea "Saisissez votre message ici..." at bounding box center [1165, 692] width 284 height 72
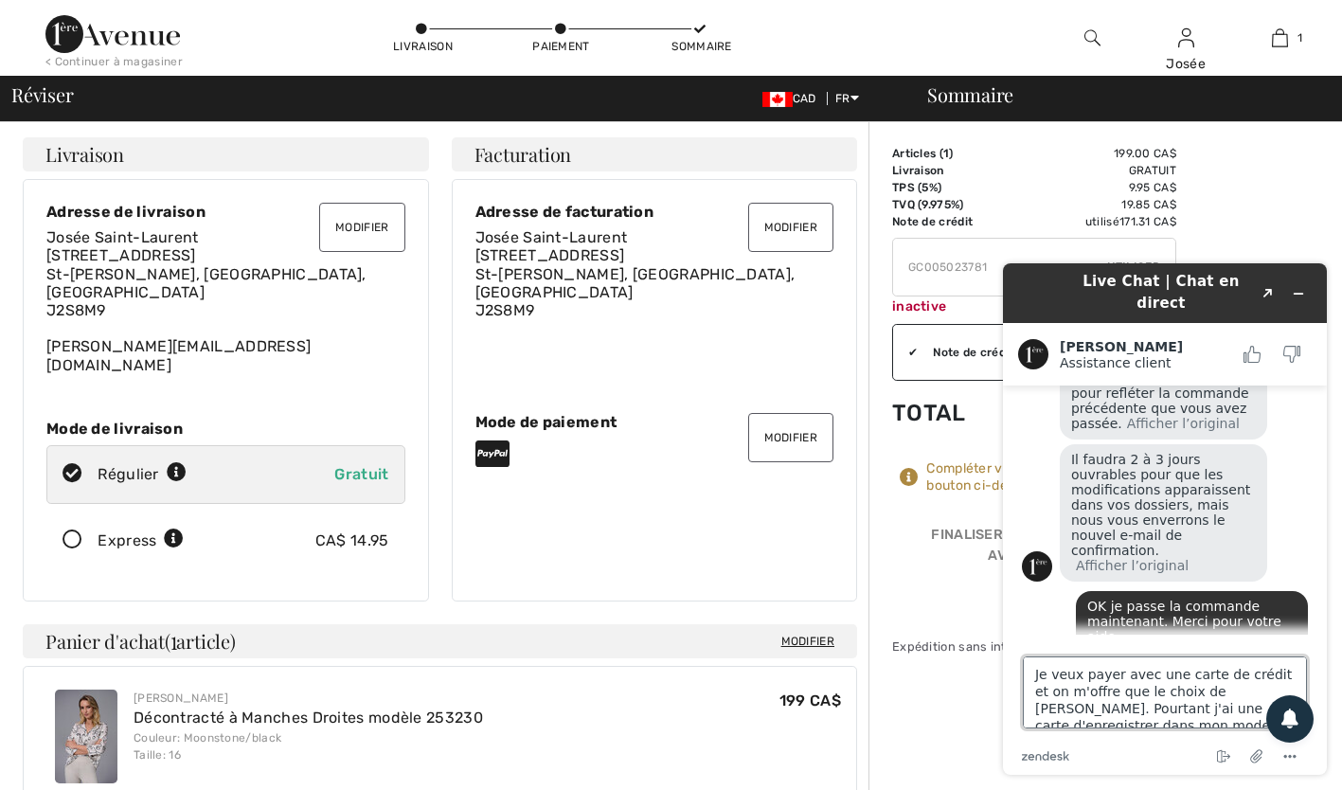
scroll to position [8, 0]
type textarea "Je veux payer avec une carte de crédit et on m'offre que le choix de Paypal. Po…"
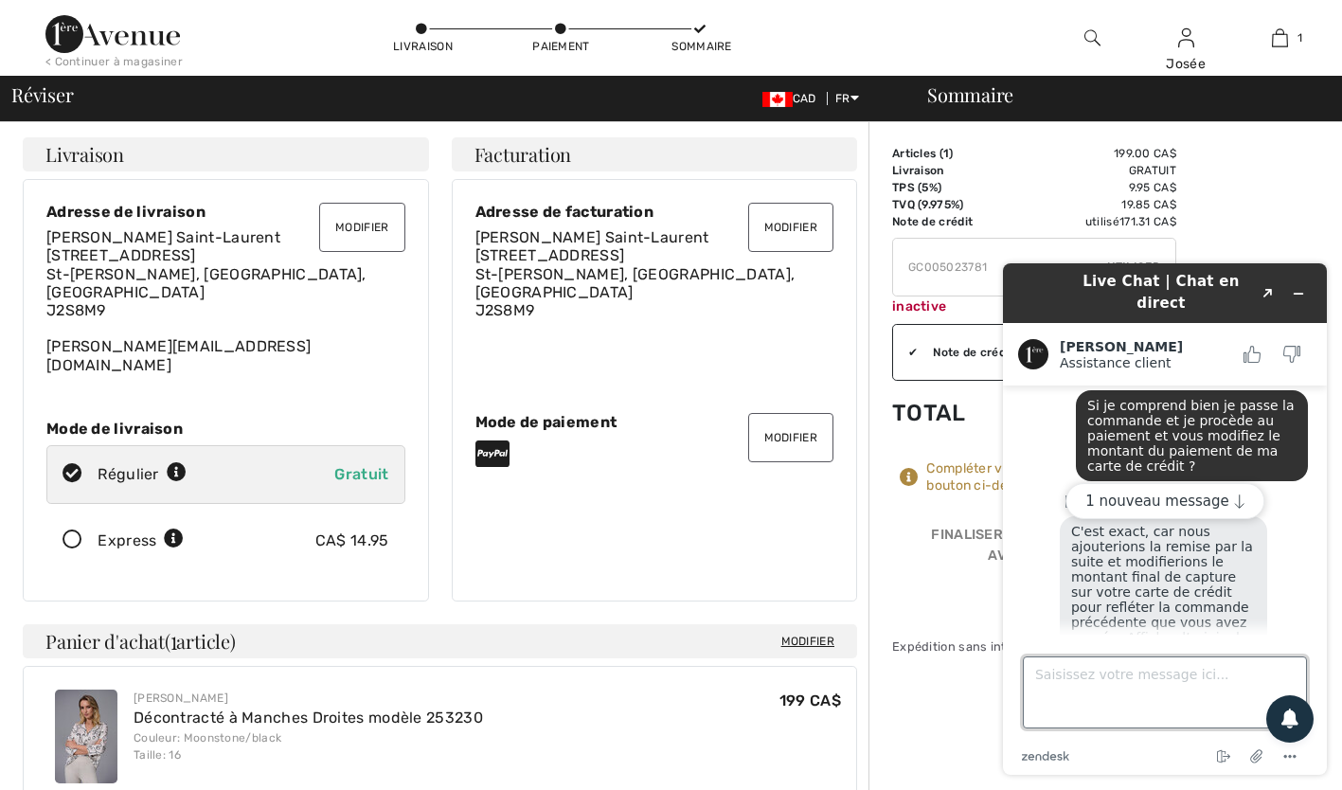
scroll to position [999, 0]
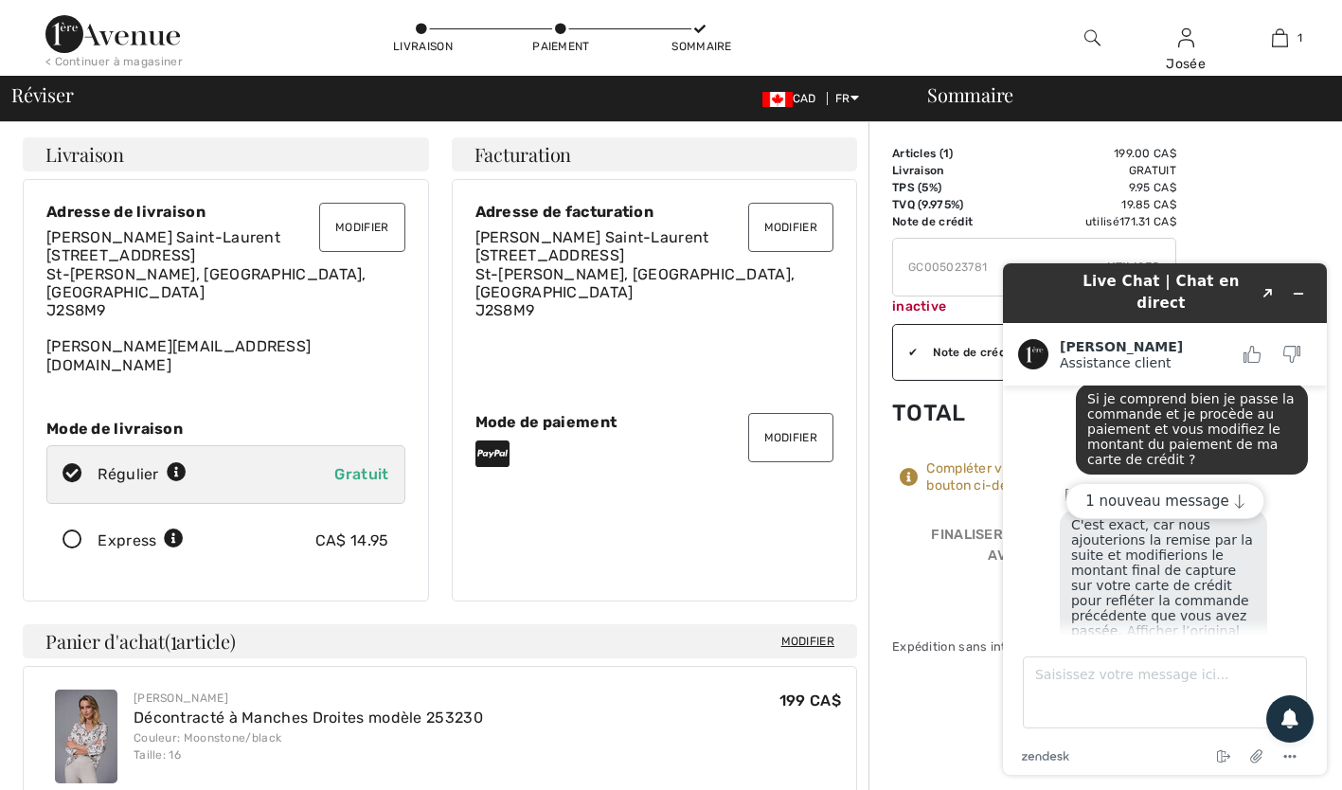
drag, startPoint x: 328, startPoint y: 296, endPoint x: 329, endPoint y: 328, distance: 31.3
click main "Chat commencé Boutique 1ère Avenue Bonjour, avez-vous de la difficulté à finali…"
drag, startPoint x: 329, startPoint y: 328, endPoint x: 325, endPoint y: 312, distance: 16.5
click main "Chat commencé Boutique 1ère Avenue Bonjour, avez-vous de la difficulté à finali…"
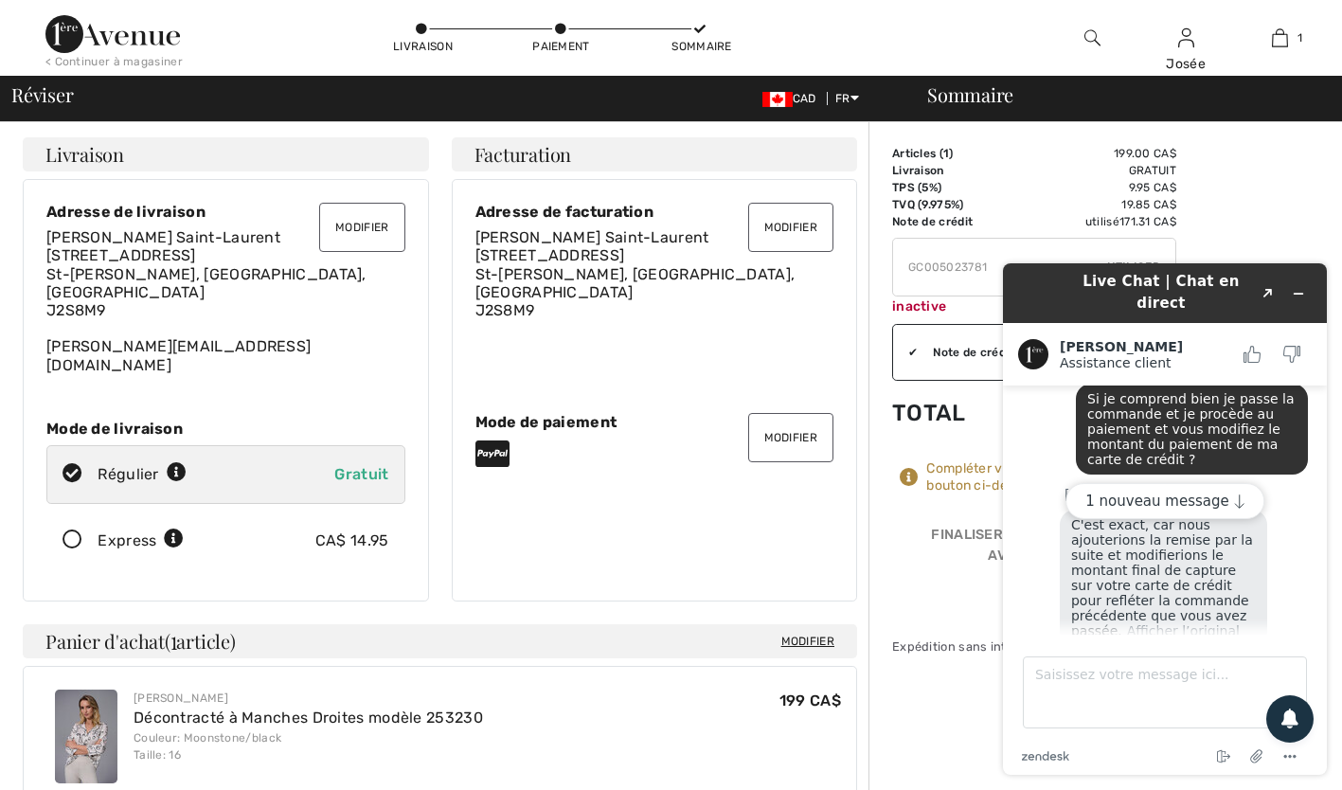
click main "Chat commencé Boutique 1ère Avenue Bonjour, avez-vous de la difficulté à finali…"
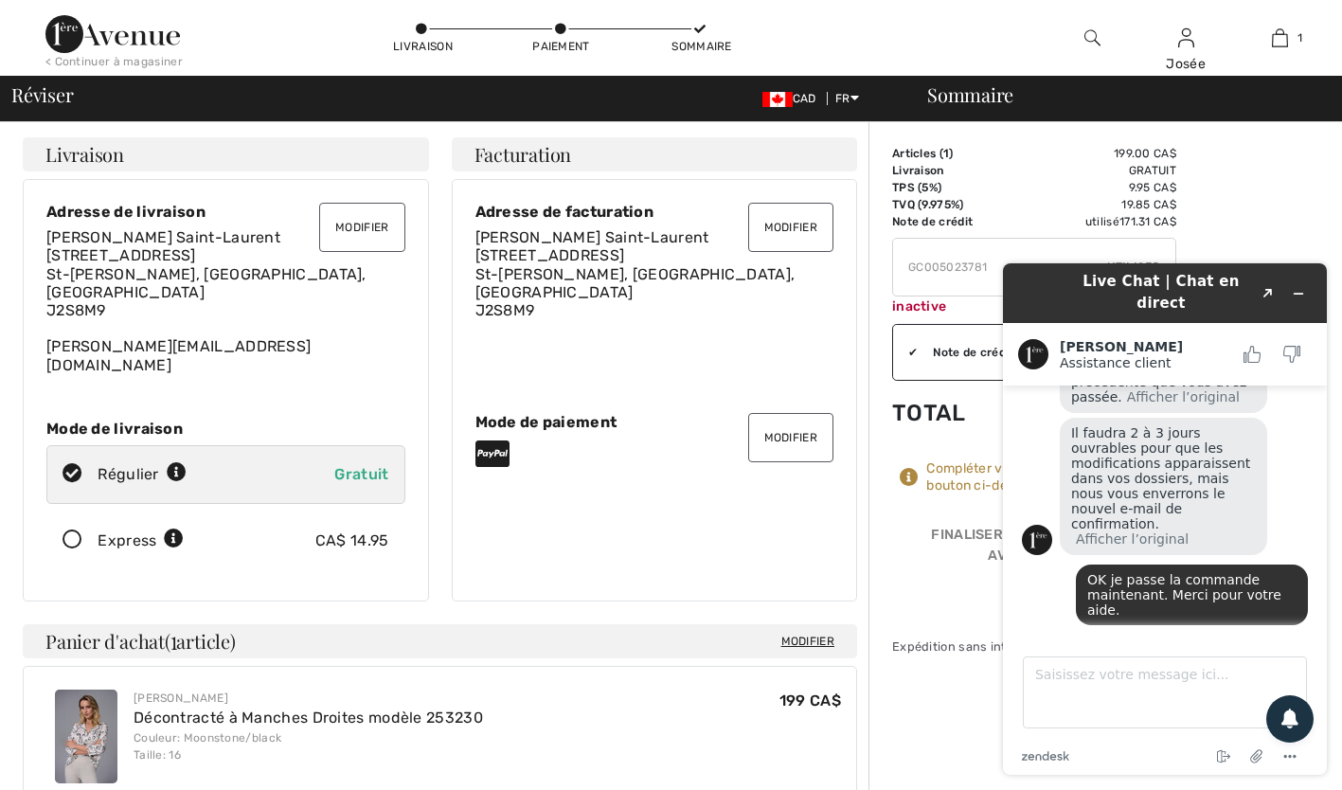
scroll to position [1454, 0]
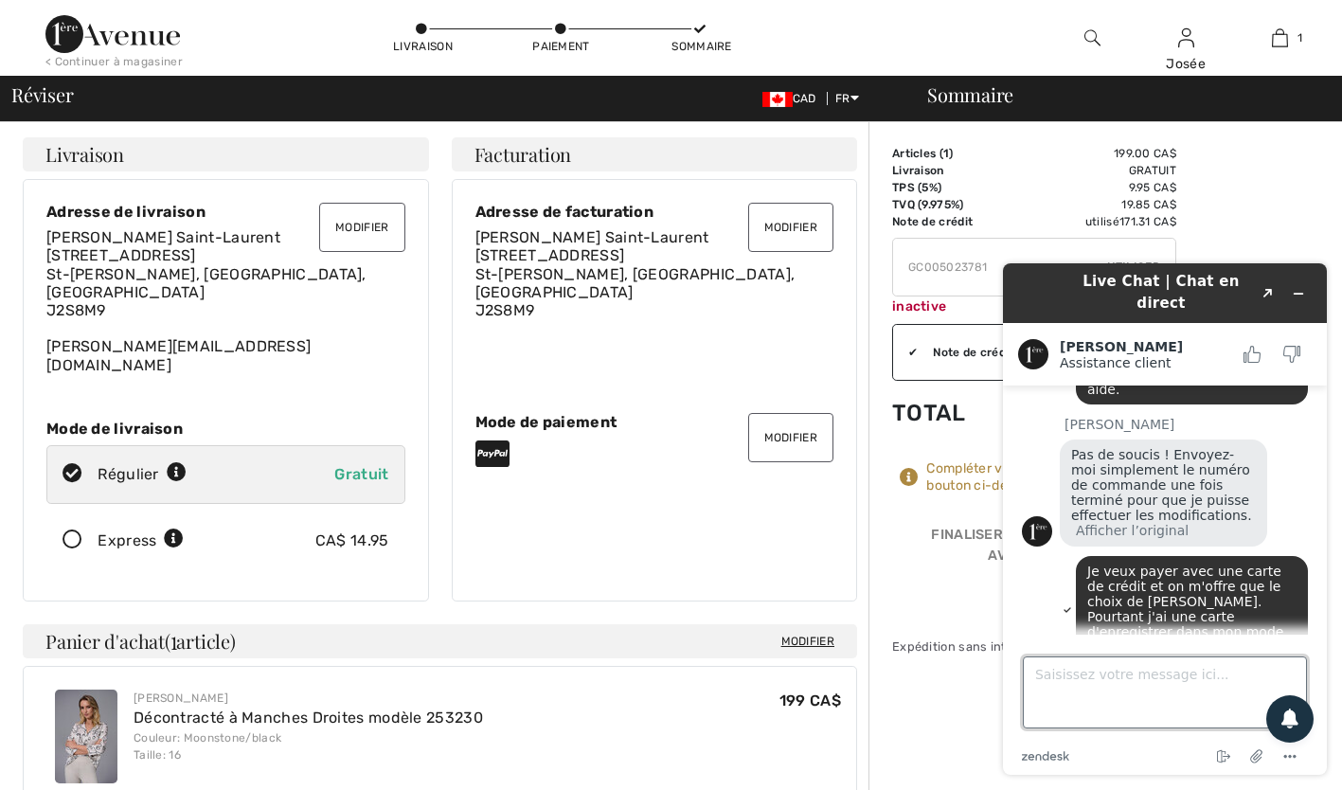
click textarea "Saisissez votre message ici..."
type textarea "On ne m'offre pas ce choix sur mon écran. Il n'y a que Paypal à l'écran."
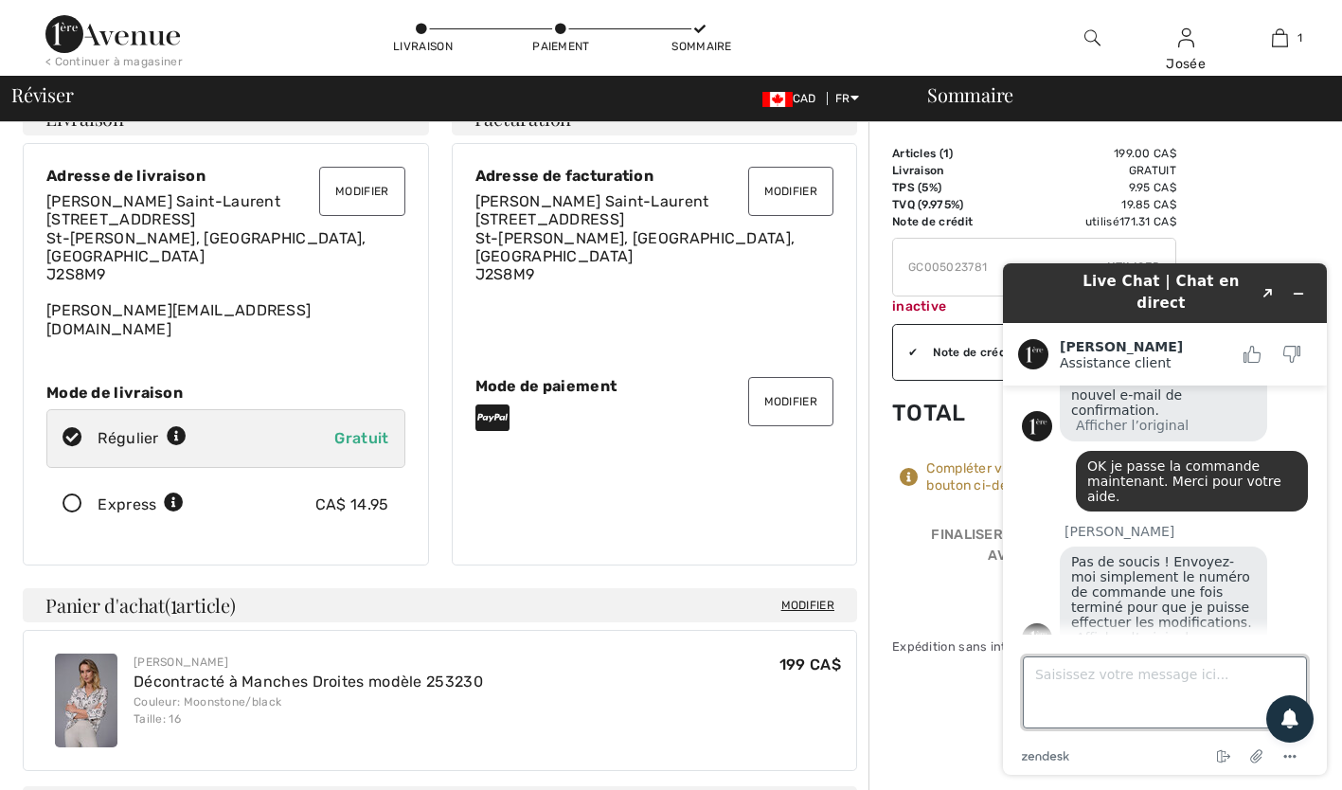
scroll to position [1347, 0]
drag, startPoint x: 328, startPoint y: 342, endPoint x: 339, endPoint y: 335, distance: 13.2
click div "Live Chat | Chat en direct Created with Sketch. Leslie Assistance client Assist…"
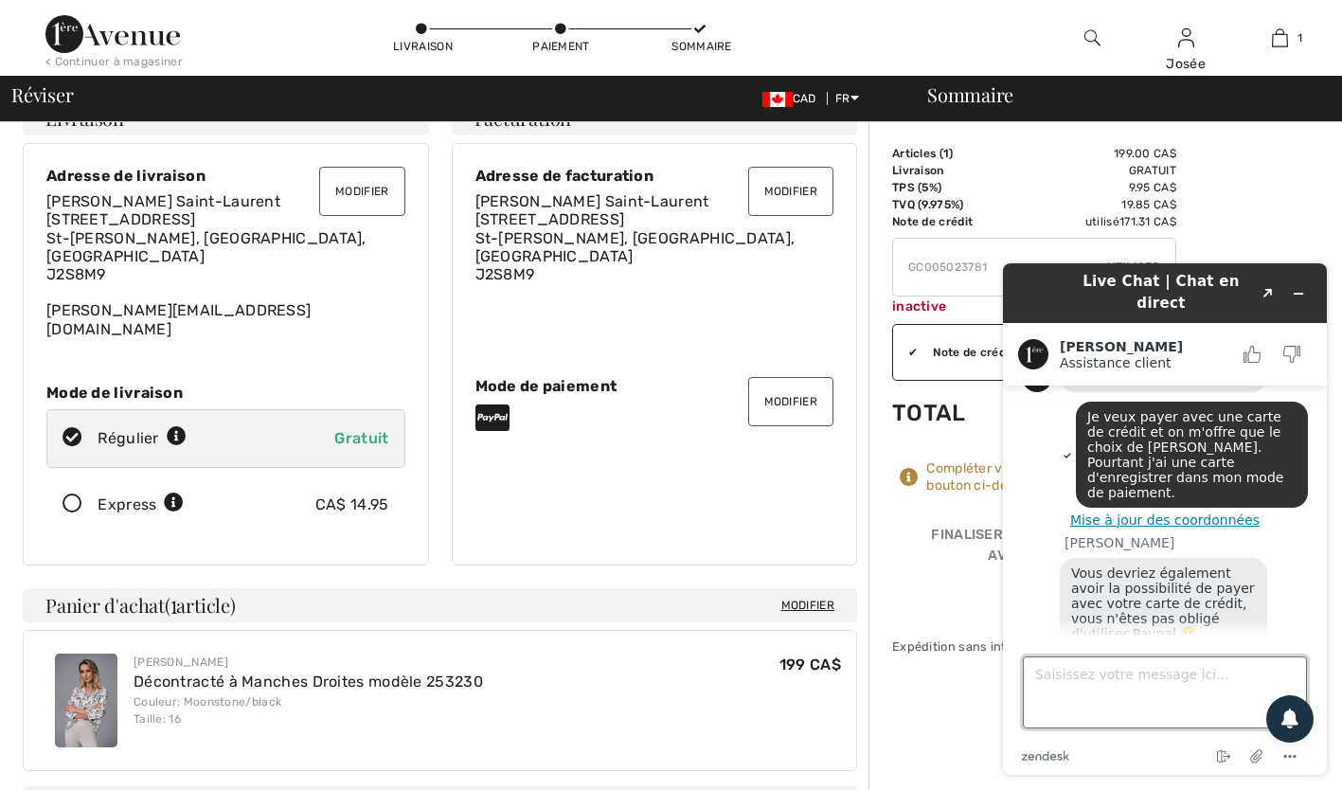
click textarea "Saisissez votre message ici..."
type textarea "oui"
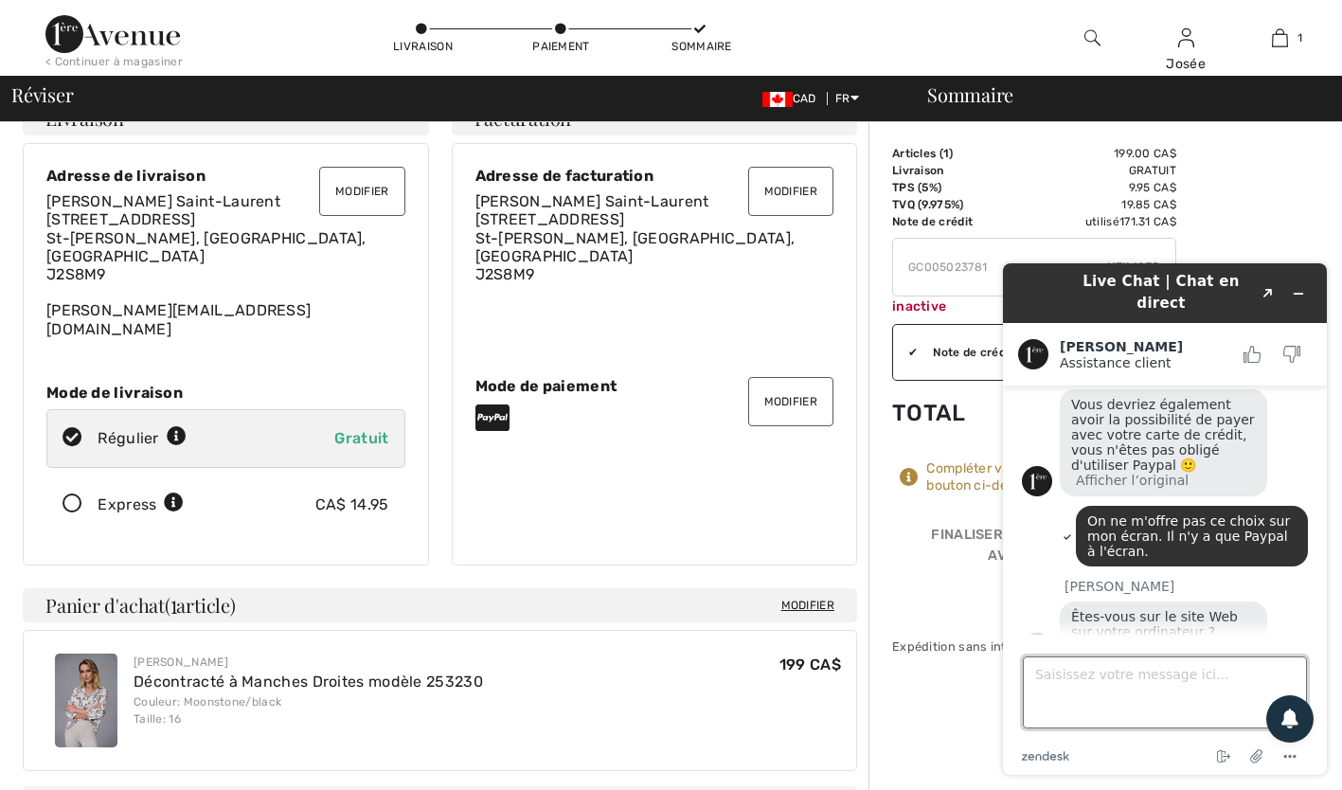
scroll to position [1782, 0]
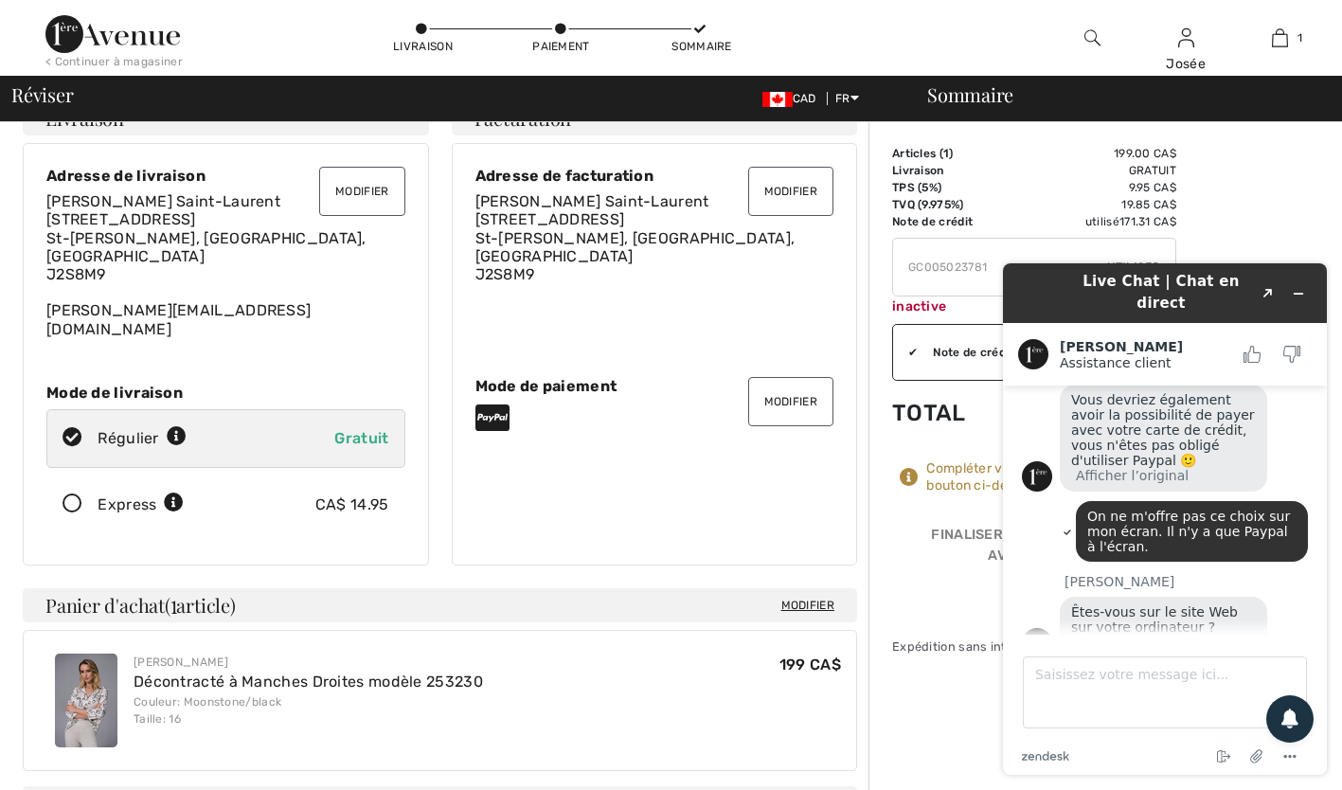
click div "Adresse de facturation Josée Saint-Laurent 2220, Rue Impasse Fleury St-Hyacinth…"
click icon "Réduire le widget"
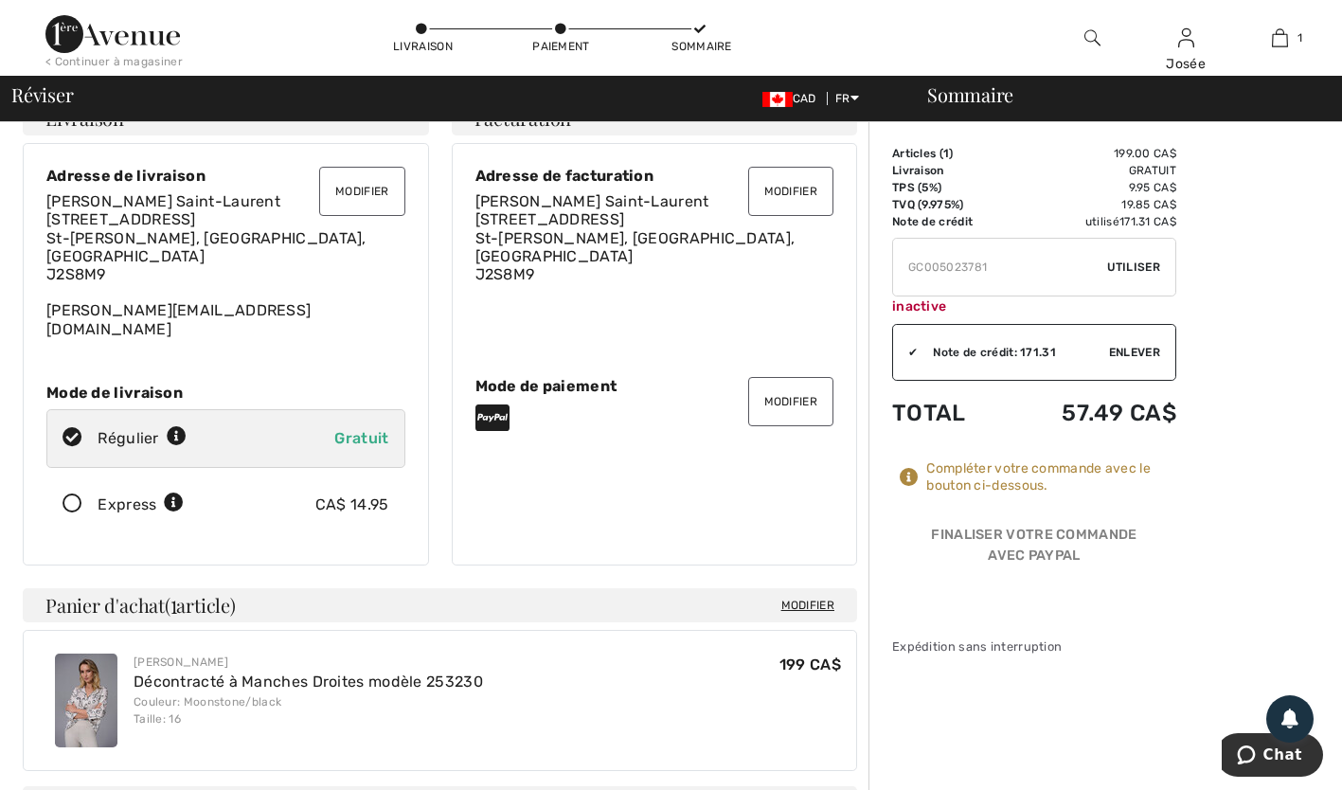
click div "Sommaire Description Articles ( 1 ) 199.00 CA$ Code promo 0.00 CA$ Livraison Gr…"
click div "Livraison Paiement Sommaire"
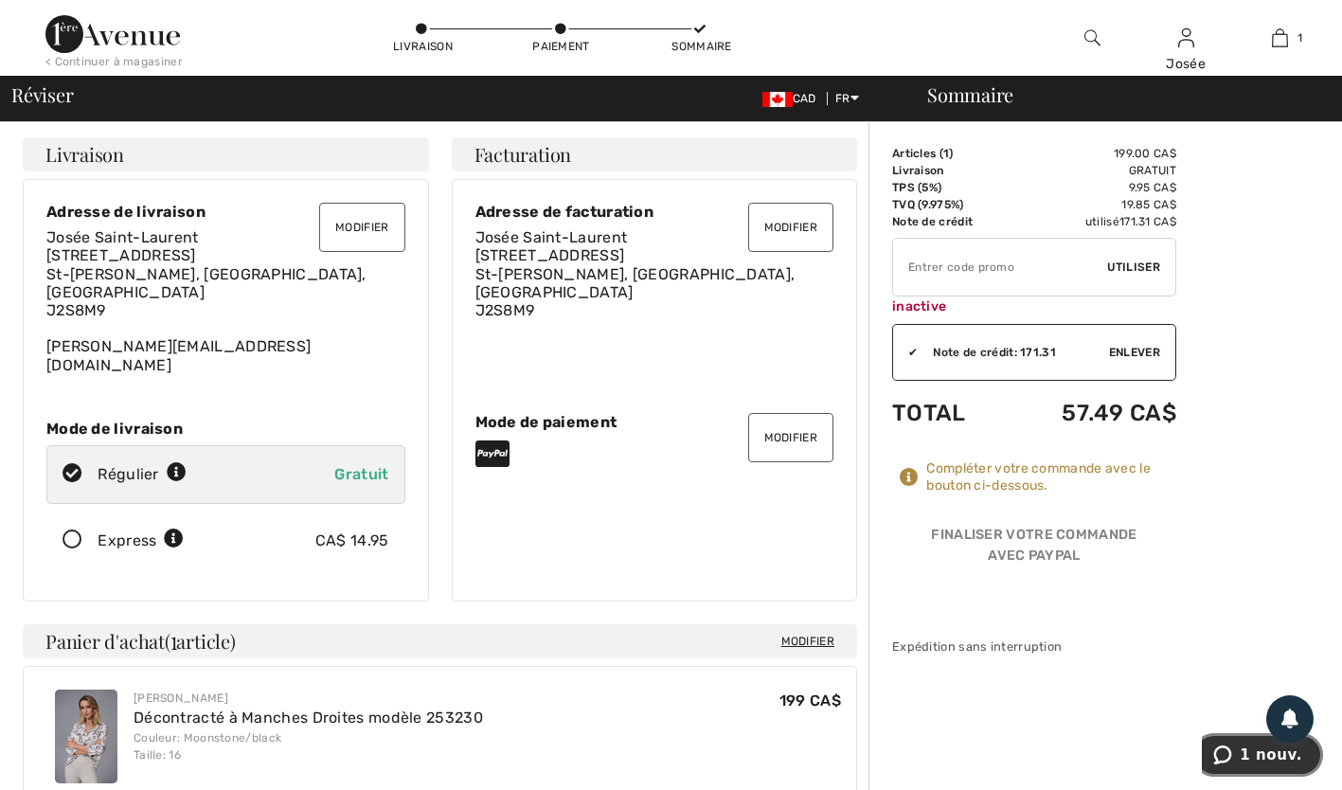
click at [1240, 759] on span "1 nouv." at bounding box center [1226, 754] width 27 height 19
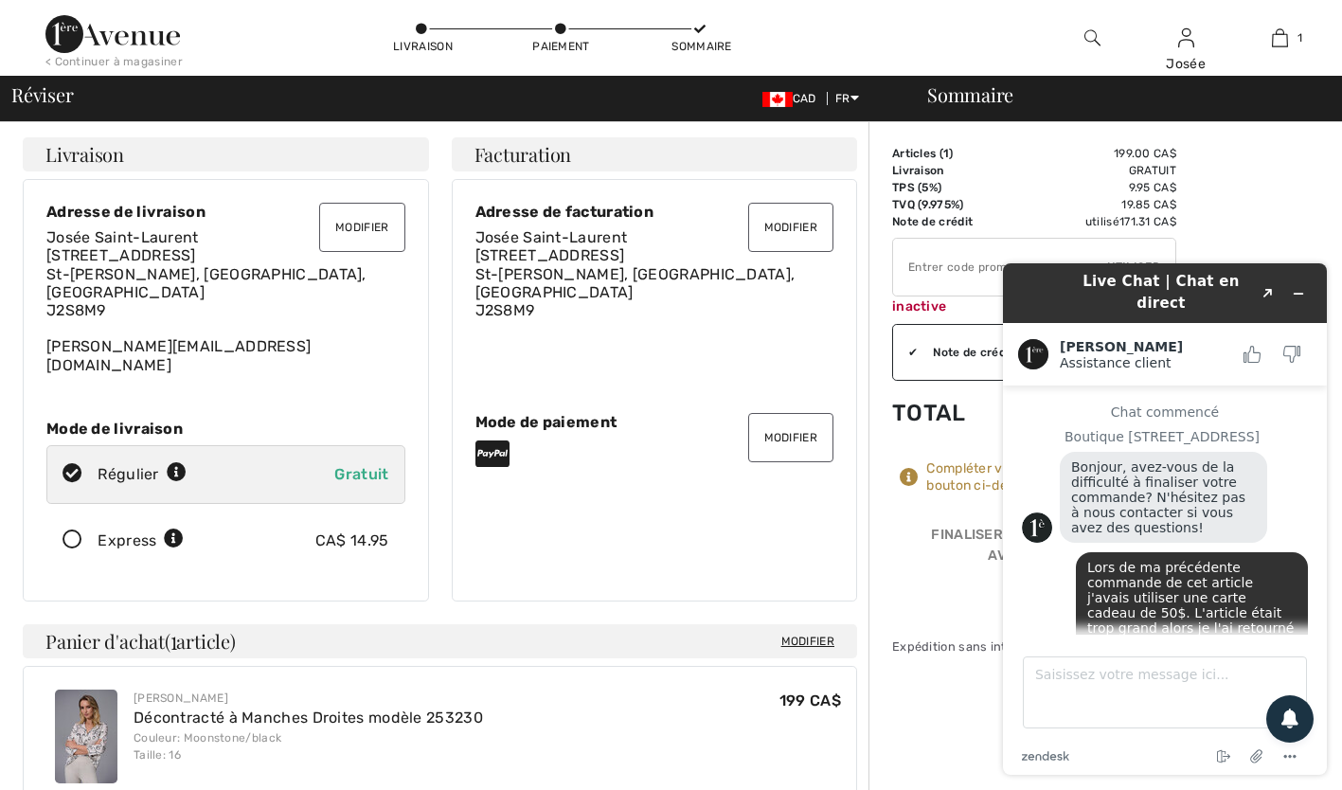
scroll to position [1872, 0]
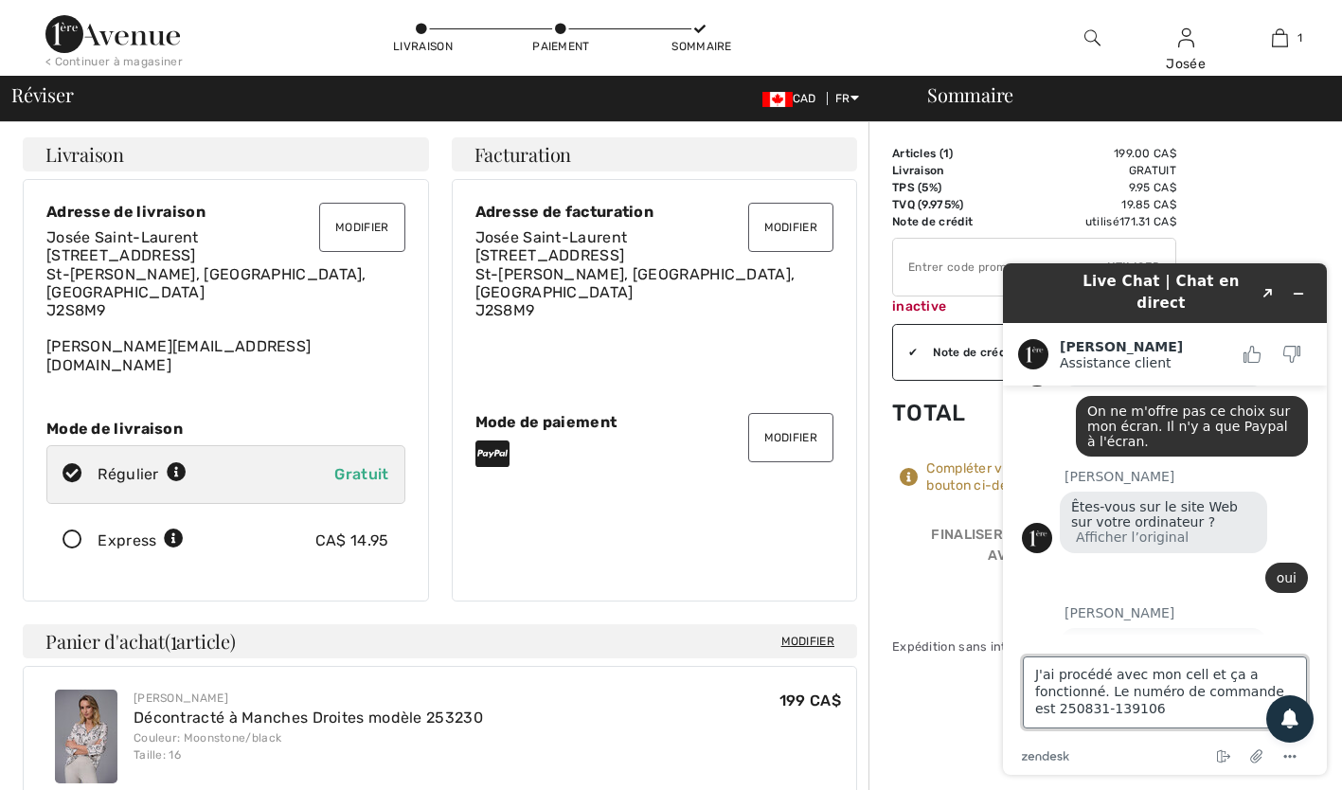
type textarea "J'ai procédé avec mon cell et ça a fonctionné. Le numéro de commande est 250831…"
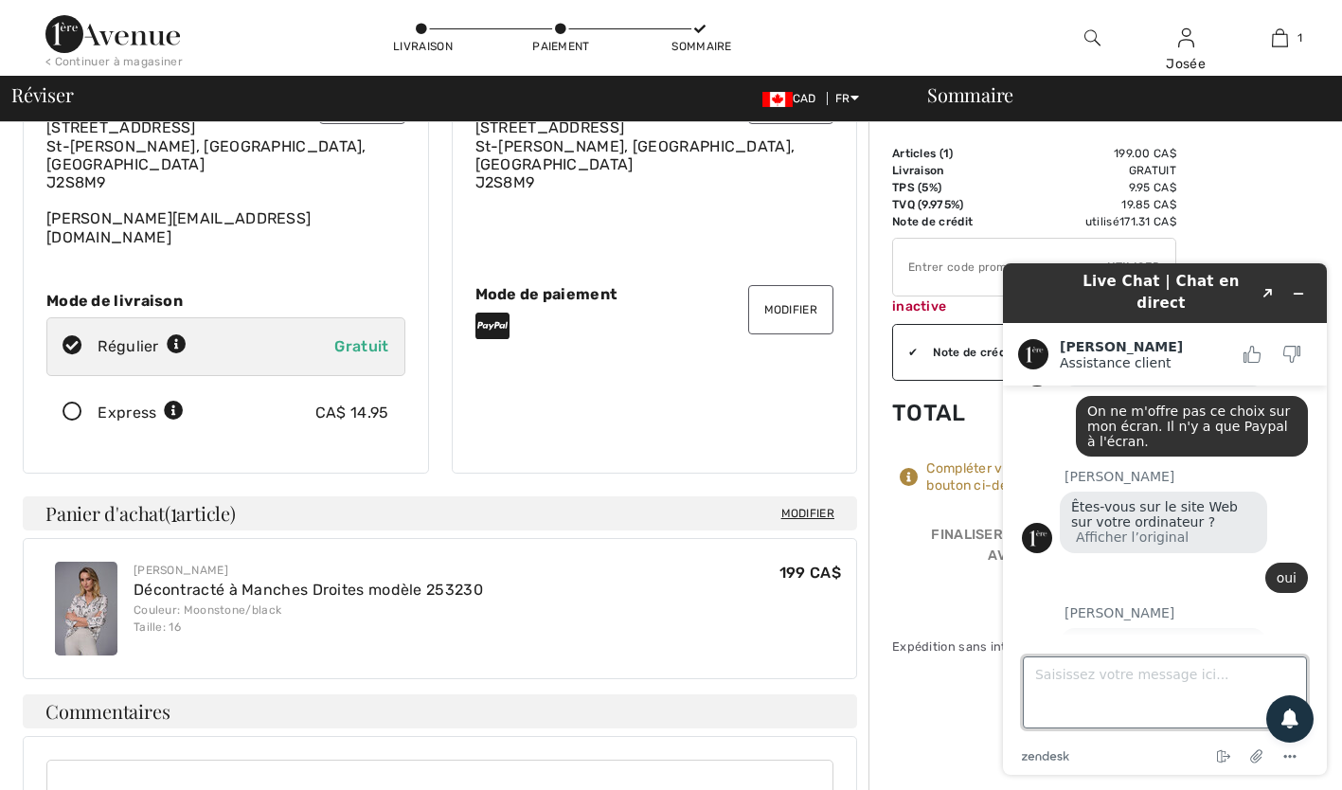
scroll to position [1959, 0]
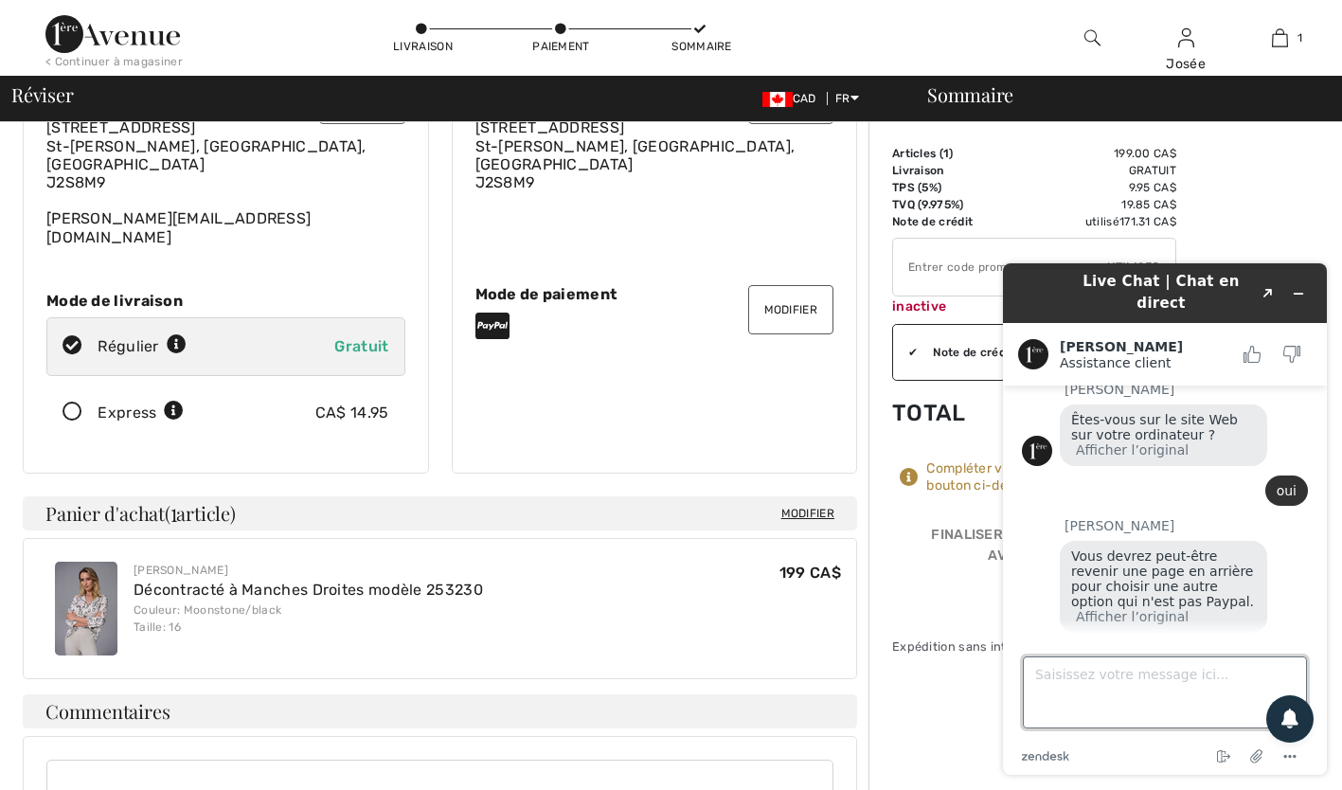
click at [1044, 689] on textarea "Saisissez votre message ici..." at bounding box center [1165, 692] width 284 height 72
type textarea "m"
type textarea "Merci pour votre aide."
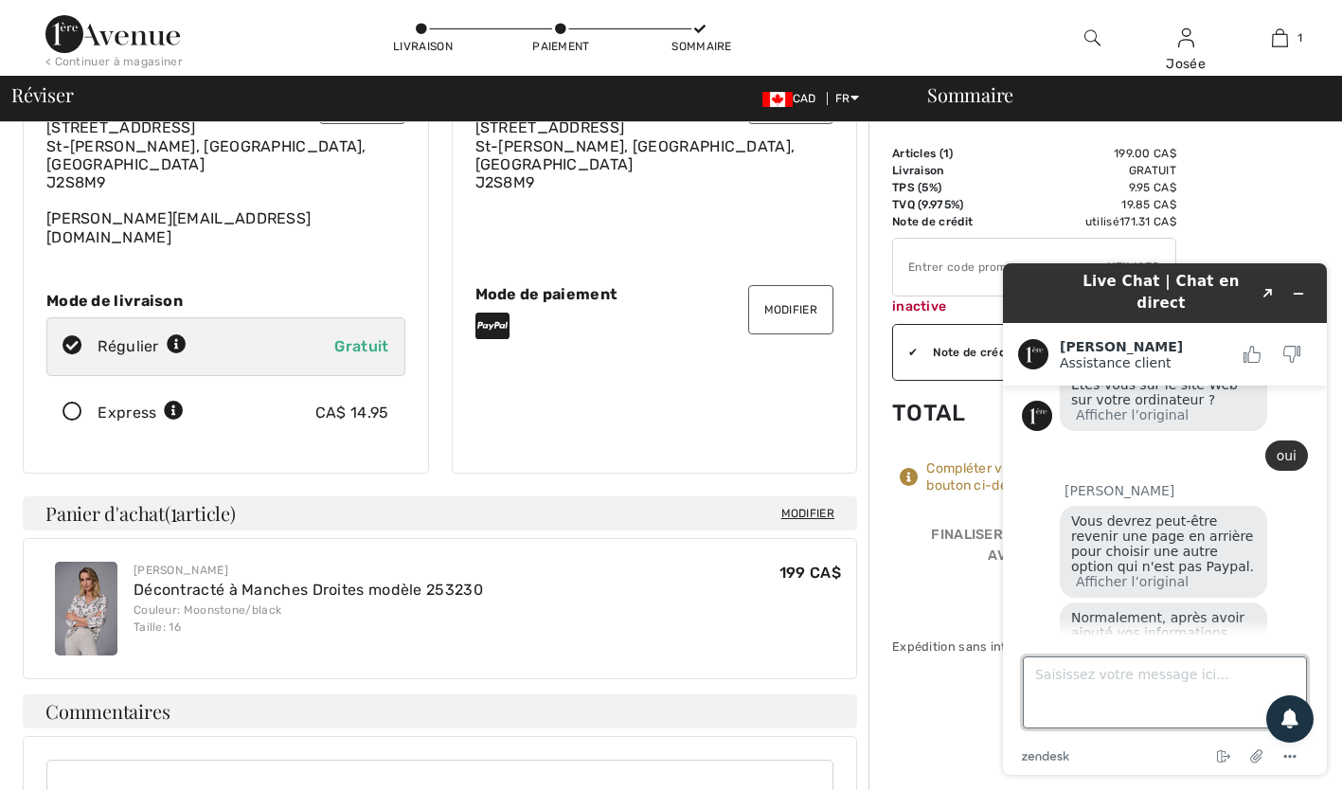
scroll to position [2108, 0]
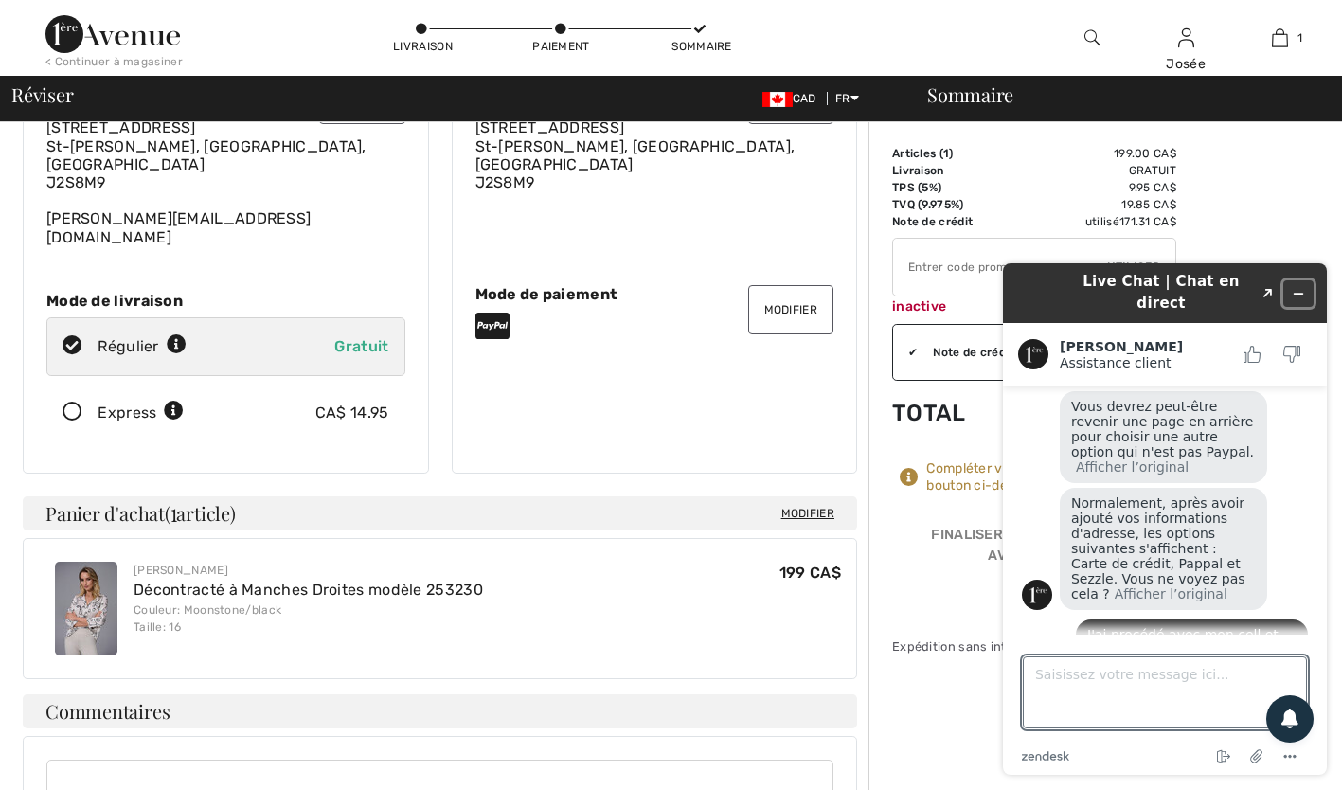
click at [1304, 287] on icon "Réduire le widget" at bounding box center [1298, 293] width 13 height 13
